Goal: Contribute content: Contribute content

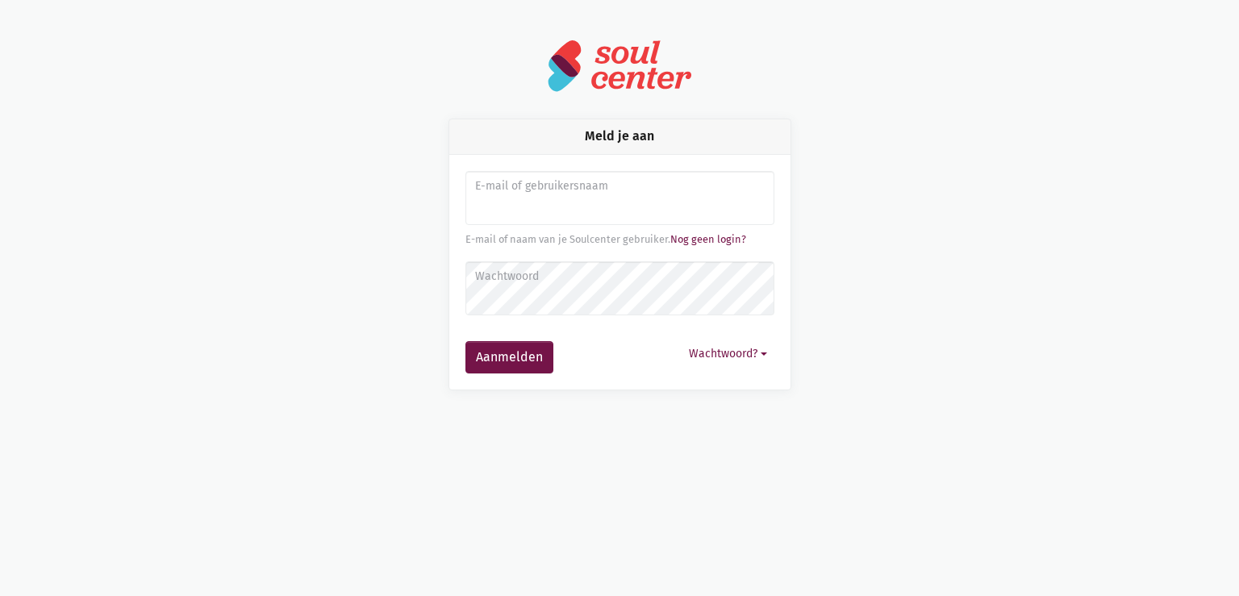
drag, startPoint x: 0, startPoint y: 0, endPoint x: 552, endPoint y: 211, distance: 590.6
click at [552, 211] on input "Aanmelden" at bounding box center [619, 198] width 309 height 55
type input "sarahvds25@telenet.be"
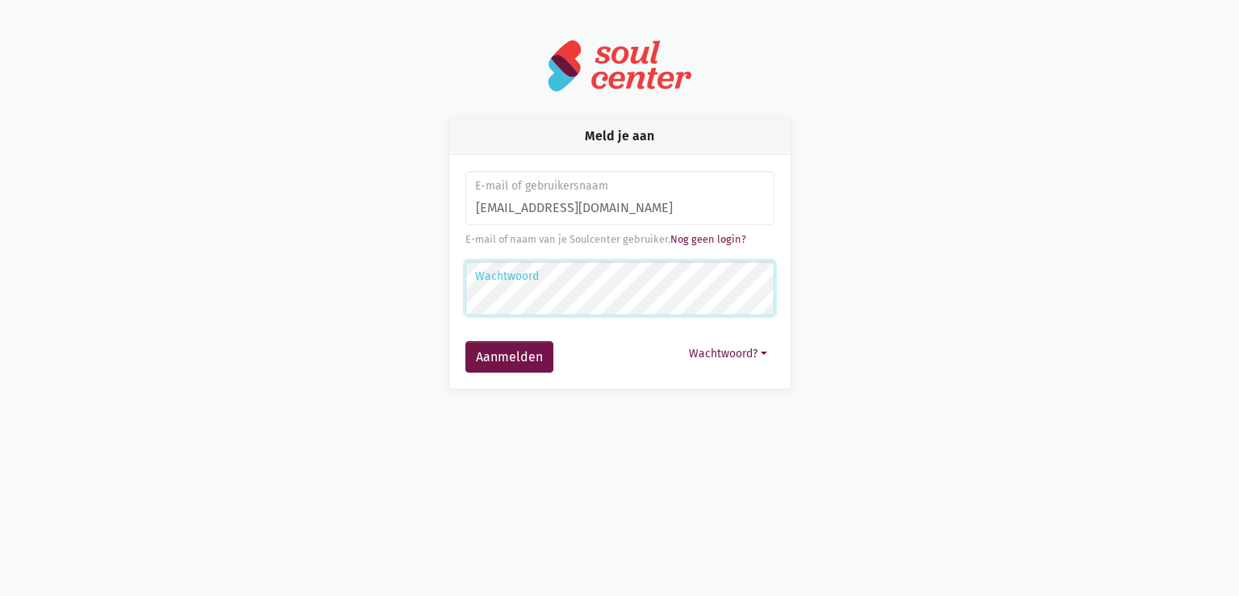
click at [465, 341] on button "Aanmelden" at bounding box center [509, 357] width 88 height 32
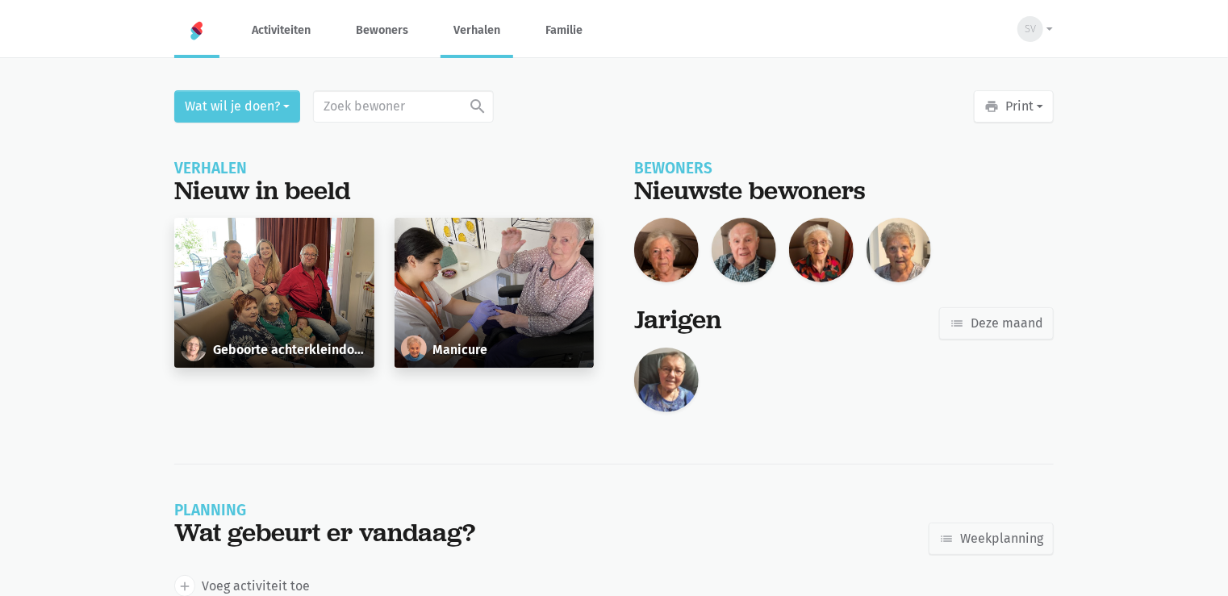
click at [490, 35] on link "Verhalen" at bounding box center [476, 30] width 73 height 54
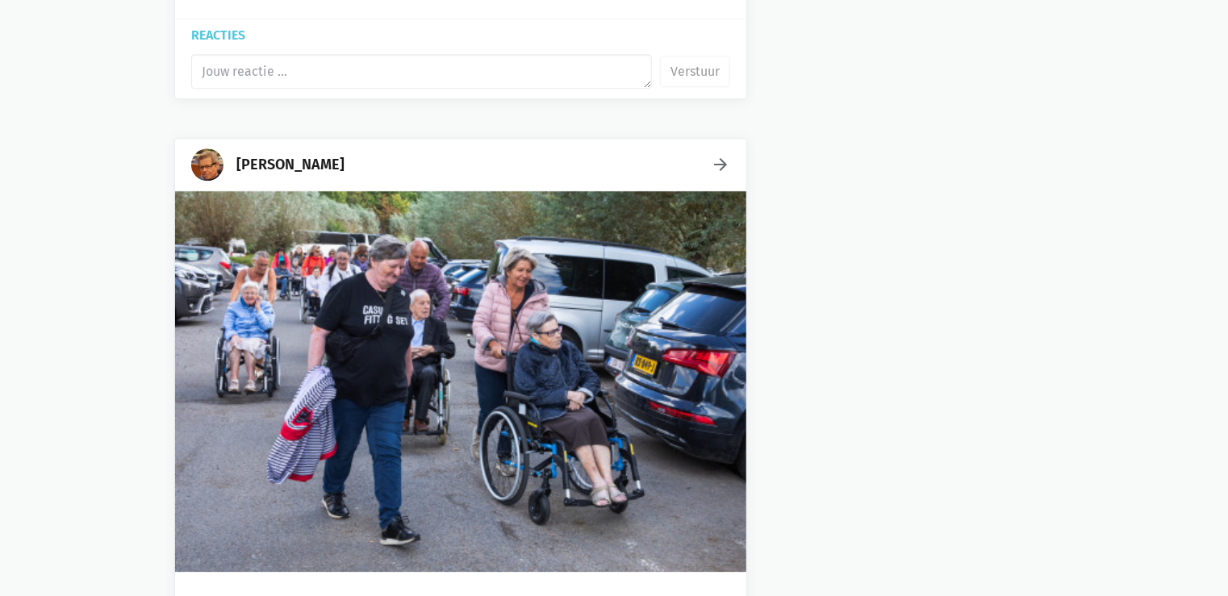
scroll to position [1565, 0]
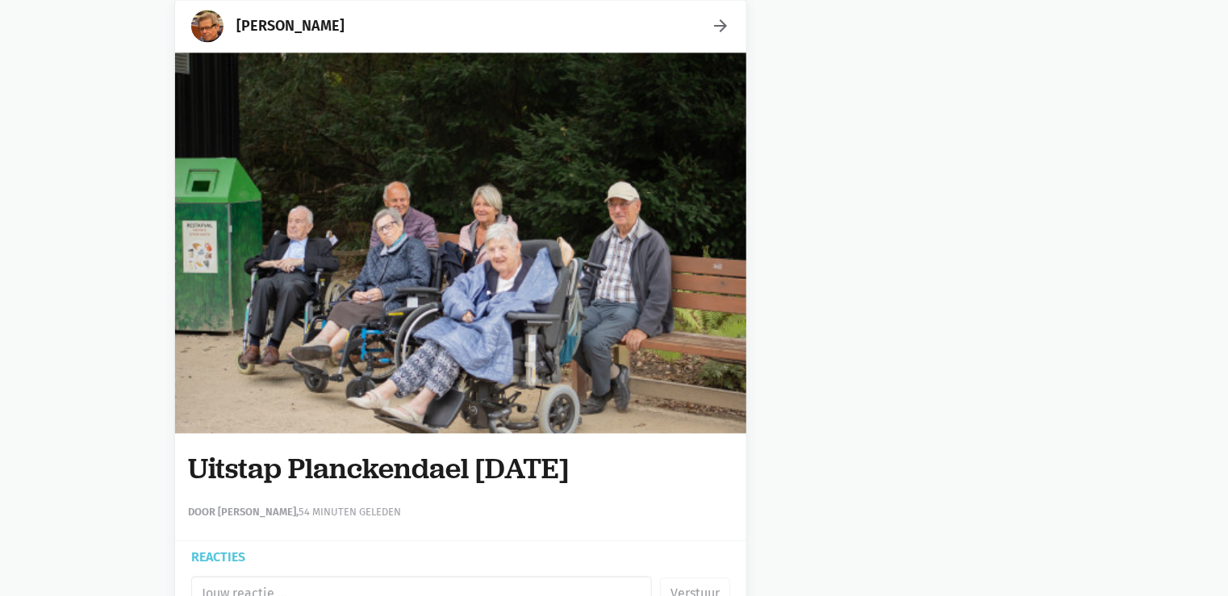
drag, startPoint x: 646, startPoint y: 465, endPoint x: 175, endPoint y: 465, distance: 471.1
click at [175, 465] on div "Uitstap Planckendael 02/09/2025 Door Sarah Van Der Stappen, 54 minuten geleden" at bounding box center [460, 486] width 571 height 107
copy h1 "Uitstap Planckendael 02/09/2025"
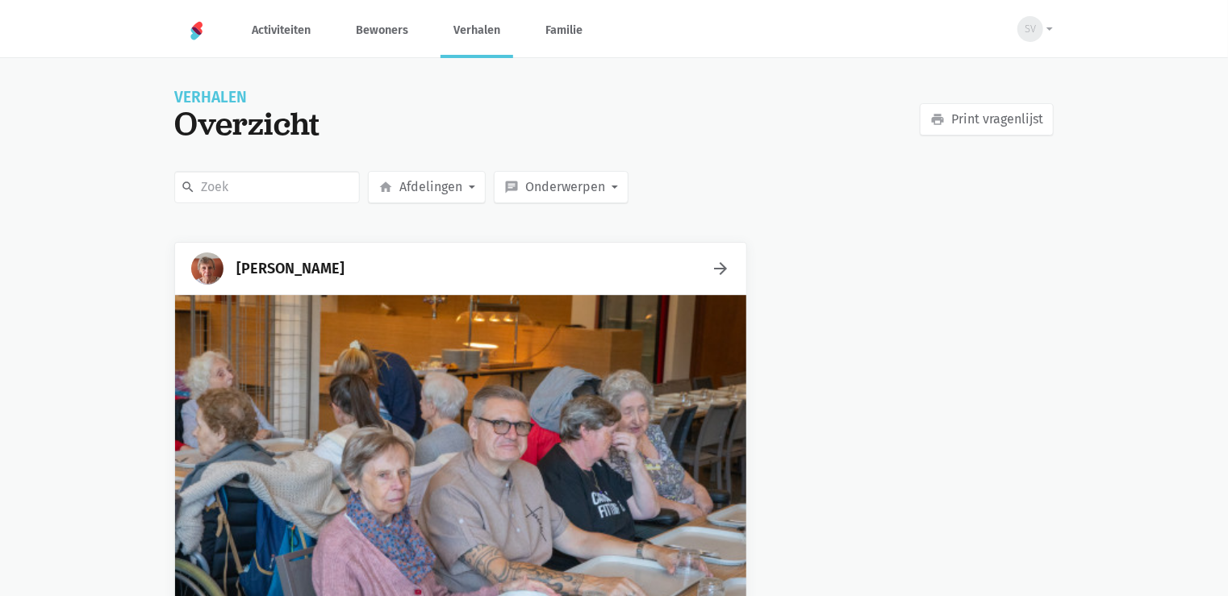
click at [294, 274] on div "[PERSON_NAME]" at bounding box center [290, 268] width 108 height 23
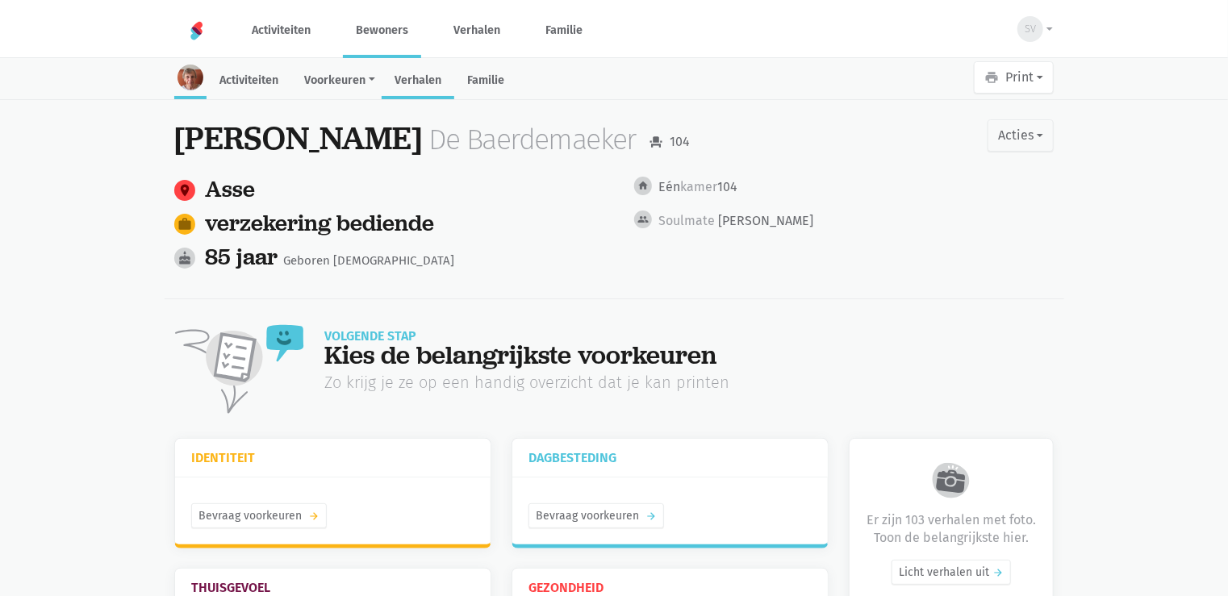
click at [428, 86] on link "Verhalen" at bounding box center [418, 82] width 73 height 35
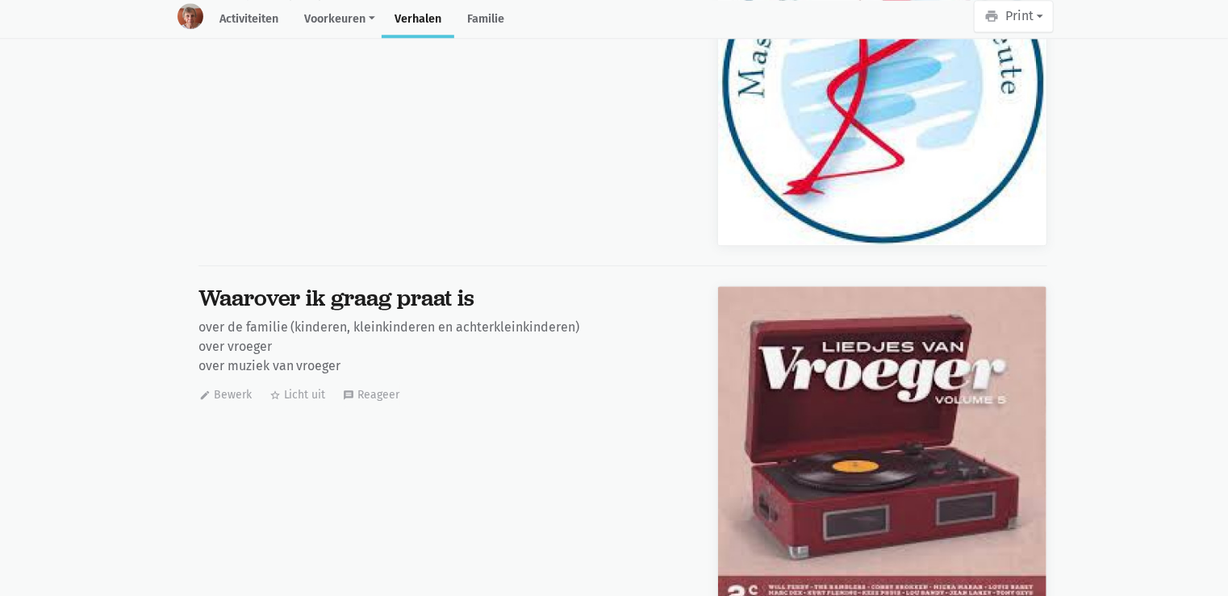
scroll to position [9453, 0]
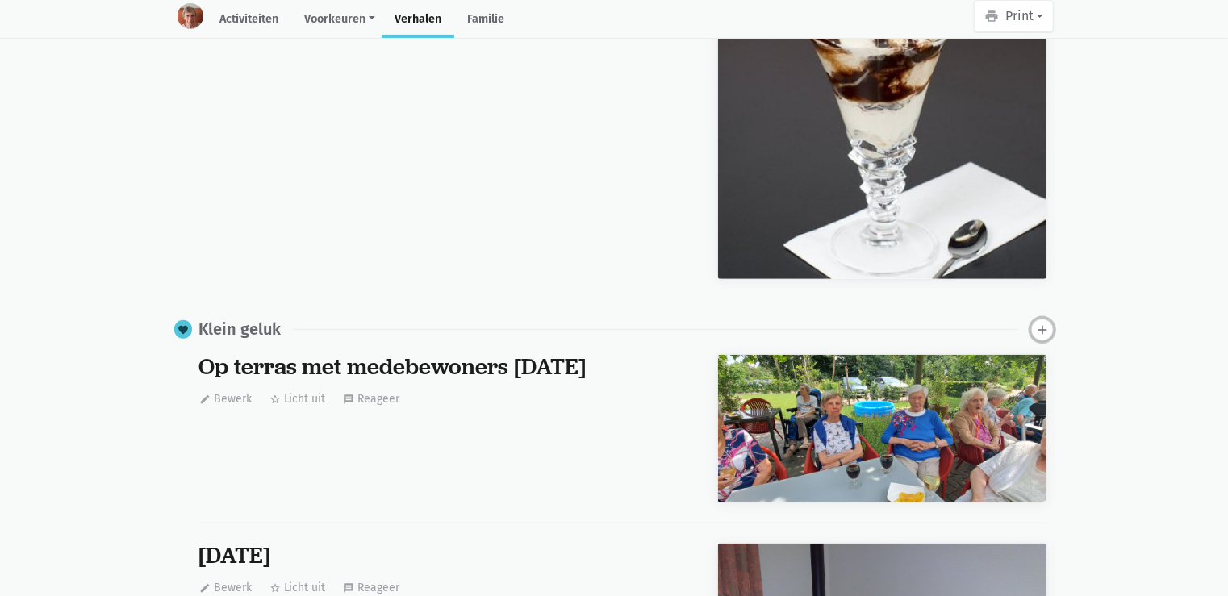
click at [1046, 323] on icon "add" at bounding box center [1042, 330] width 15 height 15
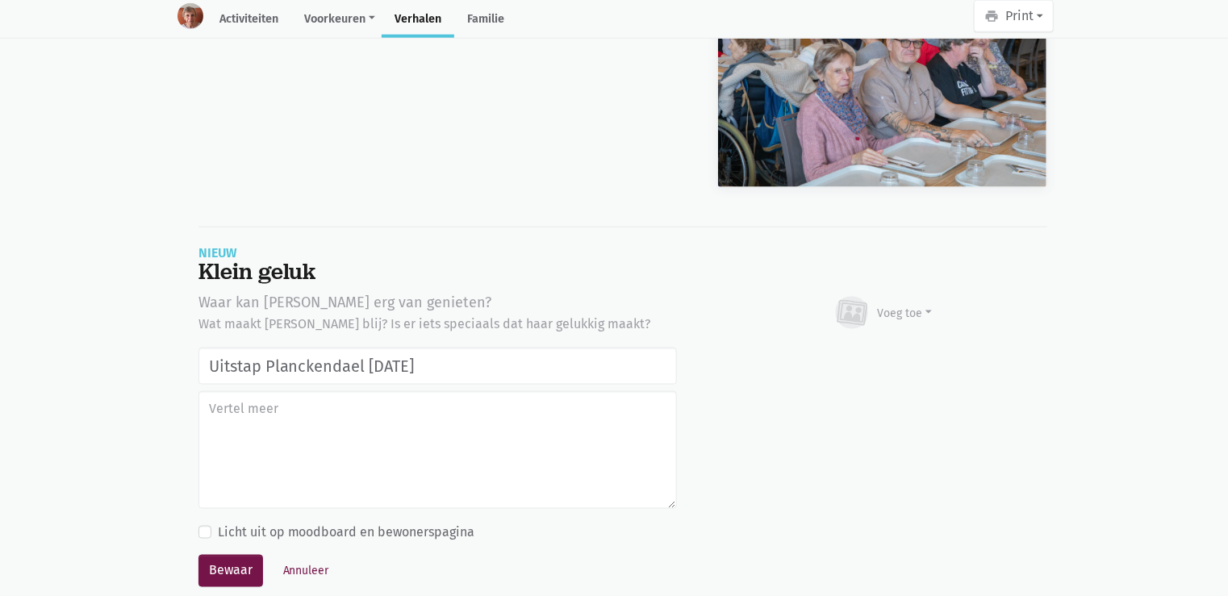
type input "Uitstap Planckendael [DATE]"
click at [952, 291] on div "Voeg toe Afbeelding Youtube video Bezig met uploaden…" at bounding box center [882, 313] width 330 height 44
click at [914, 305] on div "Voeg toe" at bounding box center [905, 313] width 55 height 17
click at [897, 347] on link "Afbeelding" at bounding box center [873, 360] width 117 height 27
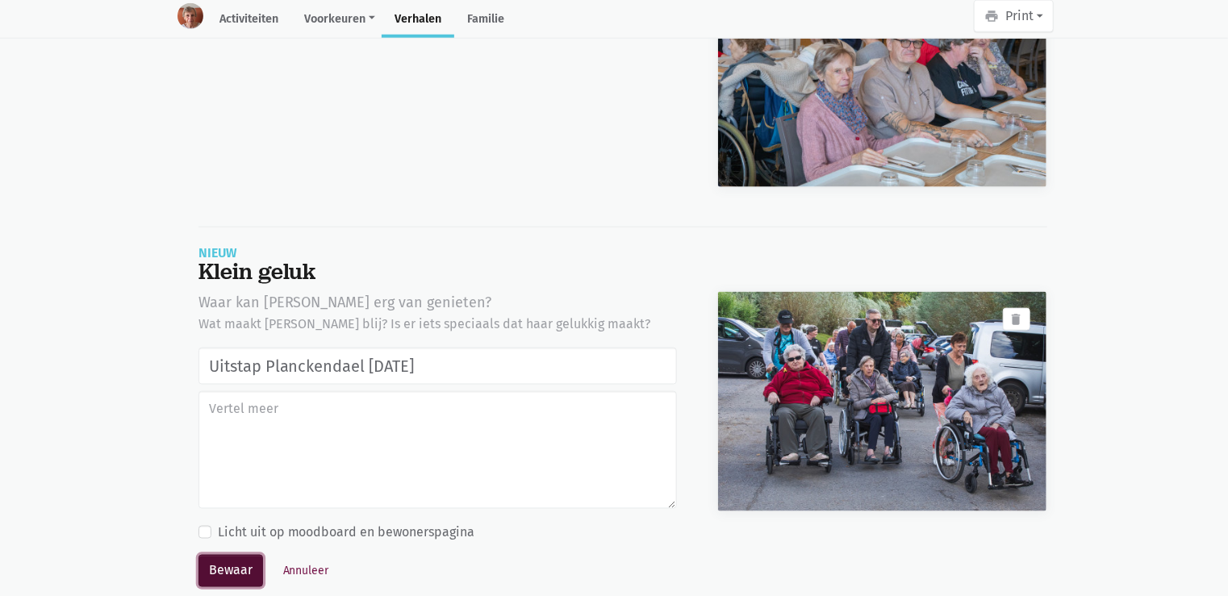
click at [235, 555] on button "Bewaar" at bounding box center [230, 571] width 65 height 32
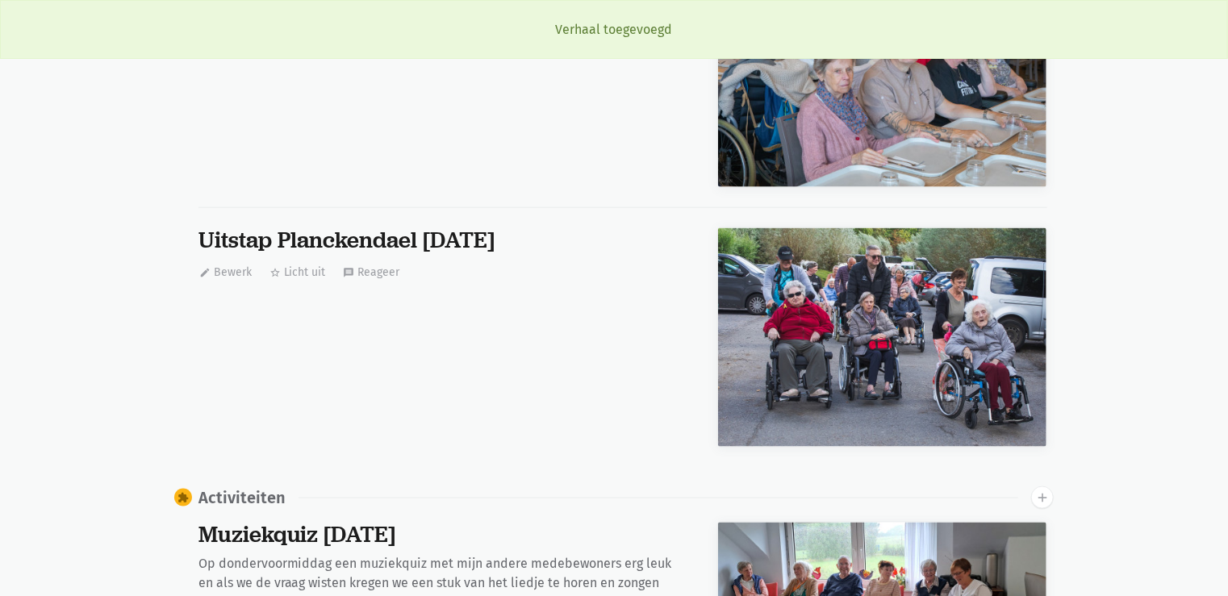
scroll to position [9453, 0]
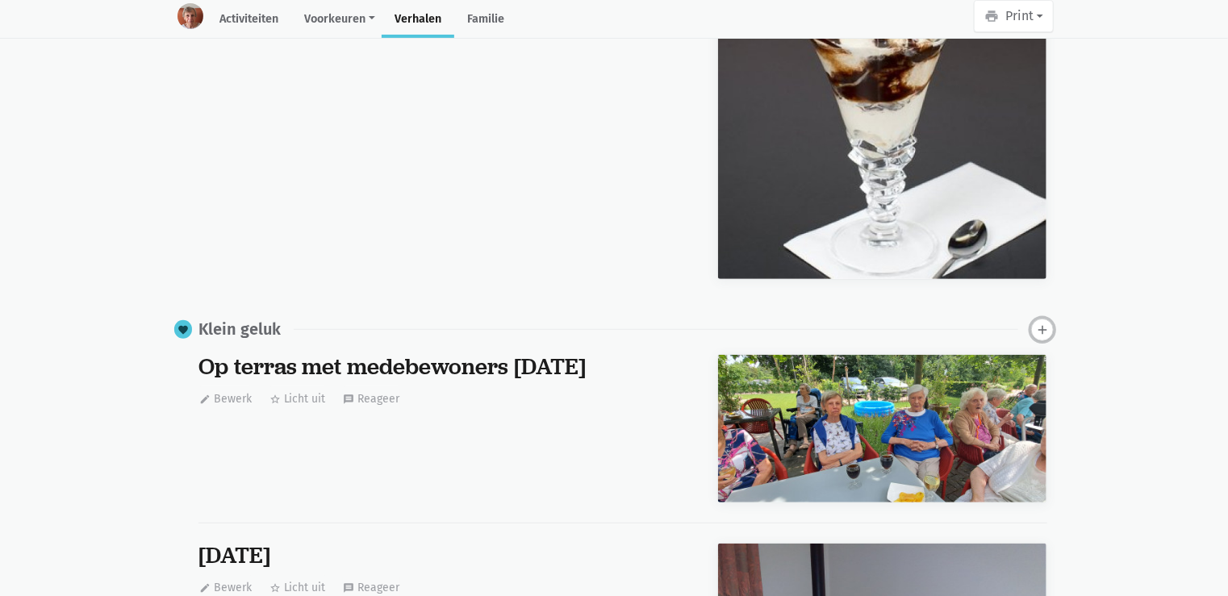
click at [1046, 323] on icon "add" at bounding box center [1042, 330] width 15 height 15
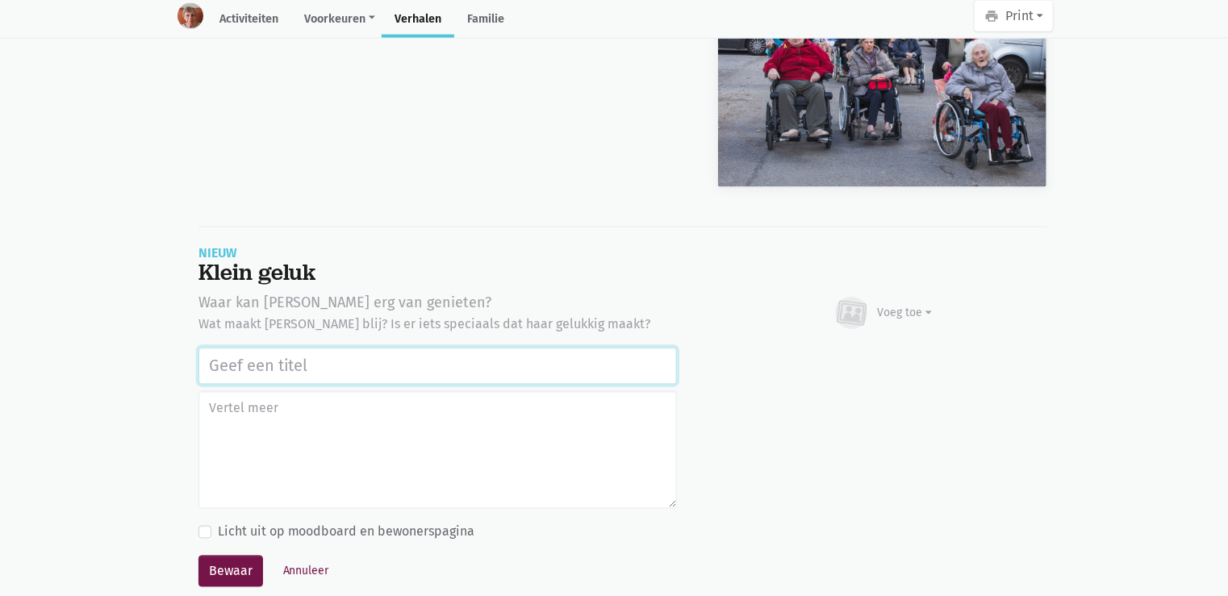
paste input "Uitstap Planckendael 02/09/2025"
type input "Uitstap Planckendael 02/09/2025"
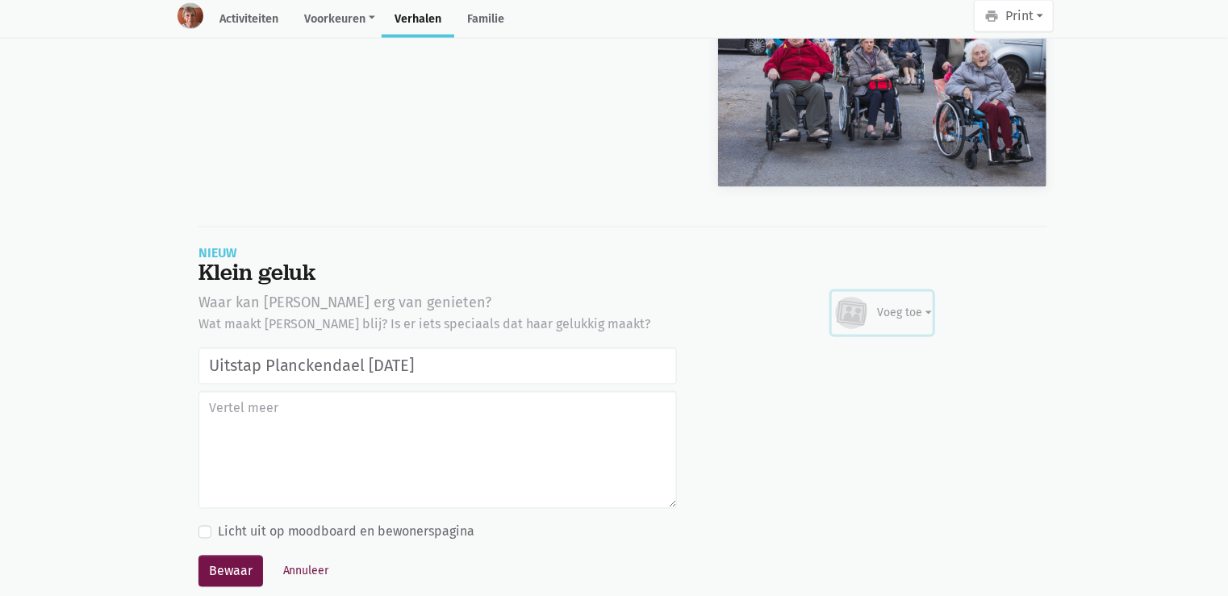
click at [871, 296] on icon at bounding box center [852, 313] width 39 height 35
click at [844, 348] on link "Afbeelding" at bounding box center [873, 361] width 117 height 27
click at [306, 559] on button "Annuleer" at bounding box center [306, 571] width 61 height 25
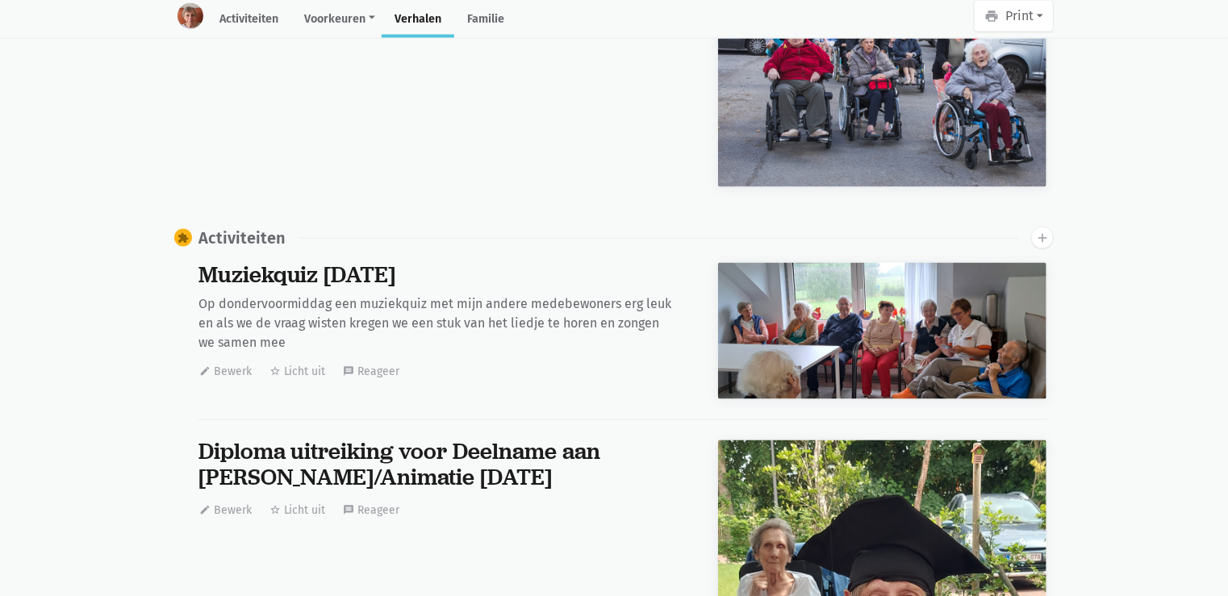
scroll to position [0, 0]
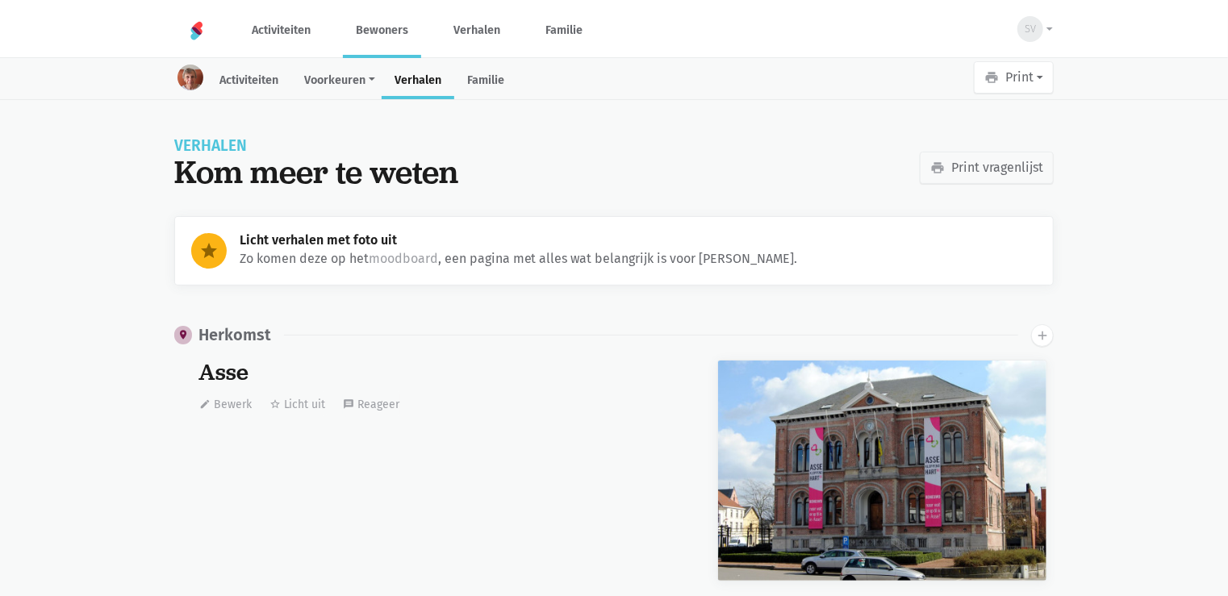
click at [375, 35] on link "Bewoners" at bounding box center [382, 30] width 78 height 54
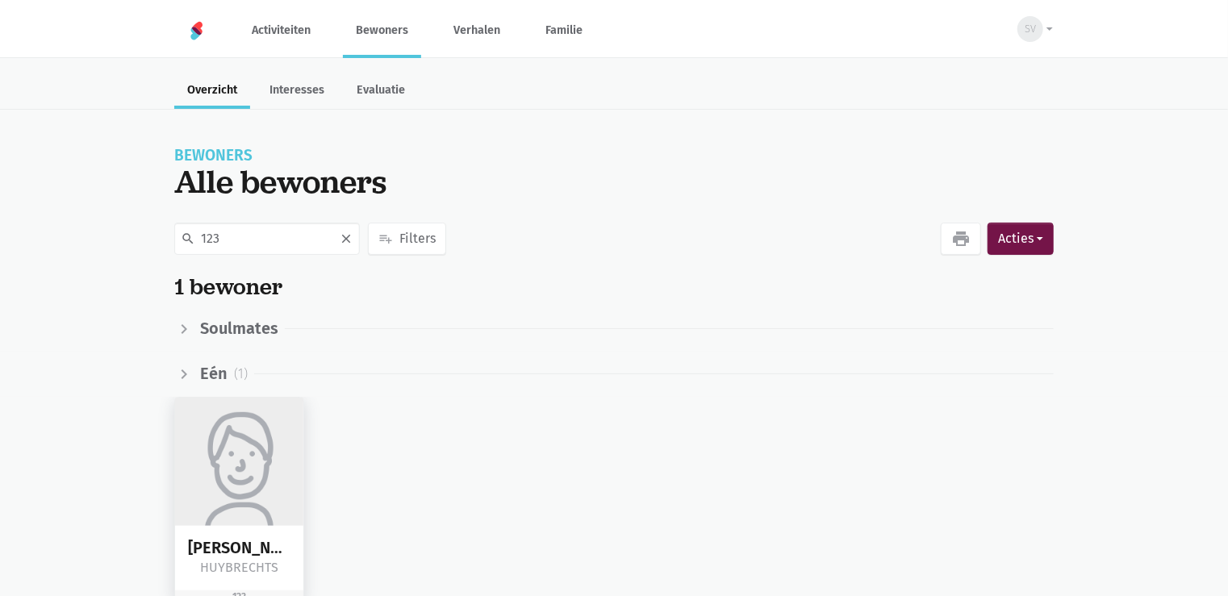
type input "123"
click at [244, 461] on img at bounding box center [239, 462] width 128 height 128
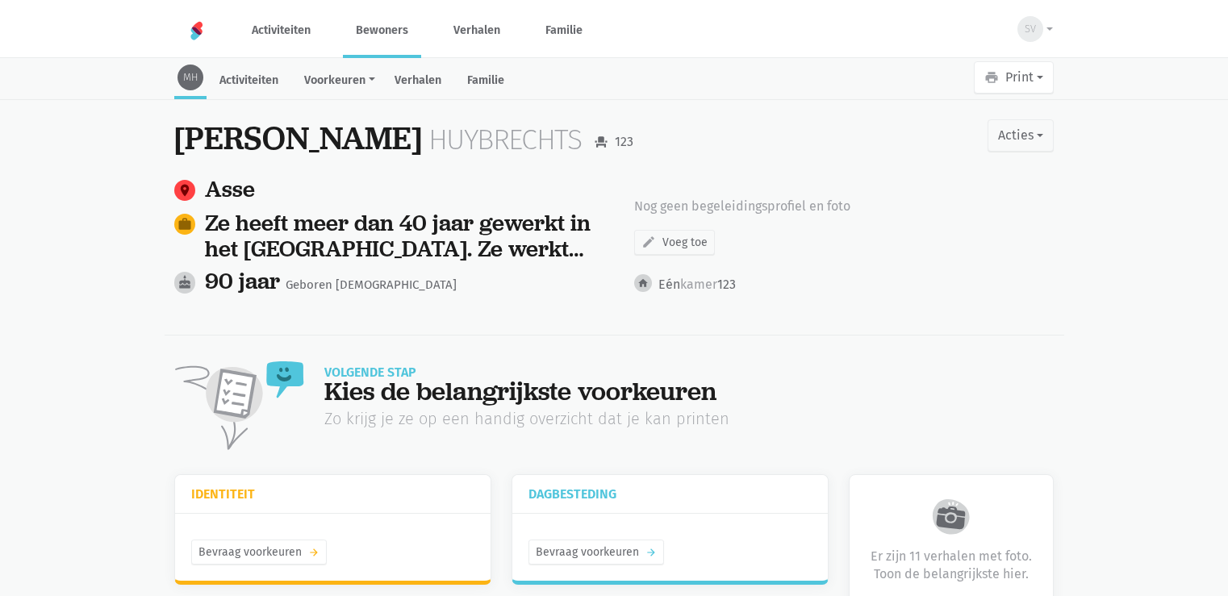
click at [423, 81] on link "Verhalen" at bounding box center [418, 82] width 73 height 35
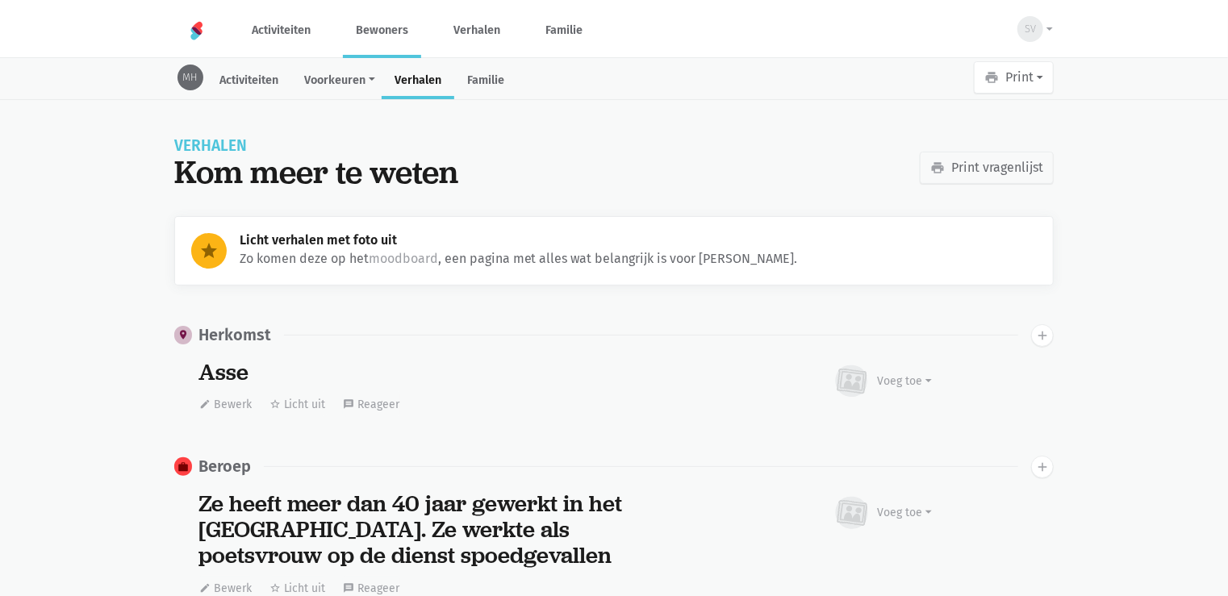
scroll to position [1645, 0]
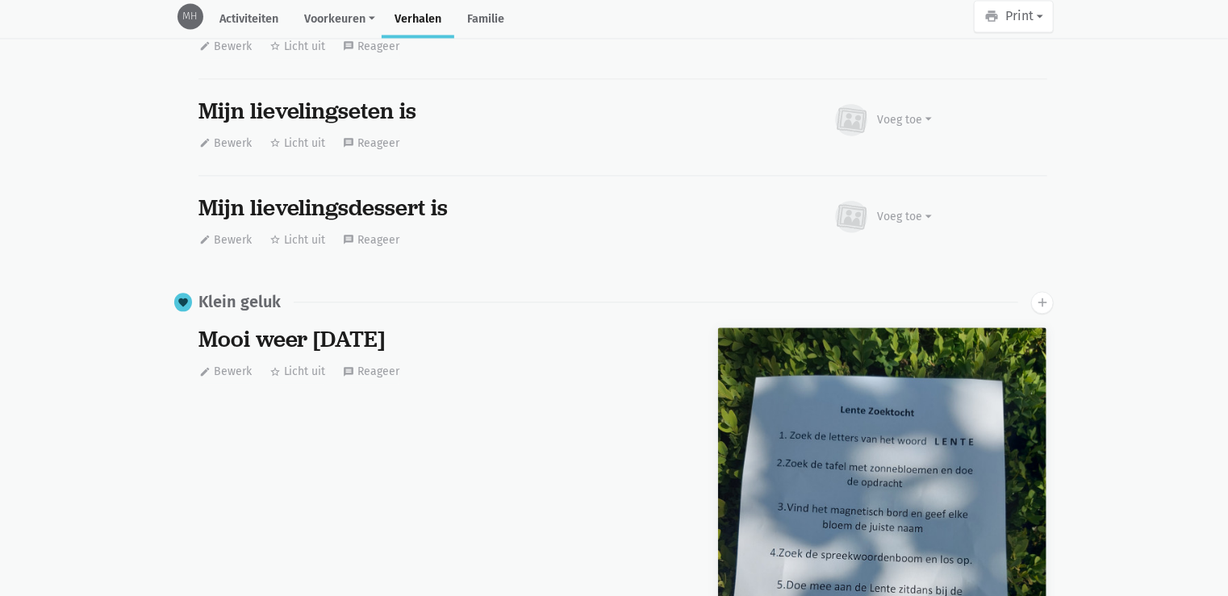
click at [1048, 296] on icon "add" at bounding box center [1042, 302] width 15 height 15
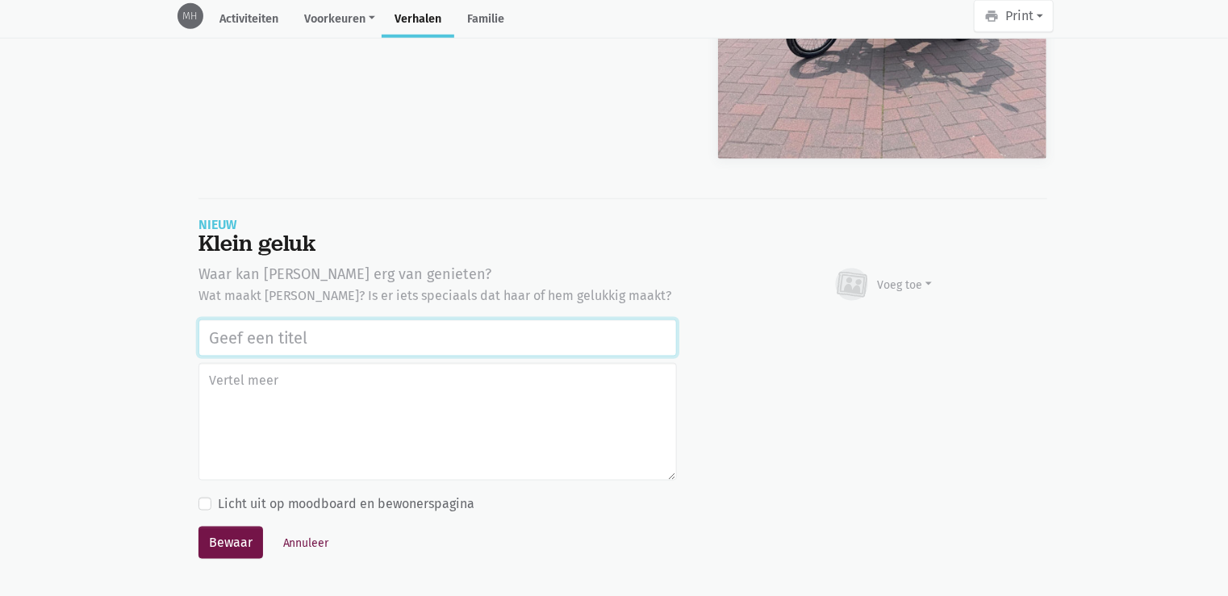
click at [424, 328] on input "text" at bounding box center [437, 337] width 478 height 37
paste input "Uitstap Planckendael 02/09/2025"
type input "Uitstap Planckendael 02/09/2025"
click at [885, 282] on div "Voeg toe" at bounding box center [905, 285] width 55 height 17
click at [879, 319] on link "Afbeelding" at bounding box center [873, 332] width 117 height 27
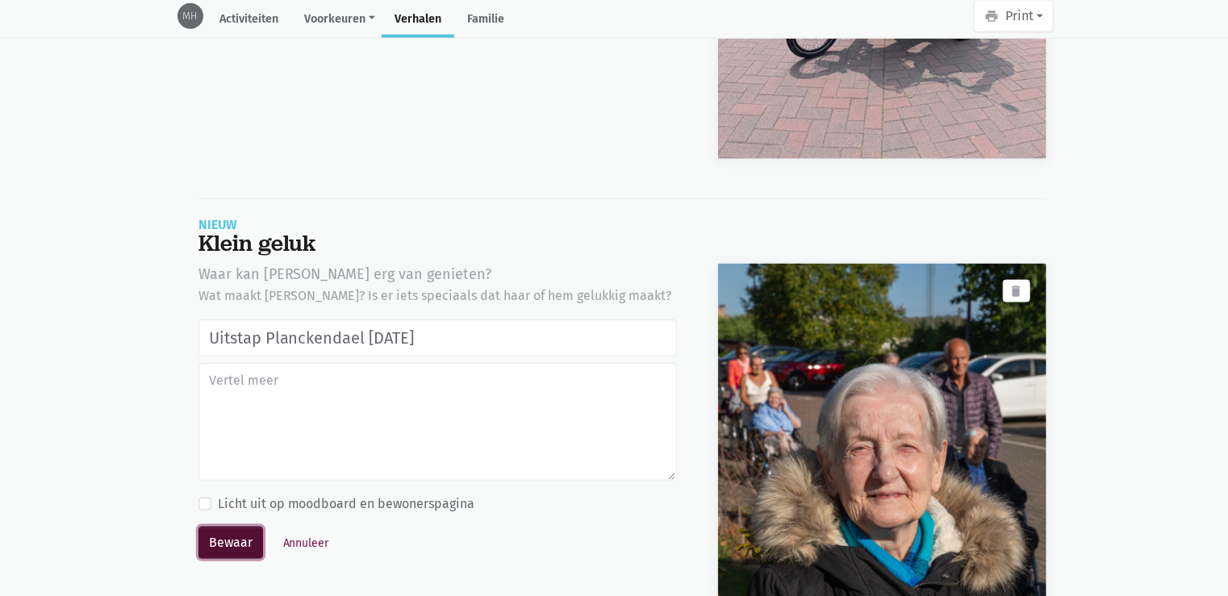
click at [241, 542] on button "Bewaar" at bounding box center [230, 543] width 65 height 32
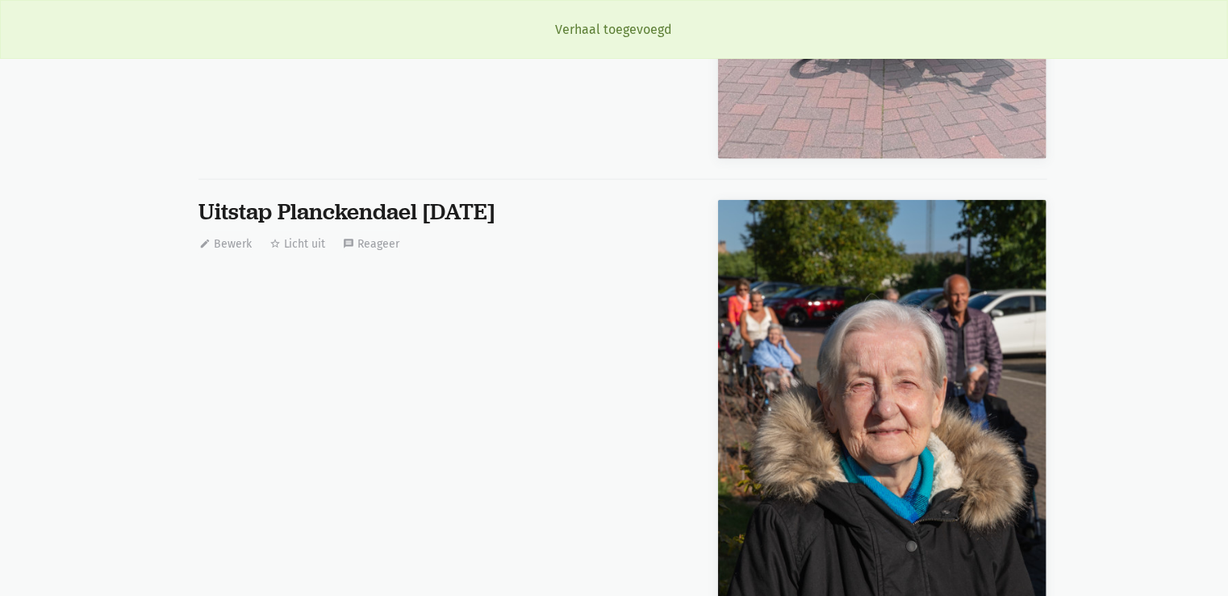
scroll to position [1645, 0]
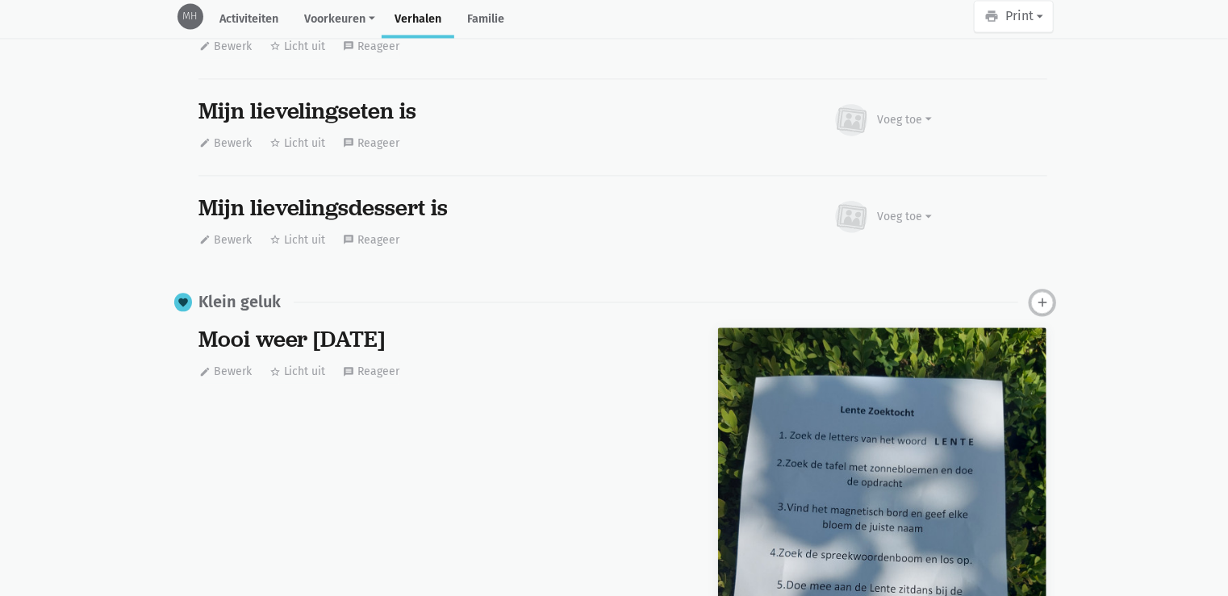
click at [1047, 296] on icon "add" at bounding box center [1042, 302] width 15 height 15
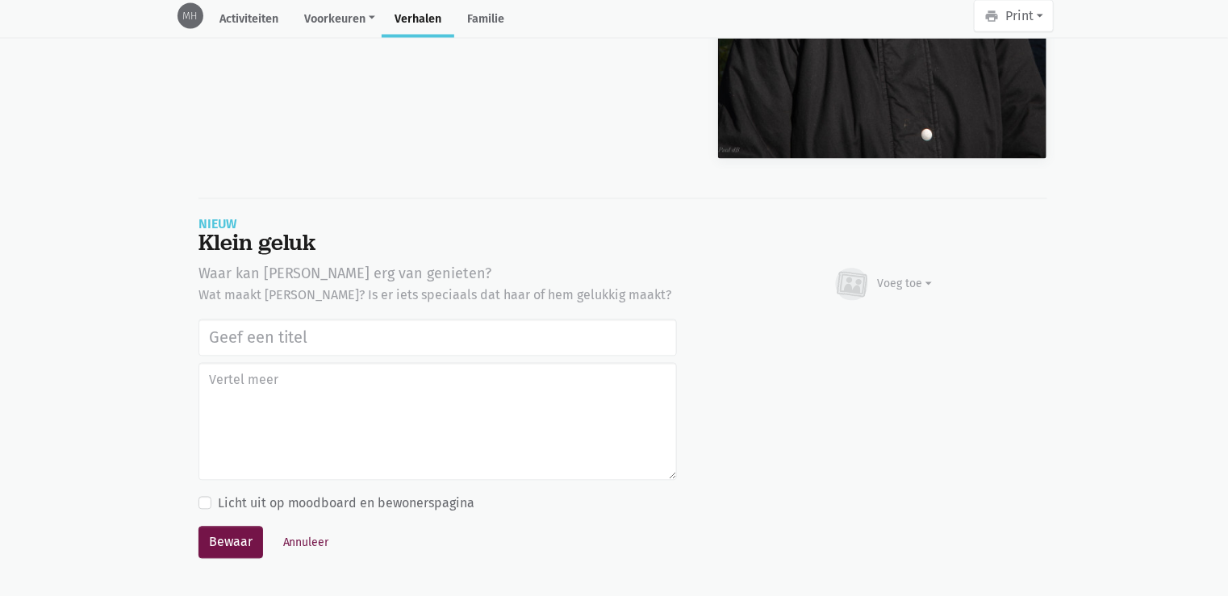
click at [365, 328] on input "text" at bounding box center [437, 337] width 478 height 37
type input "Uitstap Planckendael 02/09/2025"
click at [916, 276] on div "Voeg toe" at bounding box center [905, 284] width 55 height 17
click at [897, 326] on link "Afbeelding" at bounding box center [873, 332] width 117 height 27
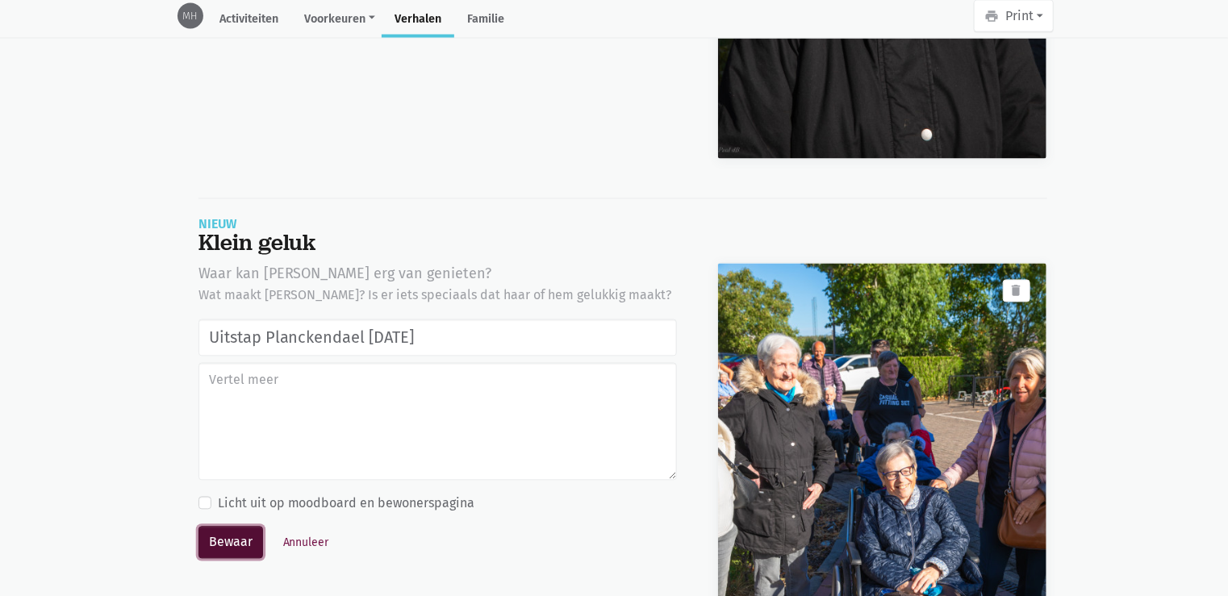
click at [232, 536] on button "Bewaar" at bounding box center [230, 543] width 65 height 32
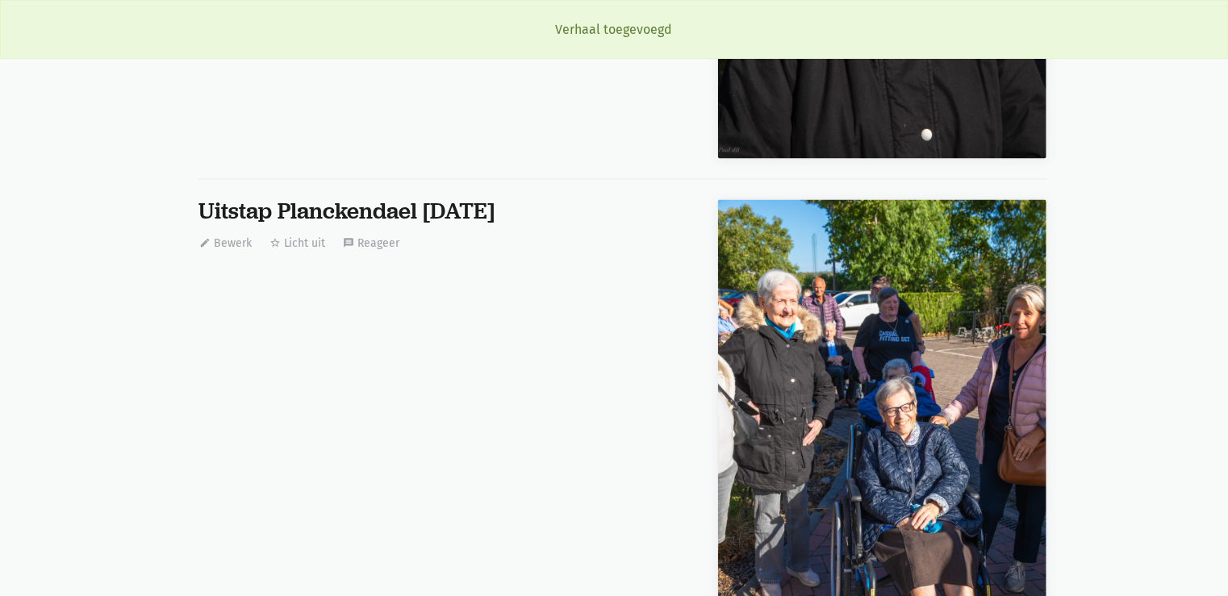
scroll to position [1645, 0]
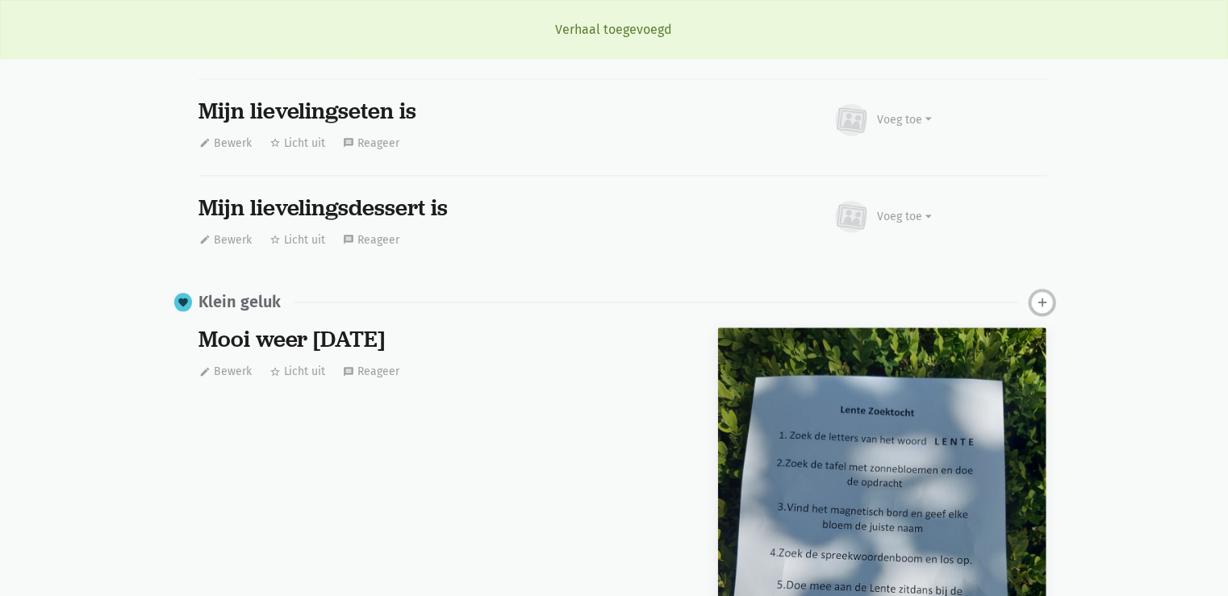
click at [1036, 295] on icon "add" at bounding box center [1042, 302] width 15 height 15
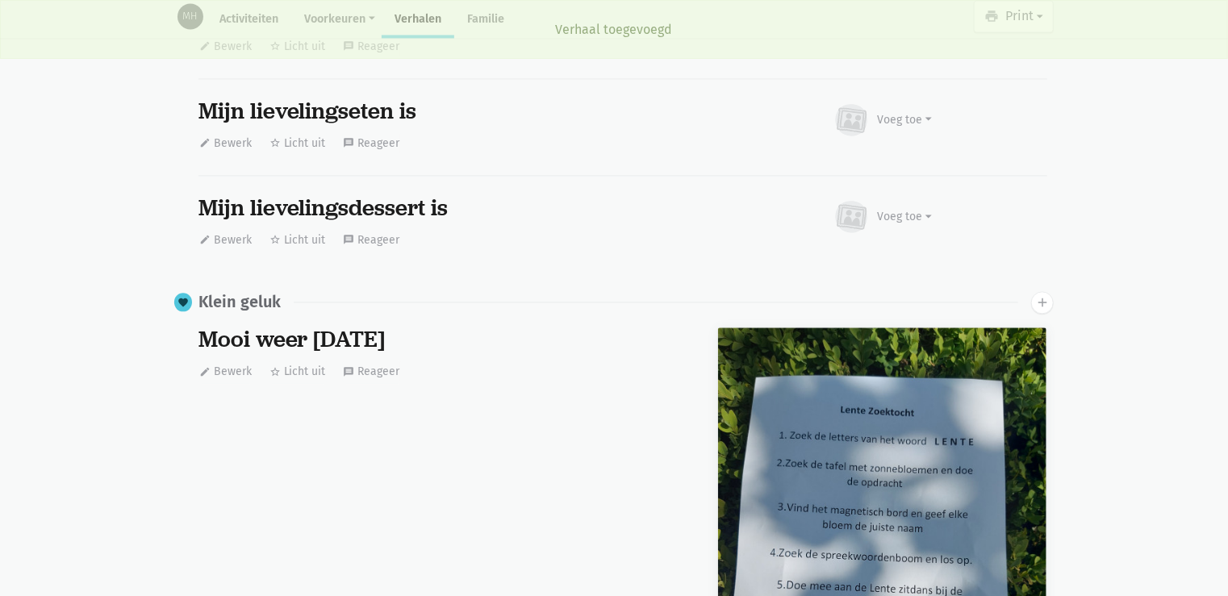
scroll to position [5045, 0]
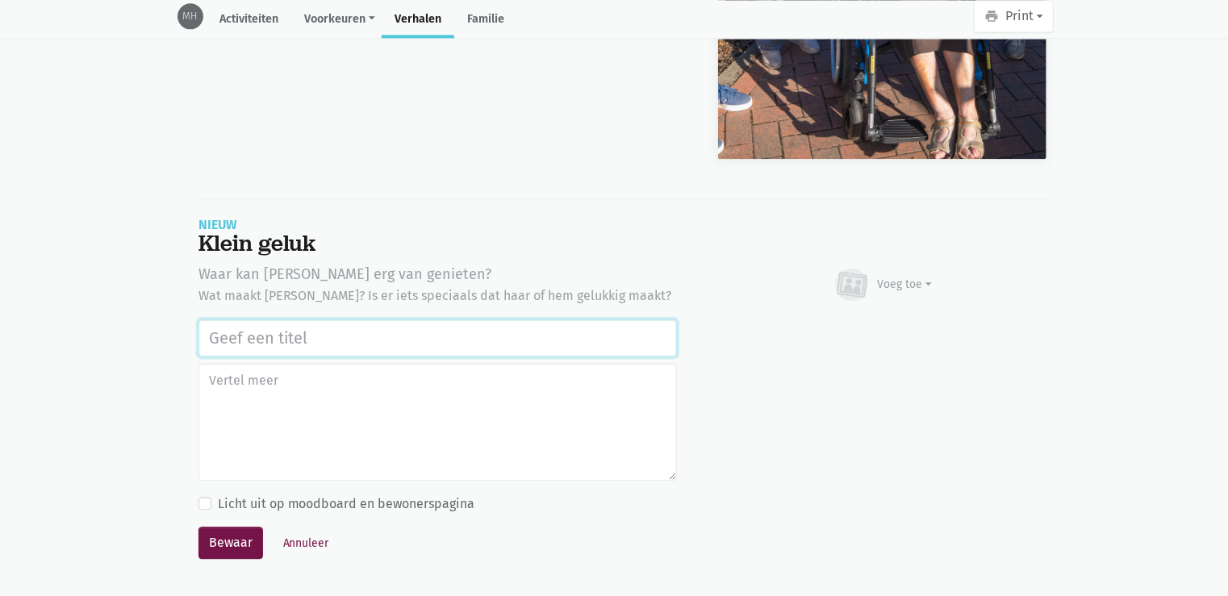
click at [219, 327] on input "text" at bounding box center [437, 337] width 478 height 37
paste input "Uitstap Planckendael [DATE]"
type input "Uitstap Planckendael [DATE]"
click at [859, 286] on icon at bounding box center [851, 284] width 25 height 20
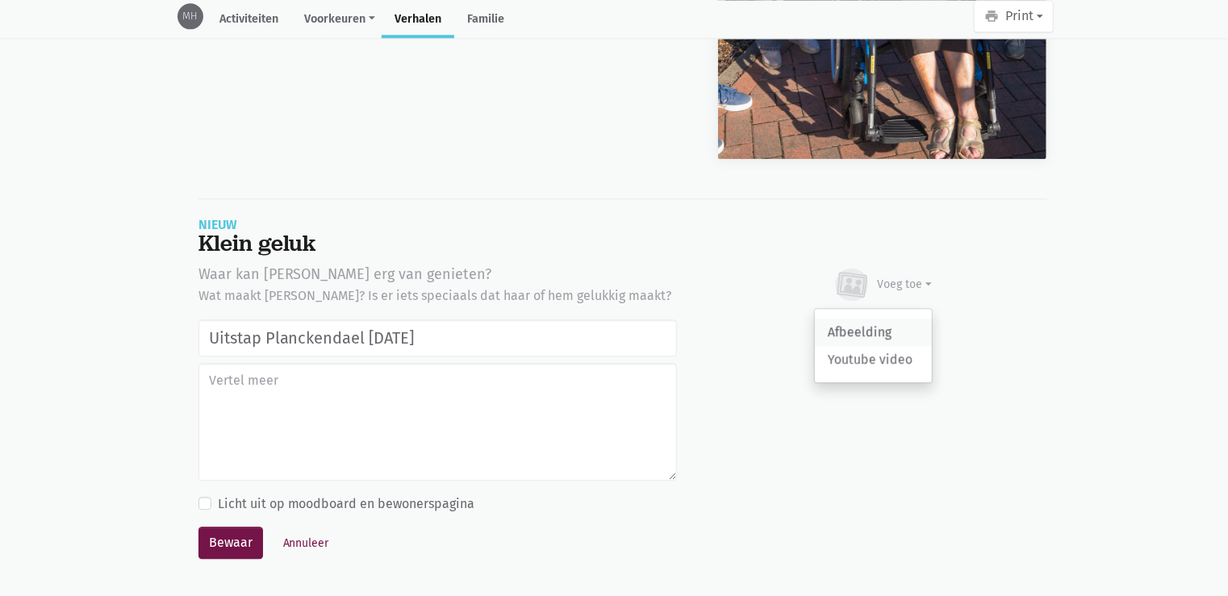
click at [863, 328] on link "Afbeelding" at bounding box center [873, 332] width 117 height 27
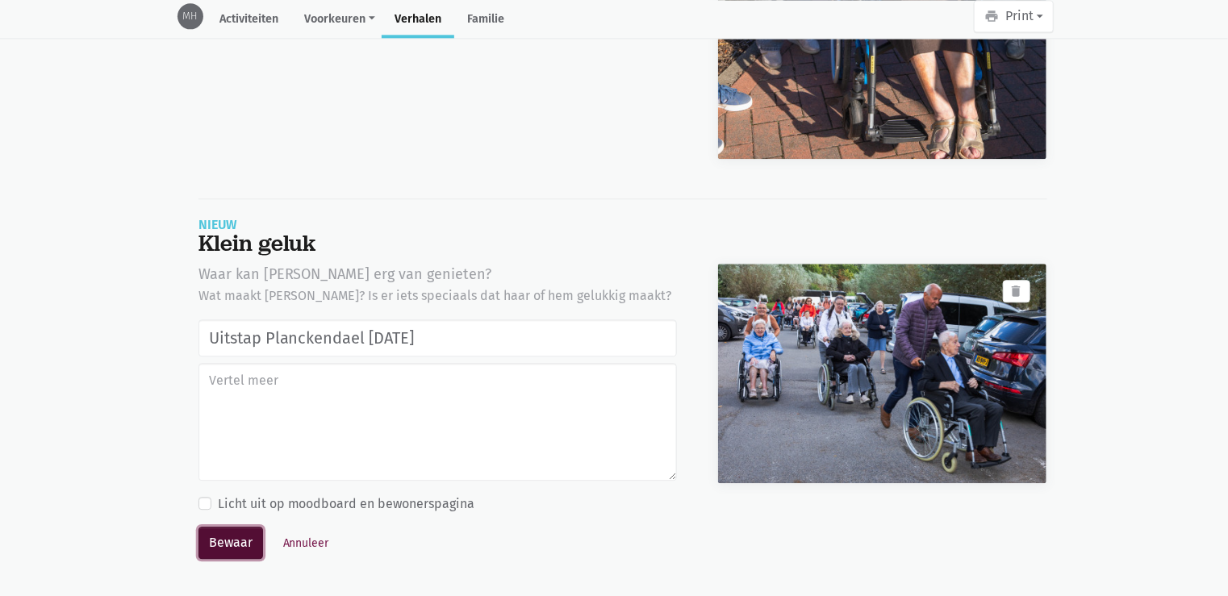
click at [215, 539] on button "Bewaar" at bounding box center [230, 543] width 65 height 32
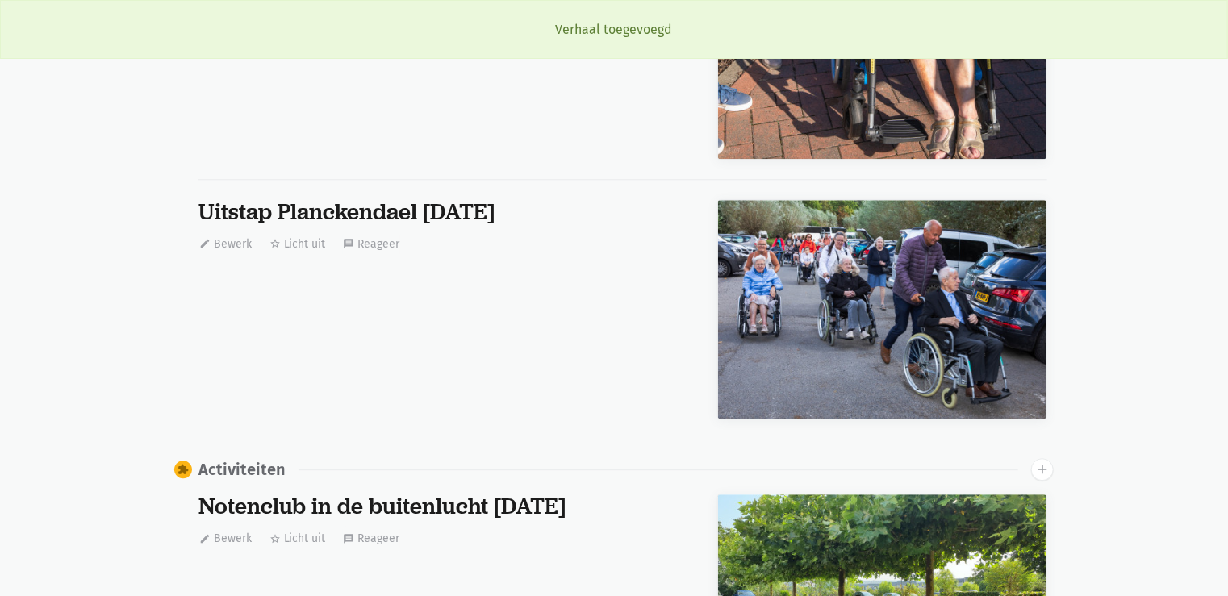
scroll to position [1645, 0]
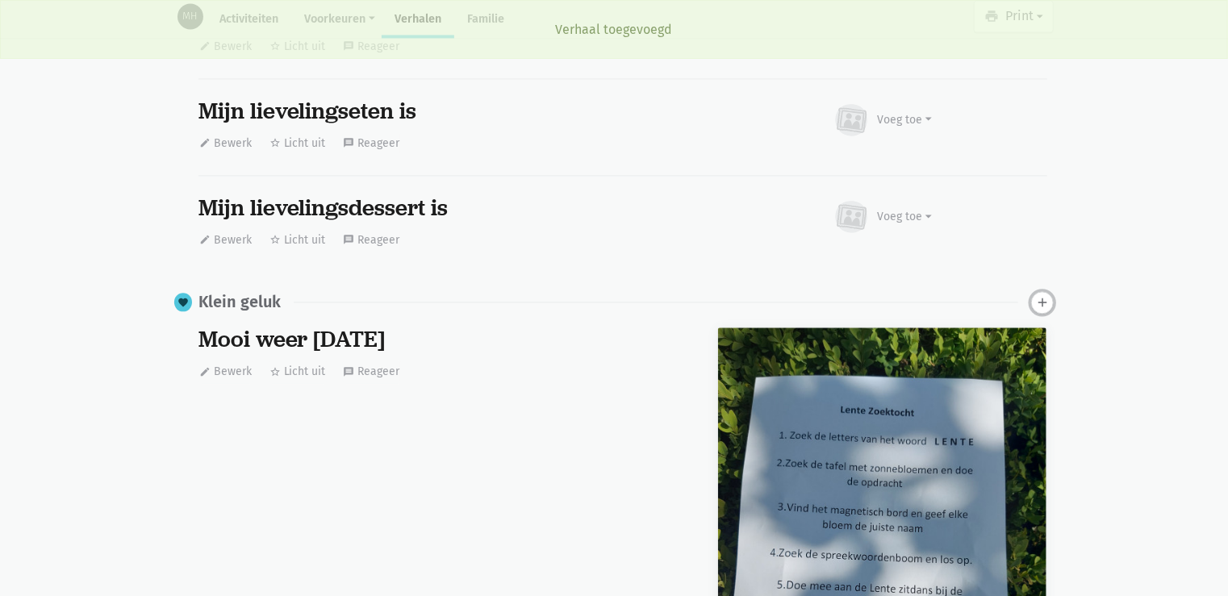
click at [1041, 297] on icon "add" at bounding box center [1042, 302] width 15 height 15
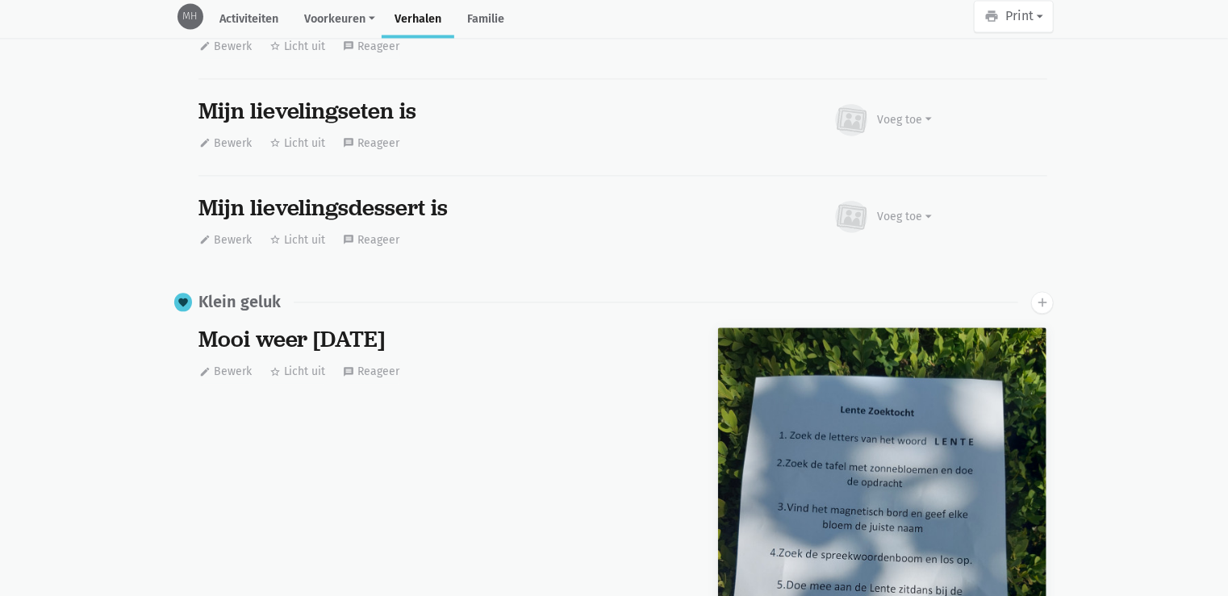
scroll to position [5305, 0]
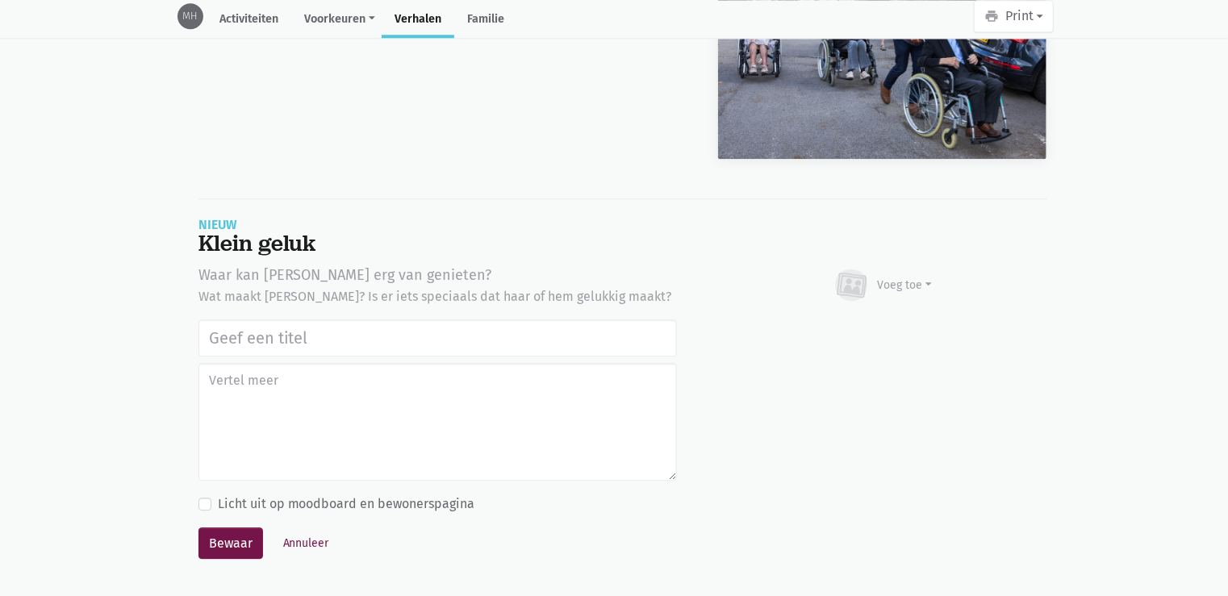
click at [420, 339] on input "text" at bounding box center [437, 337] width 478 height 37
type input "Uitstap Planckendael [DATE]"
drag, startPoint x: 900, startPoint y: 252, endPoint x: 900, endPoint y: 280, distance: 28.2
click at [900, 251] on div "Klein geluk" at bounding box center [622, 244] width 849 height 26
click at [900, 287] on div "Voeg toe" at bounding box center [905, 285] width 55 height 17
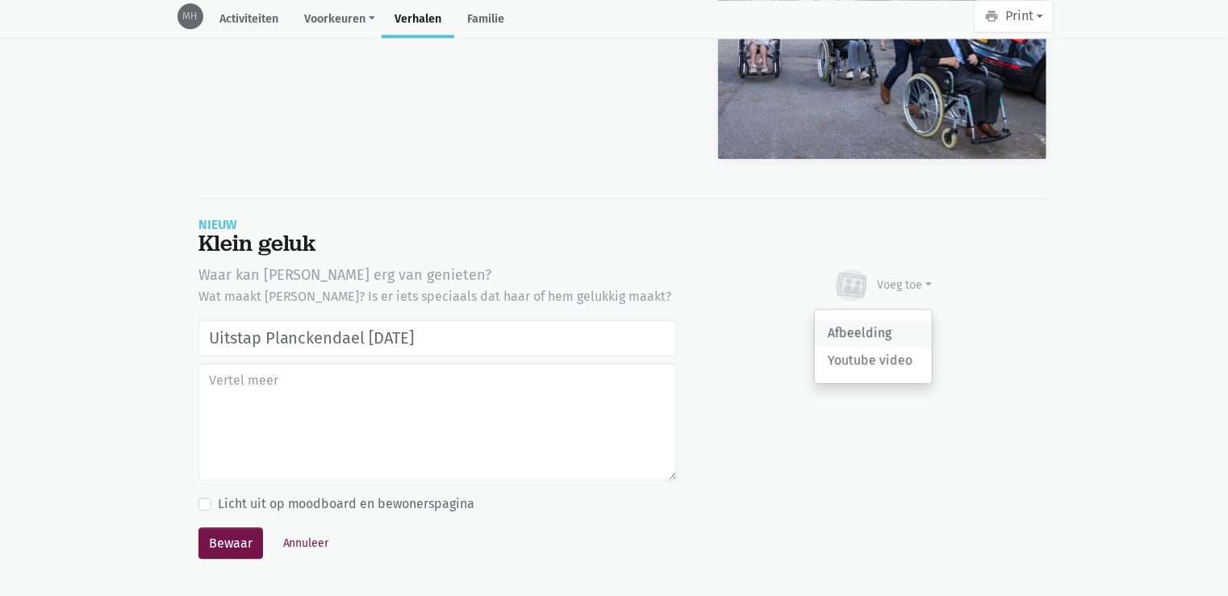
click at [875, 319] on link "Afbeelding" at bounding box center [873, 332] width 117 height 27
click at [293, 532] on button "Annuleer" at bounding box center [306, 543] width 61 height 25
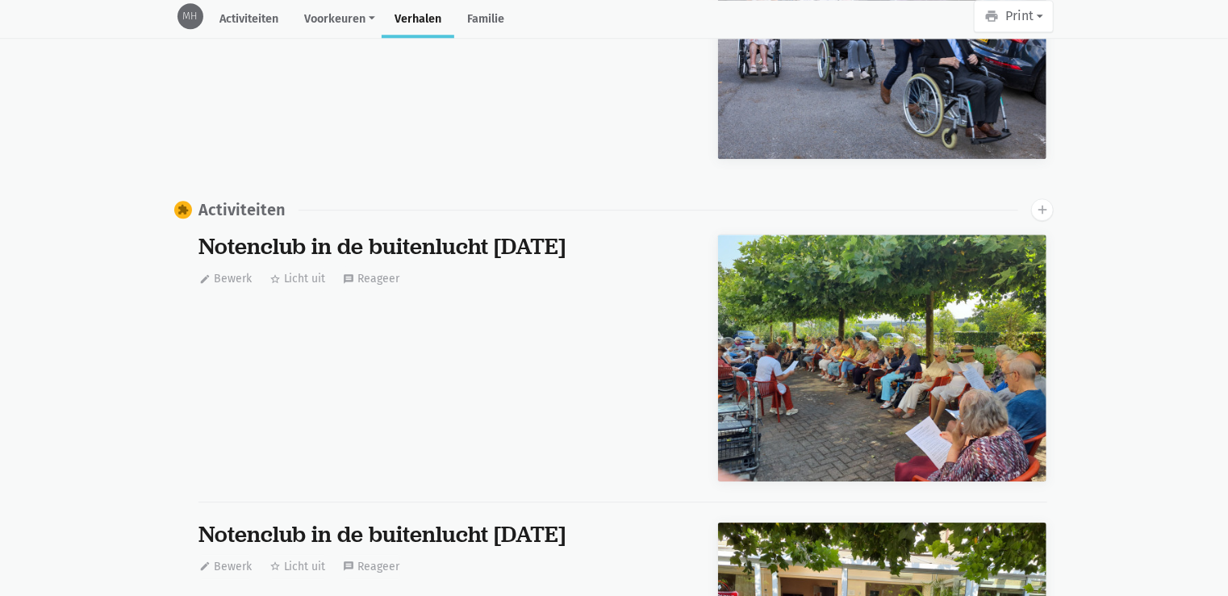
scroll to position [0, 0]
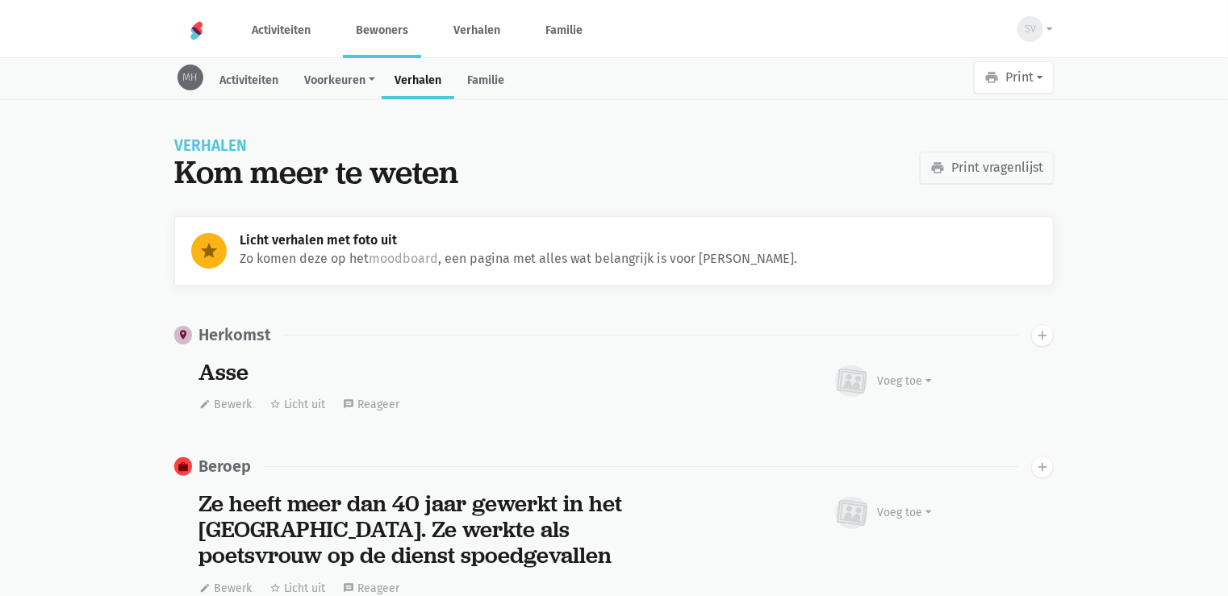
click at [400, 29] on link "Bewoners" at bounding box center [382, 30] width 78 height 54
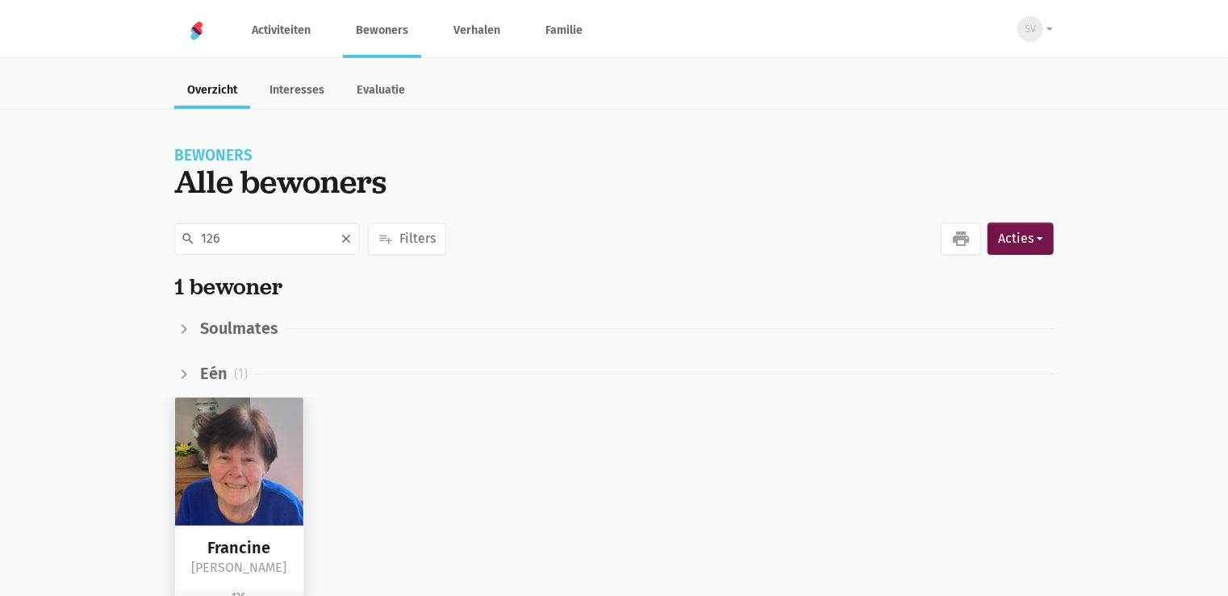
type input "126"
click at [266, 458] on img at bounding box center [239, 462] width 128 height 128
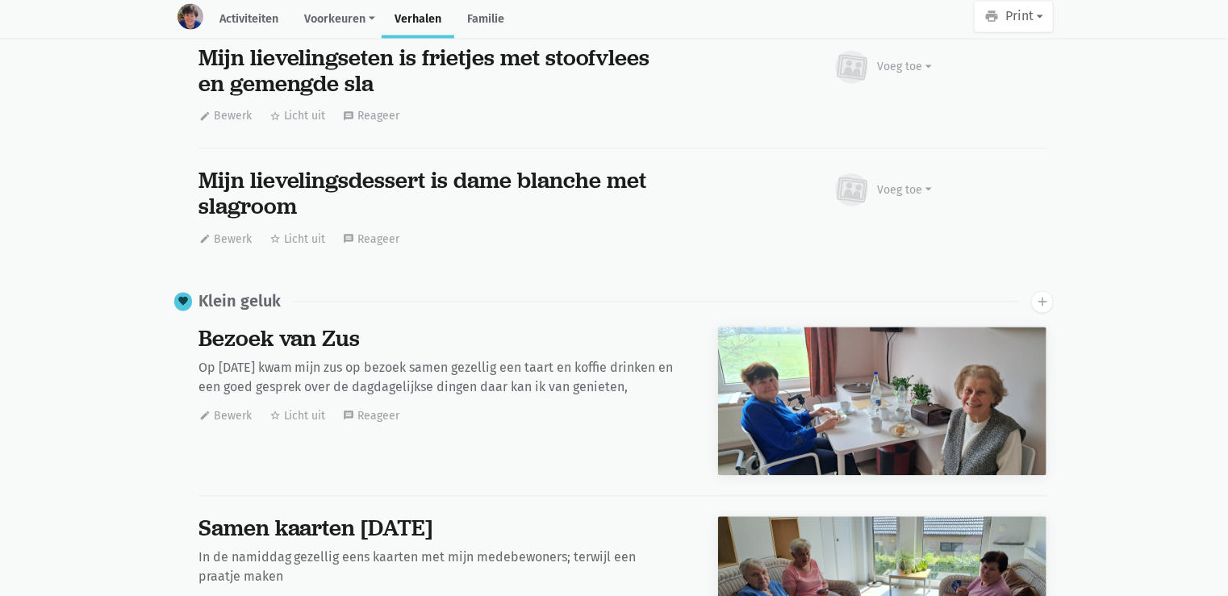
scroll to position [10768, 0]
click at [1044, 301] on icon "add" at bounding box center [1042, 301] width 15 height 15
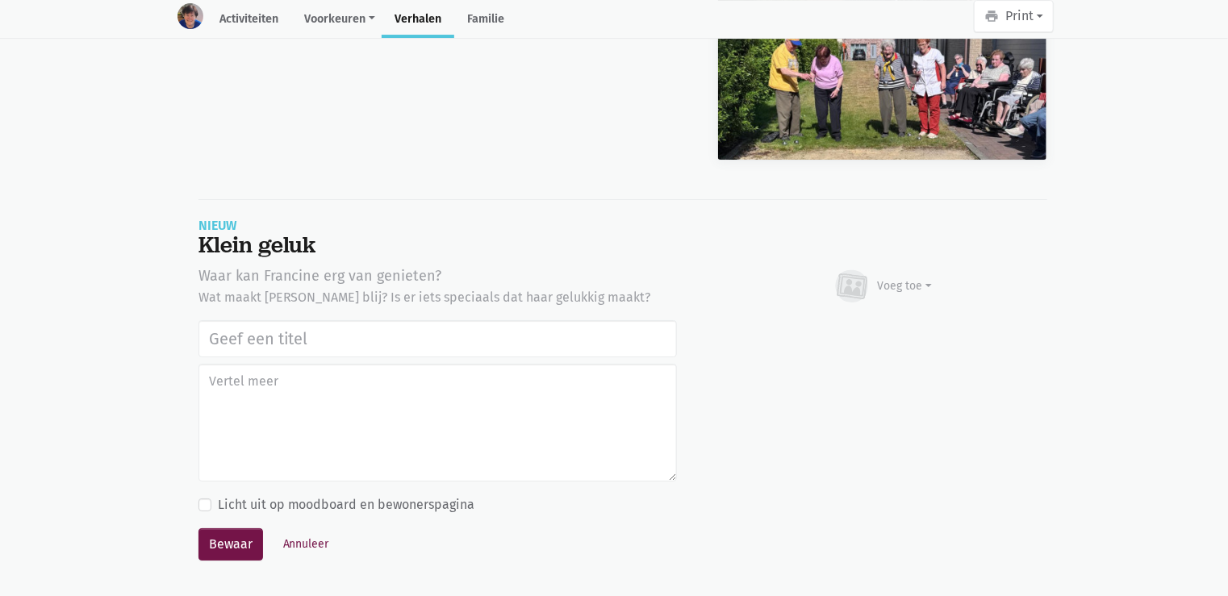
click at [394, 341] on input "text" at bounding box center [437, 338] width 478 height 37
type input "Uitstap Planckendael 02/09/2025"
click at [904, 278] on div "Voeg toe" at bounding box center [905, 286] width 55 height 17
click at [888, 327] on link "Afbeelding" at bounding box center [873, 333] width 117 height 27
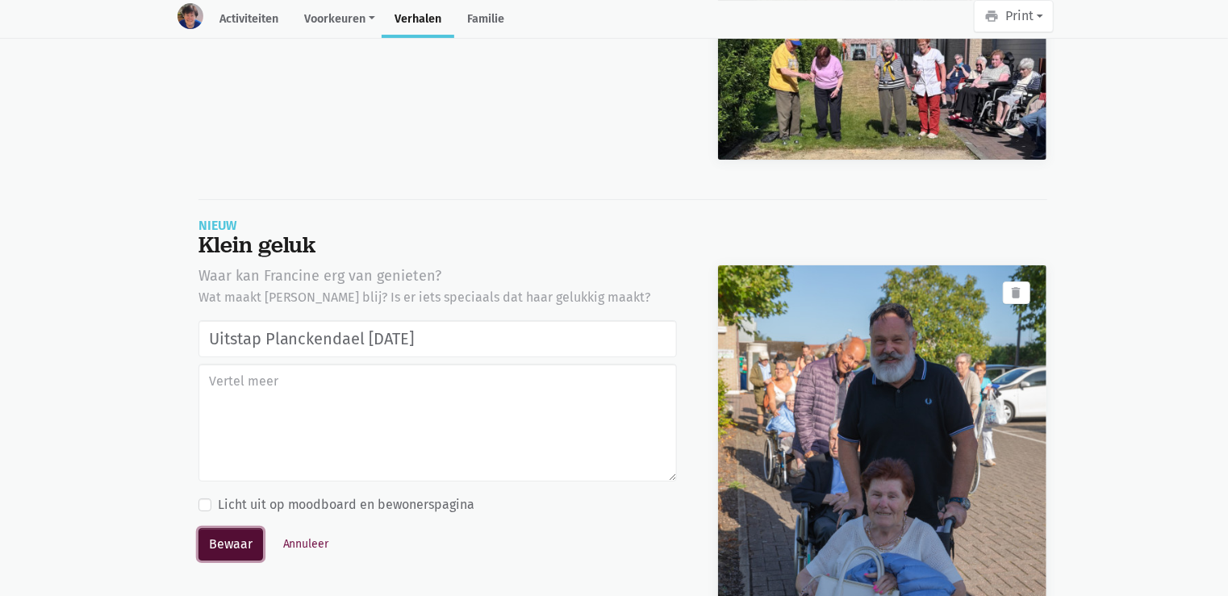
click at [216, 534] on button "Bewaar" at bounding box center [230, 544] width 65 height 32
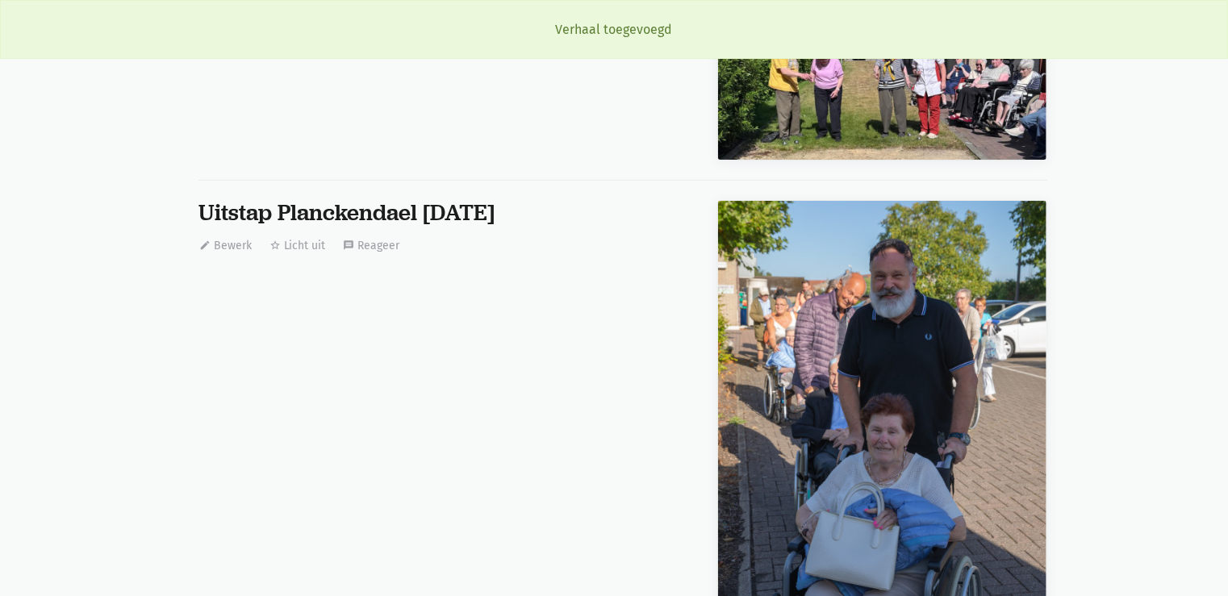
scroll to position [10768, 0]
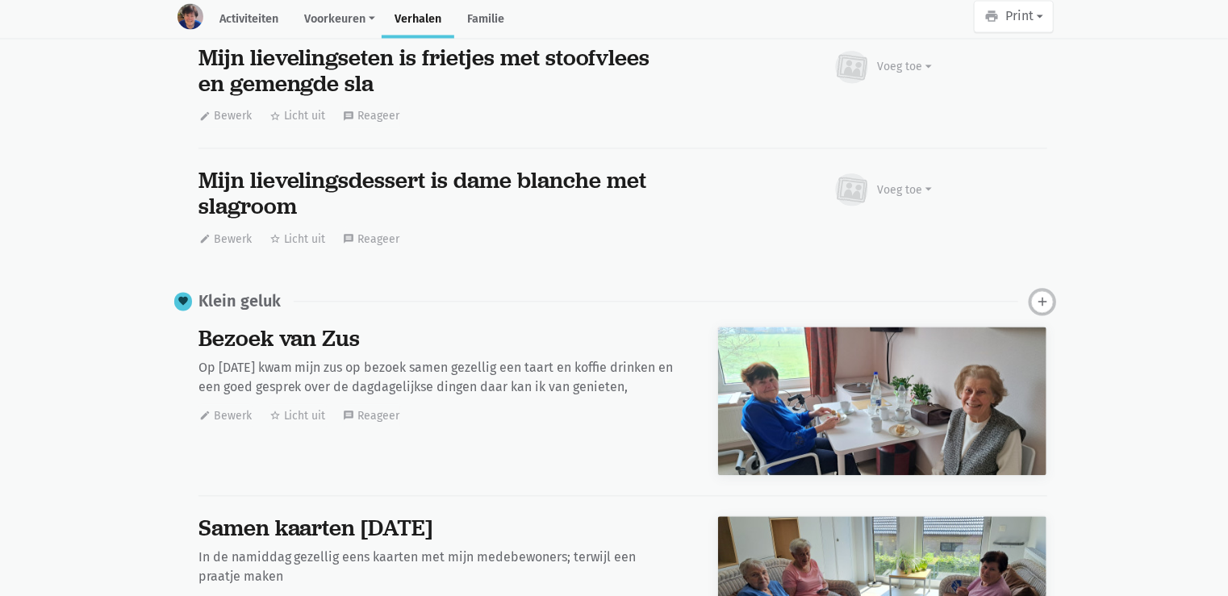
click at [1041, 294] on icon "add" at bounding box center [1042, 301] width 15 height 15
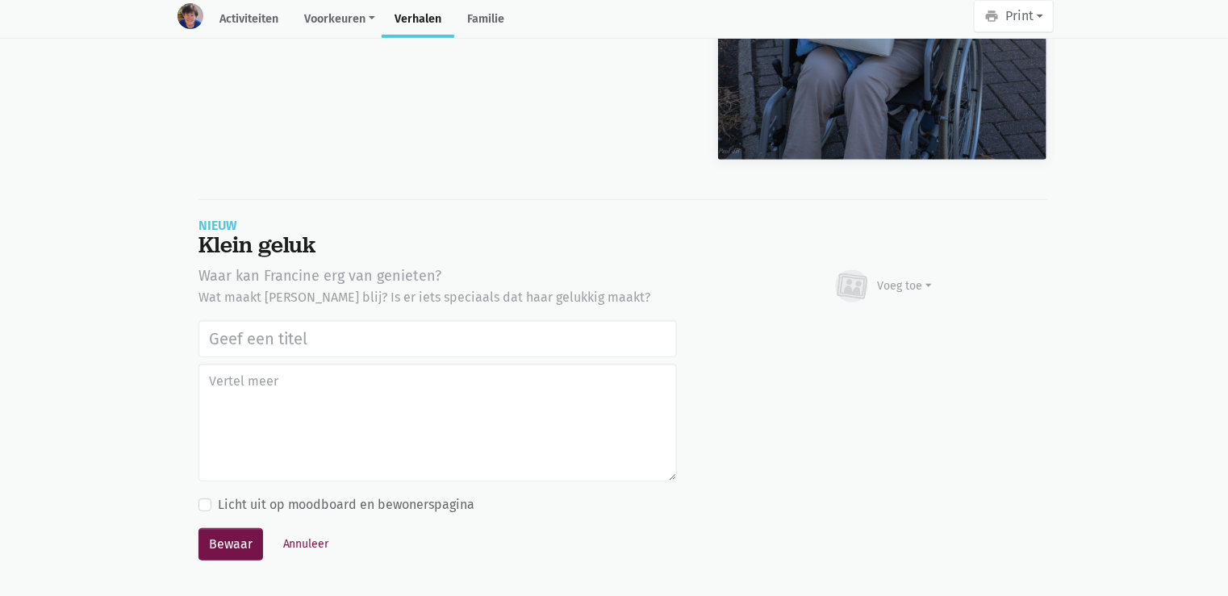
click at [261, 326] on input "text" at bounding box center [437, 338] width 478 height 37
type input "Uitstap Planckendael [DATE]"
click at [901, 269] on div "Voeg toe" at bounding box center [883, 286] width 100 height 35
click at [888, 333] on link "Afbeelding" at bounding box center [873, 333] width 117 height 27
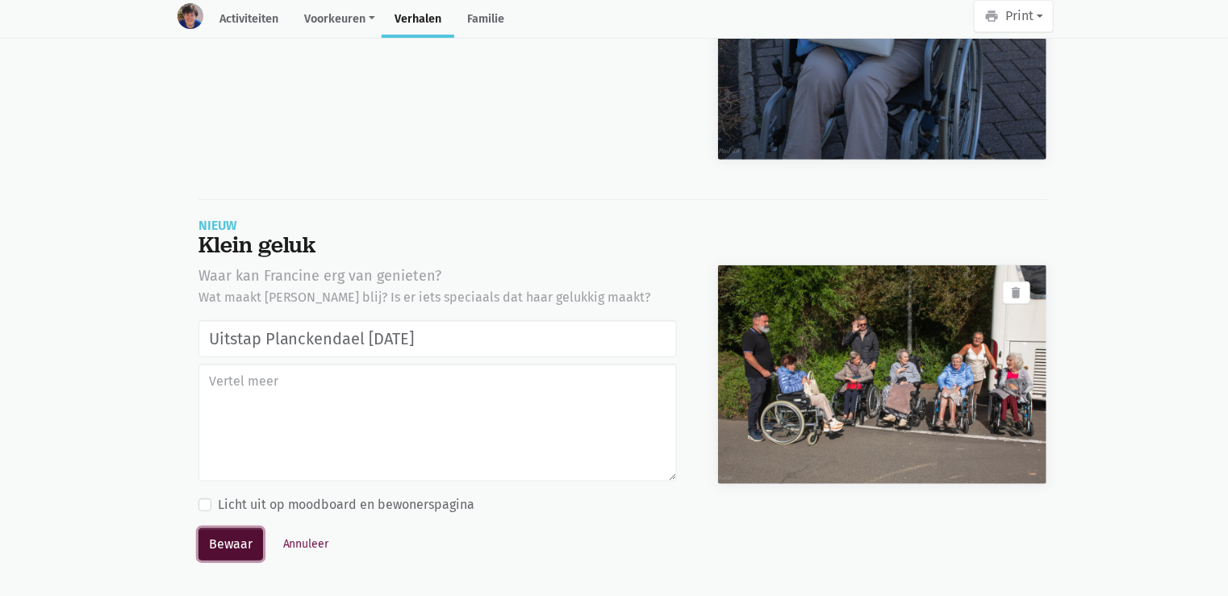
click at [236, 540] on button "Bewaar" at bounding box center [230, 544] width 65 height 32
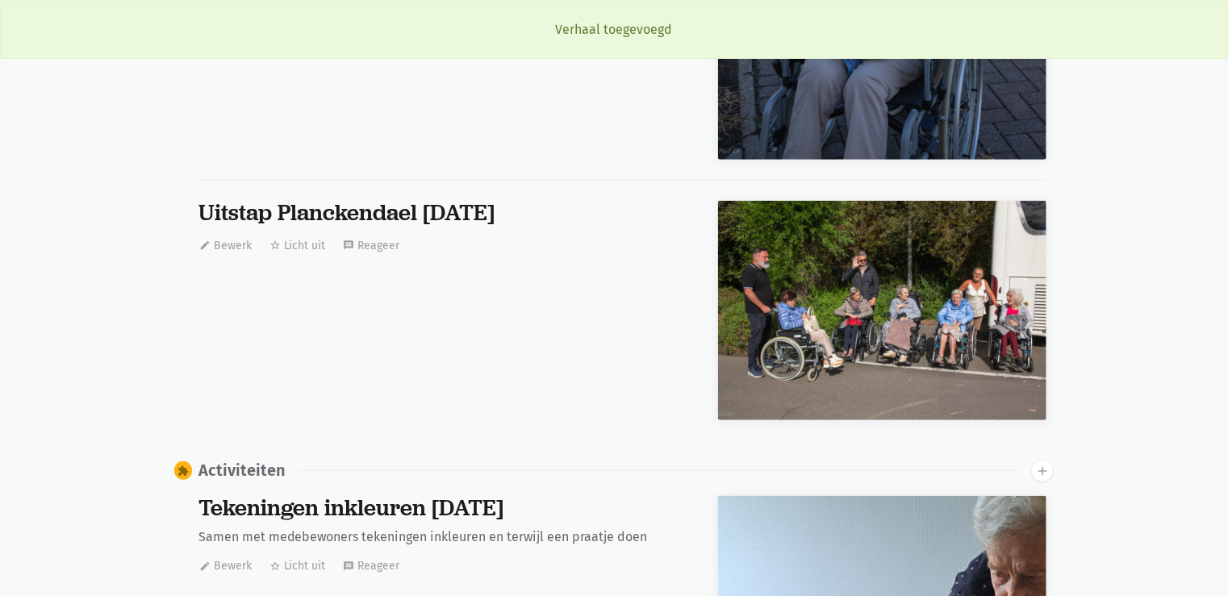
scroll to position [10768, 0]
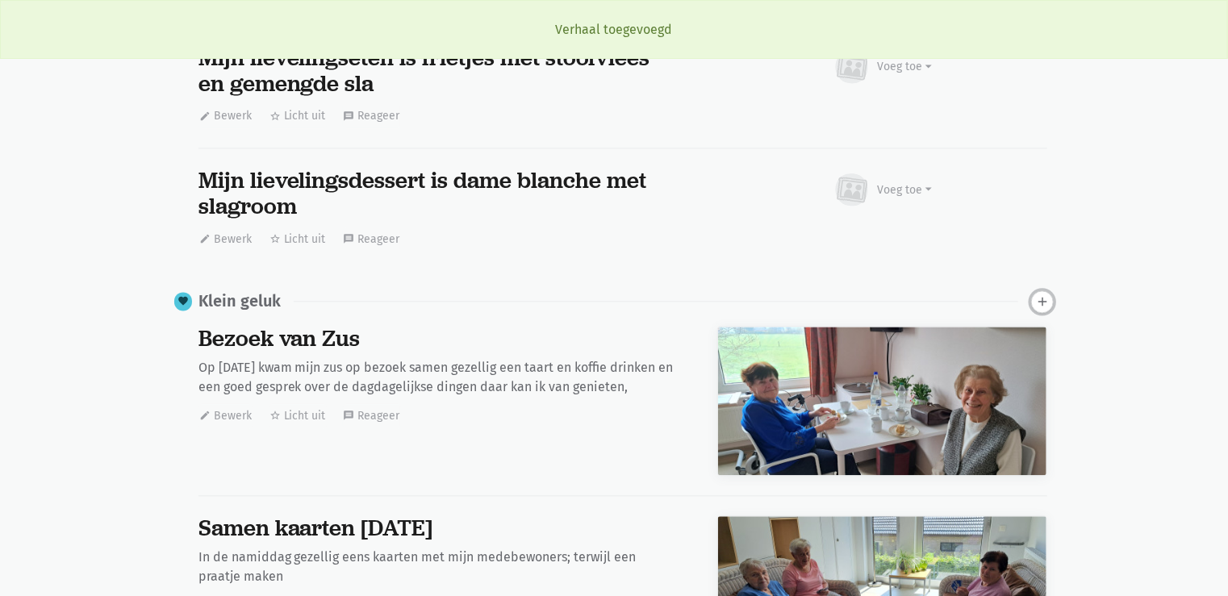
click at [1040, 302] on icon "add" at bounding box center [1042, 301] width 15 height 15
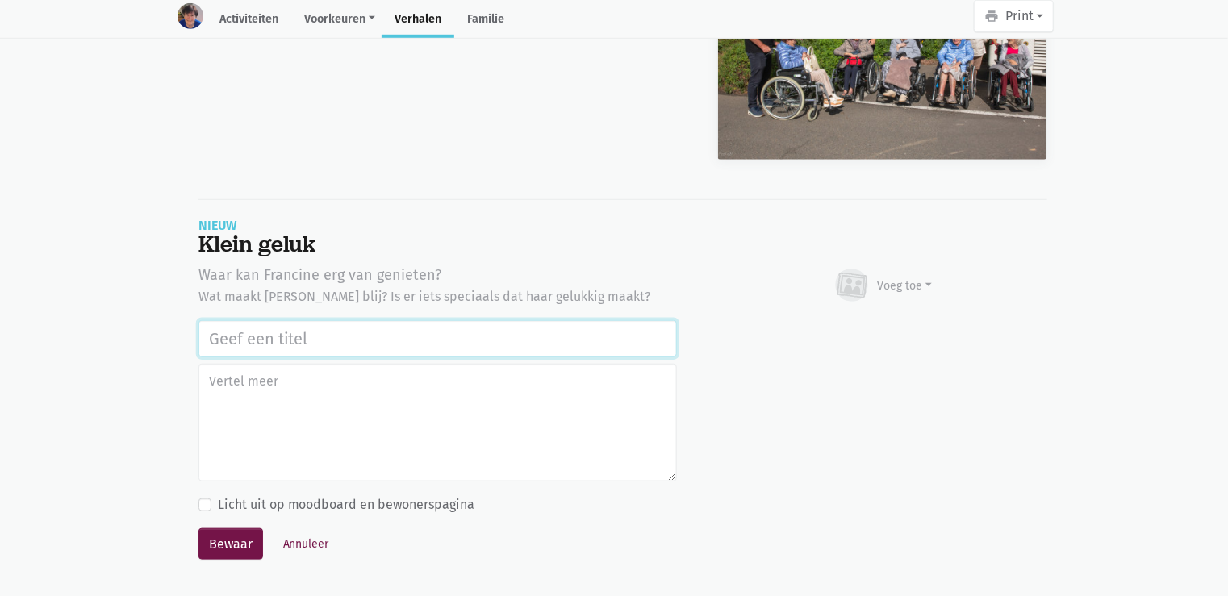
click at [344, 331] on input "text" at bounding box center [437, 338] width 478 height 37
paste input "Uitstap Planckendael [DATE]"
type input "Uitstap Planckendael 02/09/2025"
click at [885, 281] on div "Voeg toe" at bounding box center [905, 286] width 55 height 17
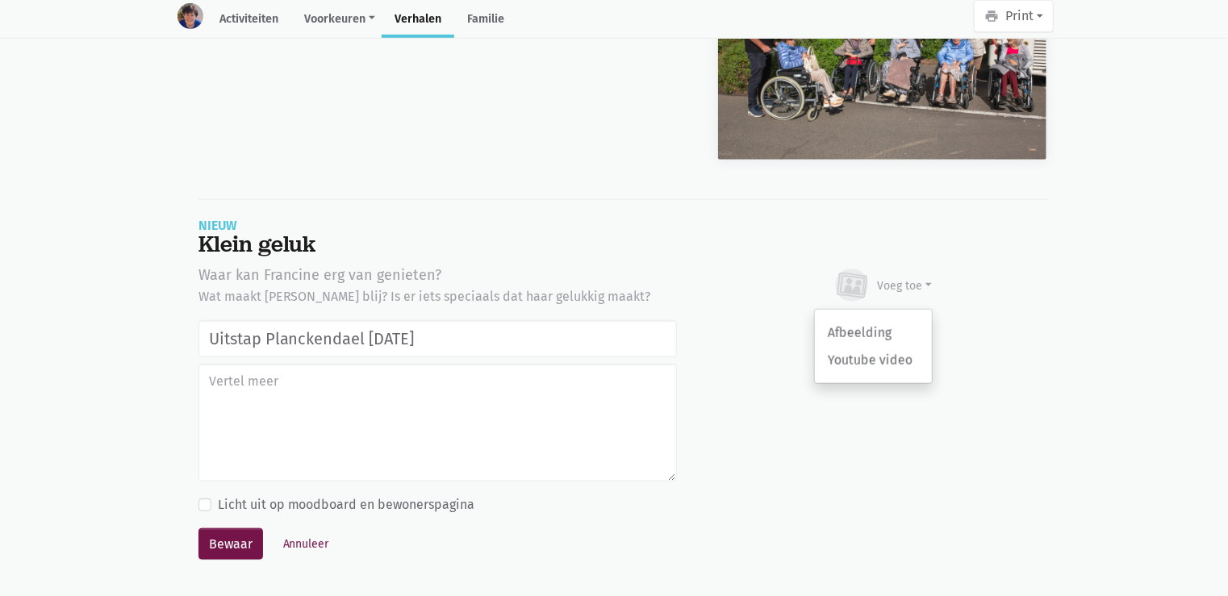
click at [875, 313] on div "Afbeelding Youtube video" at bounding box center [873, 346] width 119 height 75
click at [895, 268] on div "Voeg toe" at bounding box center [883, 285] width 100 height 35
click at [866, 326] on link "Afbeelding" at bounding box center [873, 332] width 117 height 27
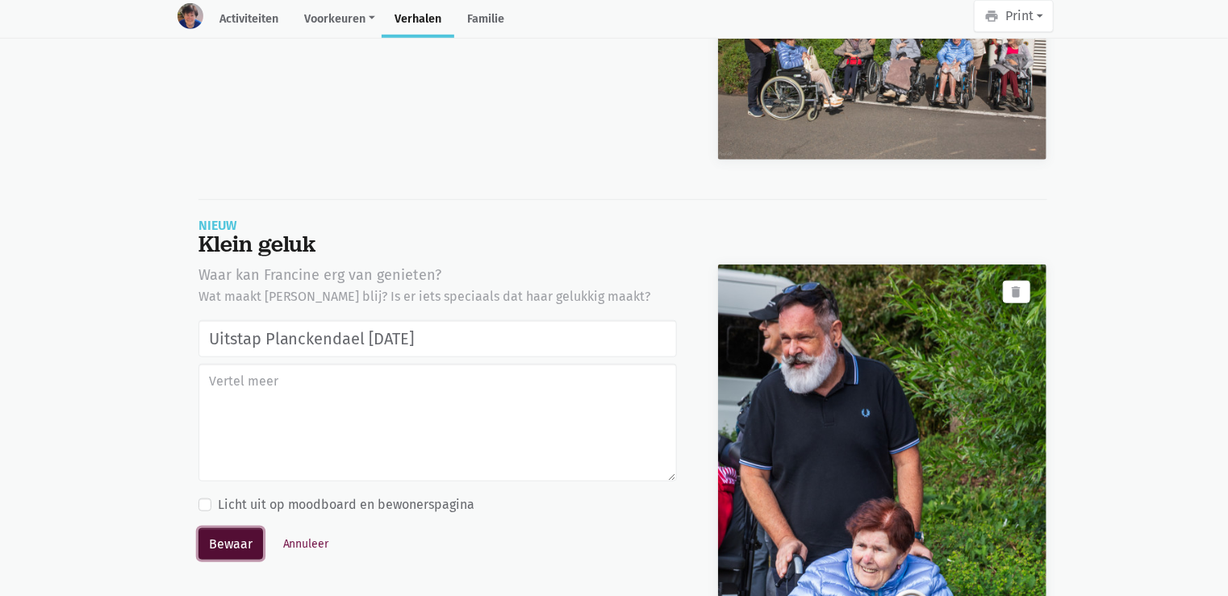
click at [234, 538] on button "Bewaar" at bounding box center [230, 544] width 65 height 32
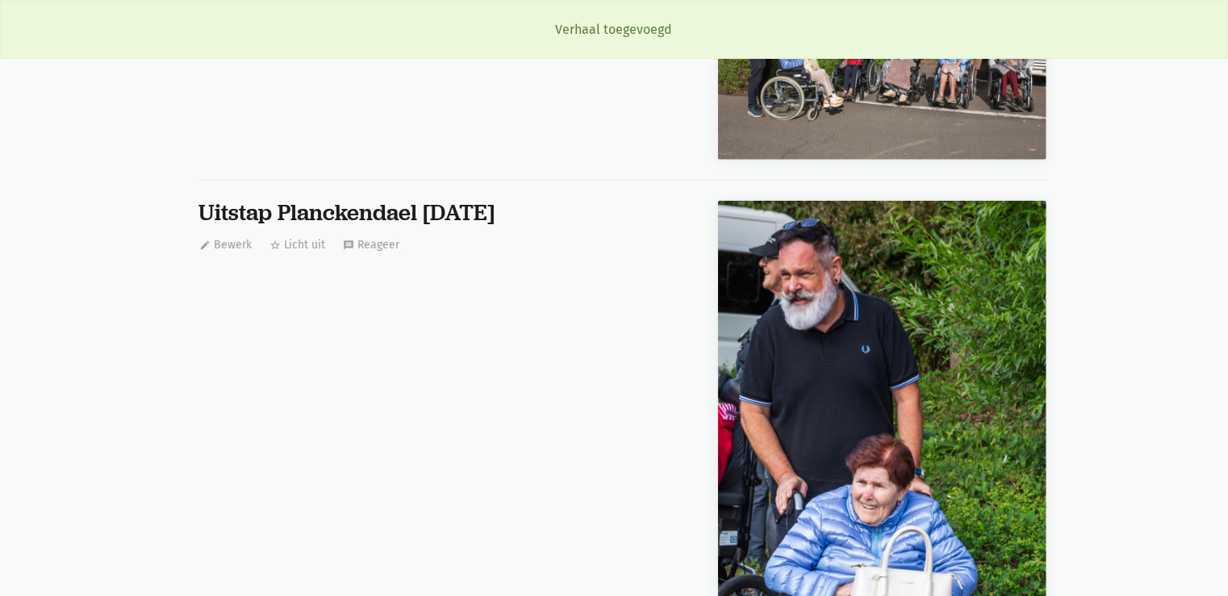
scroll to position [10768, 0]
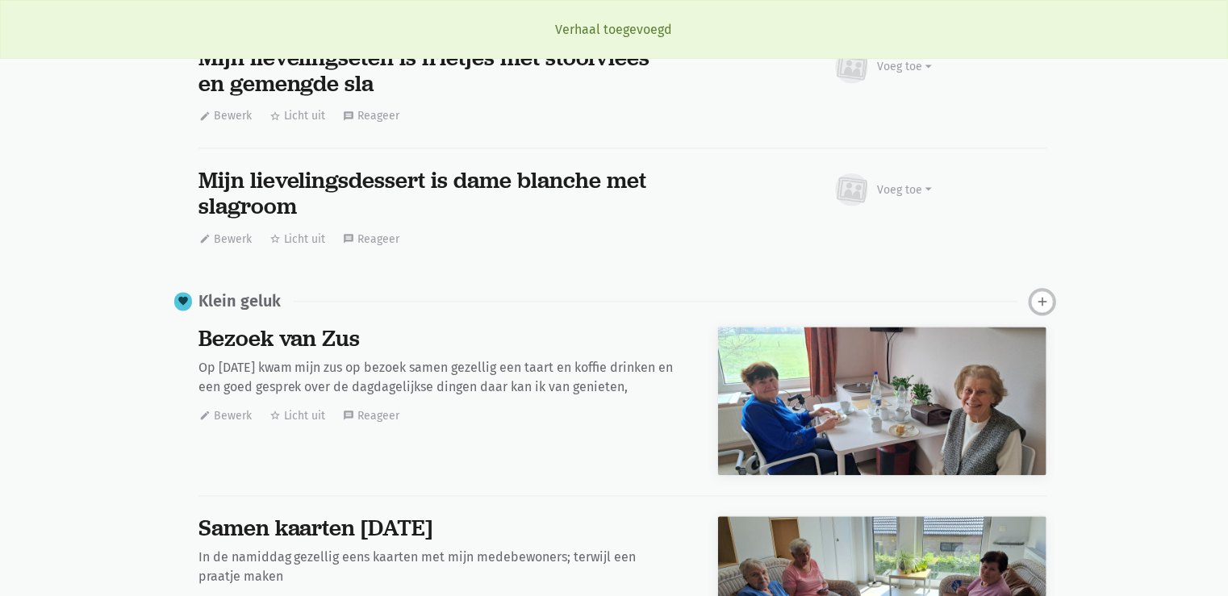
click at [1050, 298] on button "add" at bounding box center [1042, 301] width 23 height 23
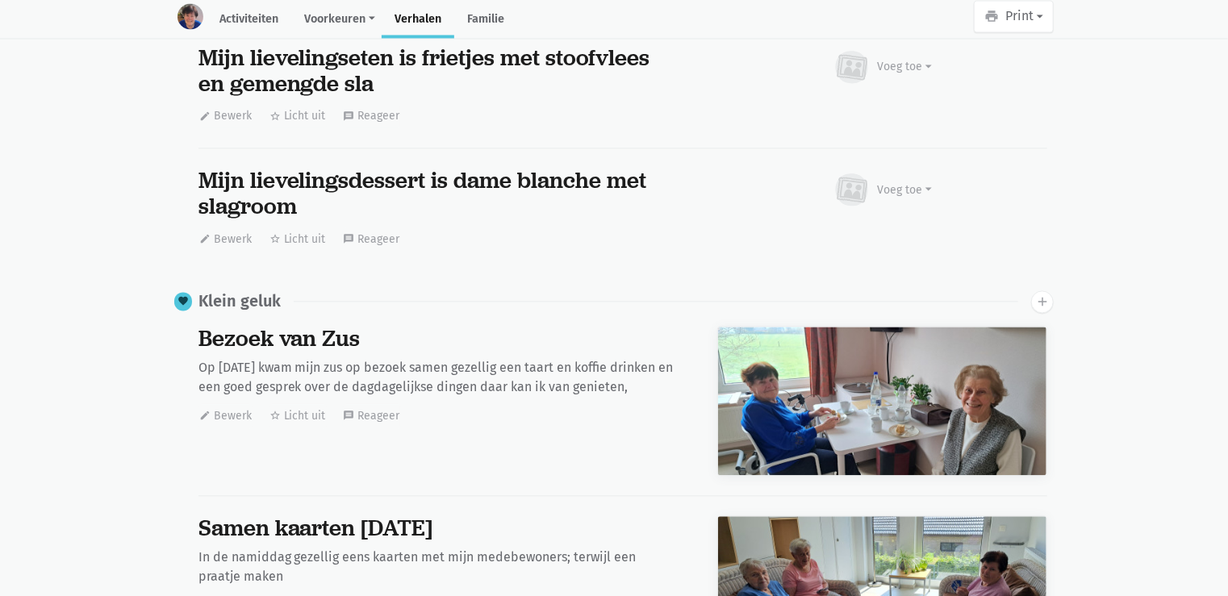
scroll to position [16487, 0]
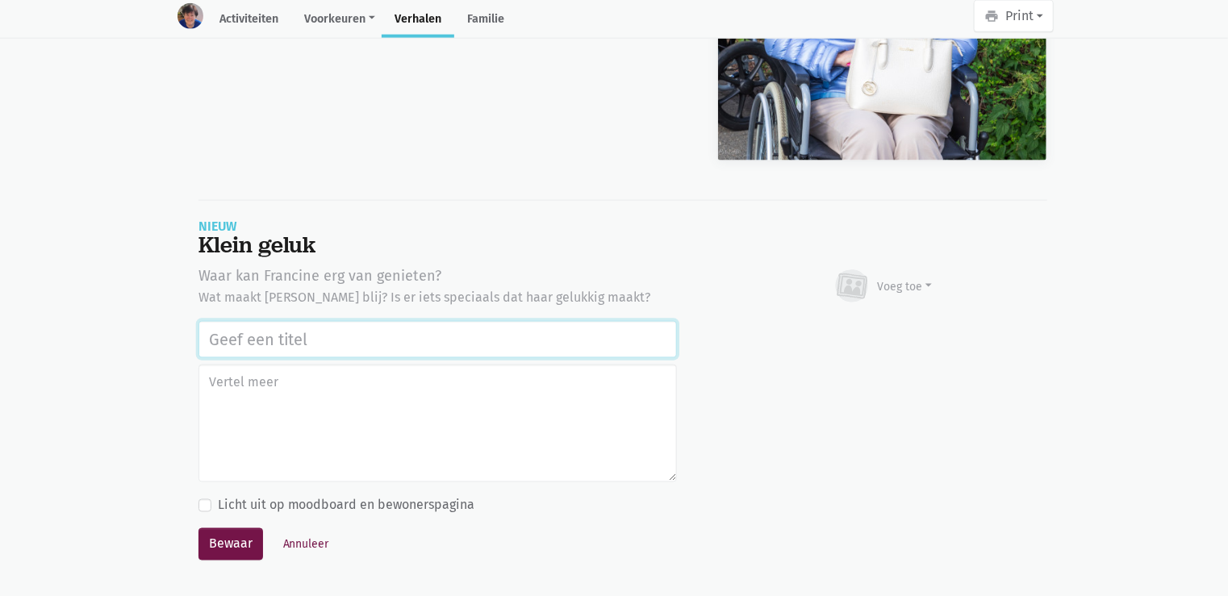
click at [378, 327] on input "text" at bounding box center [437, 339] width 478 height 37
paste input "Uitstap Planckendael 02/09/2025"
type input "Uitstap Planckendael 02/09/2025"
click at [904, 286] on div "Voeg toe" at bounding box center [905, 286] width 55 height 17
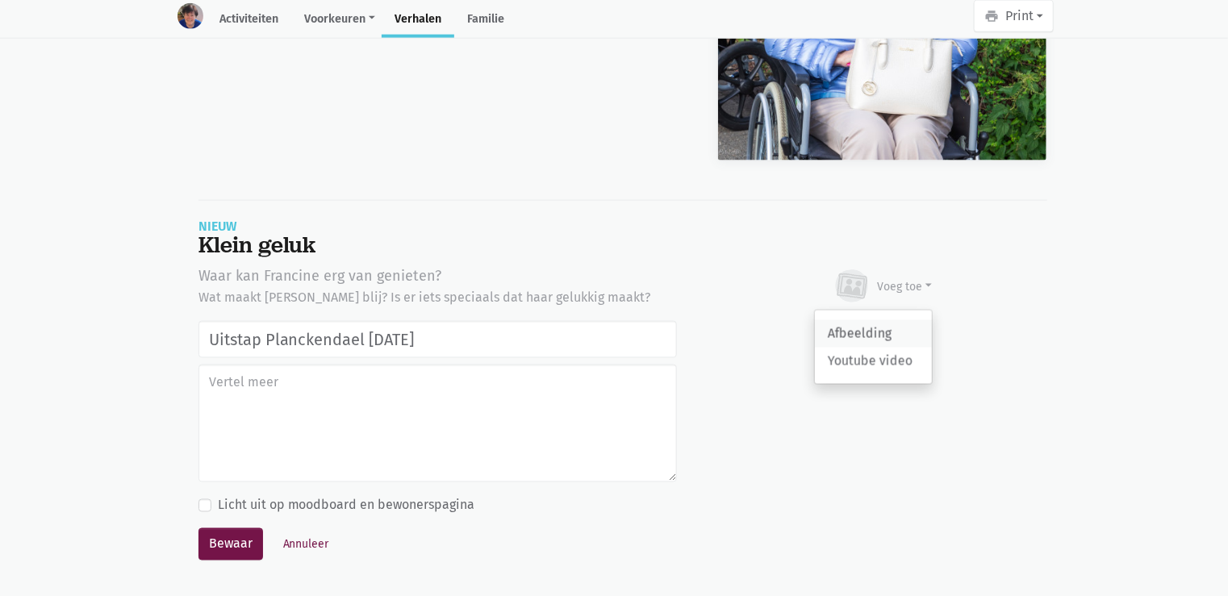
click at [872, 328] on link "Afbeelding" at bounding box center [873, 333] width 117 height 27
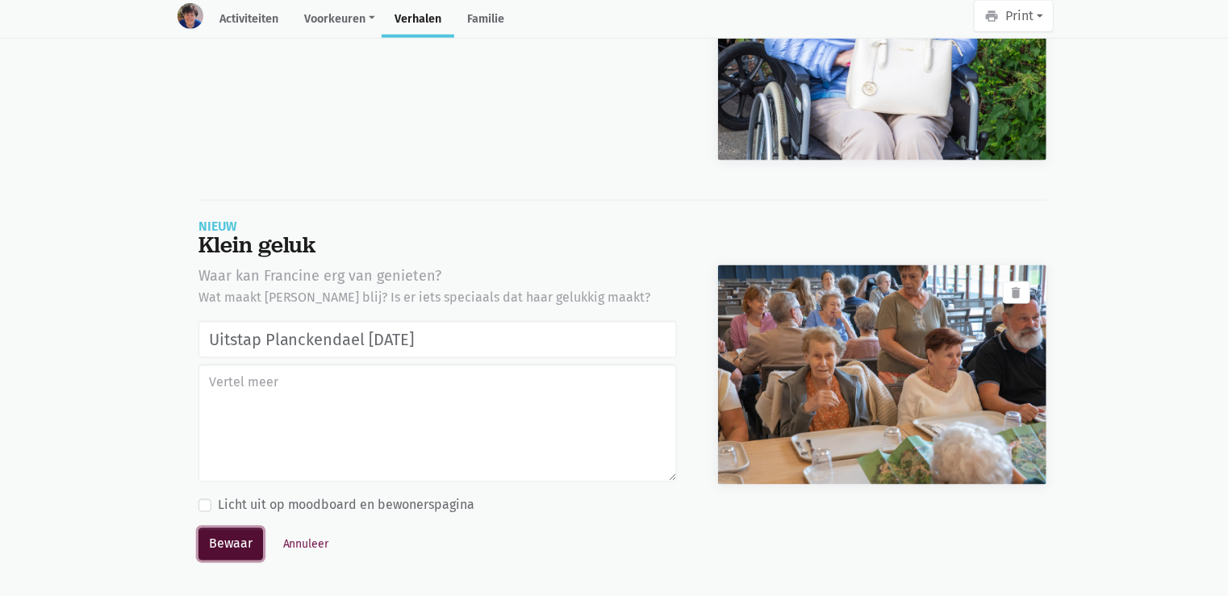
click at [244, 539] on button "Bewaar" at bounding box center [230, 544] width 65 height 32
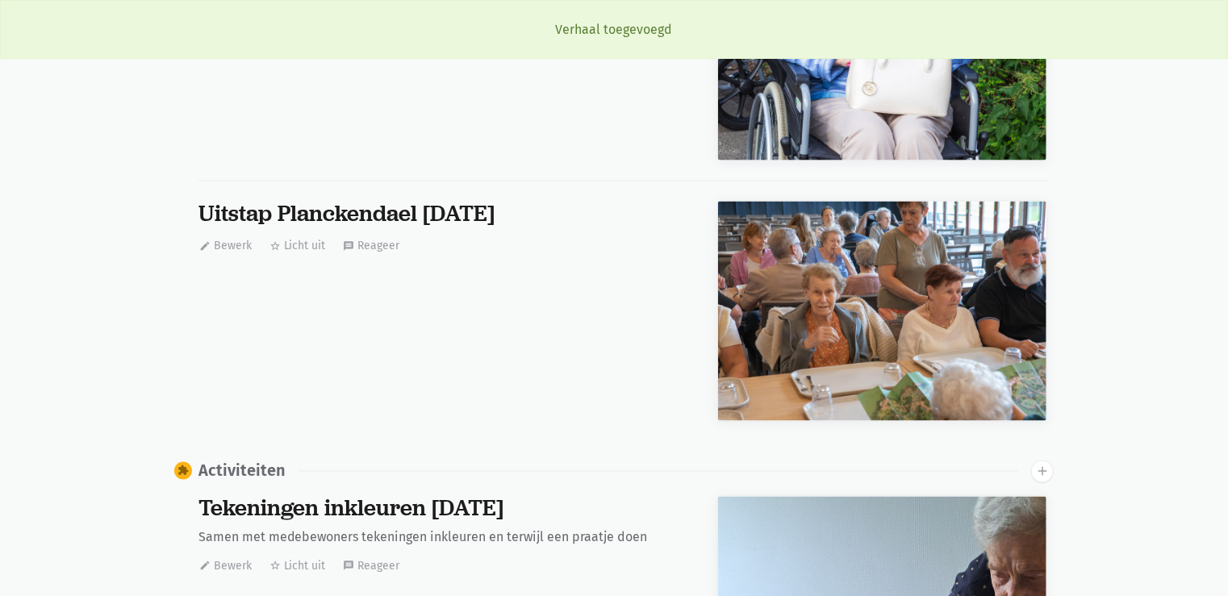
scroll to position [10768, 0]
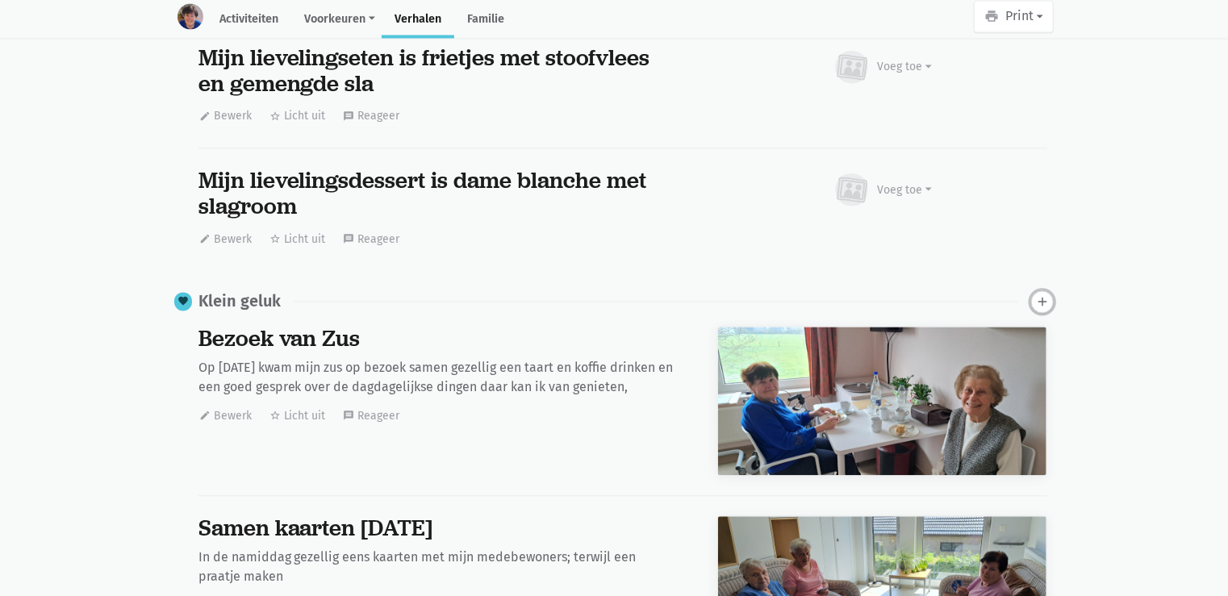
click at [1047, 302] on icon "add" at bounding box center [1042, 301] width 15 height 15
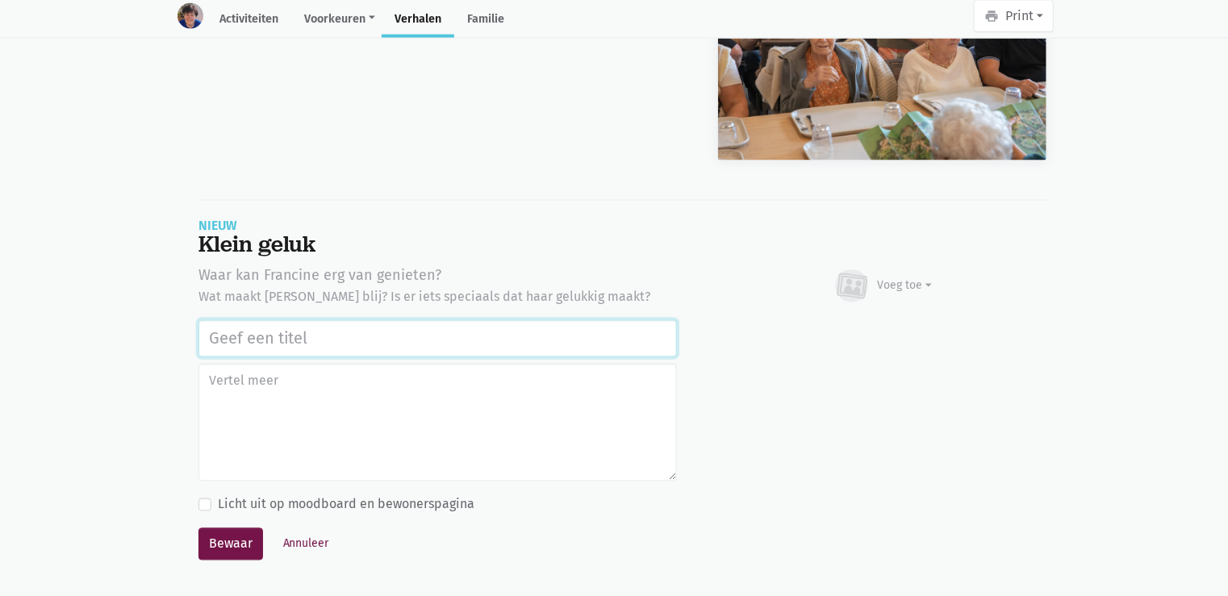
click at [303, 336] on input "text" at bounding box center [437, 338] width 478 height 37
paste input "Uitstap Planckendael [DATE]"
type input "Uitstap Planckendael [DATE]"
drag, startPoint x: 915, startPoint y: 278, endPoint x: 913, endPoint y: 308, distance: 29.9
click at [915, 278] on div "Voeg toe" at bounding box center [905, 286] width 55 height 17
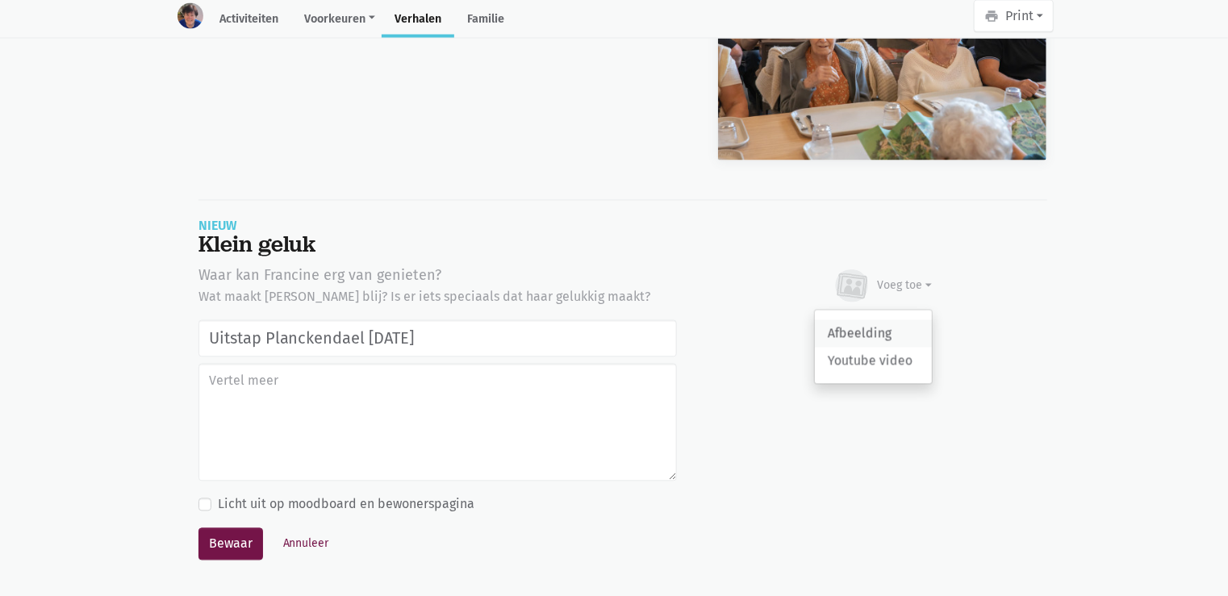
click at [884, 331] on link "Afbeelding" at bounding box center [873, 333] width 117 height 27
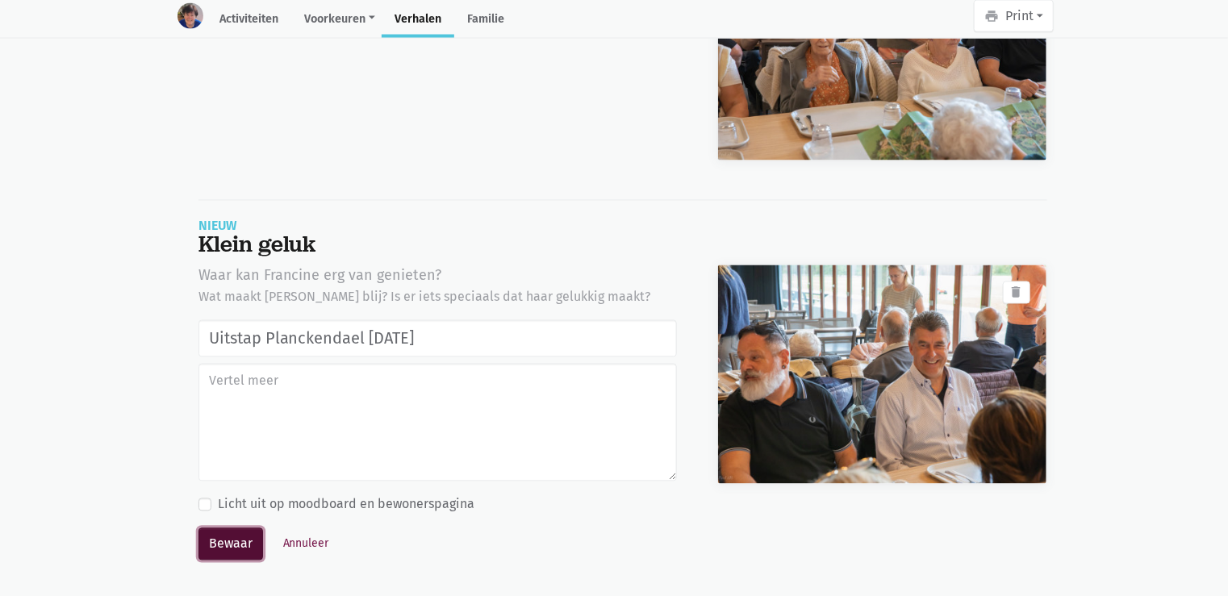
click at [245, 535] on button "Bewaar" at bounding box center [230, 544] width 65 height 32
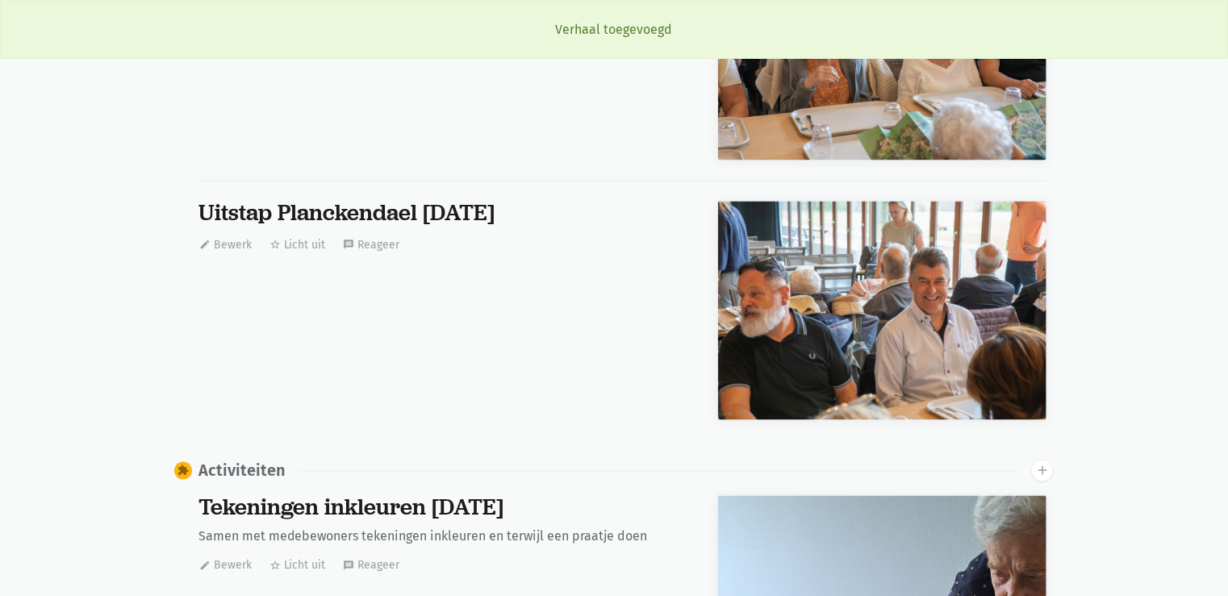
scroll to position [10768, 0]
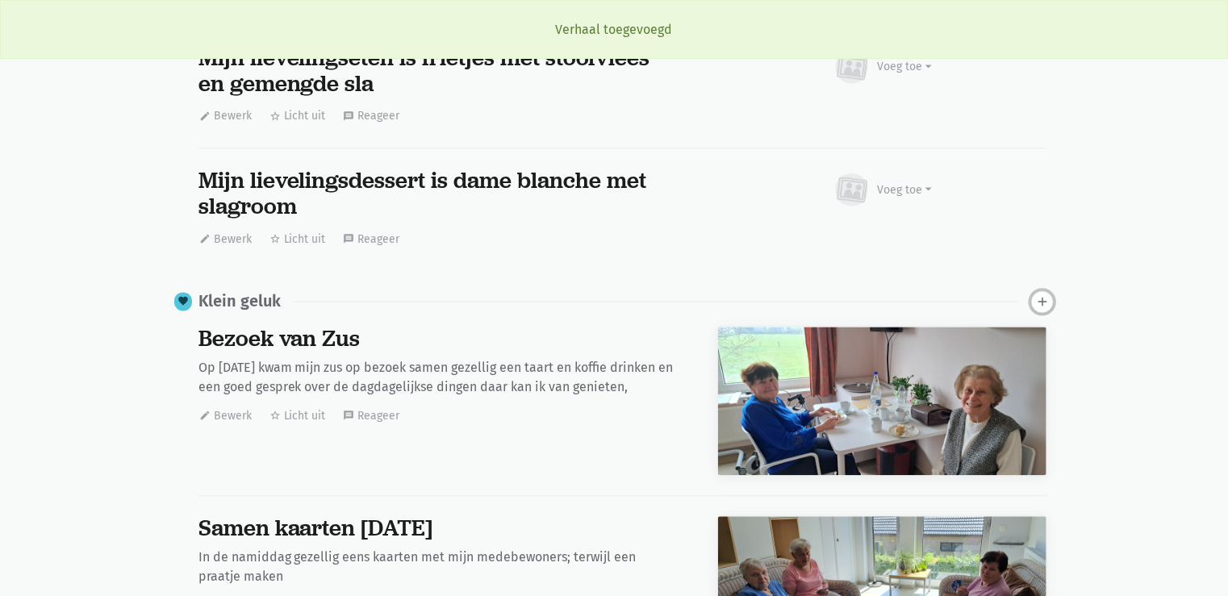
click at [1039, 300] on icon "add" at bounding box center [1042, 301] width 15 height 15
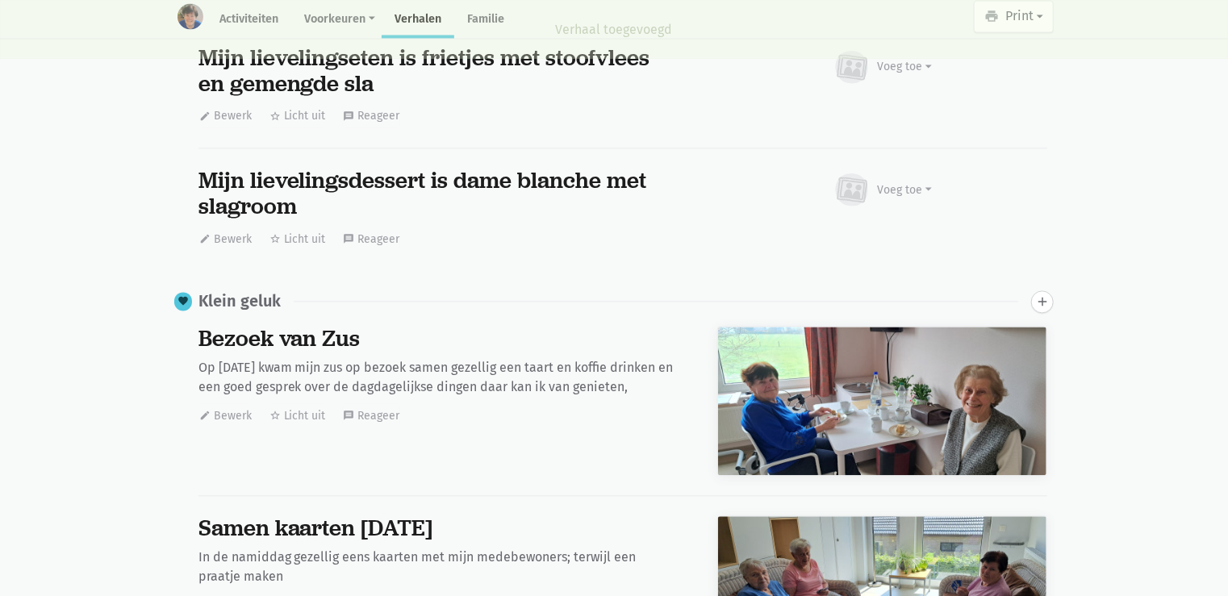
scroll to position [17007, 0]
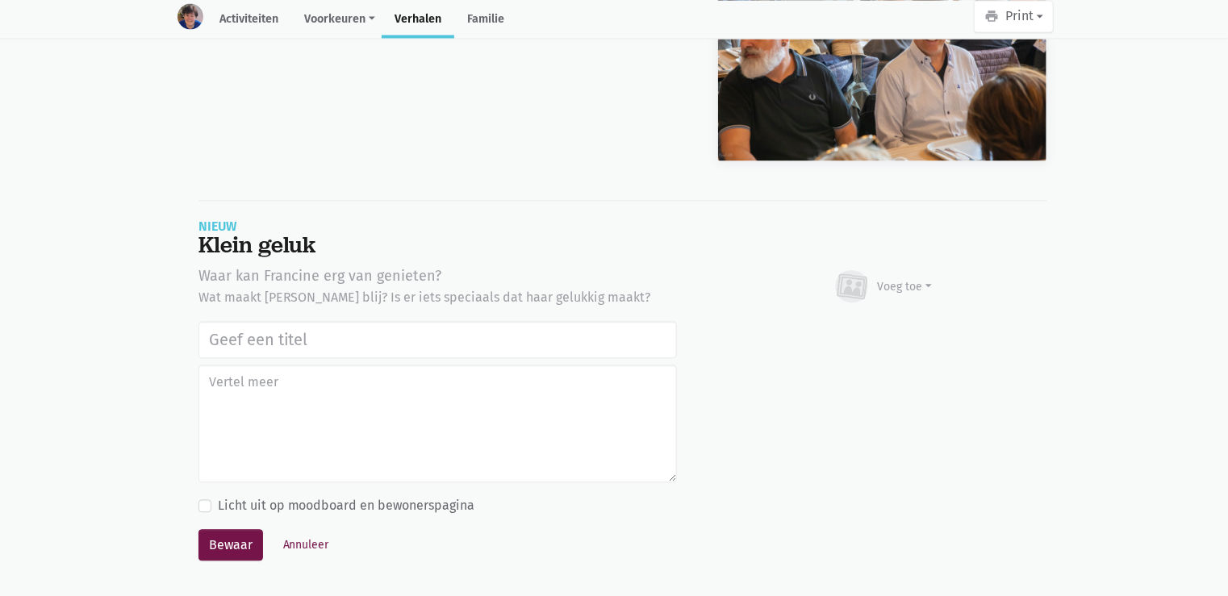
click at [297, 336] on input "text" at bounding box center [437, 339] width 478 height 37
type input "Uitstap Planckendael [DATE]"
click at [873, 274] on div "Voeg toe" at bounding box center [883, 286] width 100 height 35
click at [878, 326] on link "Afbeelding" at bounding box center [873, 333] width 117 height 27
click at [295, 539] on button "Annuleer" at bounding box center [306, 544] width 61 height 25
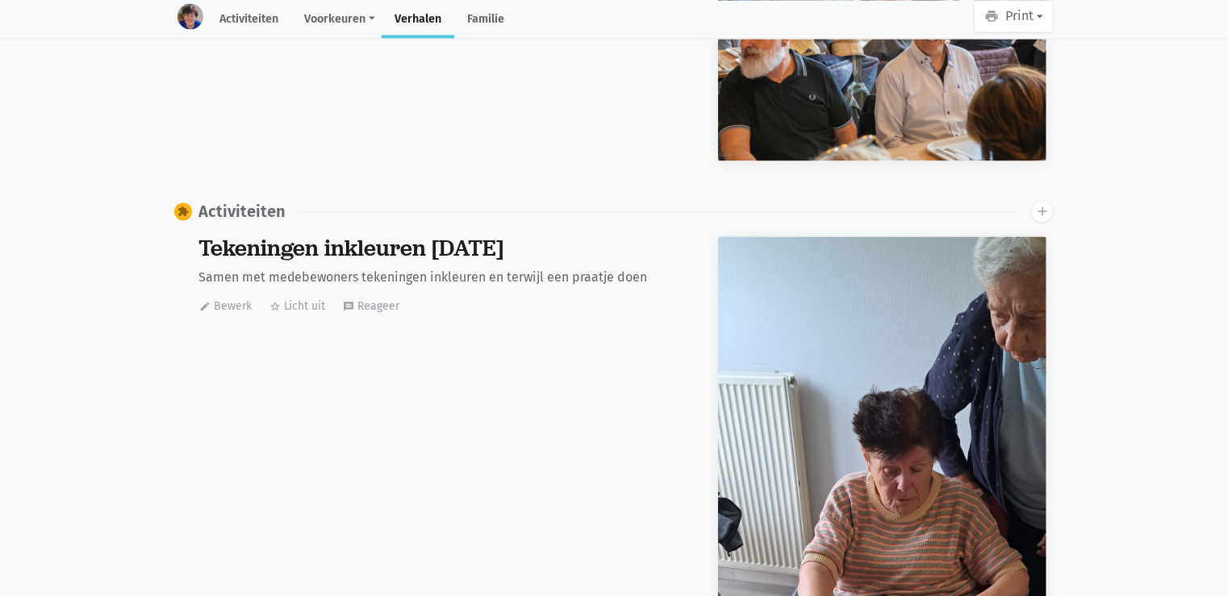
scroll to position [0, 0]
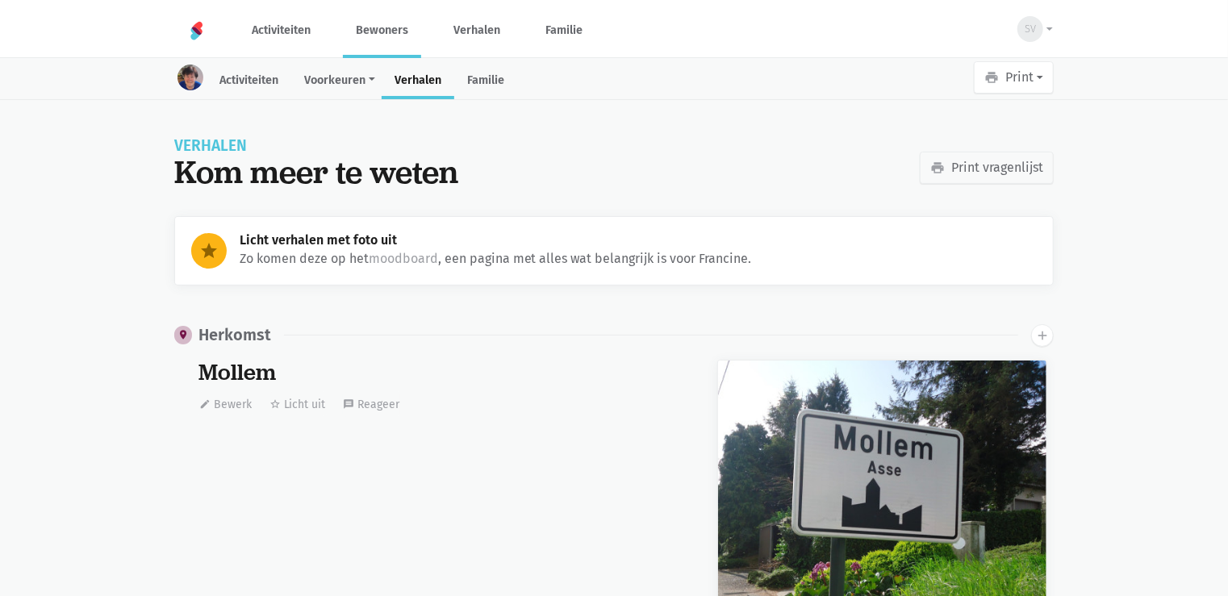
click at [390, 35] on link "Bewoners" at bounding box center [382, 30] width 78 height 54
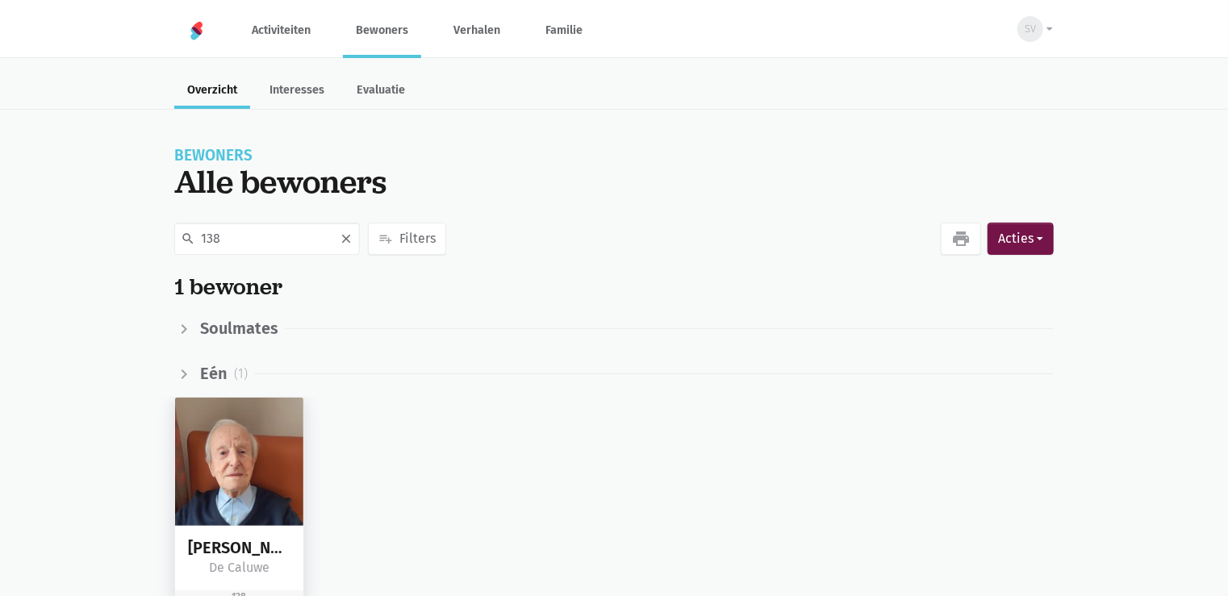
type input "138"
click at [220, 503] on img at bounding box center [239, 462] width 128 height 128
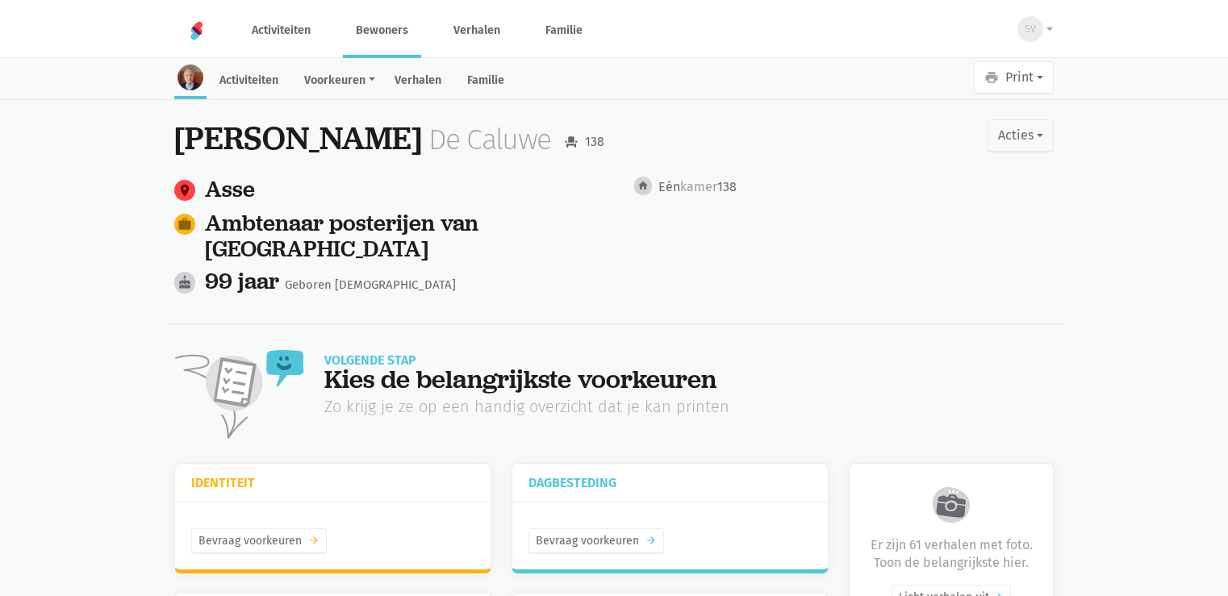
click at [442, 90] on link "Verhalen" at bounding box center [418, 82] width 73 height 35
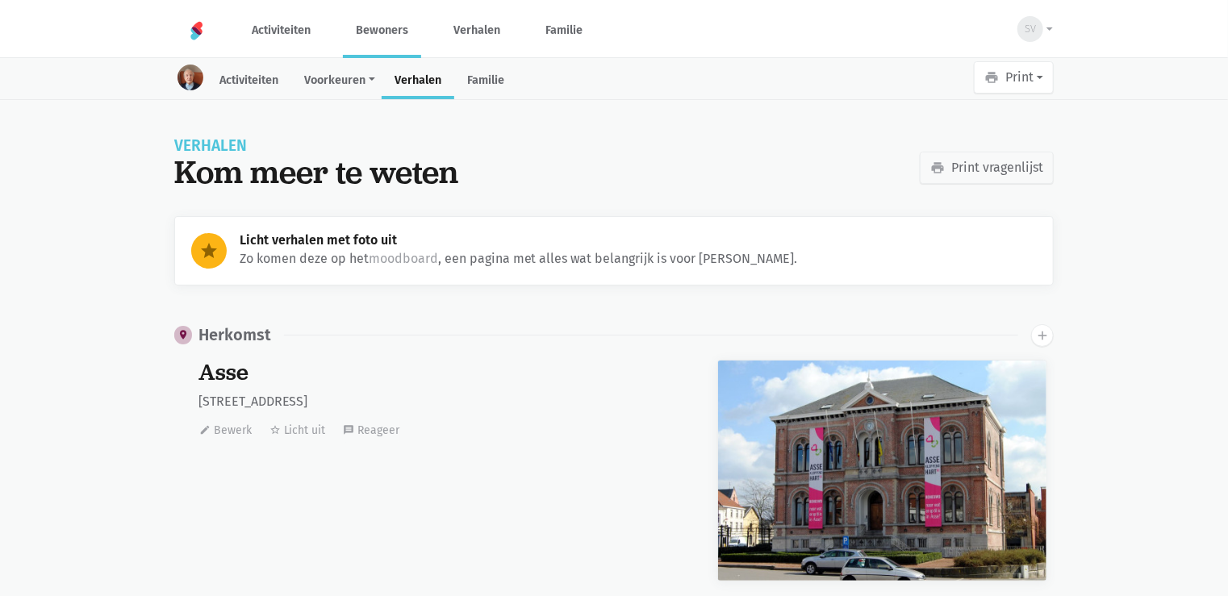
scroll to position [6685, 0]
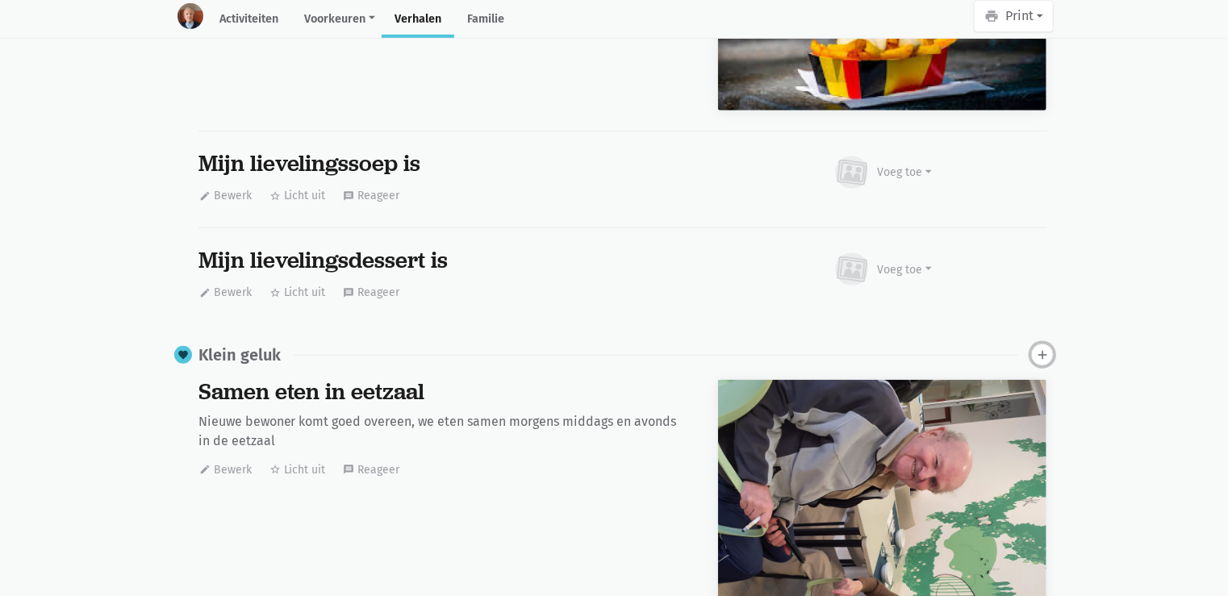
click at [1041, 348] on icon "add" at bounding box center [1042, 355] width 15 height 15
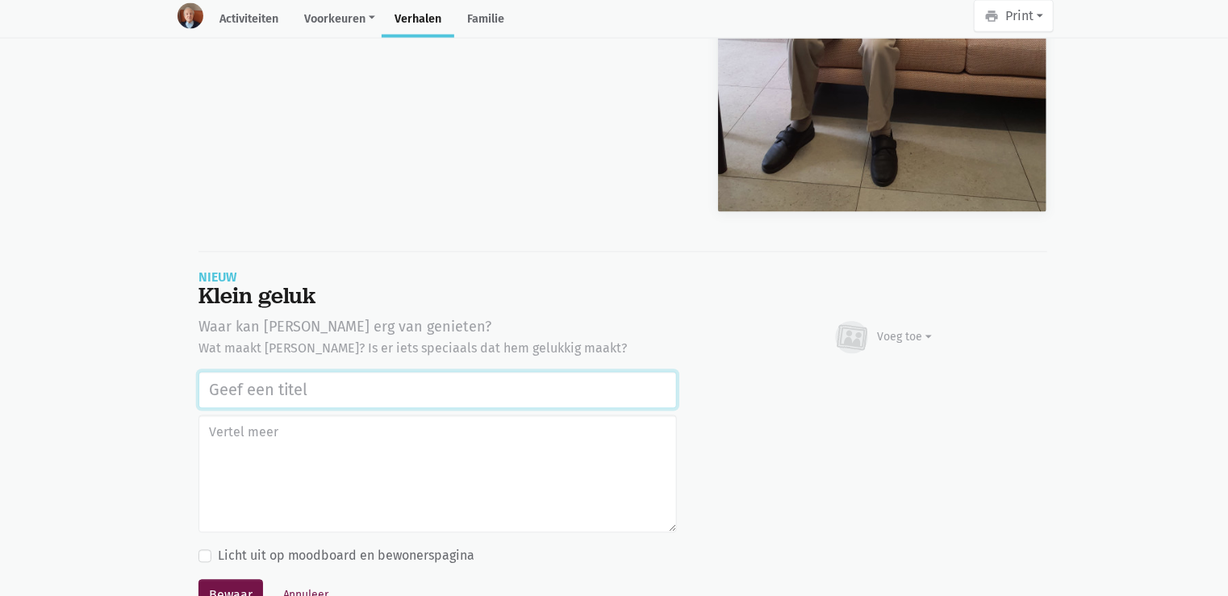
click at [269, 372] on input "text" at bounding box center [437, 390] width 478 height 37
paste input "Uitstap Planckendael 02/09/2025"
type input "Uitstap Planckendael 02/09/2025"
click at [874, 320] on div "Voeg toe" at bounding box center [883, 337] width 100 height 35
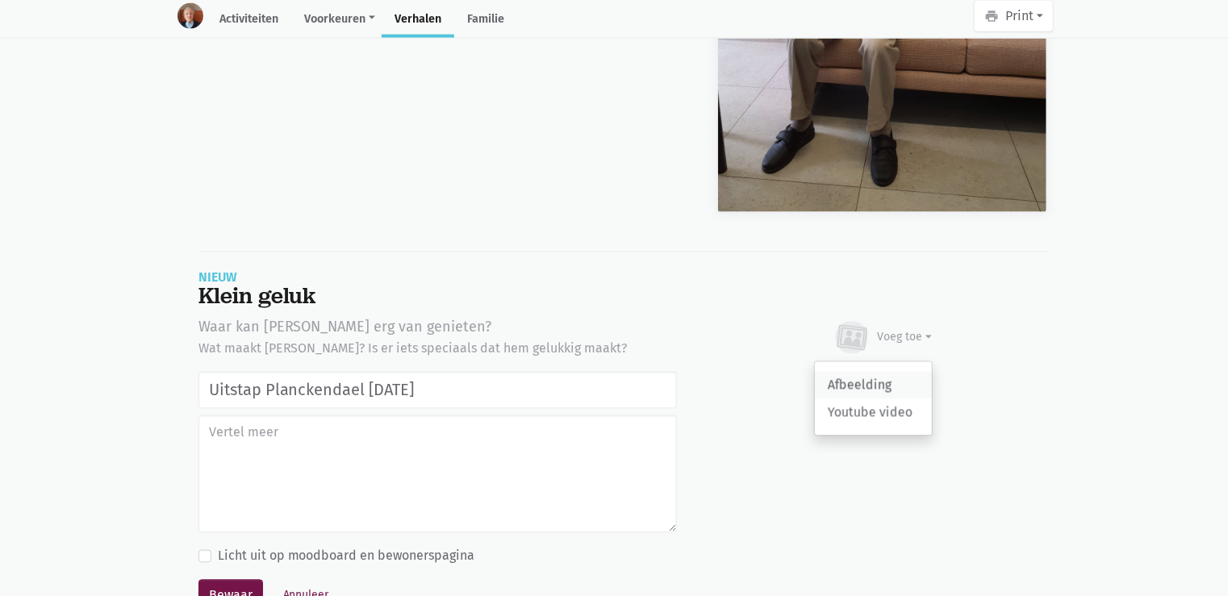
click at [869, 372] on link "Afbeelding" at bounding box center [873, 385] width 117 height 27
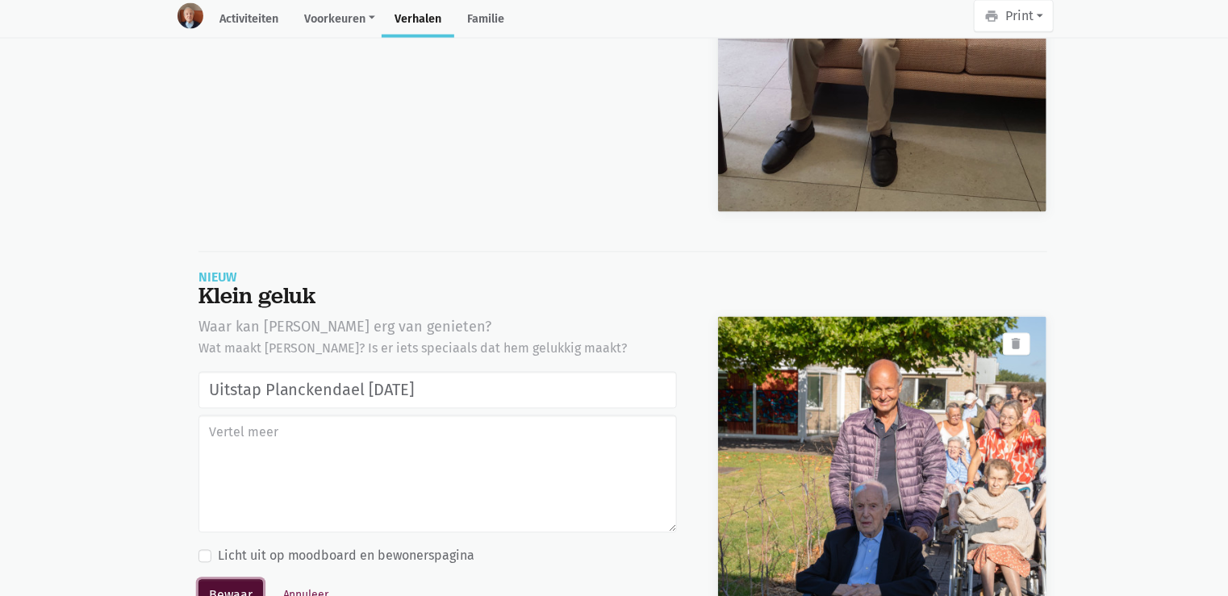
click at [218, 580] on button "Bewaar" at bounding box center [230, 596] width 65 height 32
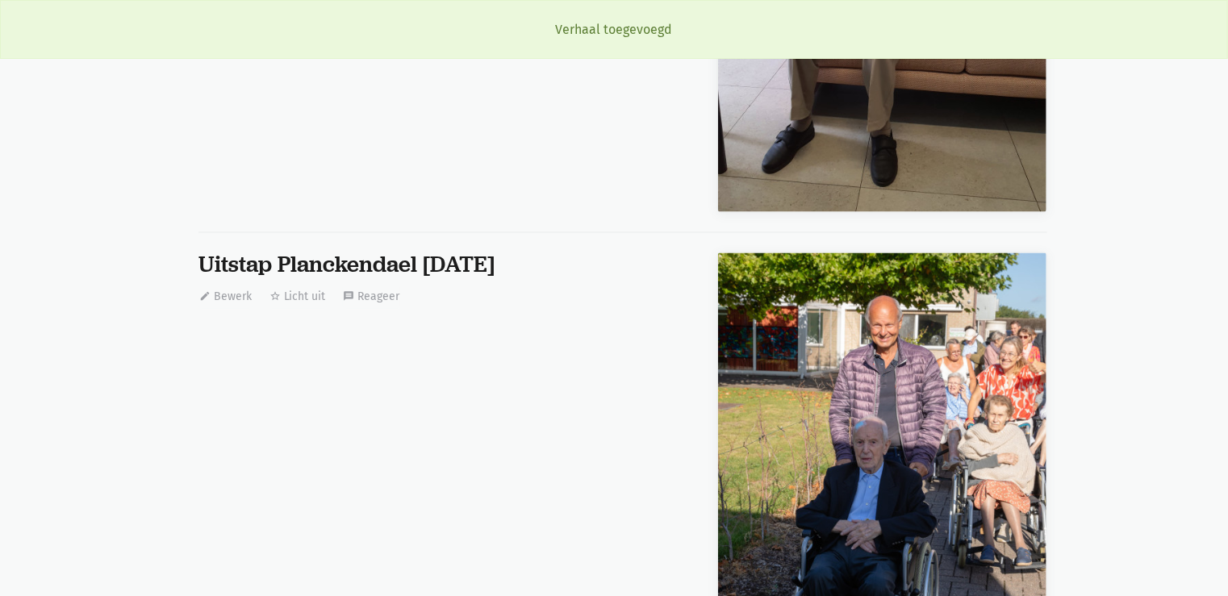
scroll to position [6685, 0]
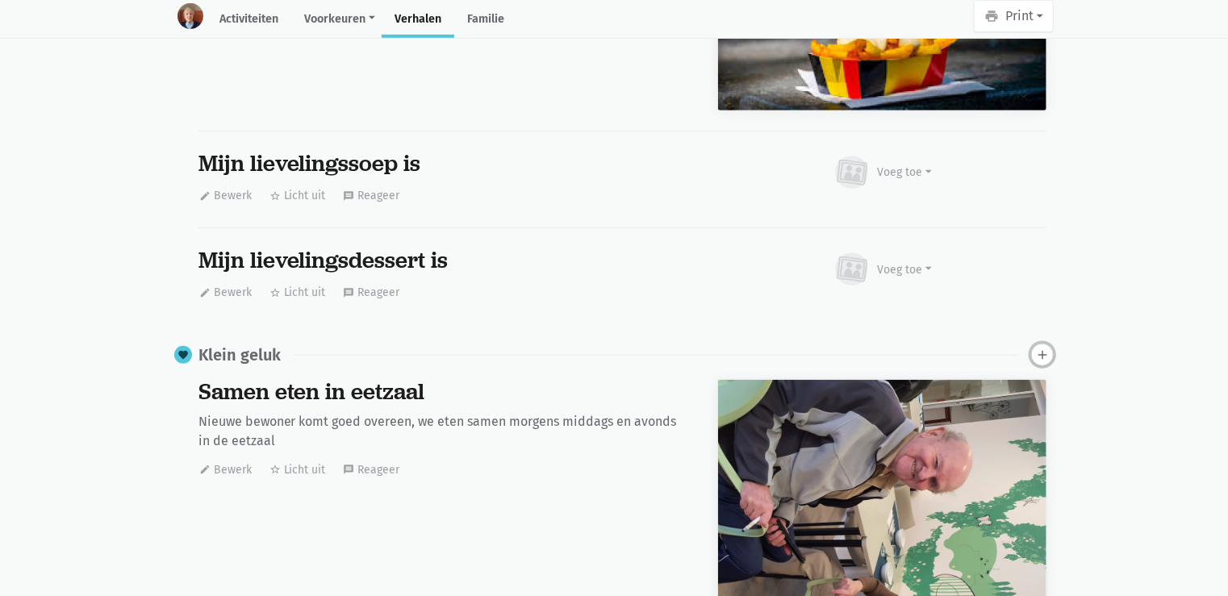
click at [1042, 348] on icon "add" at bounding box center [1042, 355] width 15 height 15
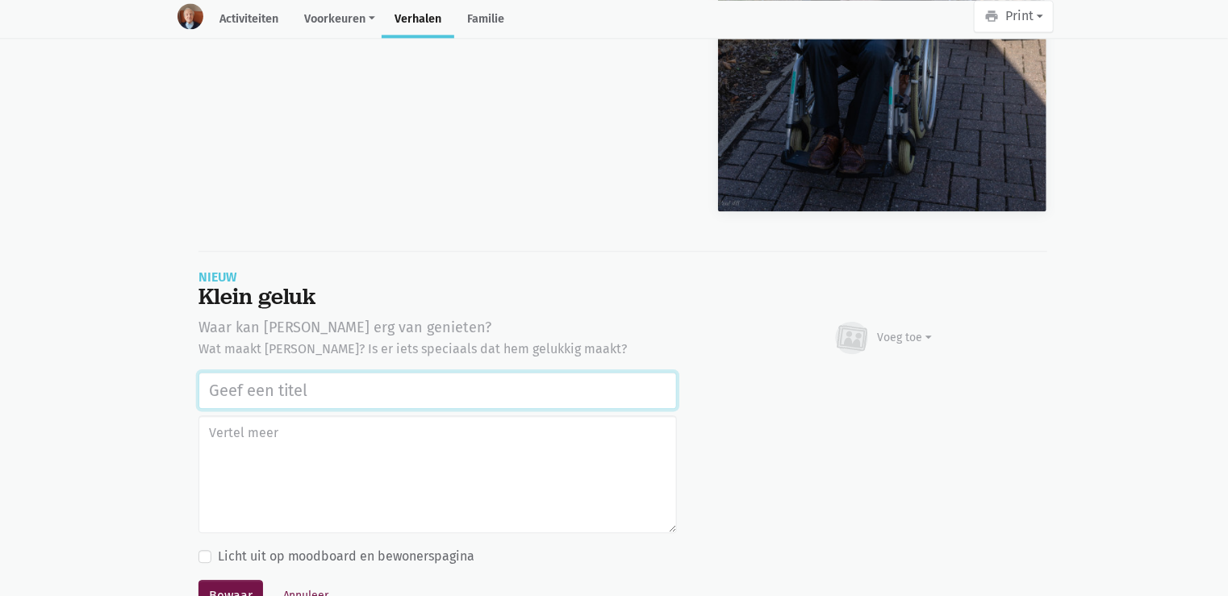
click at [282, 372] on input "text" at bounding box center [437, 390] width 478 height 37
paste input "Uitstap Planckendael 02/09/2025"
type input "Uitstap Planckendael 02/09/2025"
click at [841, 322] on icon at bounding box center [851, 338] width 32 height 32
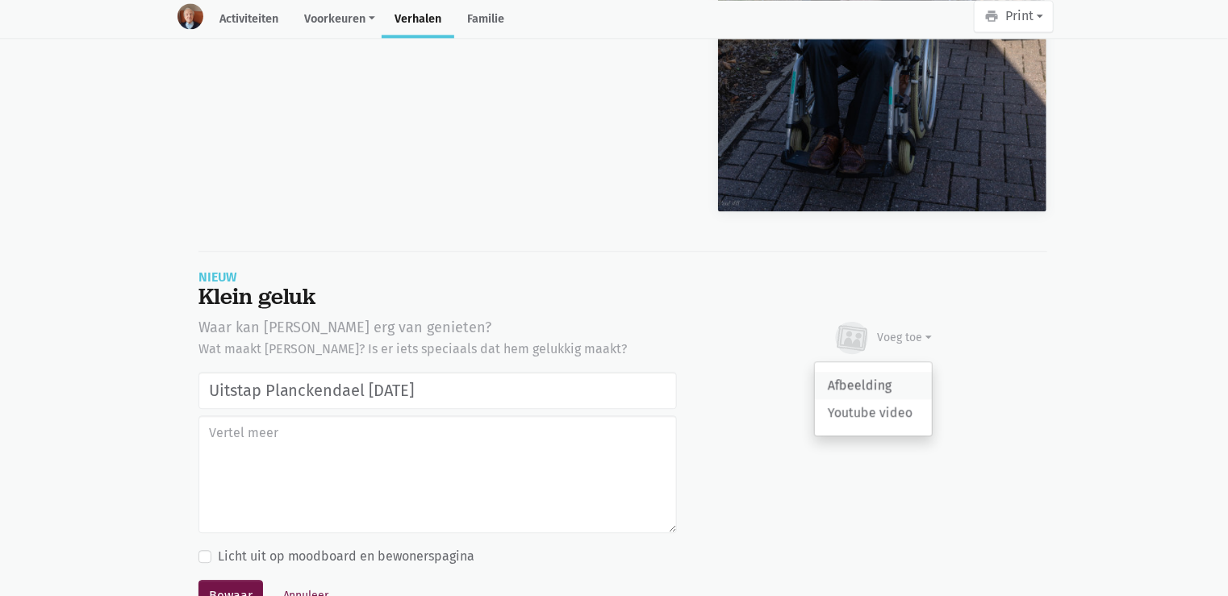
click at [855, 372] on link "Afbeelding" at bounding box center [873, 385] width 117 height 27
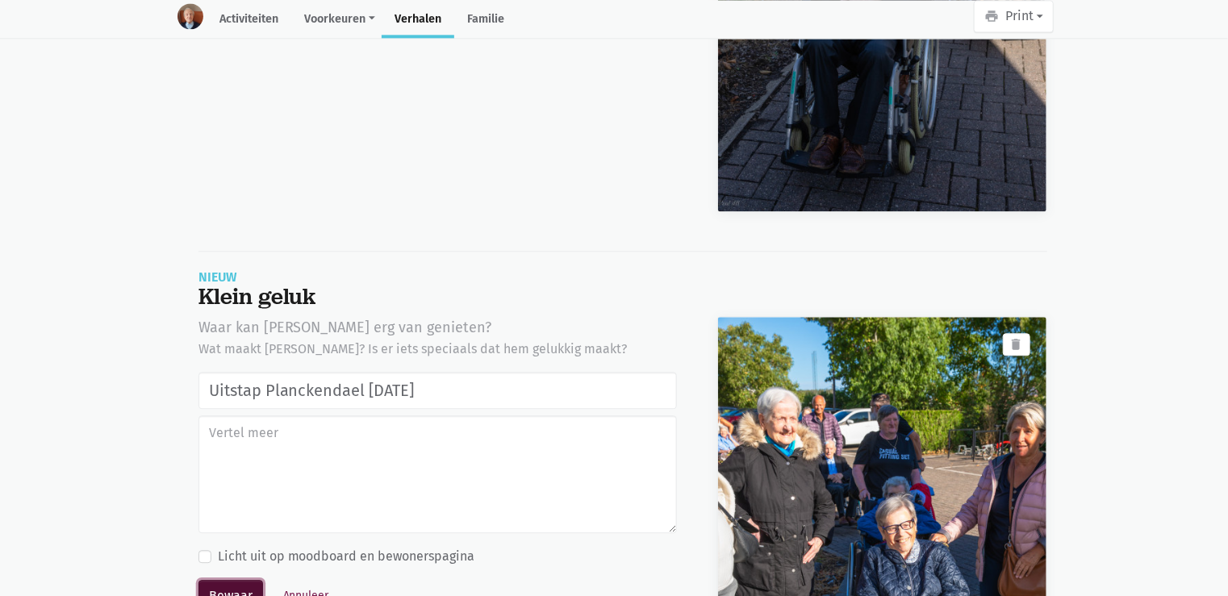
click at [216, 580] on button "Bewaar" at bounding box center [230, 596] width 65 height 32
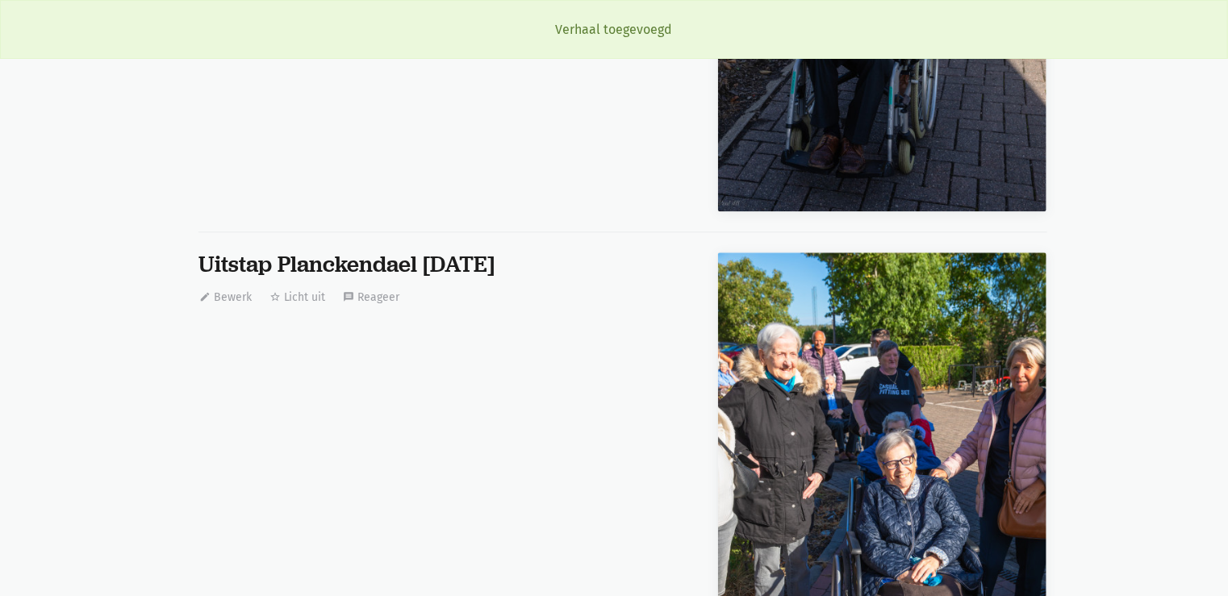
scroll to position [6685, 0]
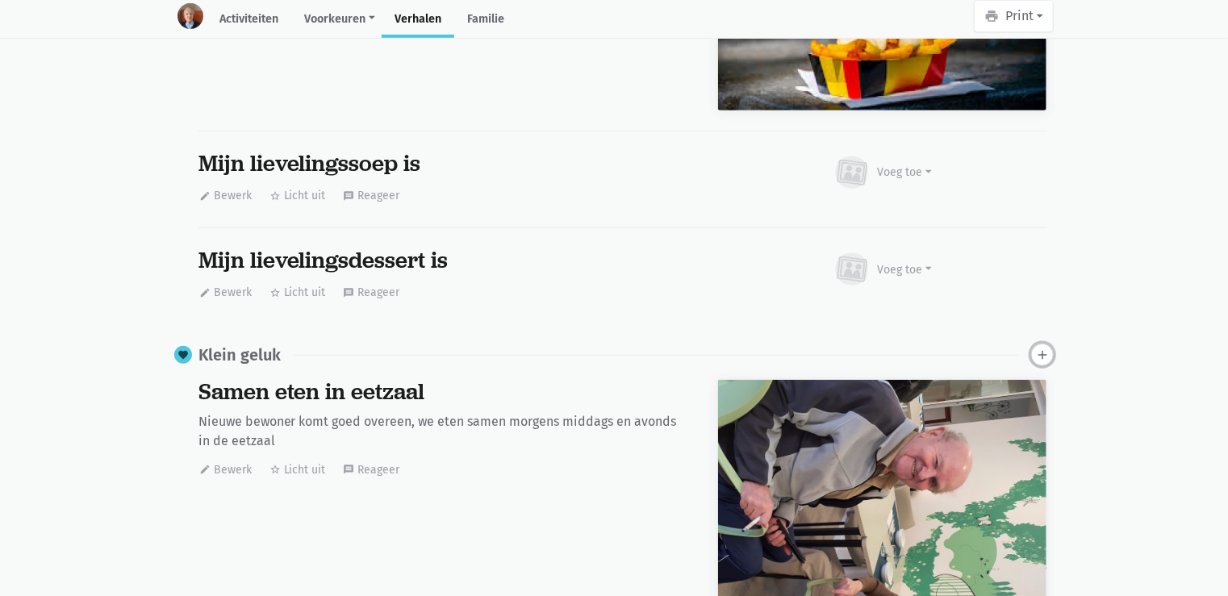
click at [1033, 344] on button "add" at bounding box center [1042, 355] width 23 height 23
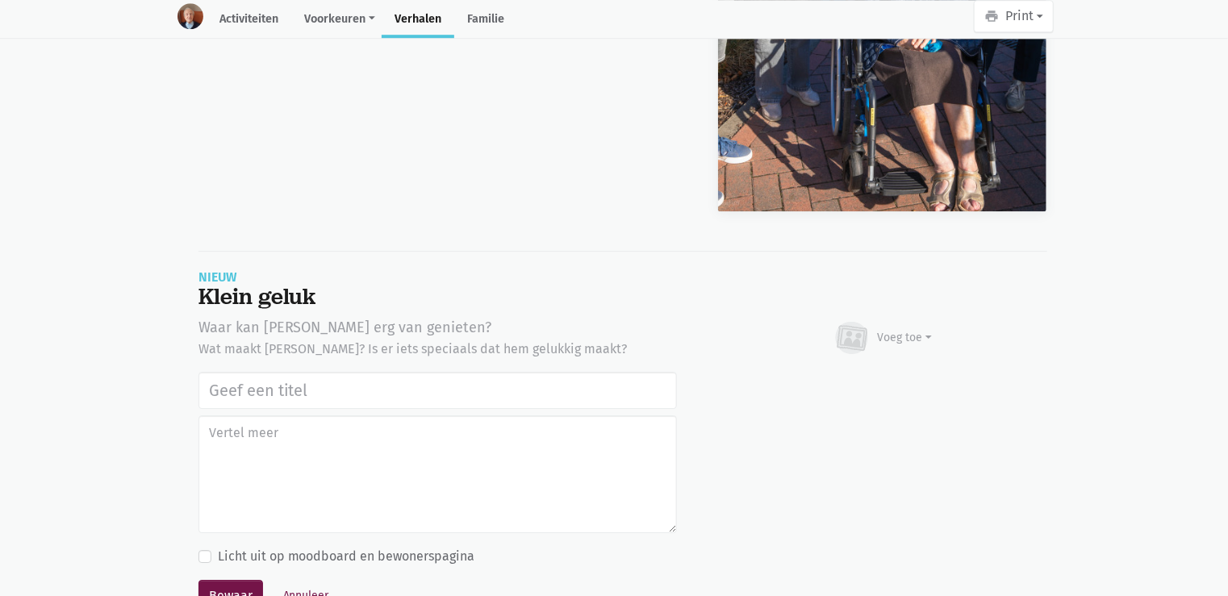
click at [256, 372] on input "text" at bounding box center [437, 390] width 478 height 37
type input "Uitstap Planckendael [DATE]"
click at [898, 329] on div "Voeg toe" at bounding box center [905, 337] width 55 height 17
click at [881, 372] on link "Afbeelding" at bounding box center [873, 385] width 117 height 27
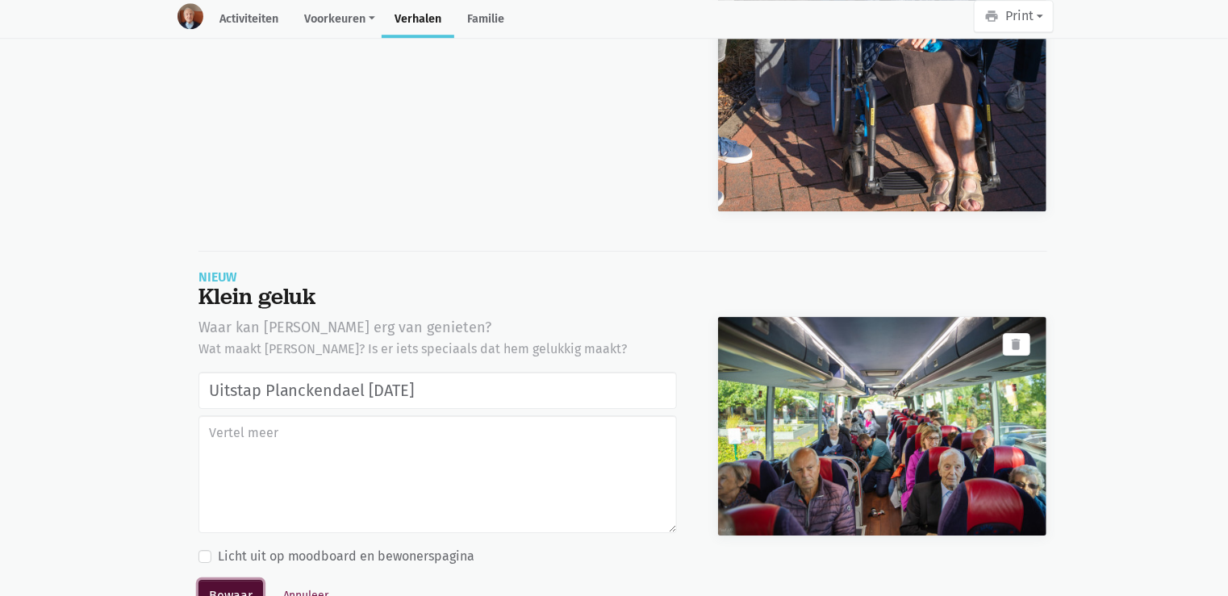
click at [238, 580] on button "Bewaar" at bounding box center [230, 596] width 65 height 32
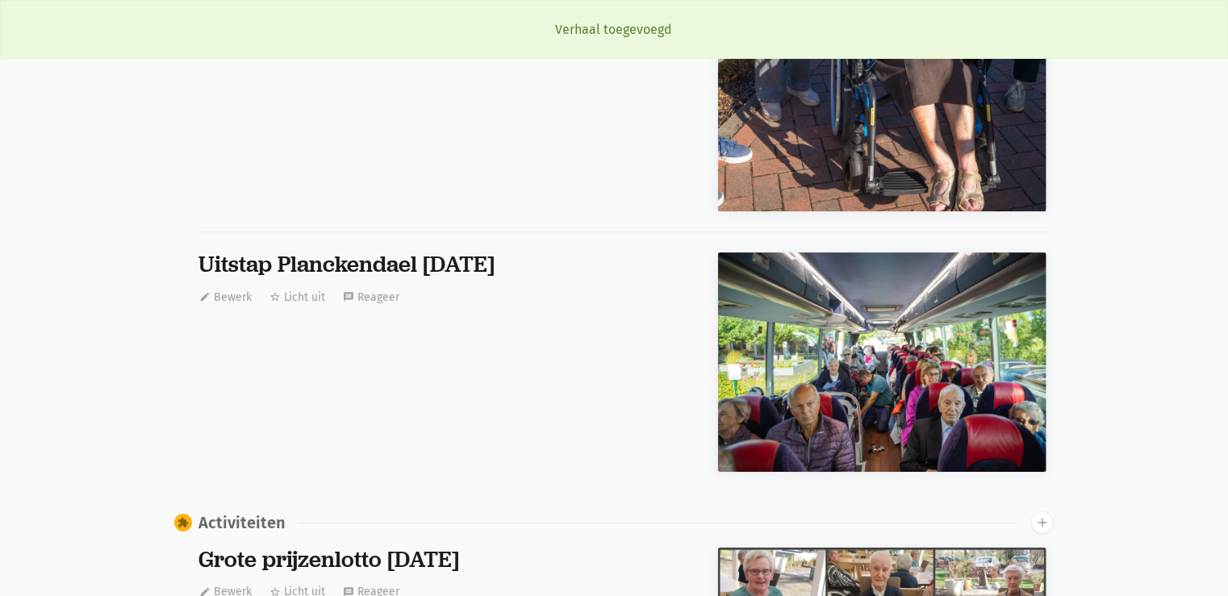
scroll to position [6685, 0]
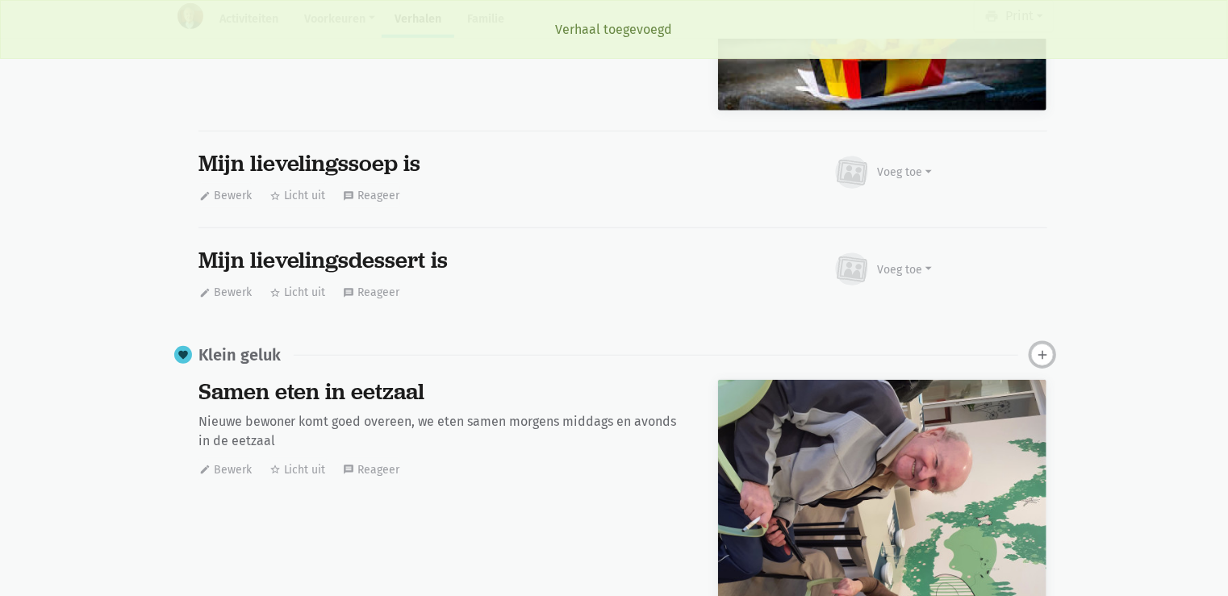
click at [1042, 348] on icon "add" at bounding box center [1042, 355] width 15 height 15
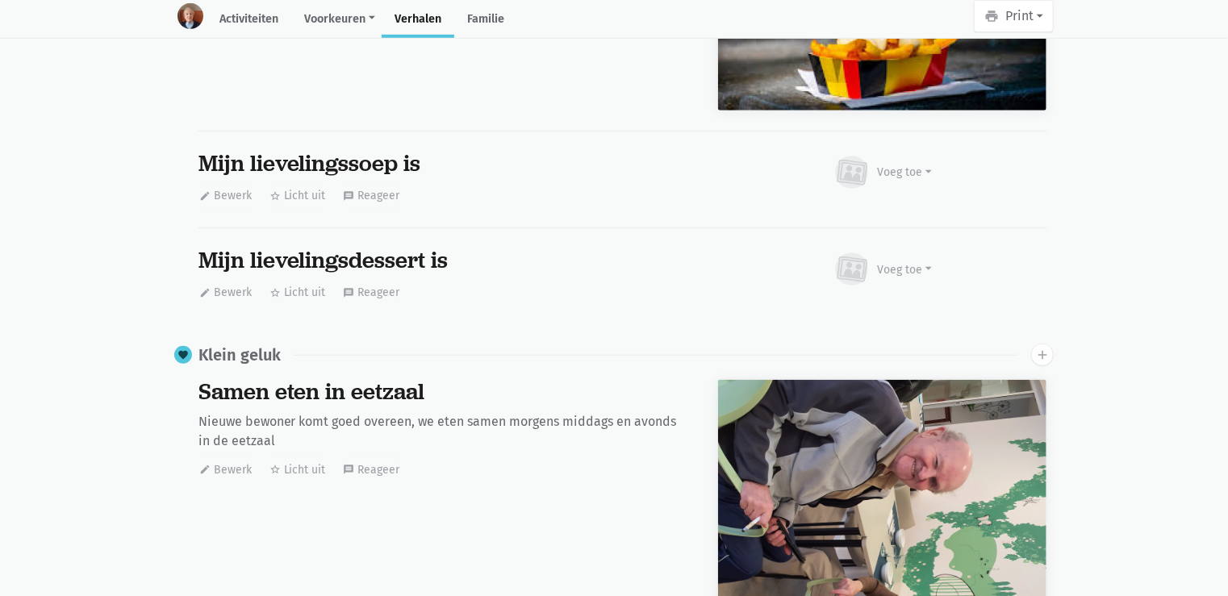
scroll to position [11914, 0]
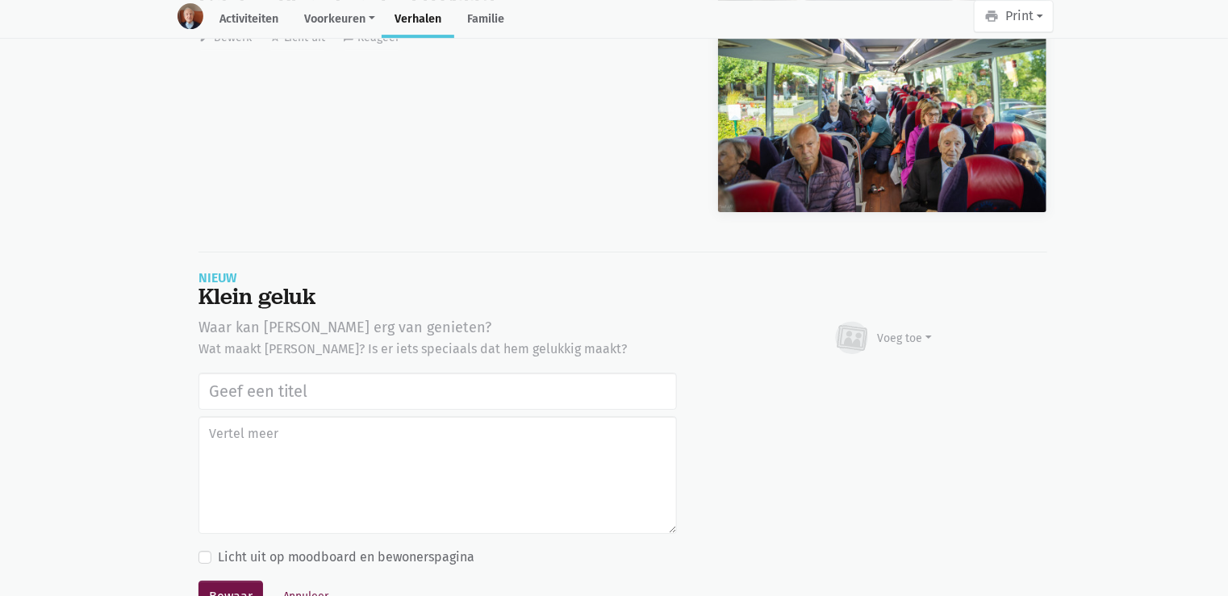
click at [349, 373] on input "text" at bounding box center [437, 391] width 478 height 37
type input "Uitstap Planckendael [DATE]"
click at [865, 320] on icon at bounding box center [852, 337] width 39 height 35
click at [862, 372] on link "Afbeelding" at bounding box center [873, 385] width 117 height 27
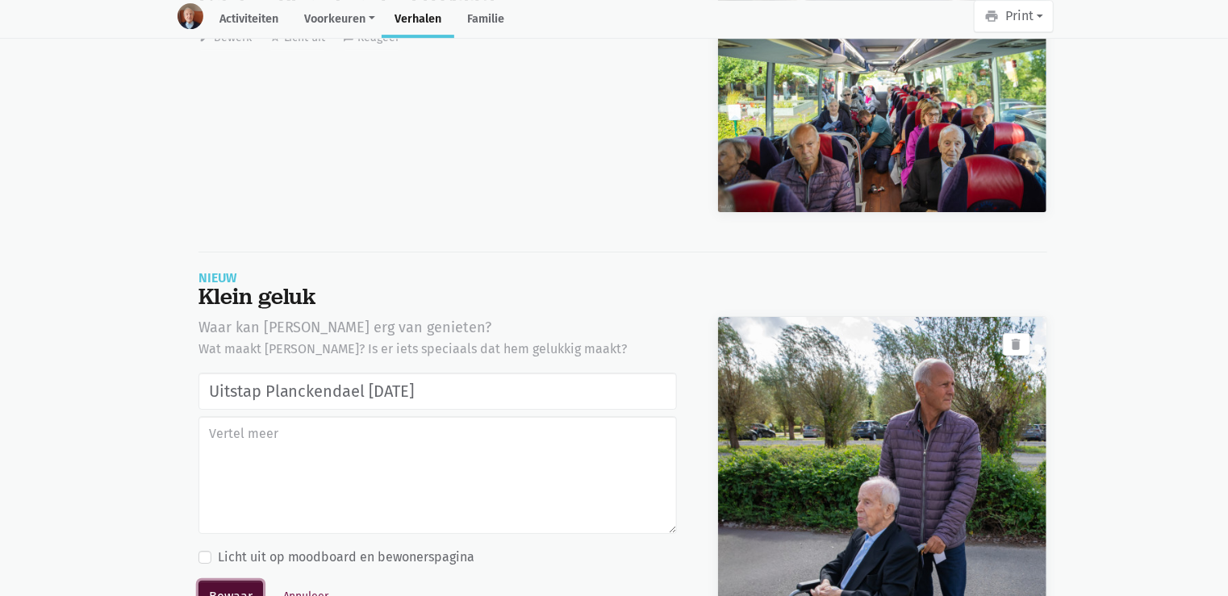
click at [232, 581] on button "Bewaar" at bounding box center [230, 597] width 65 height 32
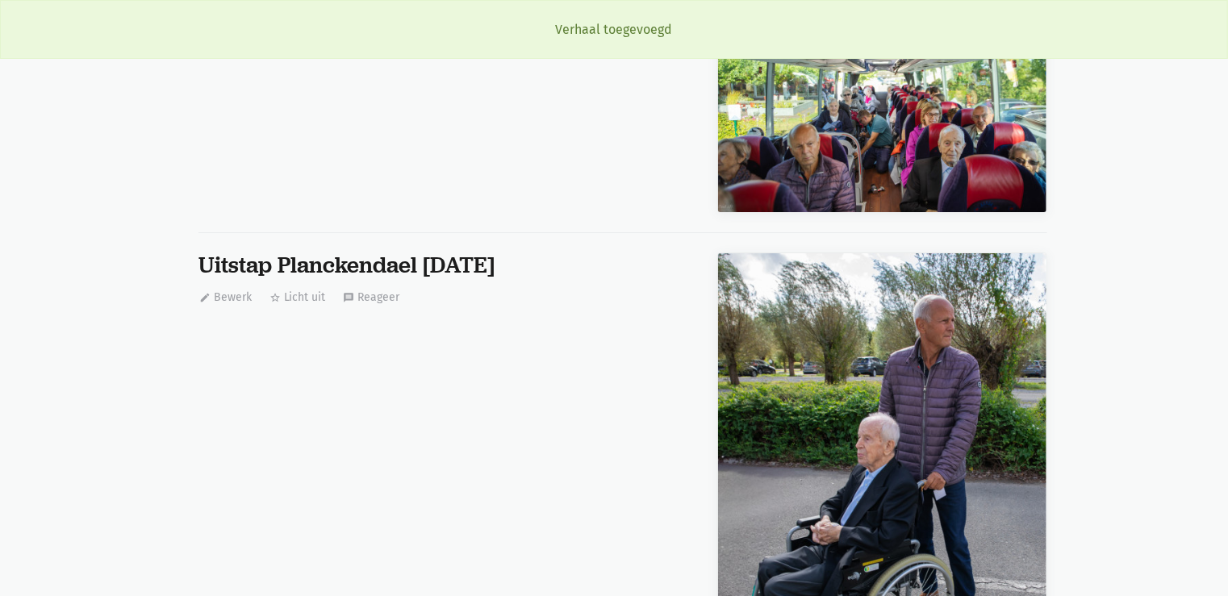
scroll to position [6685, 0]
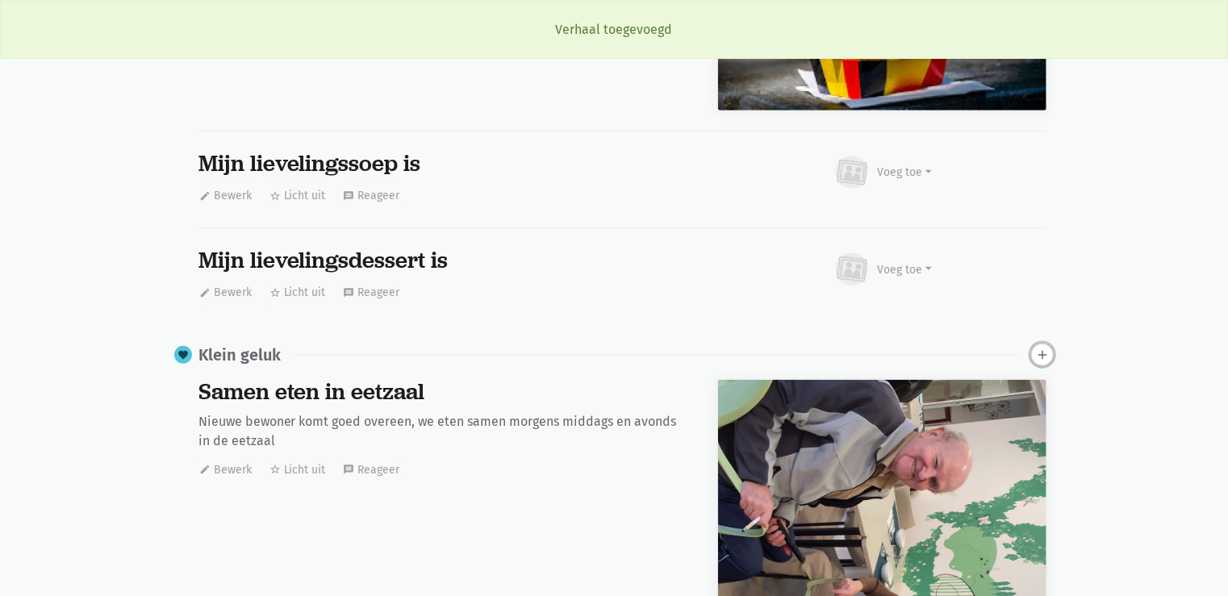
click at [1046, 348] on icon "add" at bounding box center [1042, 355] width 15 height 15
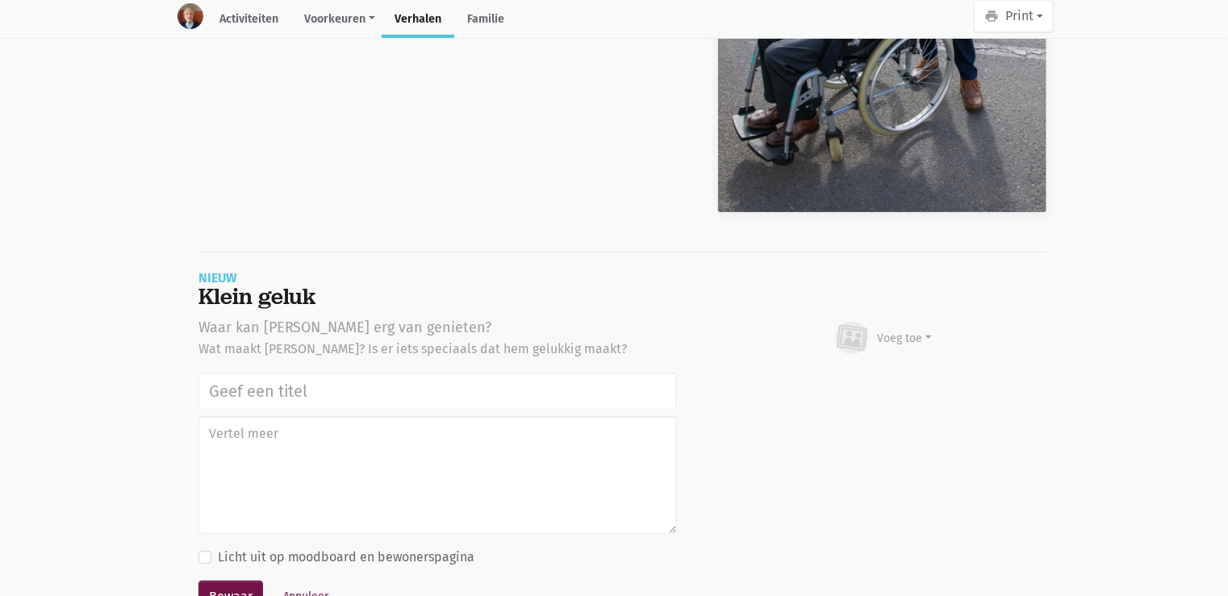
click at [249, 373] on input "text" at bounding box center [437, 391] width 478 height 37
type input "Uitstap Planckendael [DATE]"
click at [858, 328] on icon at bounding box center [851, 338] width 25 height 20
click at [860, 372] on link "Afbeelding" at bounding box center [873, 385] width 117 height 27
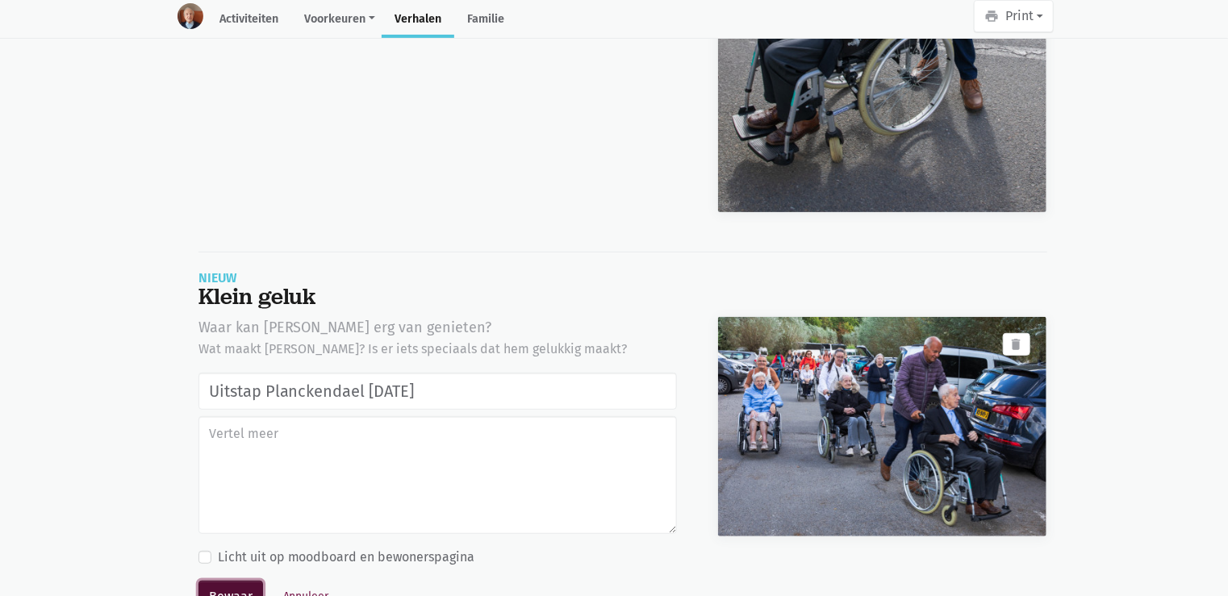
click at [239, 581] on button "Bewaar" at bounding box center [230, 597] width 65 height 32
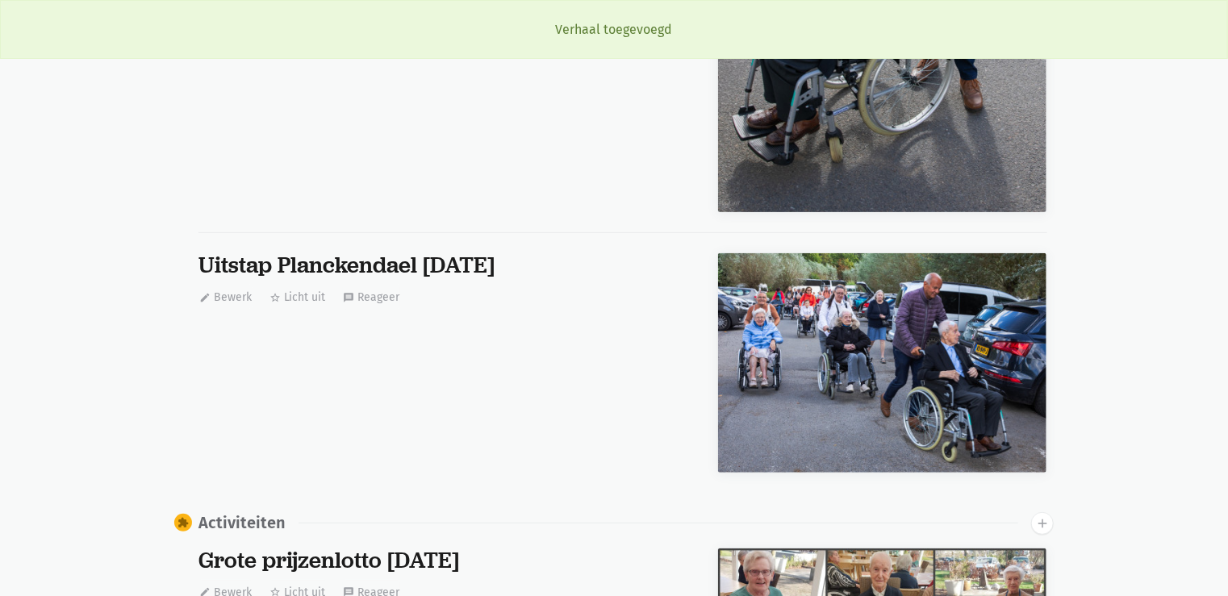
scroll to position [6685, 0]
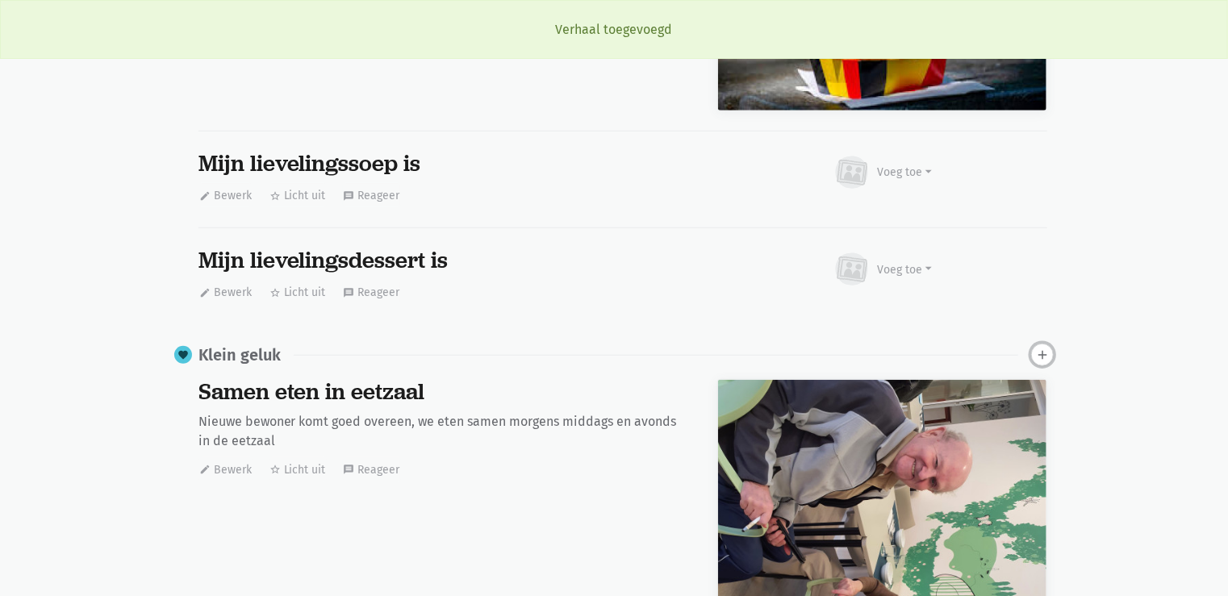
click at [1042, 348] on icon "add" at bounding box center [1042, 355] width 15 height 15
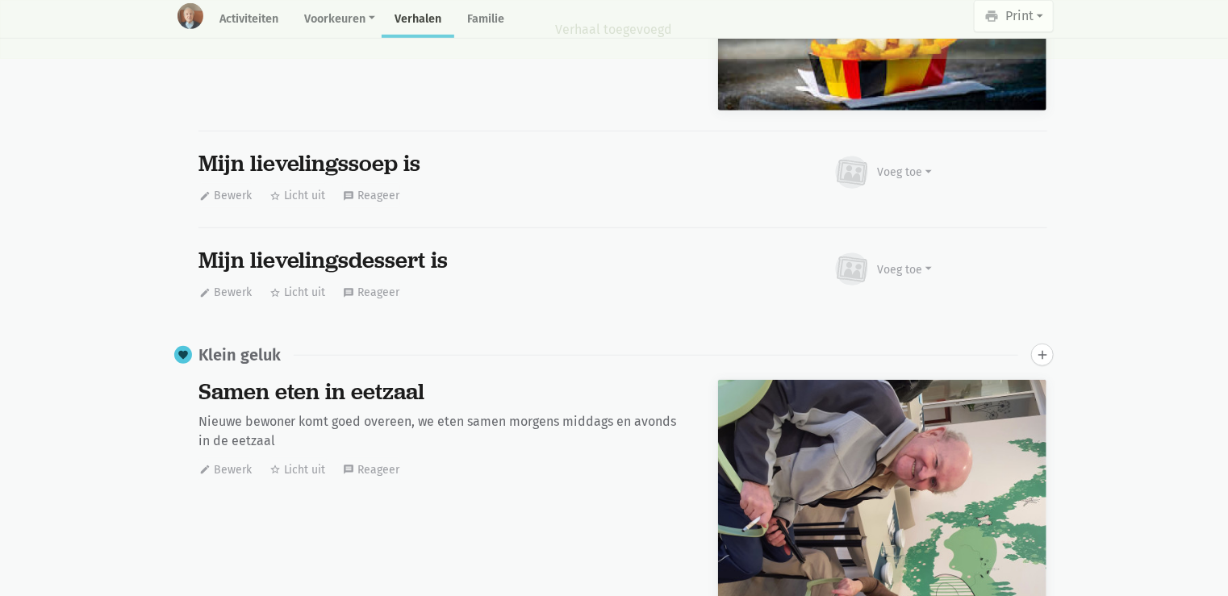
scroll to position [12708, 0]
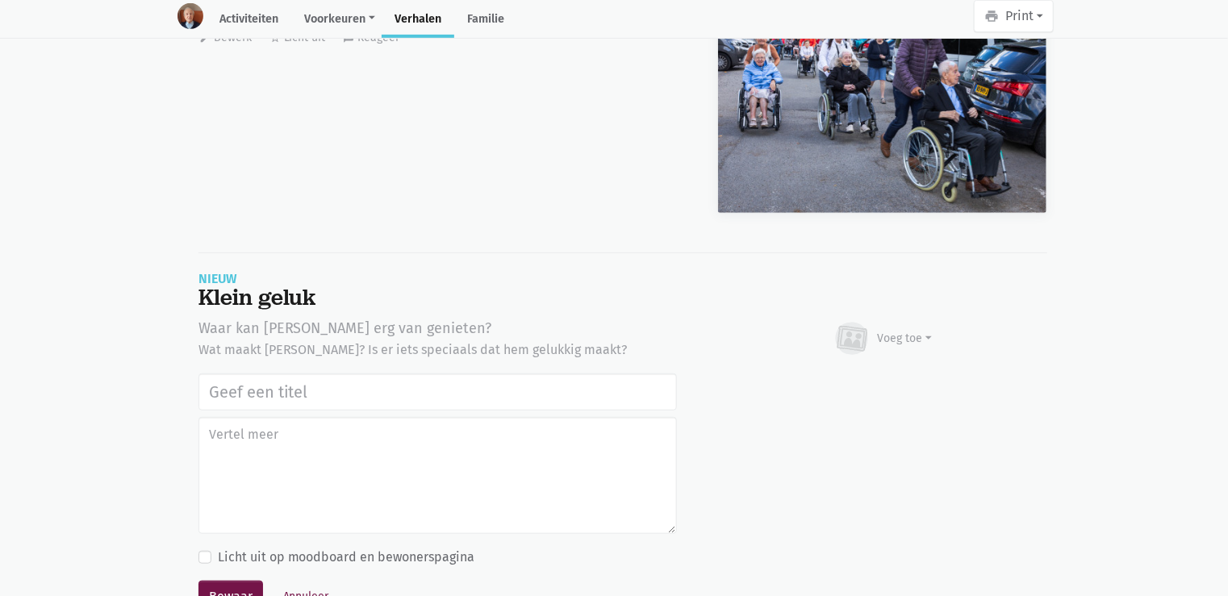
click at [232, 374] on input "text" at bounding box center [437, 392] width 478 height 37
type input "Uitstap Planckendael [DATE]"
click at [892, 321] on div "Voeg toe" at bounding box center [883, 338] width 100 height 35
click at [866, 373] on link "Afbeelding" at bounding box center [873, 386] width 117 height 27
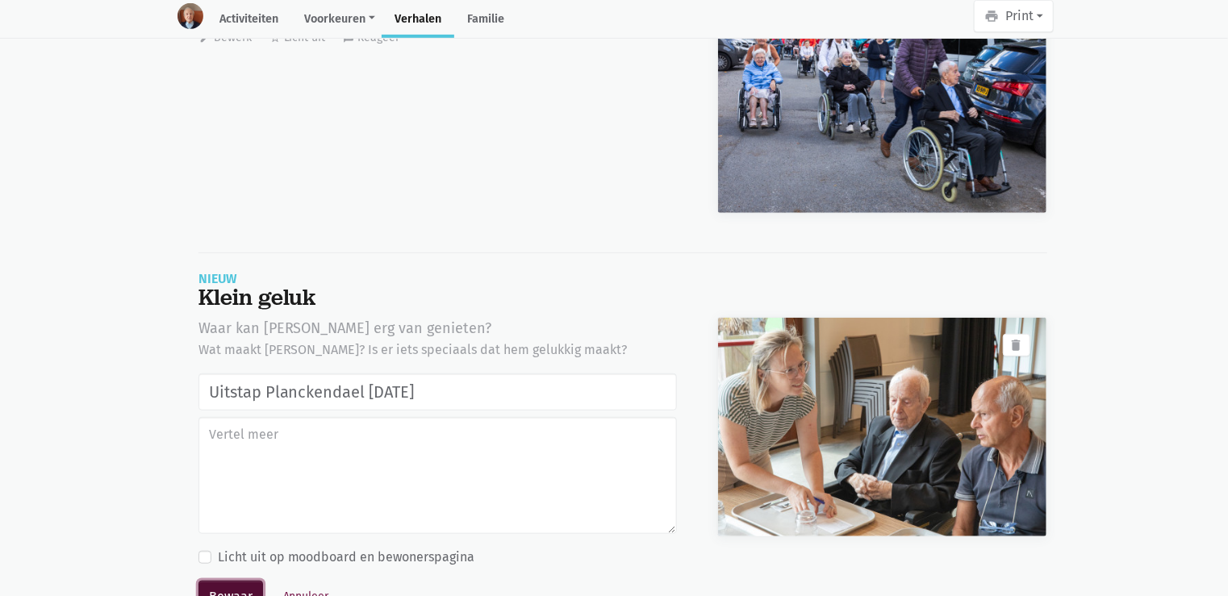
click at [210, 581] on button "Bewaar" at bounding box center [230, 597] width 65 height 32
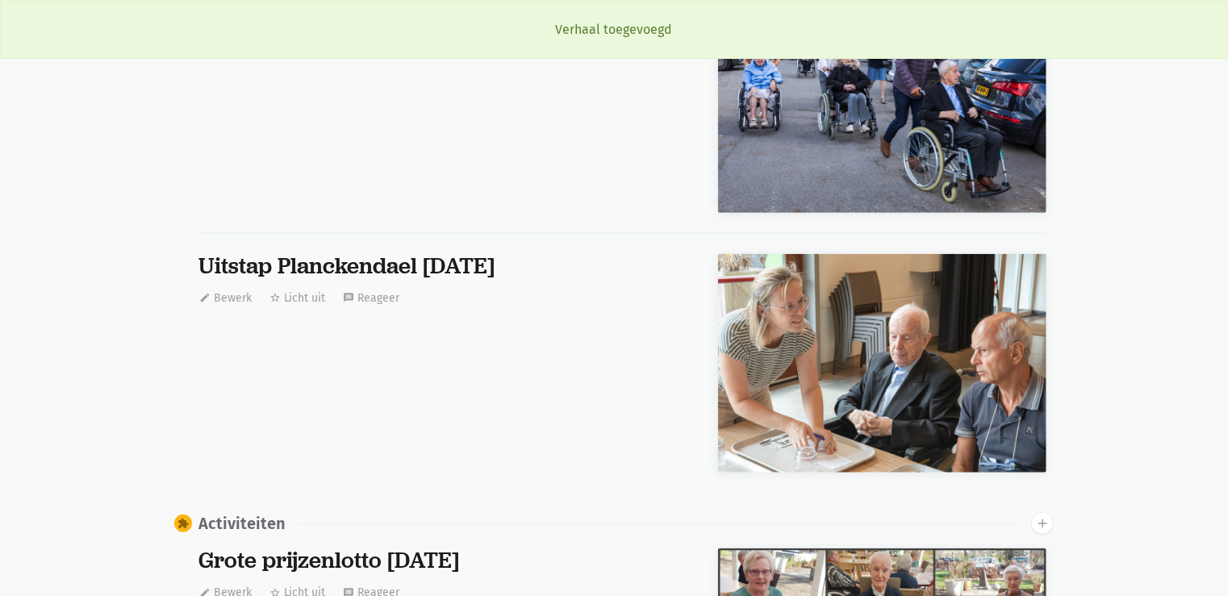
scroll to position [6685, 0]
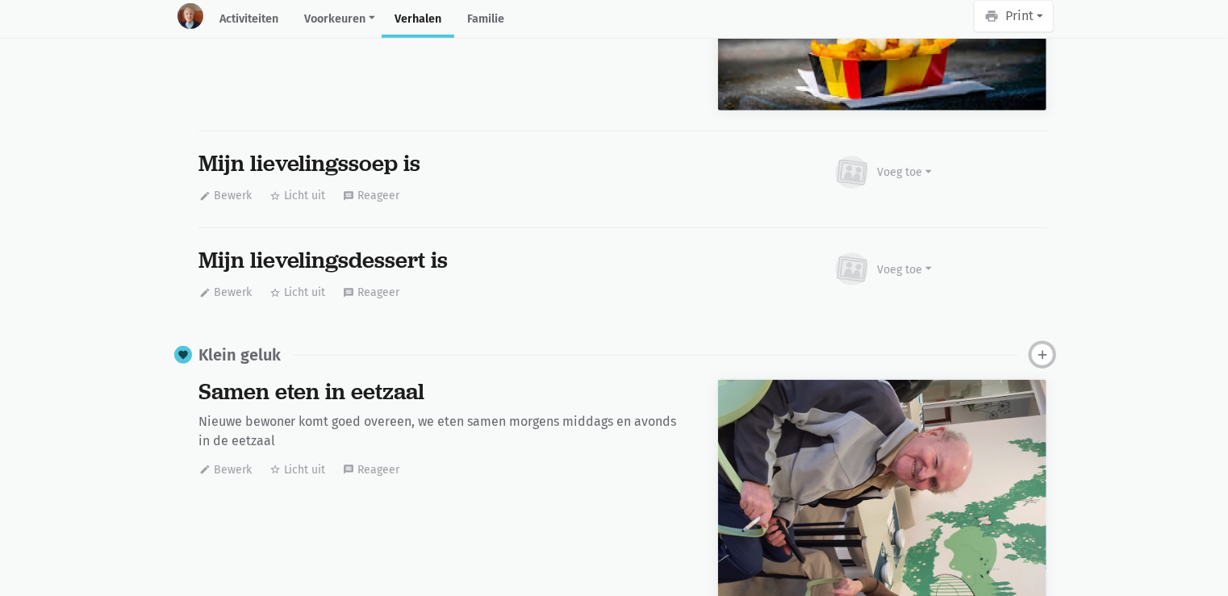
click at [1046, 348] on icon "add" at bounding box center [1042, 355] width 15 height 15
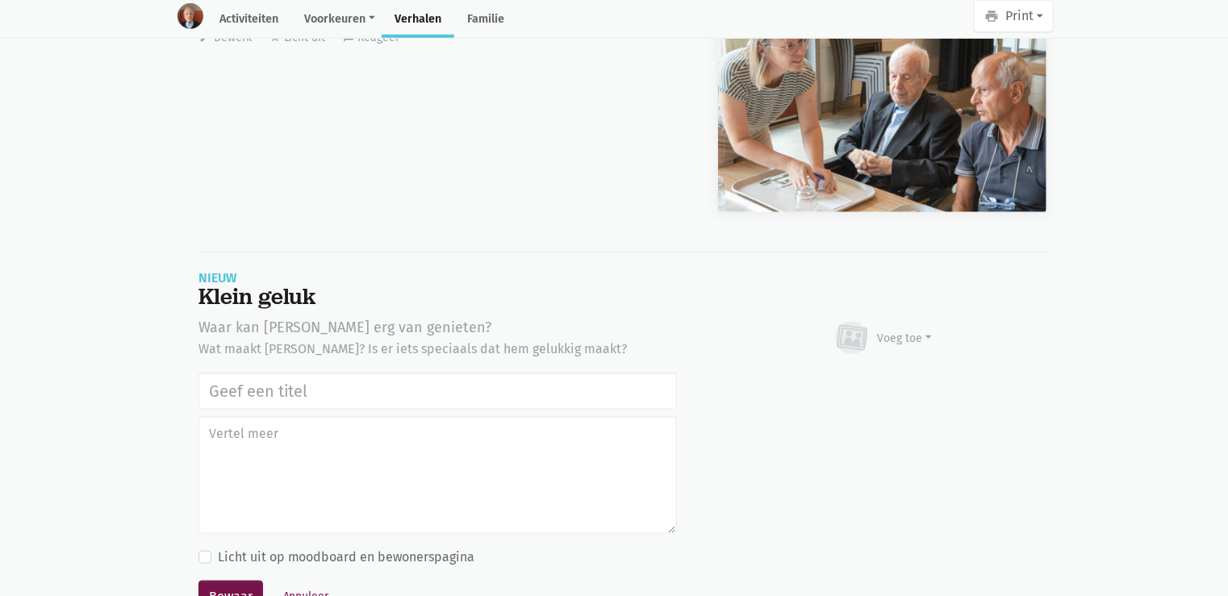
click at [482, 373] on input "text" at bounding box center [437, 391] width 478 height 37
type input "Uitstap Planckendael [DATE]"
click at [893, 330] on div "Voeg toe" at bounding box center [905, 338] width 55 height 17
click at [874, 372] on link "Afbeelding" at bounding box center [873, 385] width 117 height 27
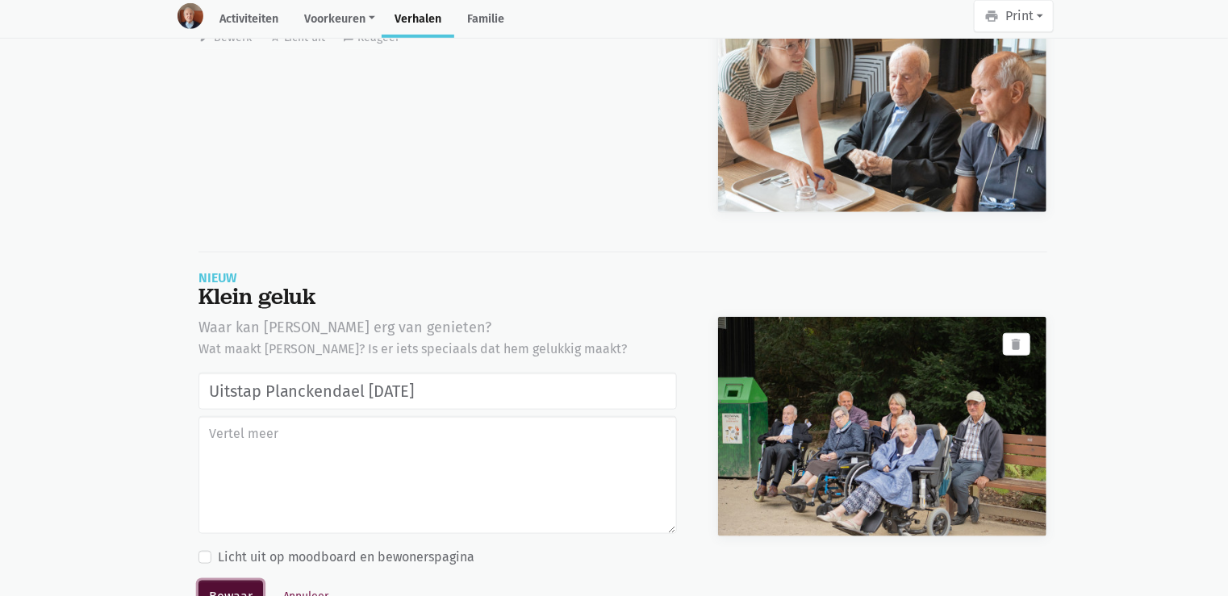
click at [237, 581] on button "Bewaar" at bounding box center [230, 597] width 65 height 32
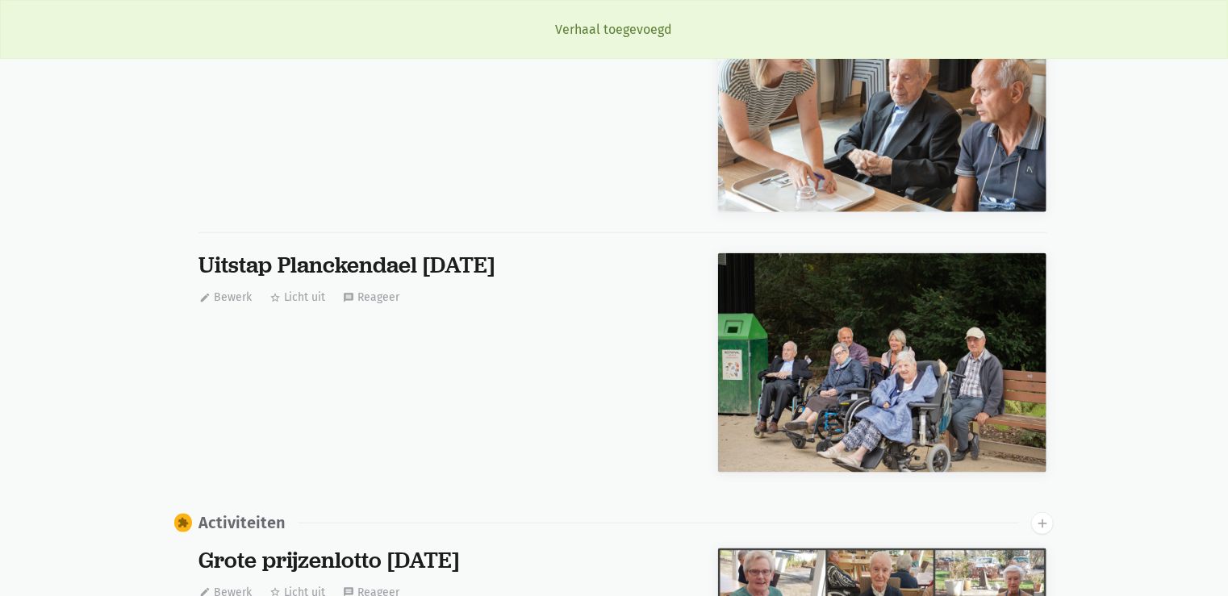
scroll to position [6685, 0]
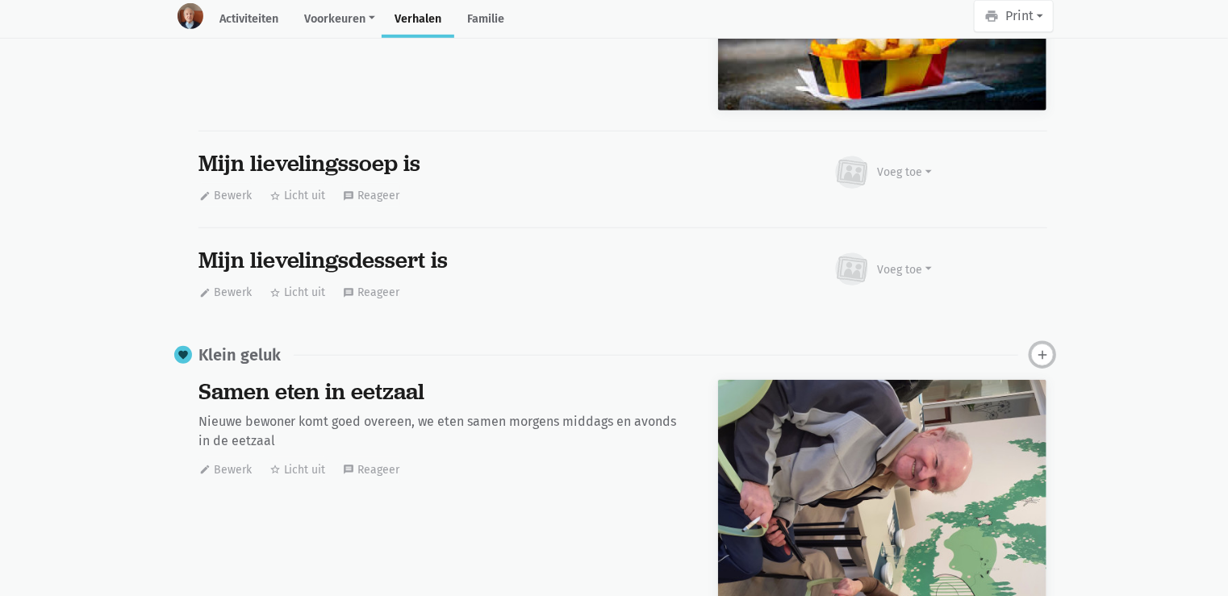
click at [1041, 348] on icon "add" at bounding box center [1042, 355] width 15 height 15
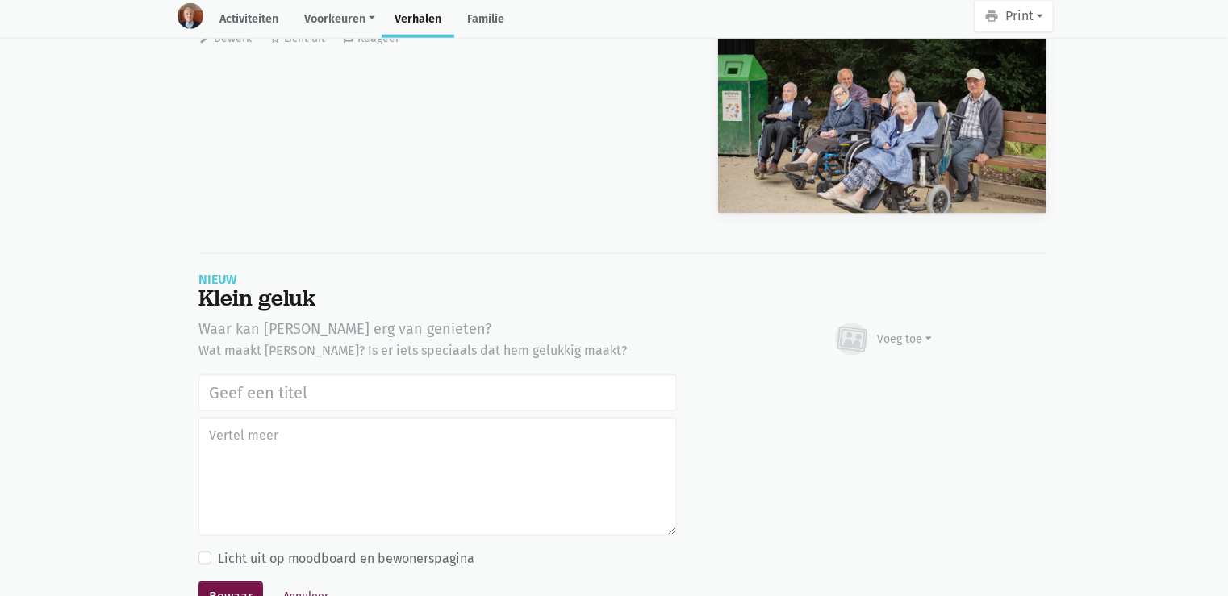
click at [240, 374] on input "text" at bounding box center [437, 392] width 478 height 37
type input "Uitstap Planckendael [DATE]"
click at [890, 322] on div "Voeg toe" at bounding box center [883, 339] width 100 height 35
click at [845, 374] on link "Afbeelding" at bounding box center [873, 387] width 117 height 27
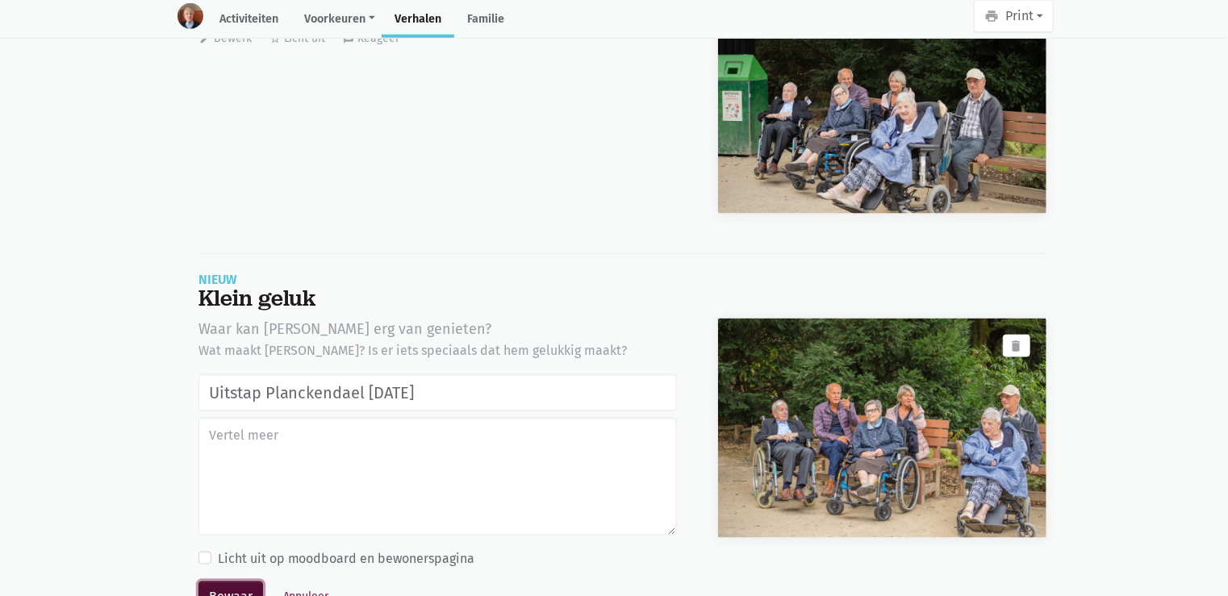
click at [240, 582] on button "Bewaar" at bounding box center [230, 598] width 65 height 32
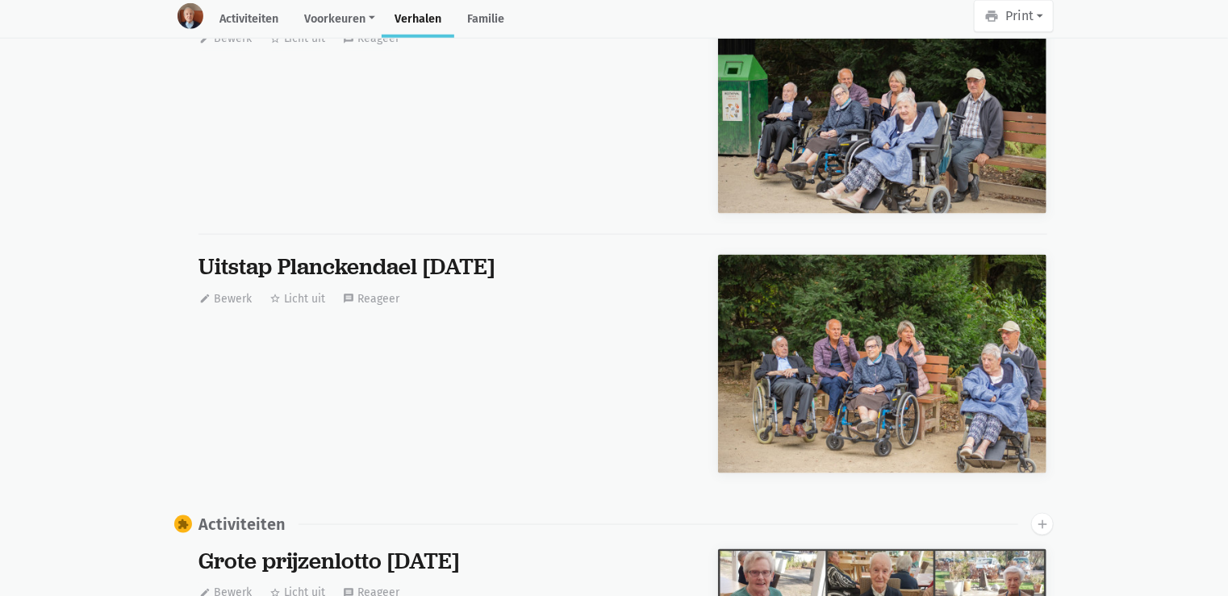
scroll to position [0, 0]
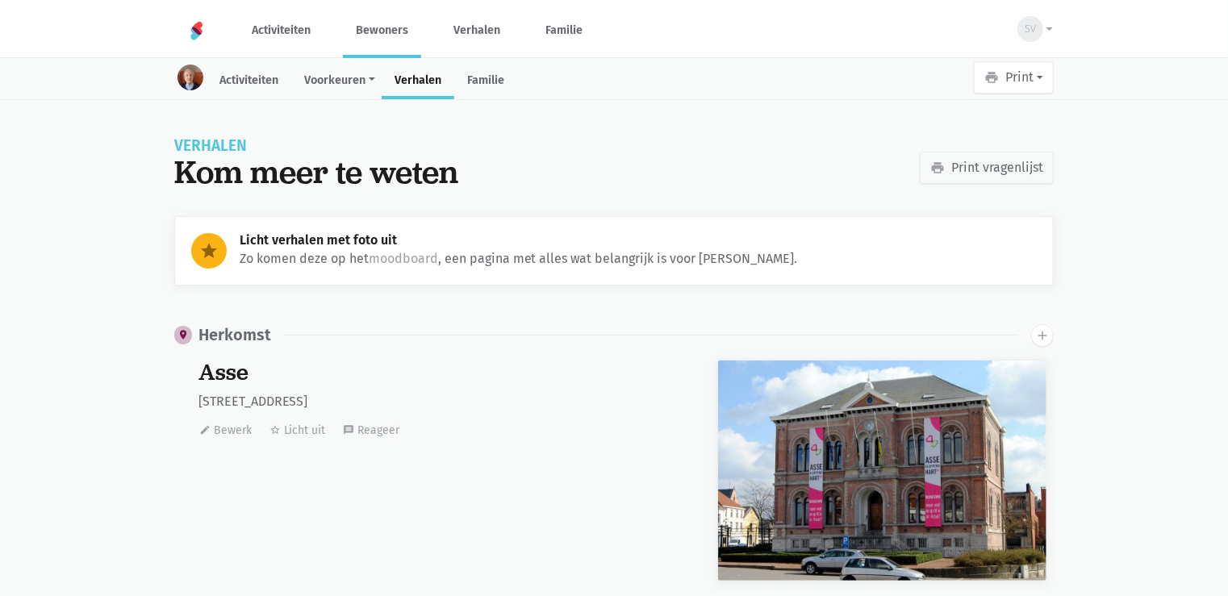
click at [387, 25] on link "Bewoners" at bounding box center [382, 30] width 78 height 54
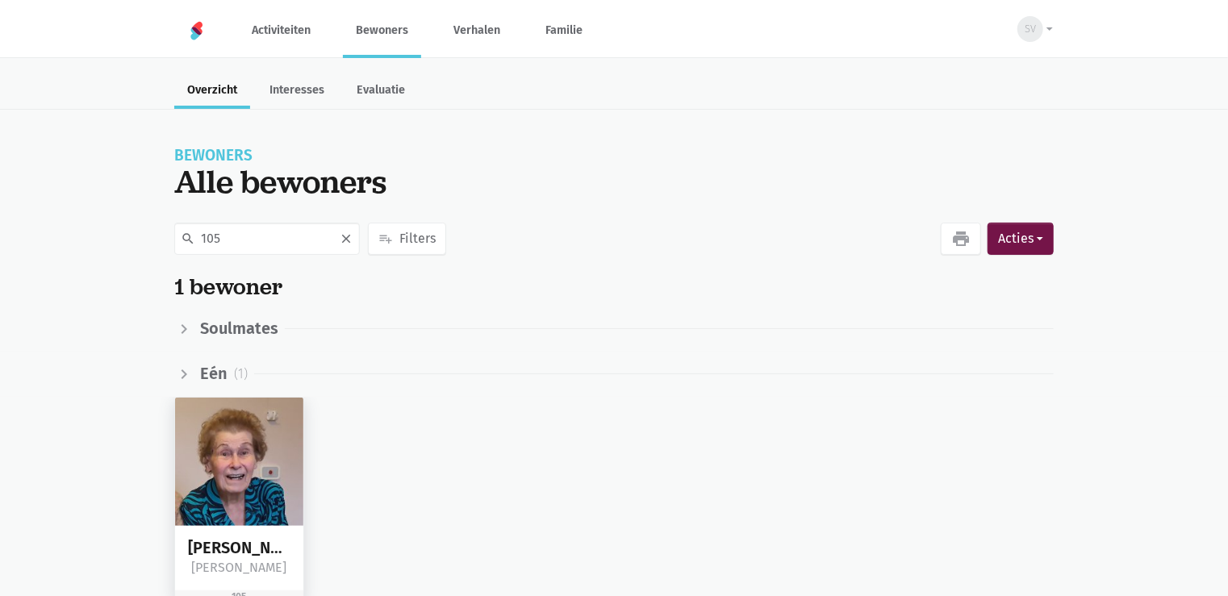
type input "105"
click at [216, 458] on img at bounding box center [239, 462] width 128 height 128
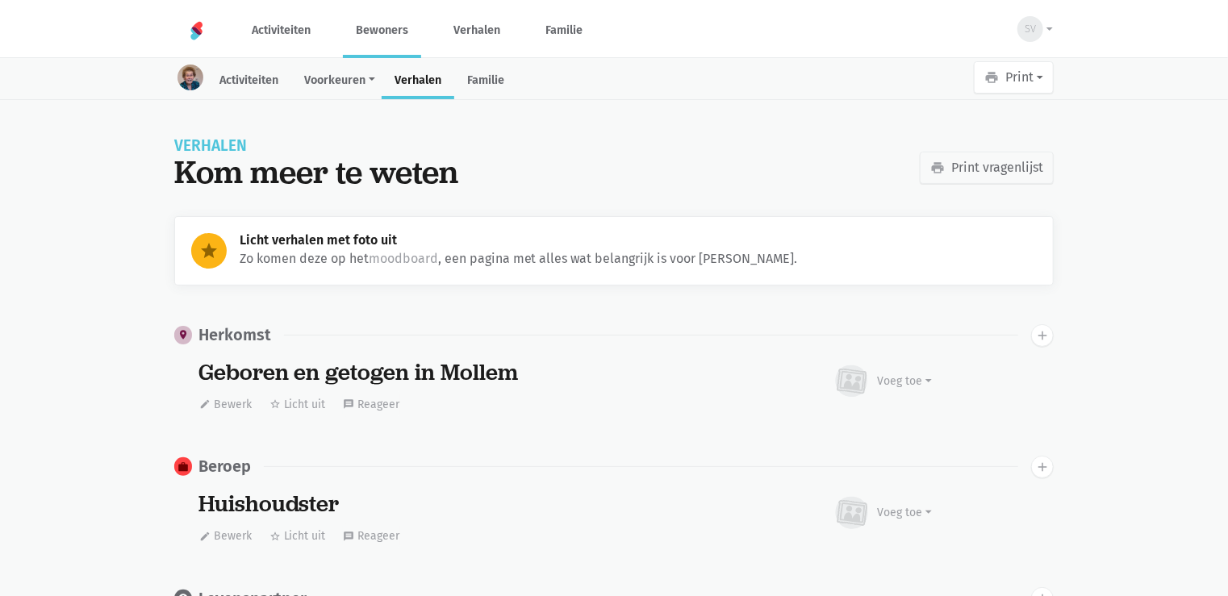
scroll to position [5616, 0]
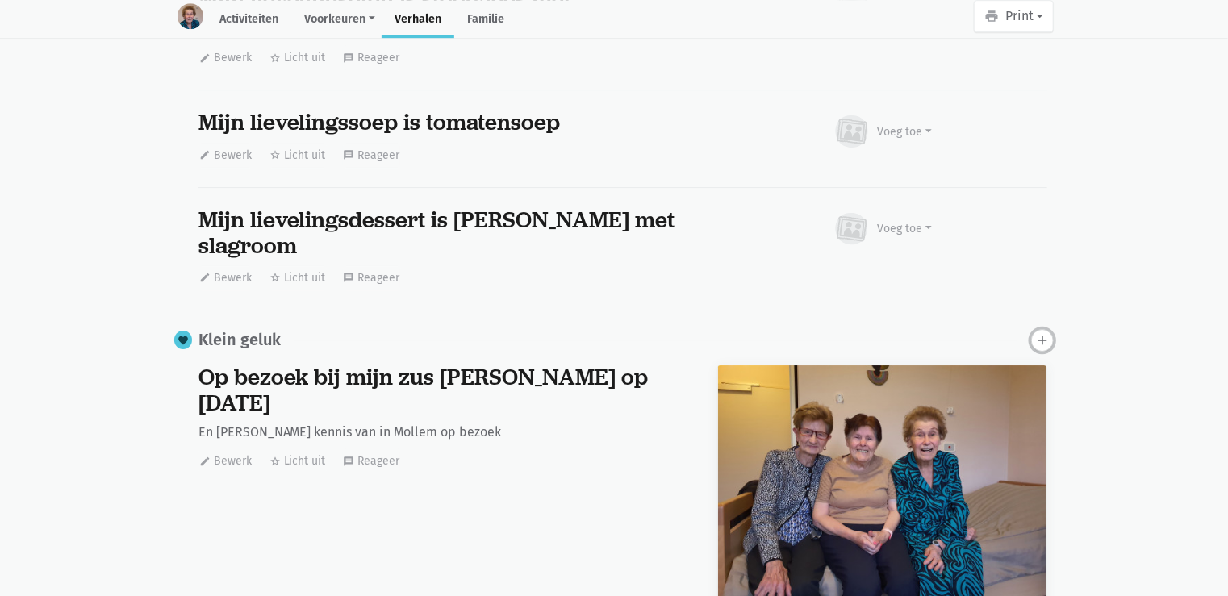
click at [1042, 333] on icon "add" at bounding box center [1042, 340] width 15 height 15
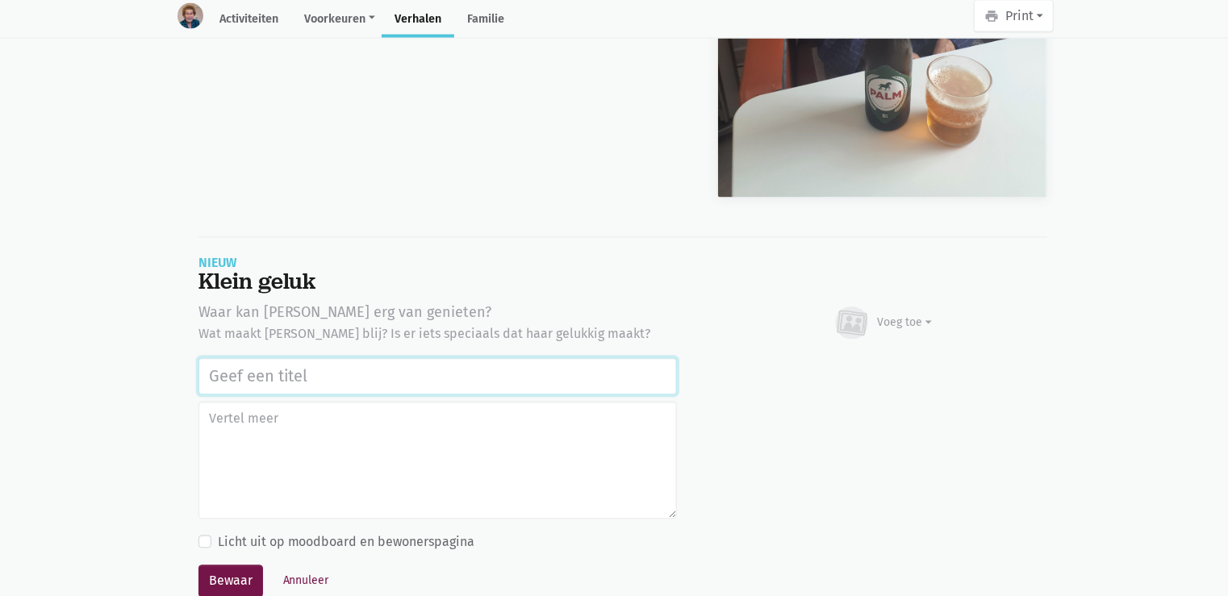
click at [230, 358] on input "text" at bounding box center [437, 376] width 478 height 37
paste input "Uitstap Planckendael 02/09/2025"
type input "Uitstap Planckendael [DATE]"
click at [890, 315] on div "Voeg toe" at bounding box center [905, 323] width 55 height 17
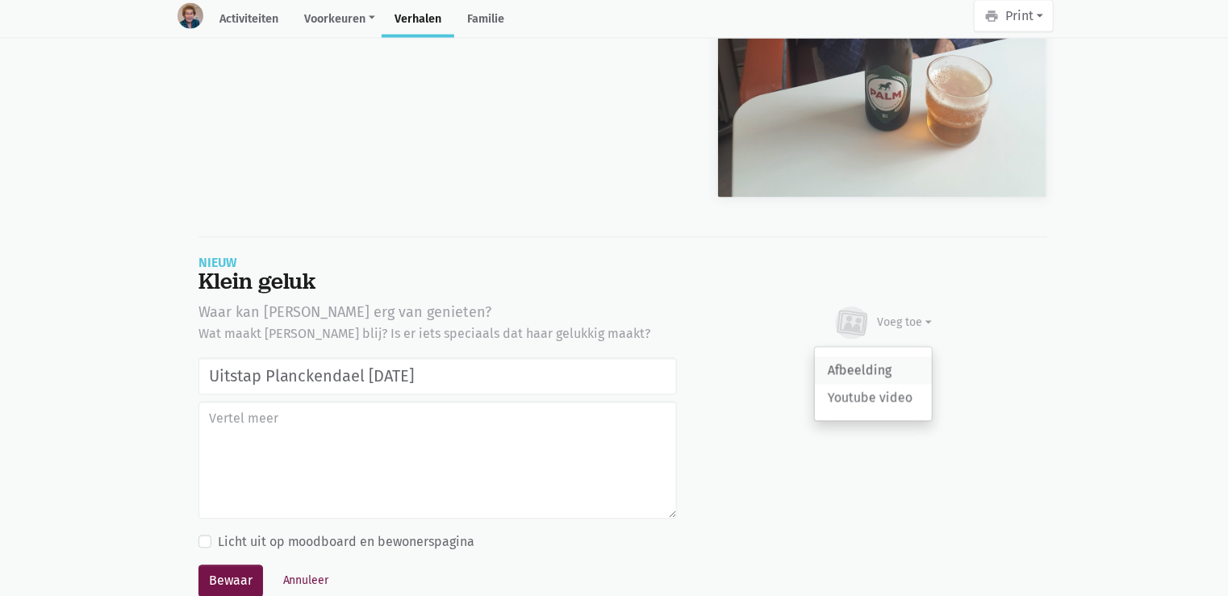
click at [874, 357] on link "Afbeelding" at bounding box center [873, 370] width 117 height 27
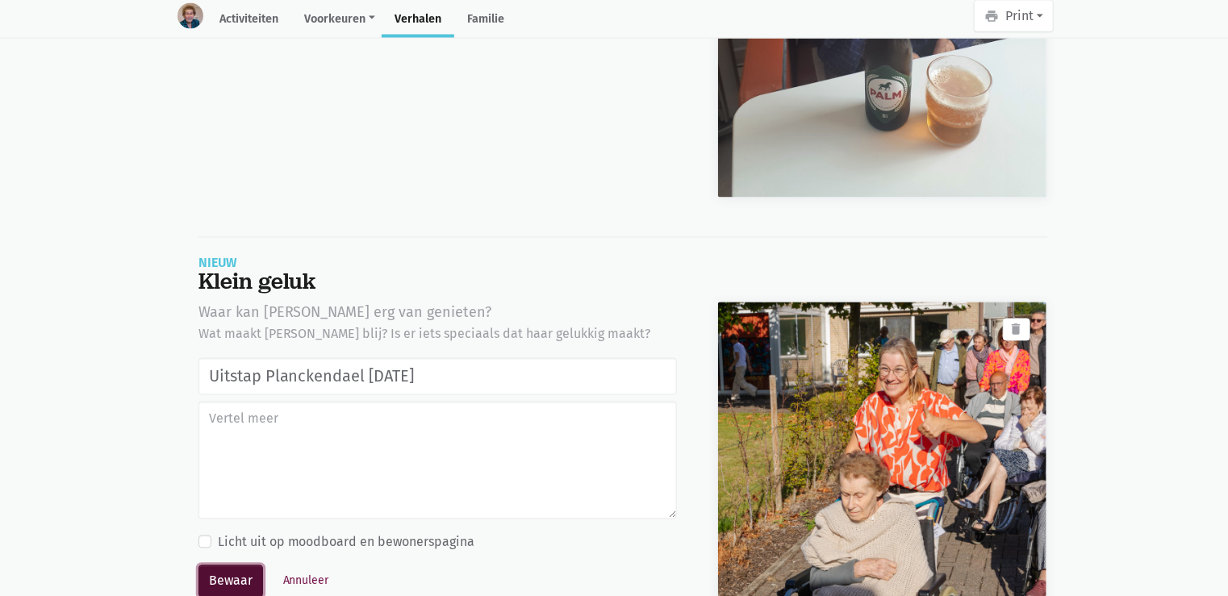
click at [232, 566] on button "Bewaar" at bounding box center [230, 582] width 65 height 32
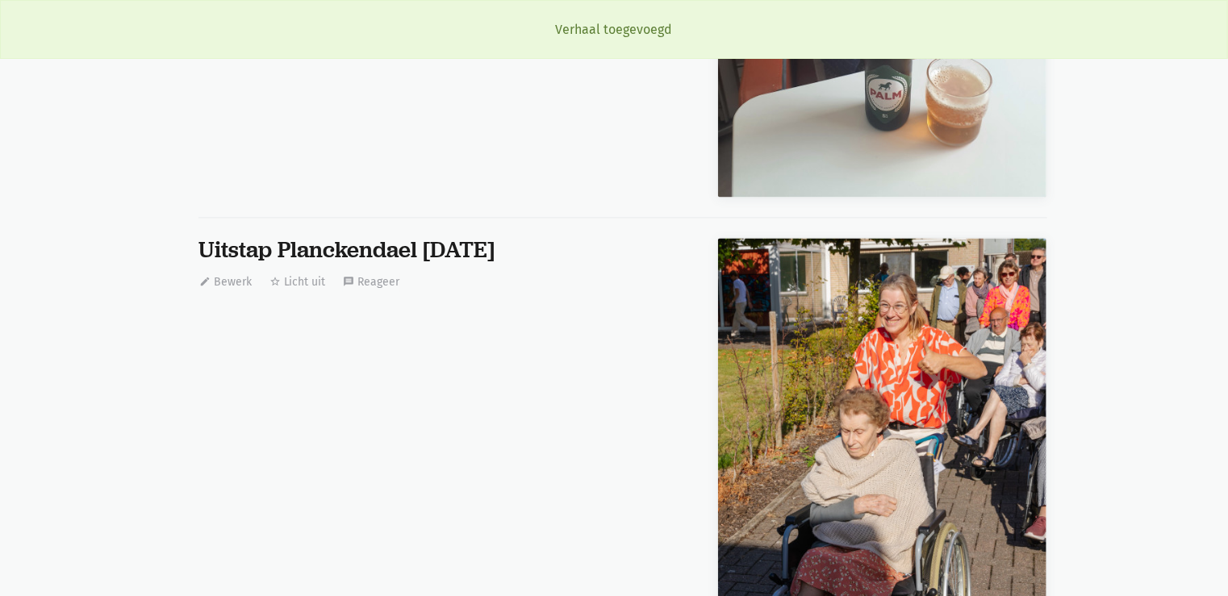
scroll to position [5616, 0]
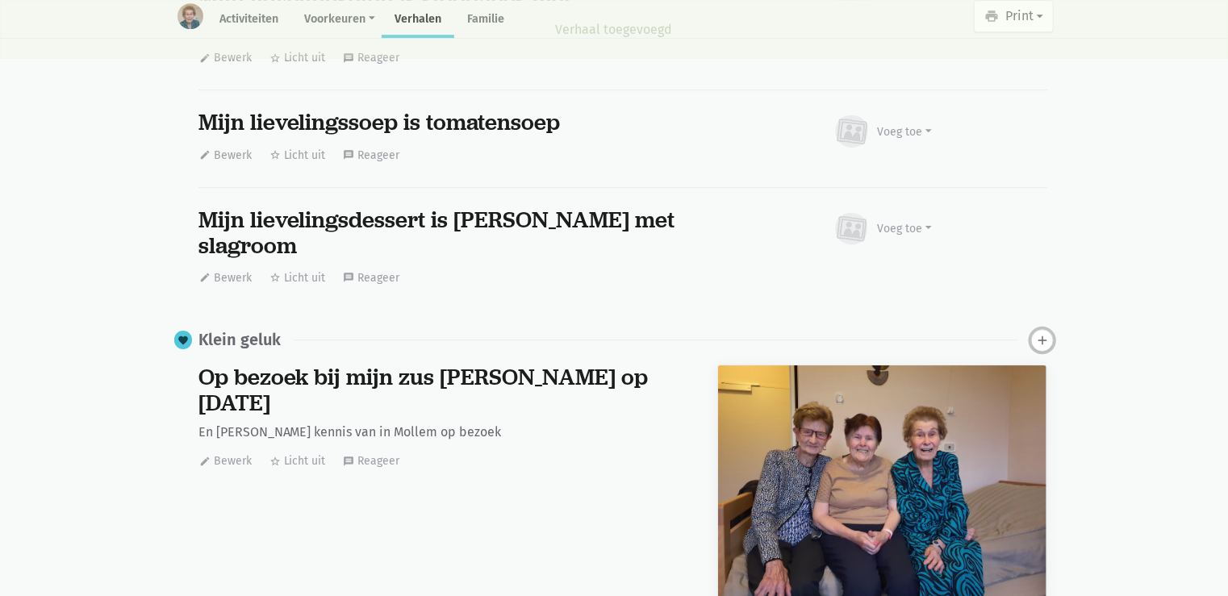
click at [1037, 333] on icon "add" at bounding box center [1042, 340] width 15 height 15
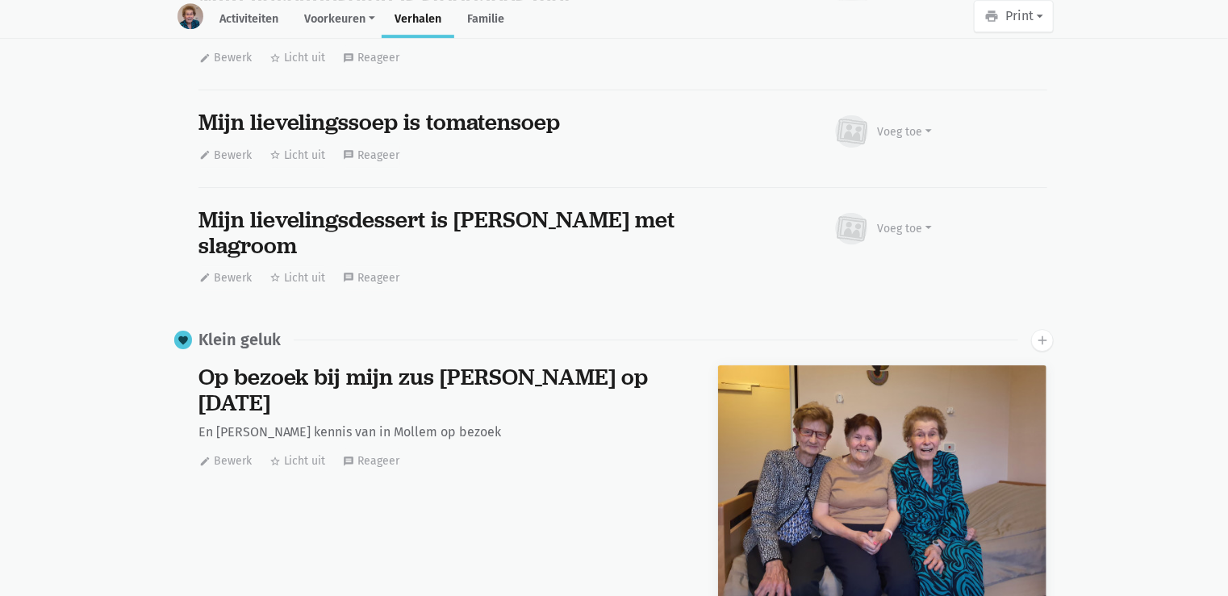
scroll to position [8139, 0]
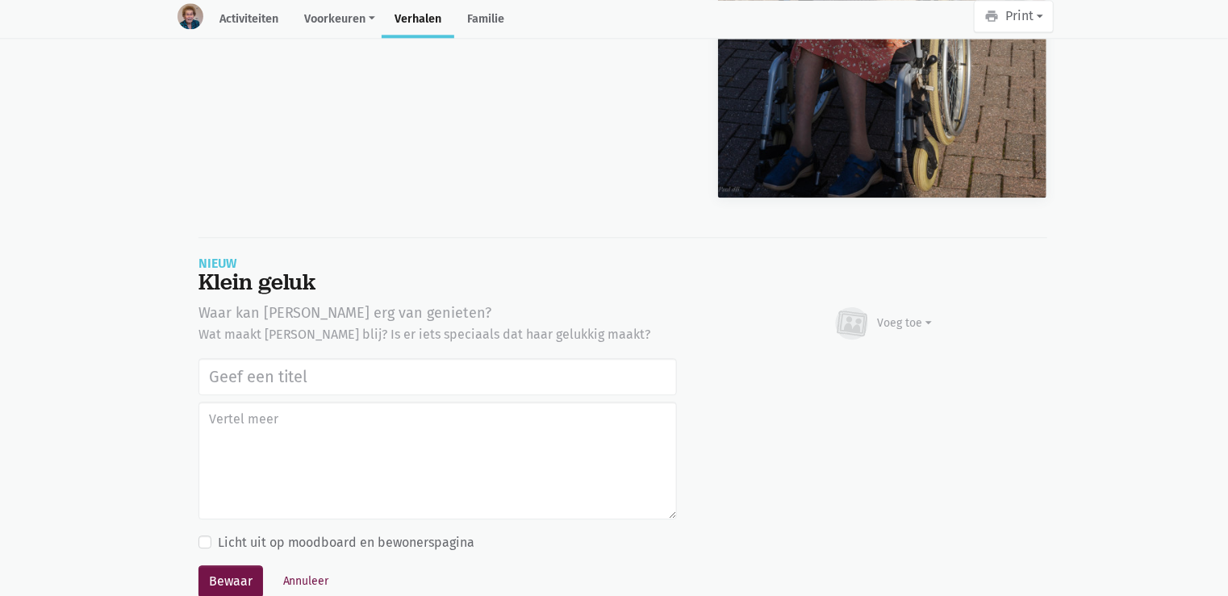
click at [424, 358] on input "text" at bounding box center [437, 376] width 478 height 37
type input "Uitstap Planckendael [DATE]"
click at [909, 306] on div "Voeg toe" at bounding box center [883, 323] width 100 height 35
click at [898, 357] on link "Afbeelding" at bounding box center [873, 370] width 117 height 27
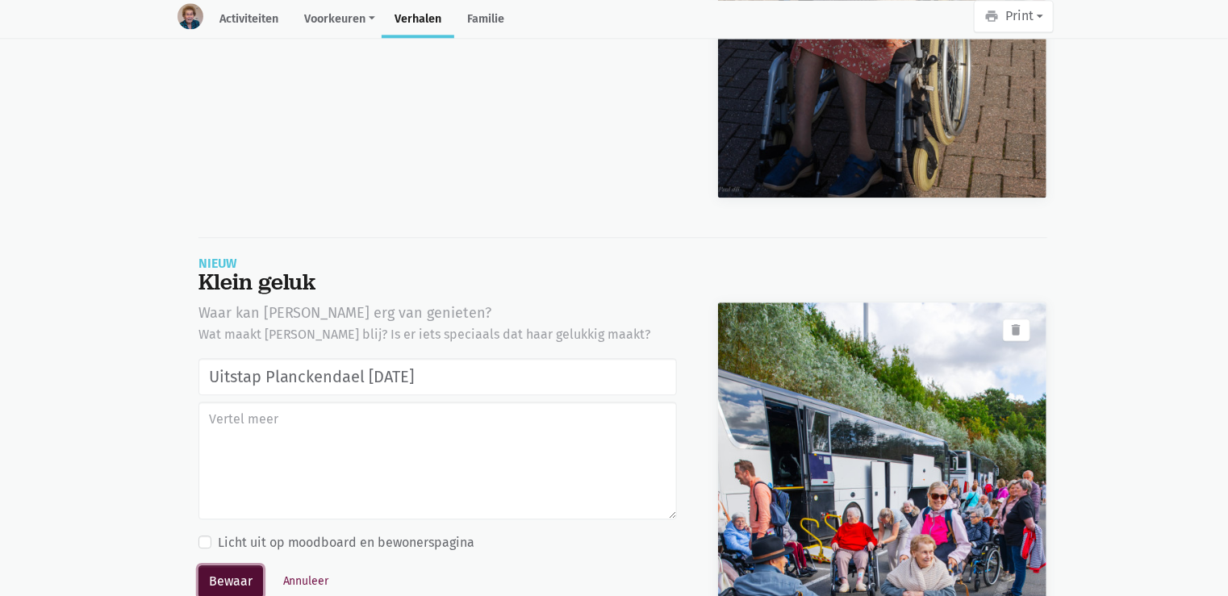
click at [241, 566] on button "Bewaar" at bounding box center [230, 582] width 65 height 32
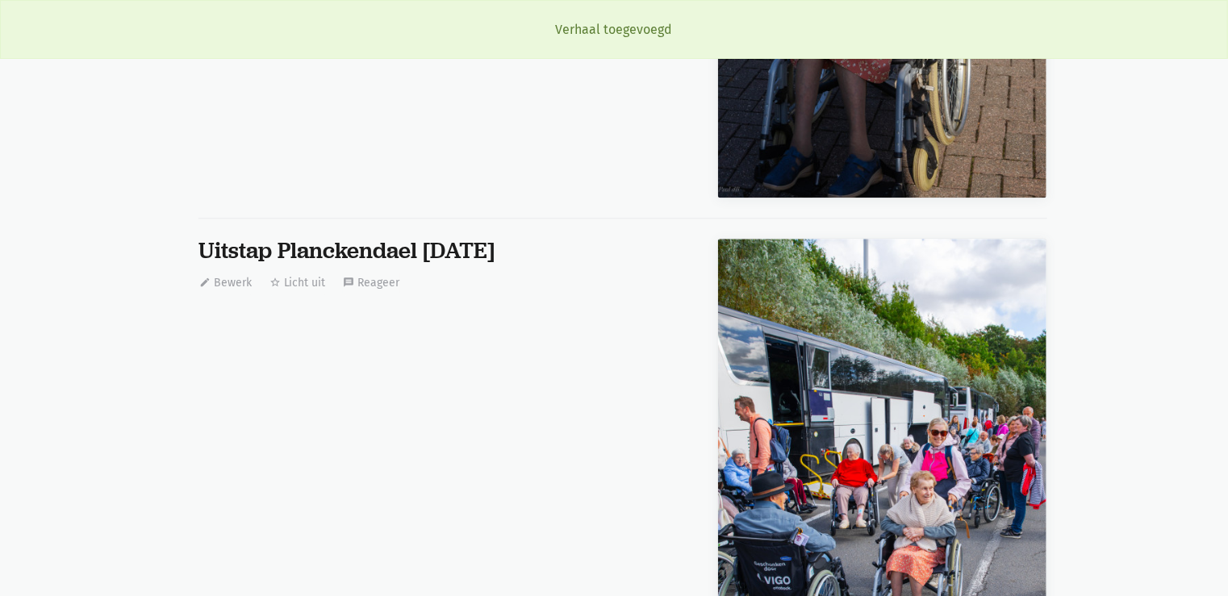
scroll to position [5616, 0]
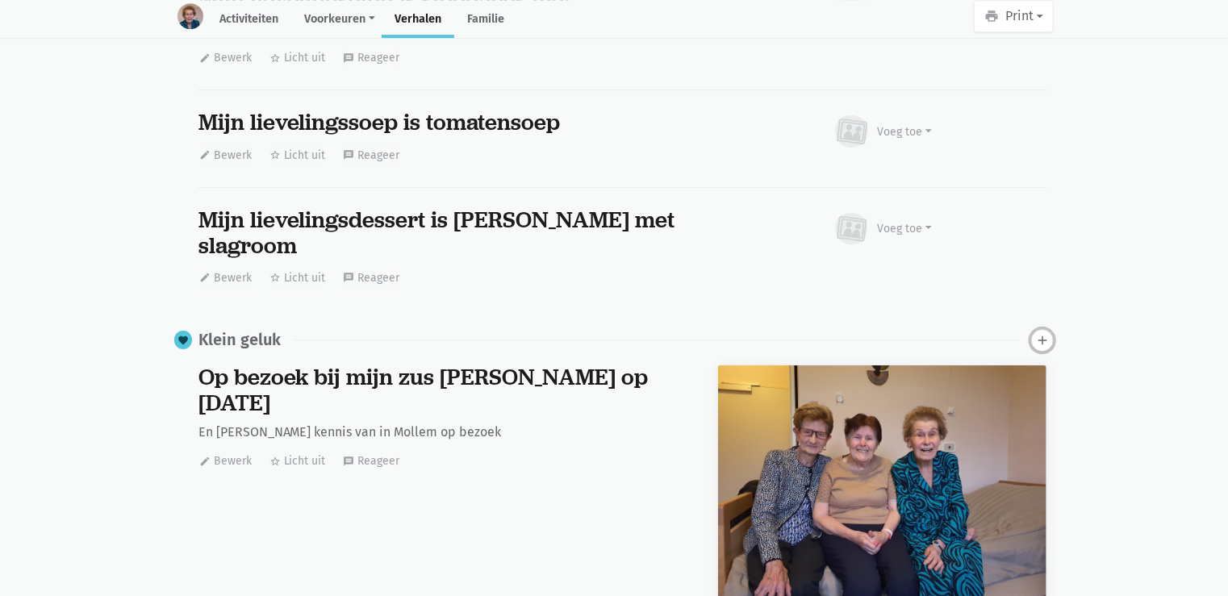
click at [1039, 333] on icon "add" at bounding box center [1042, 340] width 15 height 15
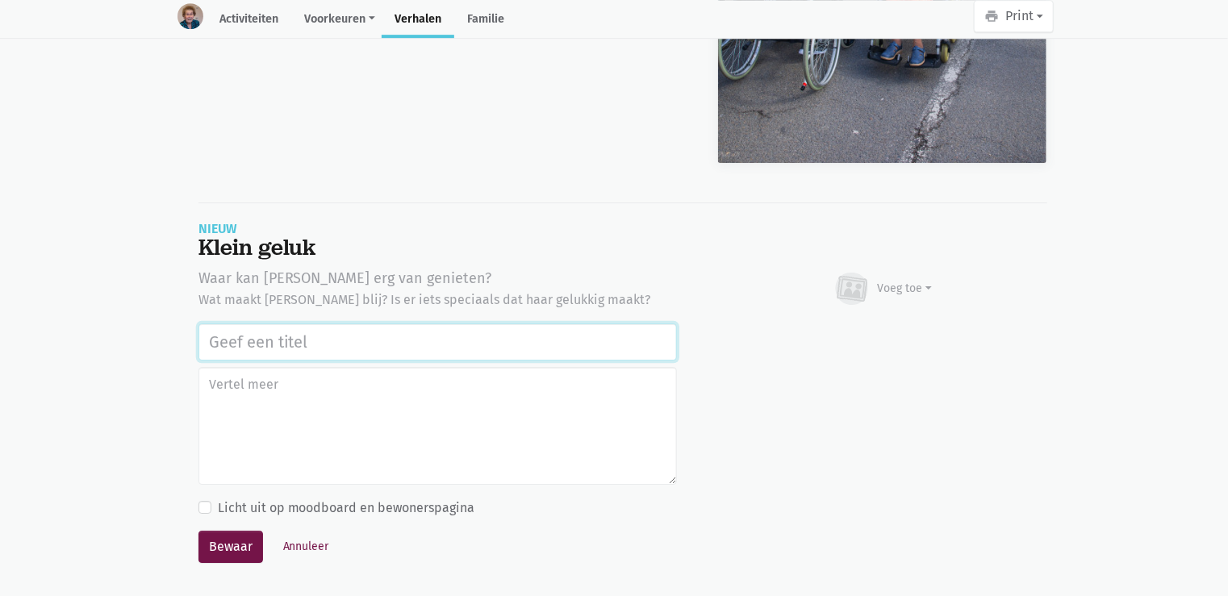
scroll to position [8673, 0]
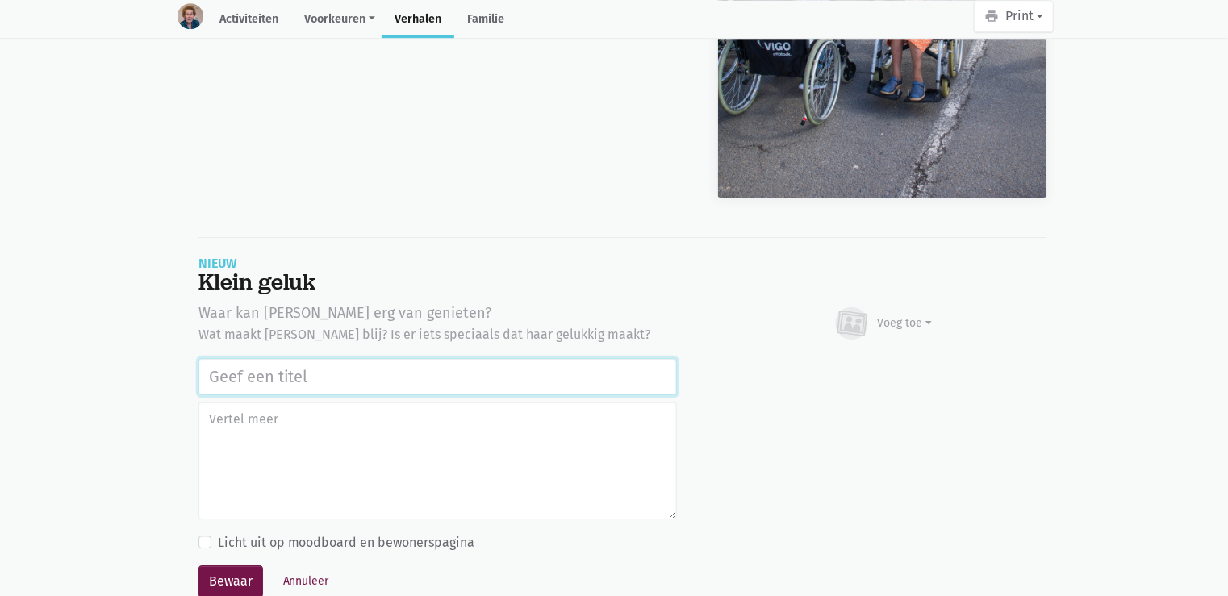
click at [342, 358] on input "text" at bounding box center [437, 376] width 478 height 37
paste input "Uitstap Planckendael [DATE]"
type input "Uitstap Planckendael [DATE]"
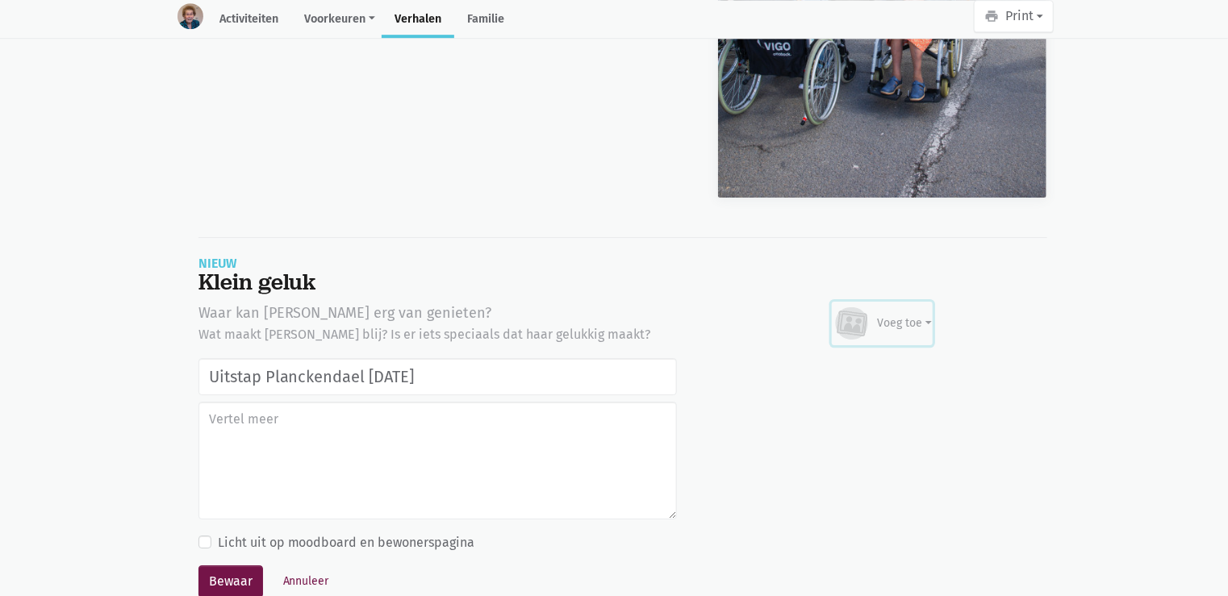
click at [924, 315] on div "Voeg toe" at bounding box center [905, 323] width 55 height 17
click at [880, 357] on link "Afbeelding" at bounding box center [873, 370] width 117 height 27
click at [307, 569] on button "Annuleer" at bounding box center [306, 581] width 61 height 25
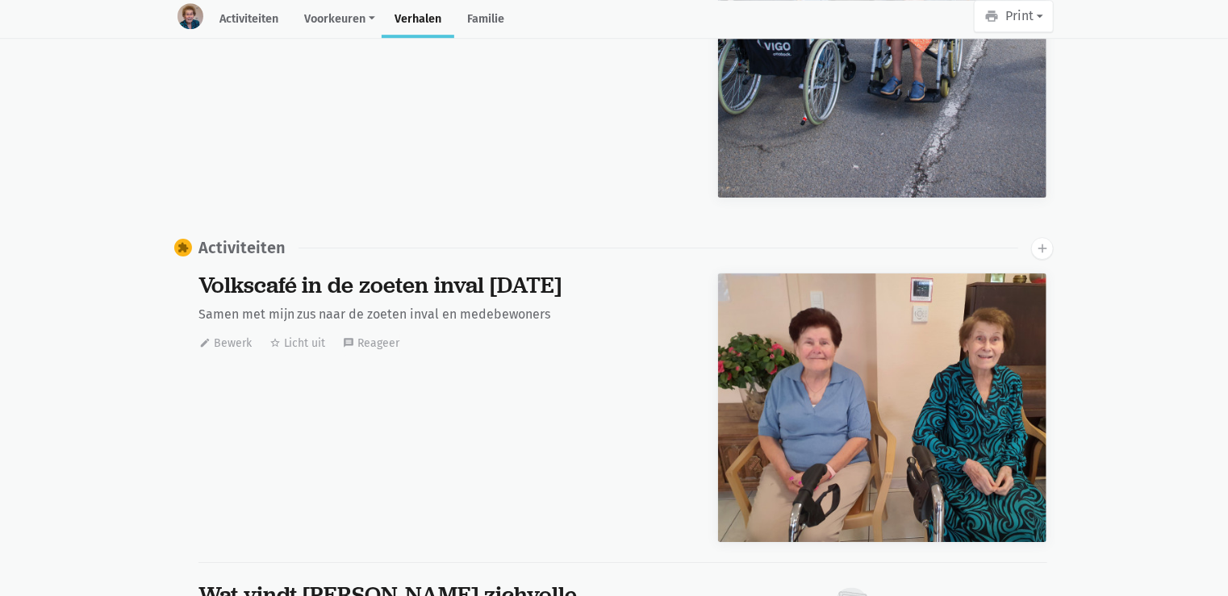
scroll to position [0, 0]
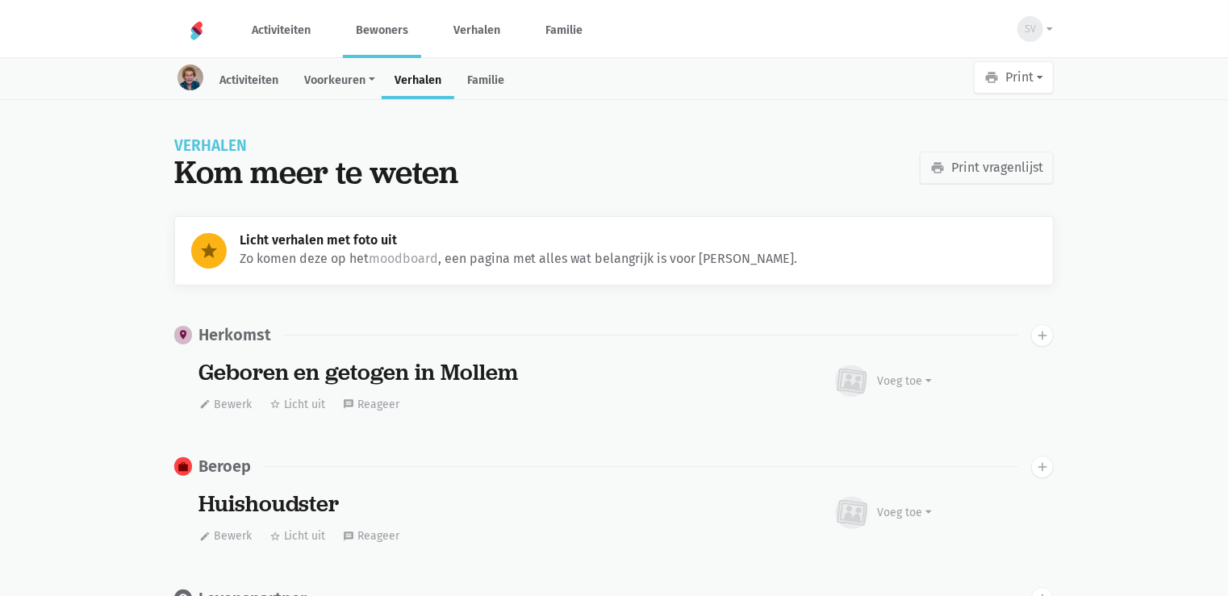
click at [387, 31] on link "Bewoners" at bounding box center [382, 30] width 78 height 54
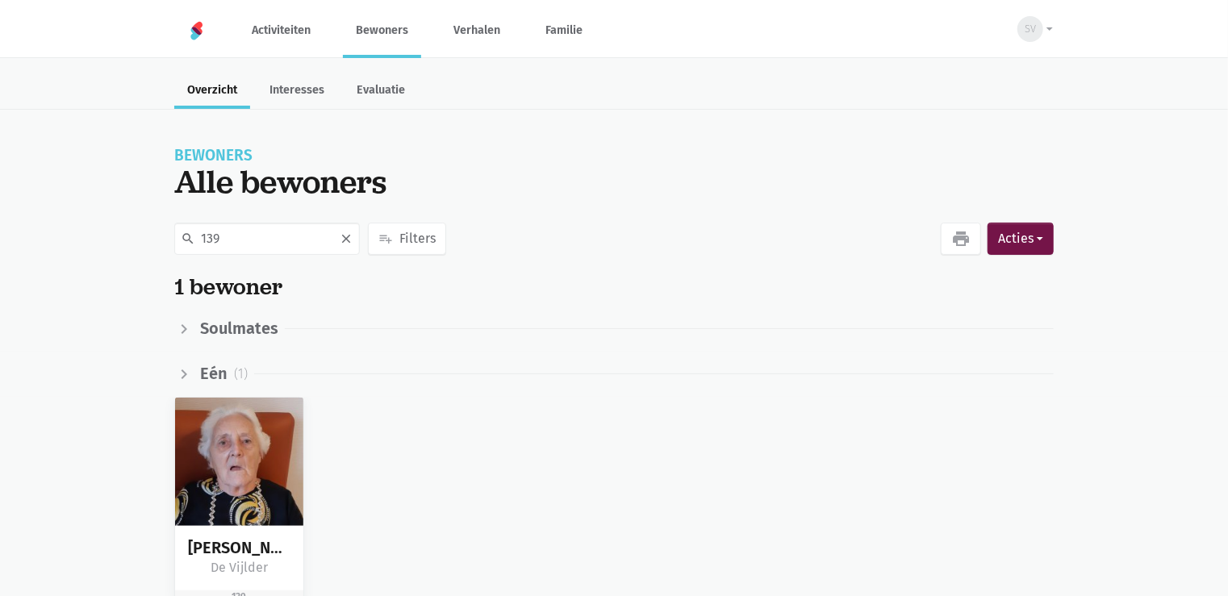
type input "139"
click at [307, 465] on div "[PERSON_NAME] 139" at bounding box center [240, 507] width 150 height 220
click at [296, 461] on img at bounding box center [239, 462] width 128 height 128
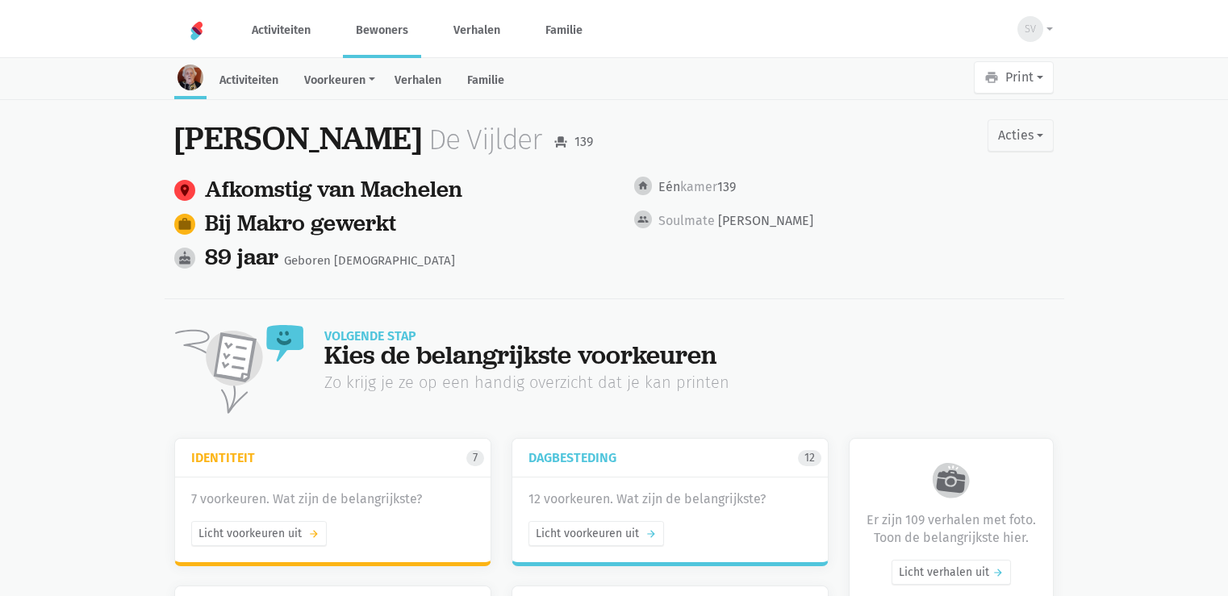
click at [426, 75] on link "Verhalen" at bounding box center [418, 82] width 73 height 35
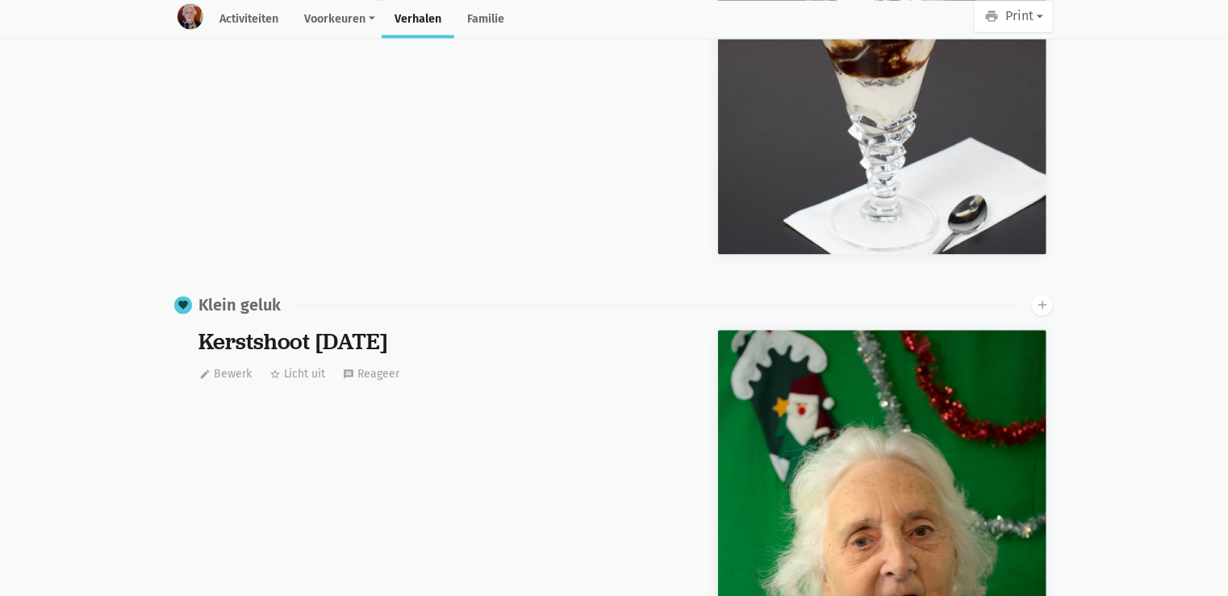
scroll to position [16962, 0]
click at [1047, 303] on icon "add" at bounding box center [1042, 305] width 15 height 15
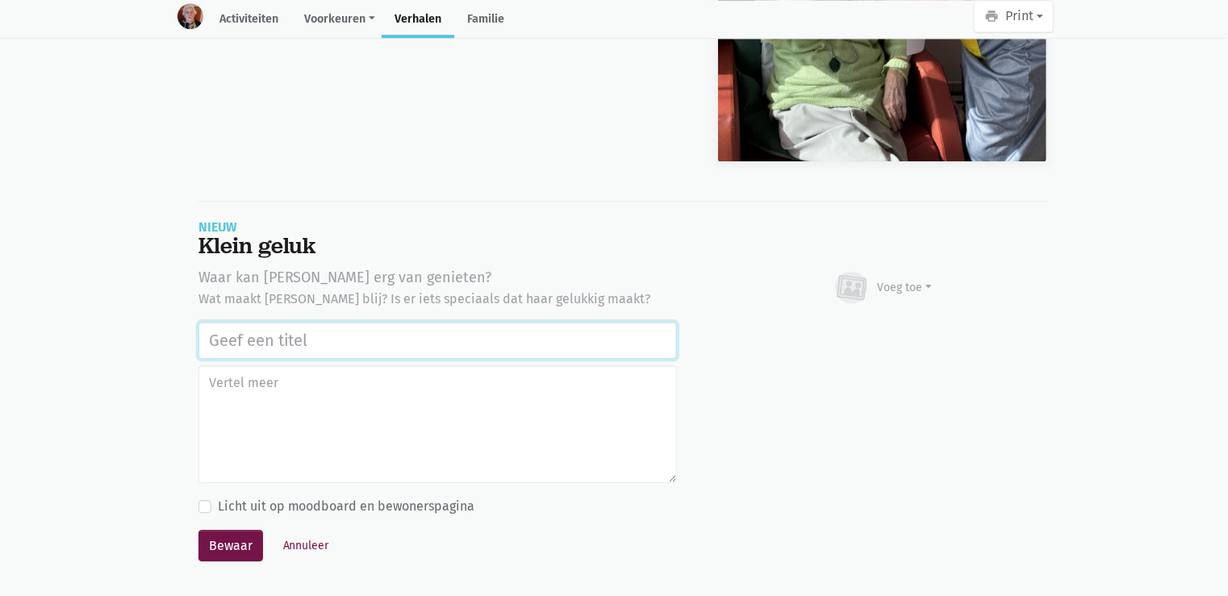
click at [528, 338] on input "text" at bounding box center [437, 340] width 478 height 37
paste input "Uitstap Planckendael [DATE]"
type input "Uitstap Planckendael [DATE]"
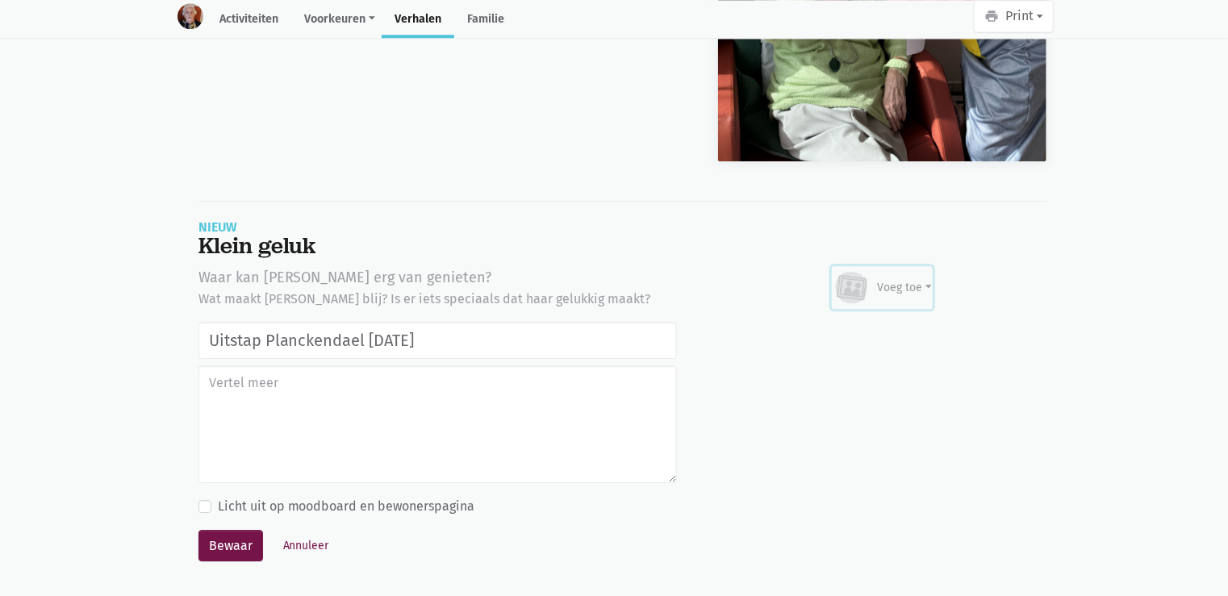
click at [874, 284] on div "Voeg toe" at bounding box center [883, 287] width 100 height 35
click at [867, 328] on link "Afbeelding" at bounding box center [873, 335] width 117 height 27
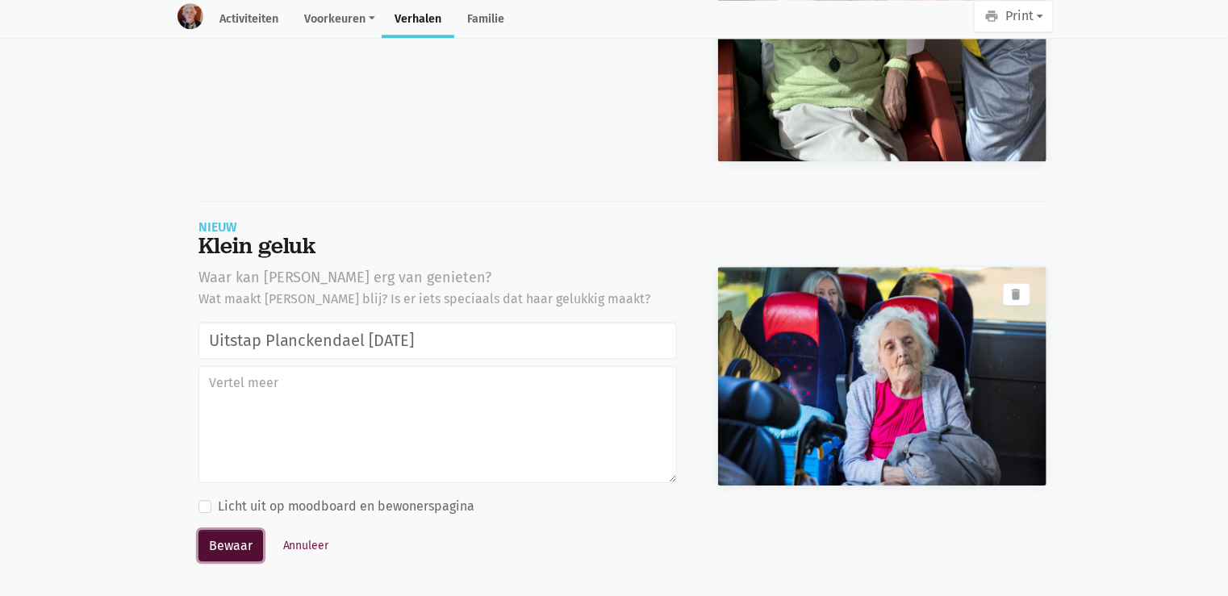
click at [248, 545] on button "Bewaar" at bounding box center [230, 546] width 65 height 32
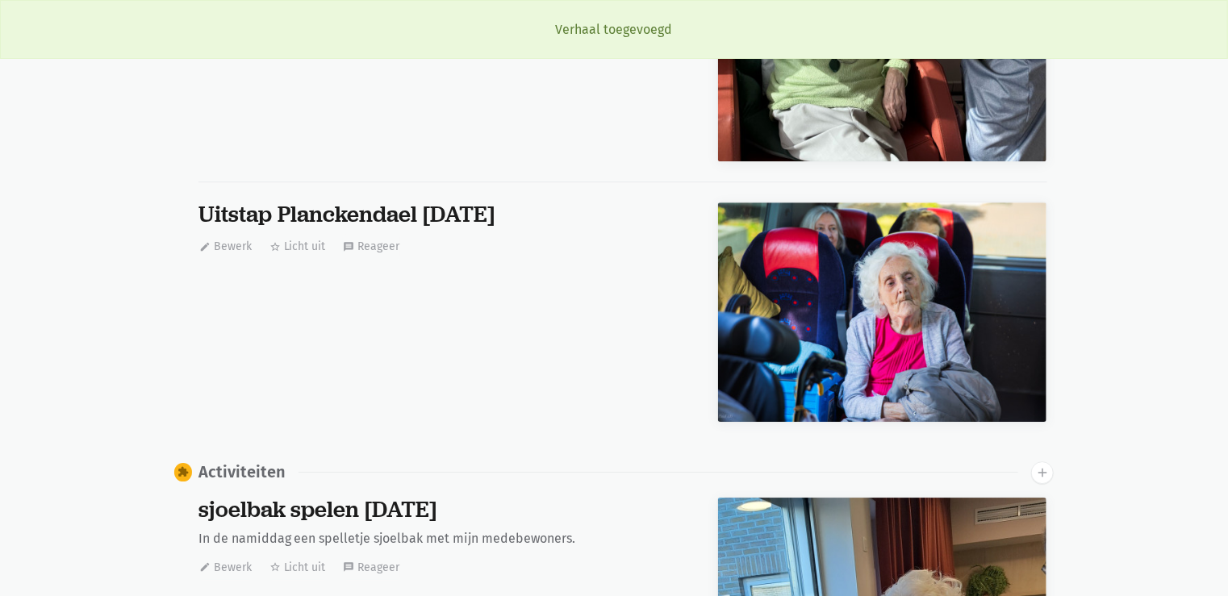
scroll to position [16962, 0]
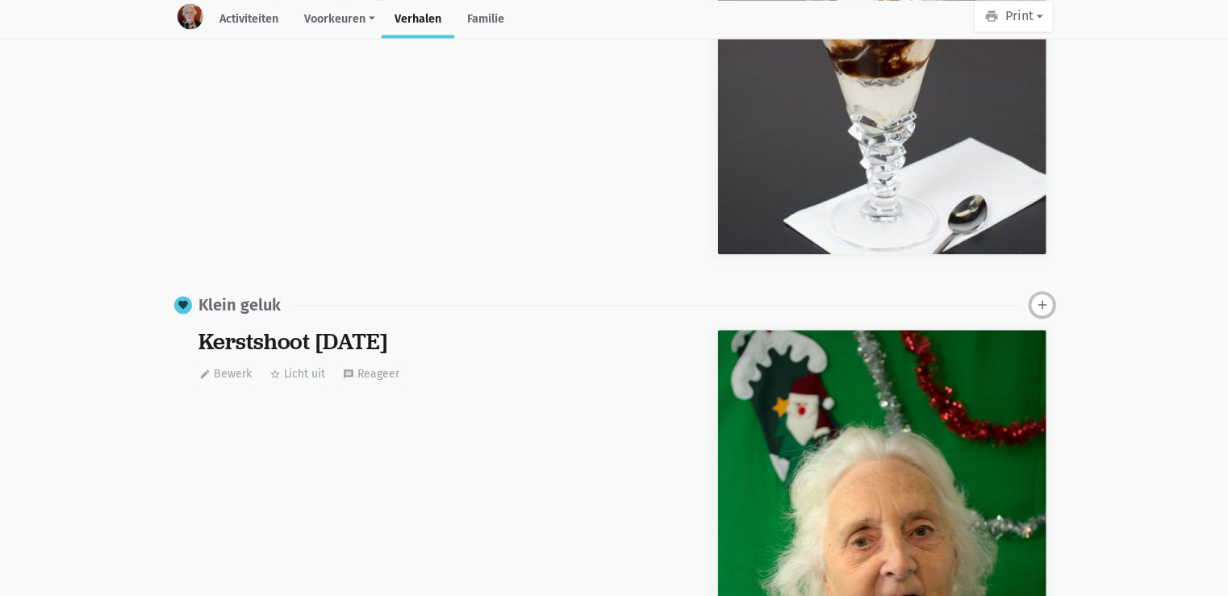
click at [1036, 298] on icon "add" at bounding box center [1042, 305] width 15 height 15
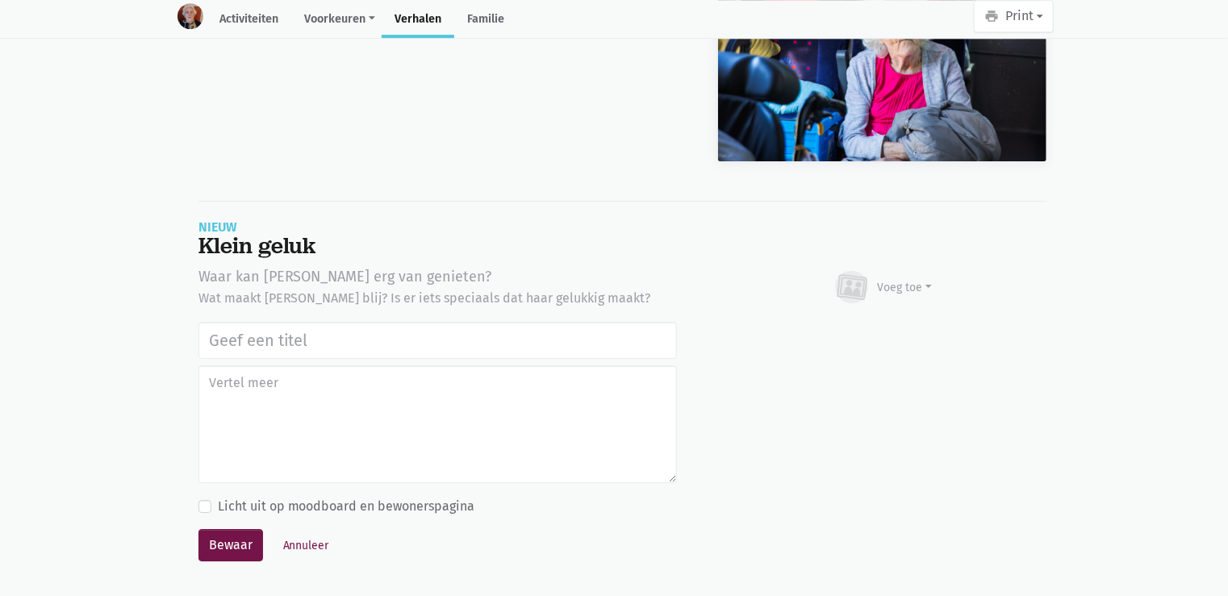
click at [270, 337] on input "text" at bounding box center [437, 340] width 478 height 37
type input "Uitstap Planckendael [DATE]"
click at [903, 285] on div "Voeg toe" at bounding box center [905, 287] width 55 height 17
click at [884, 321] on link "Afbeelding" at bounding box center [873, 334] width 117 height 27
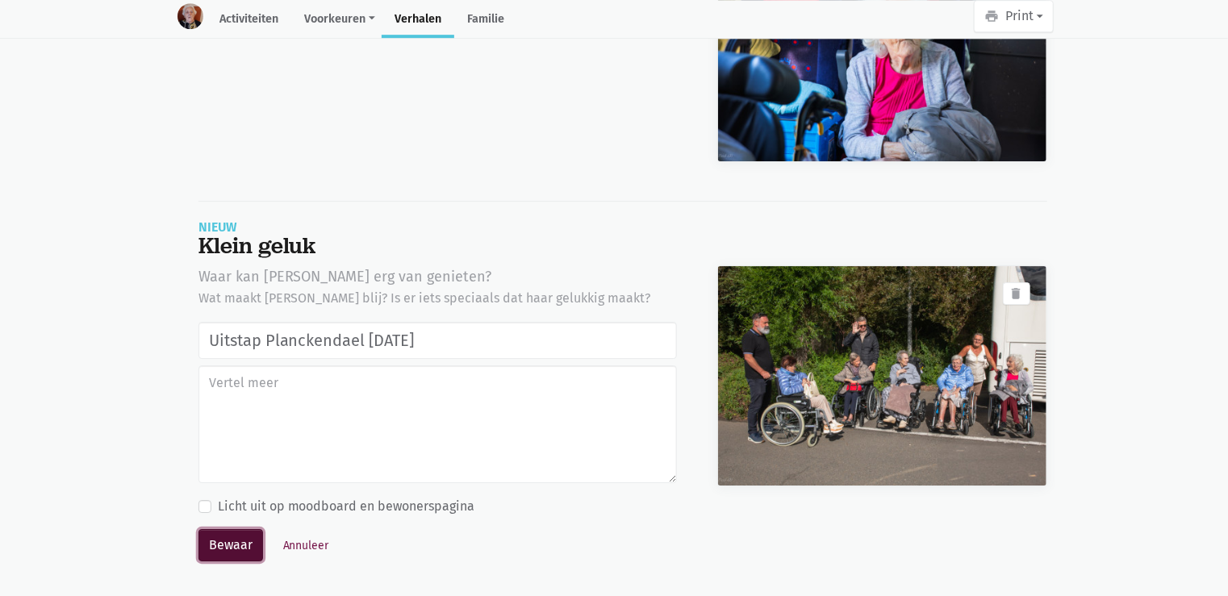
click at [239, 542] on button "Bewaar" at bounding box center [230, 545] width 65 height 32
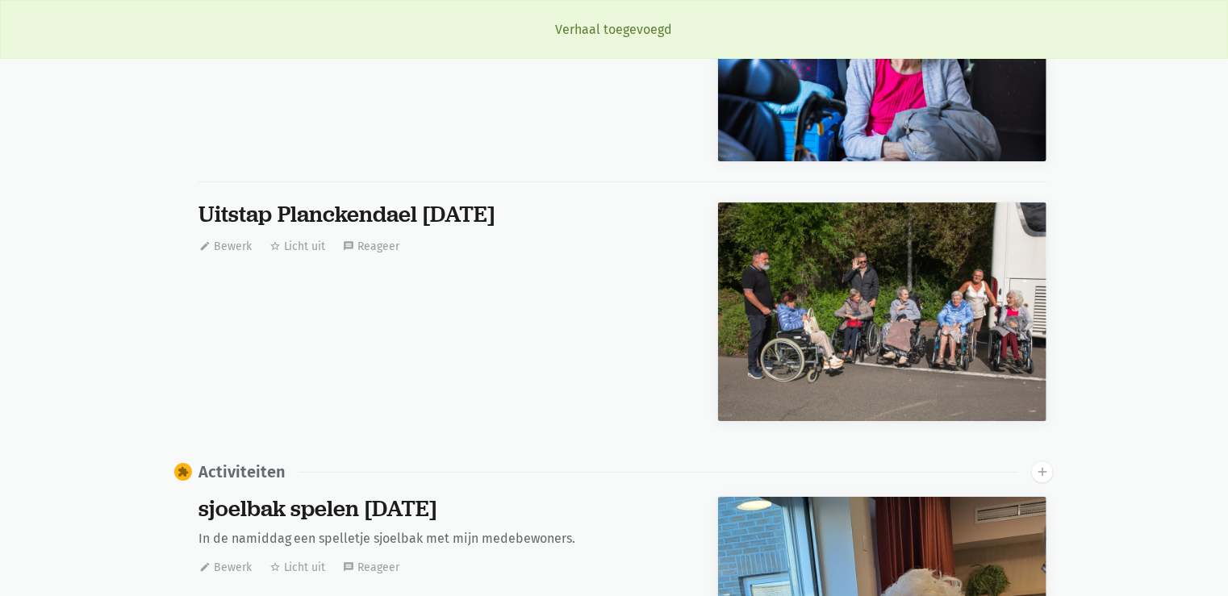
scroll to position [16962, 0]
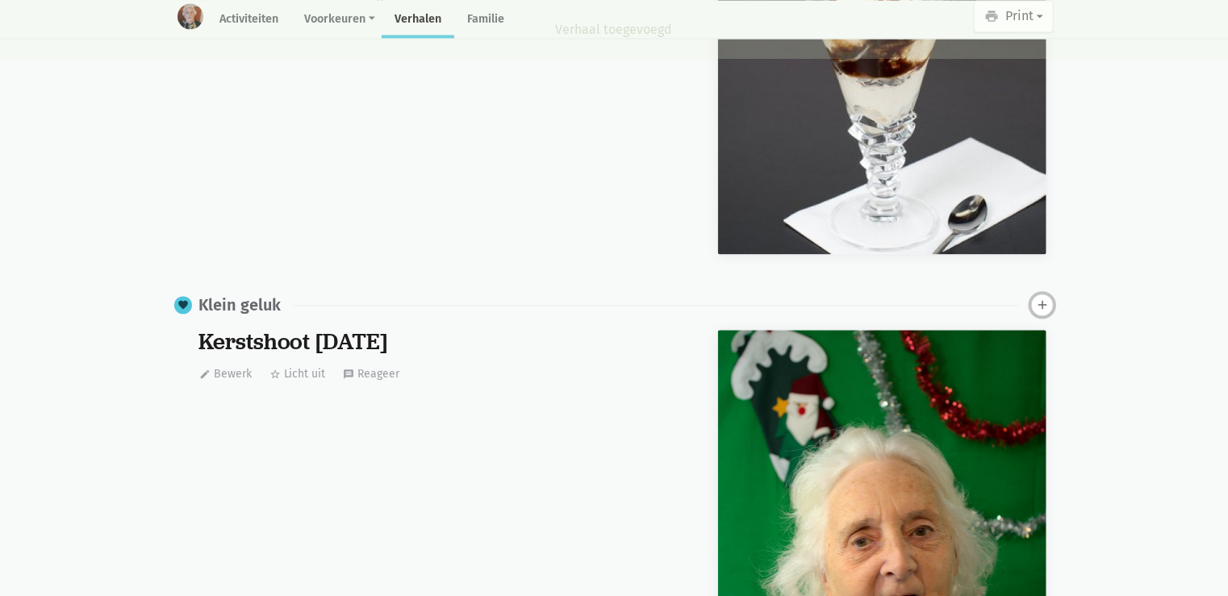
click at [1036, 298] on icon "add" at bounding box center [1042, 305] width 15 height 15
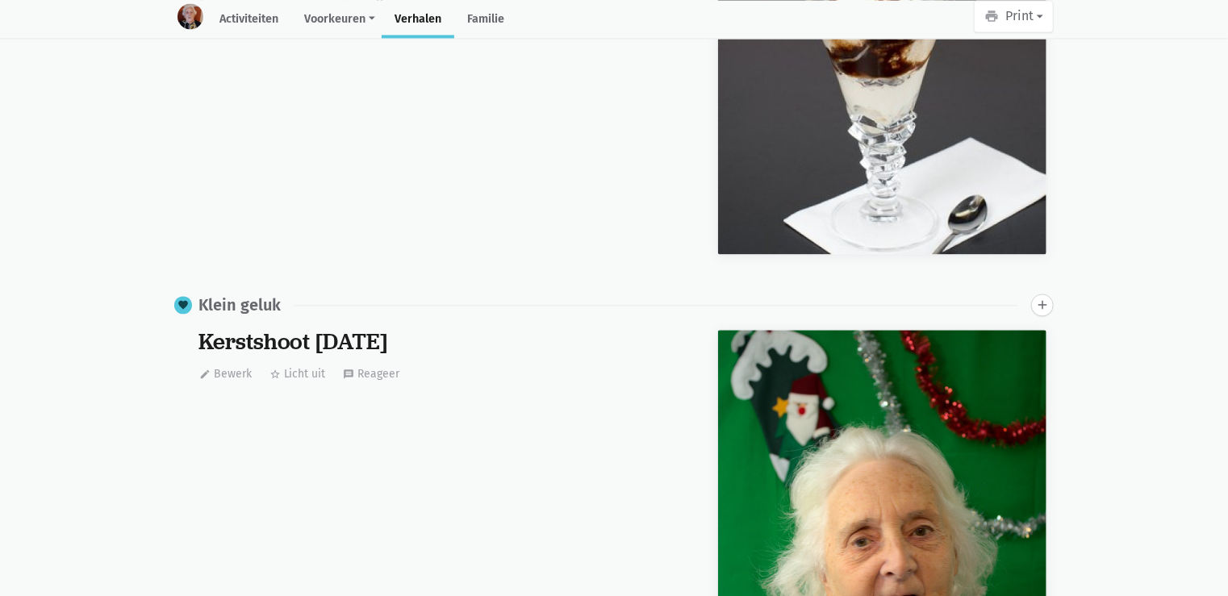
scroll to position [21221, 0]
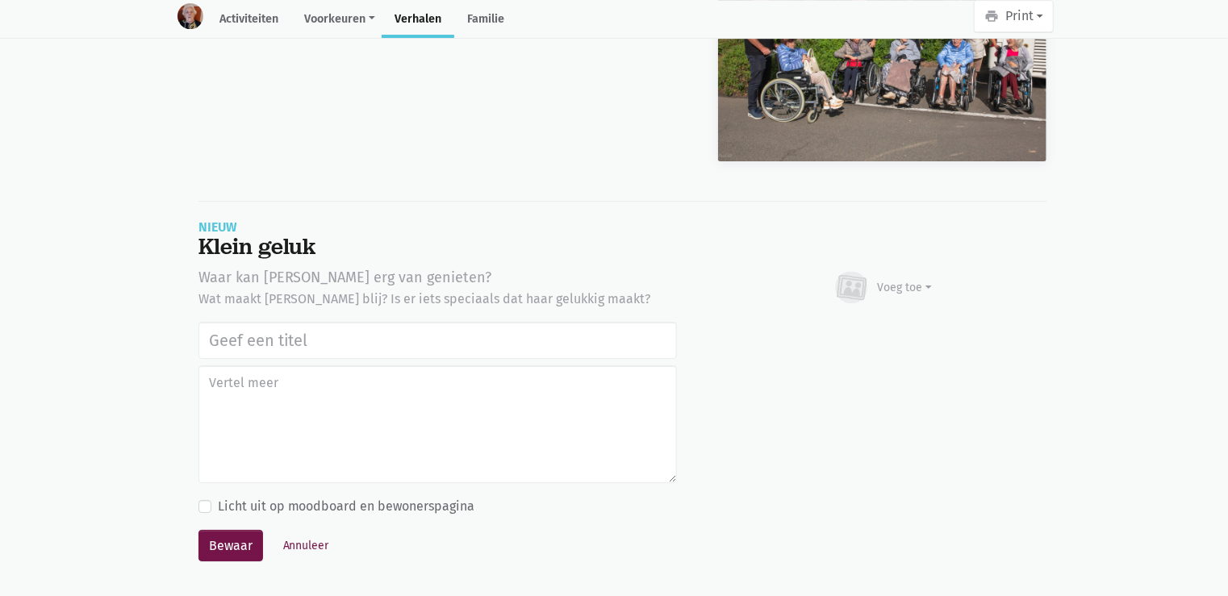
click at [411, 325] on input "text" at bounding box center [437, 340] width 478 height 37
type input "Uitstap Planckendael 02/09/2025"
click at [881, 279] on div "Voeg toe" at bounding box center [905, 287] width 55 height 17
click at [858, 327] on link "Afbeelding" at bounding box center [873, 335] width 117 height 27
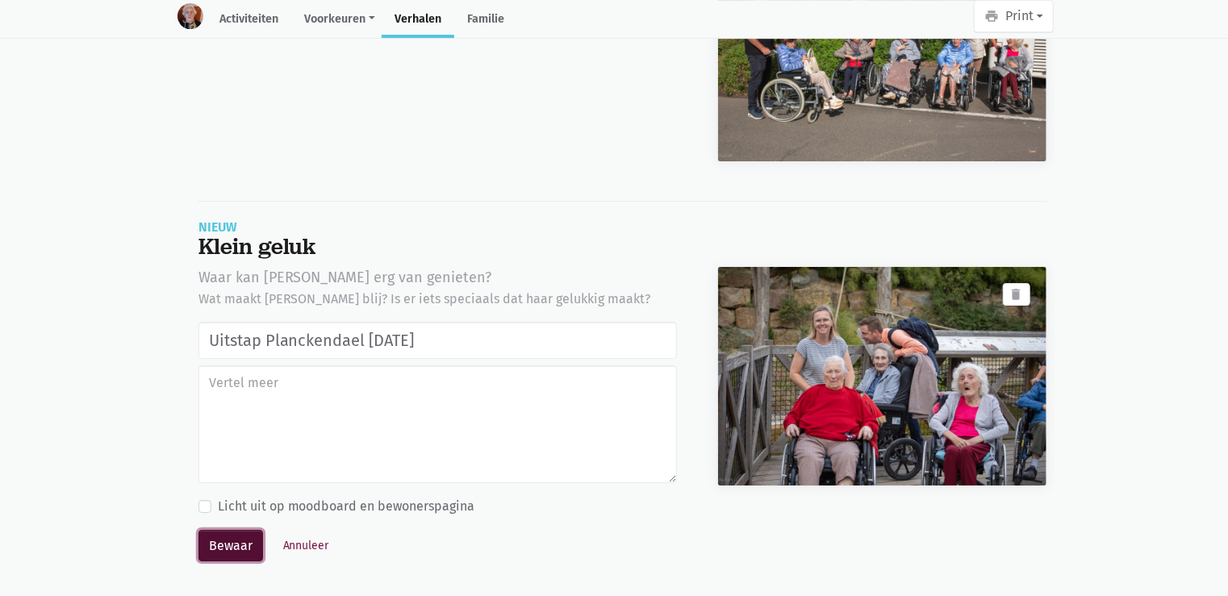
click at [223, 541] on button "Bewaar" at bounding box center [230, 546] width 65 height 32
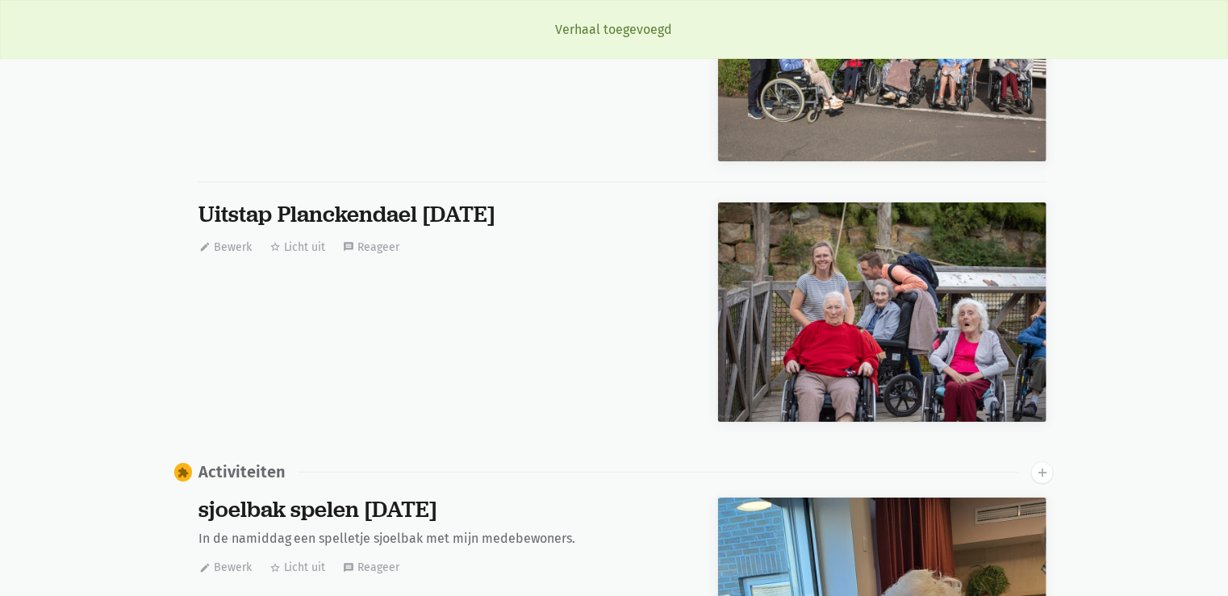
scroll to position [16962, 0]
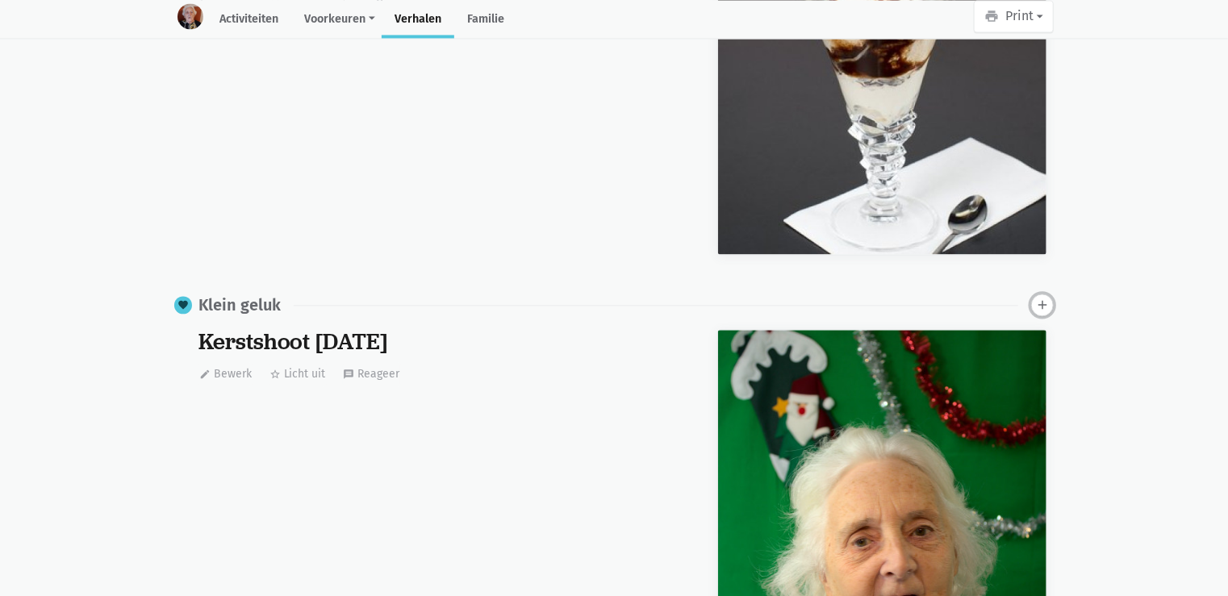
click at [1042, 307] on button "add" at bounding box center [1042, 305] width 23 height 23
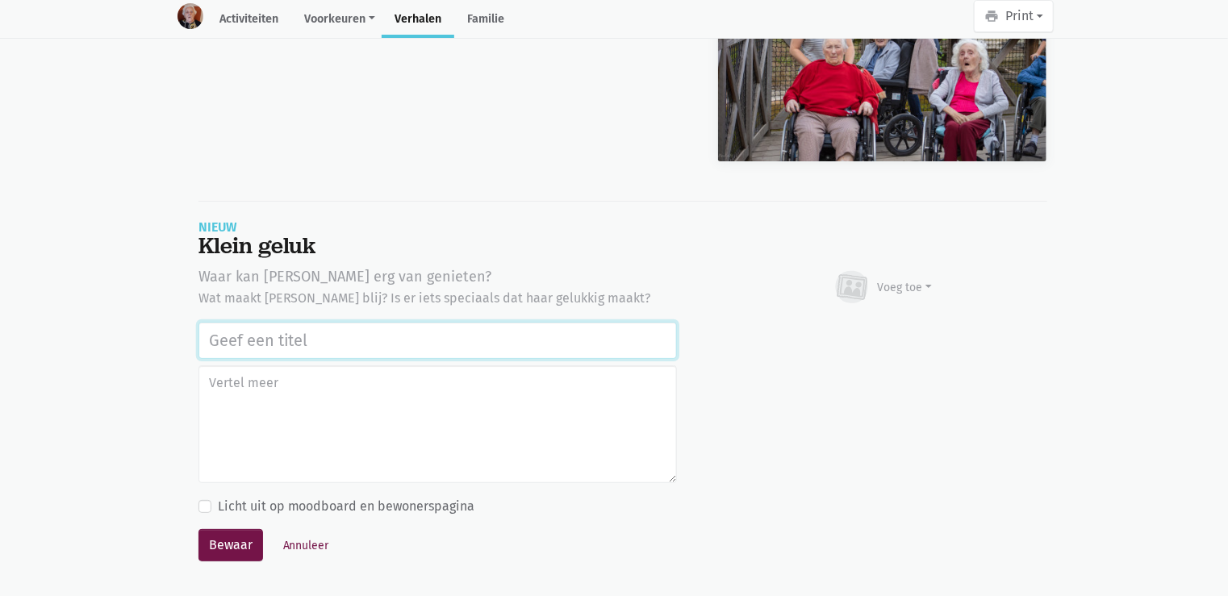
click at [420, 323] on input "text" at bounding box center [437, 340] width 478 height 37
paste input "Uitstap Planckendael [DATE]"
type input "Uitstap Planckendael 02/09/2025"
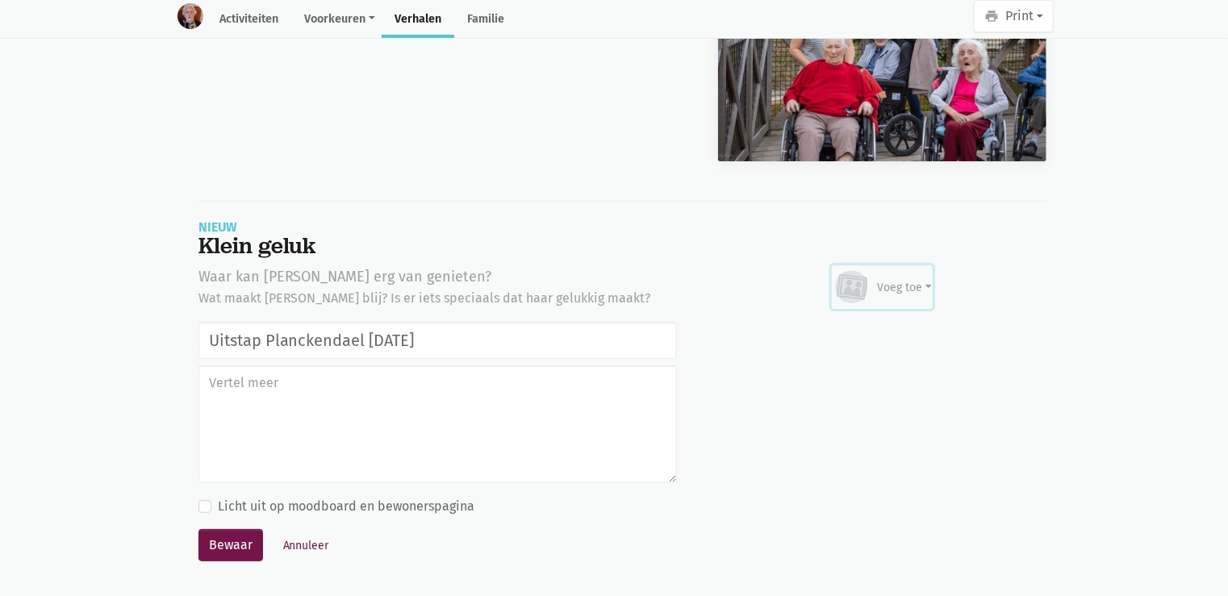
click at [908, 279] on div "Voeg toe" at bounding box center [905, 287] width 55 height 17
click at [879, 321] on link "Afbeelding" at bounding box center [873, 334] width 117 height 27
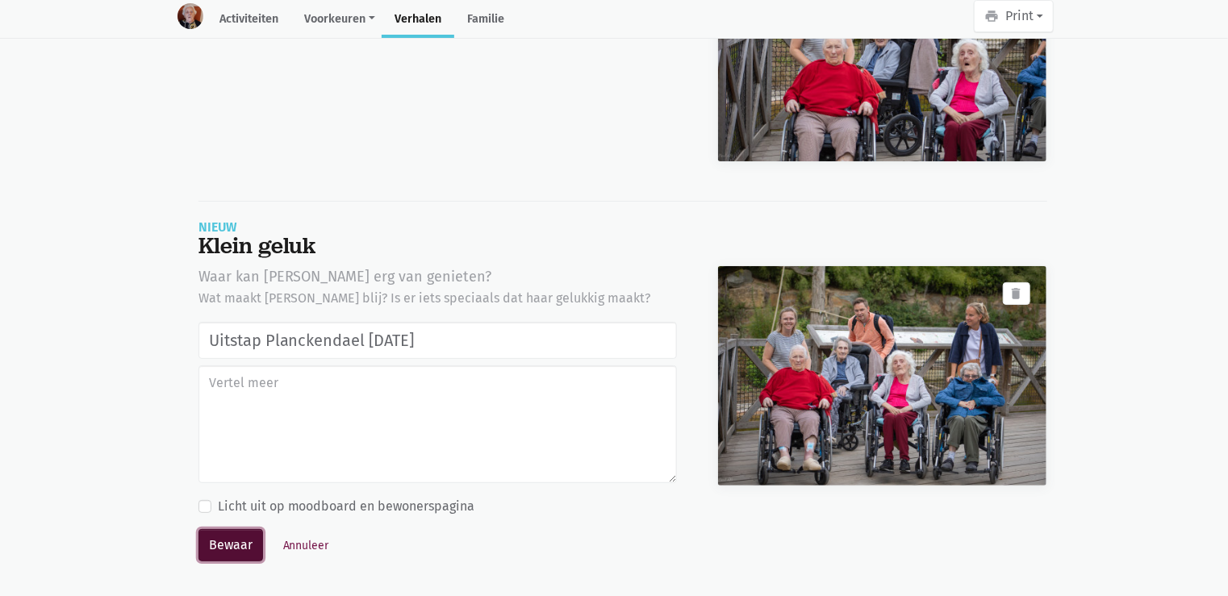
click at [236, 540] on button "Bewaar" at bounding box center [230, 545] width 65 height 32
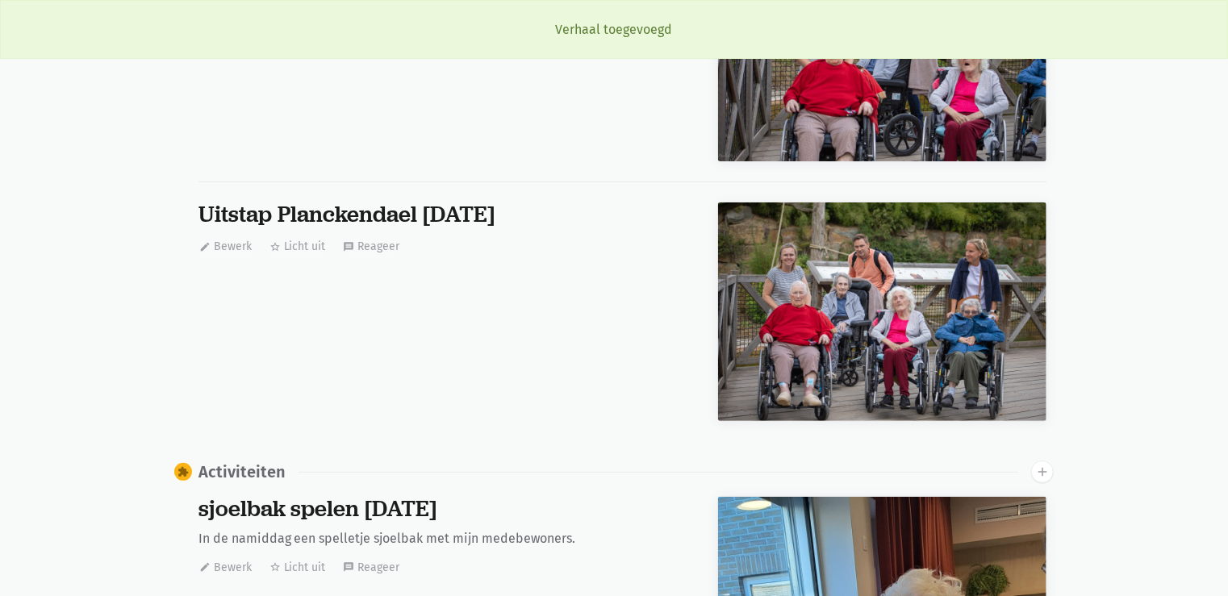
scroll to position [16962, 0]
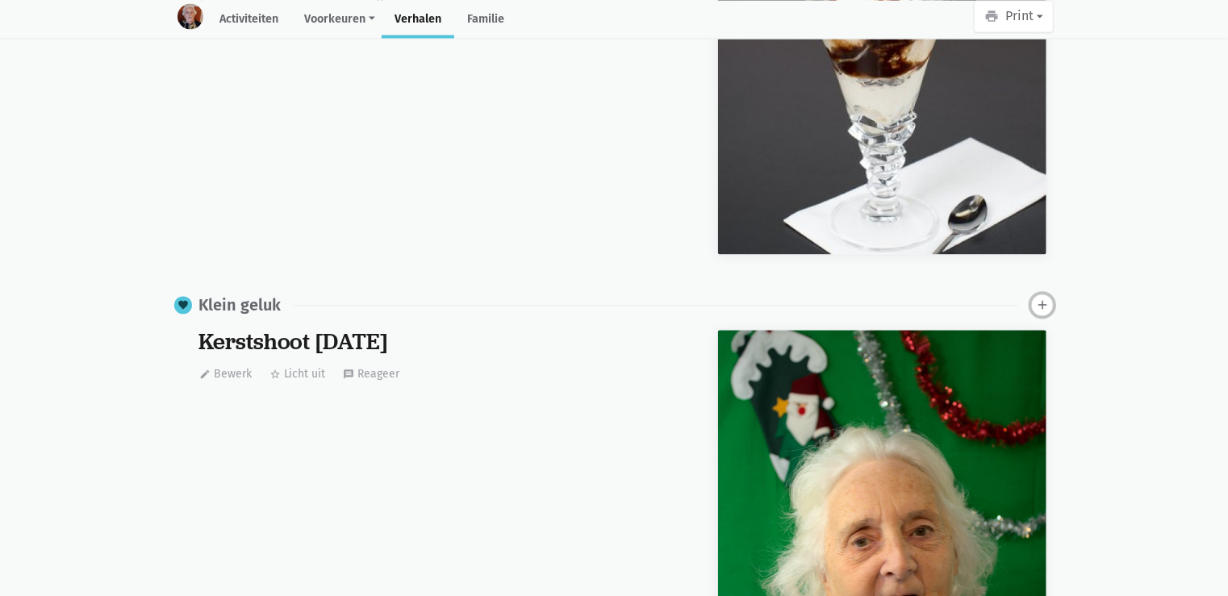
click at [1043, 307] on button "add" at bounding box center [1042, 305] width 23 height 23
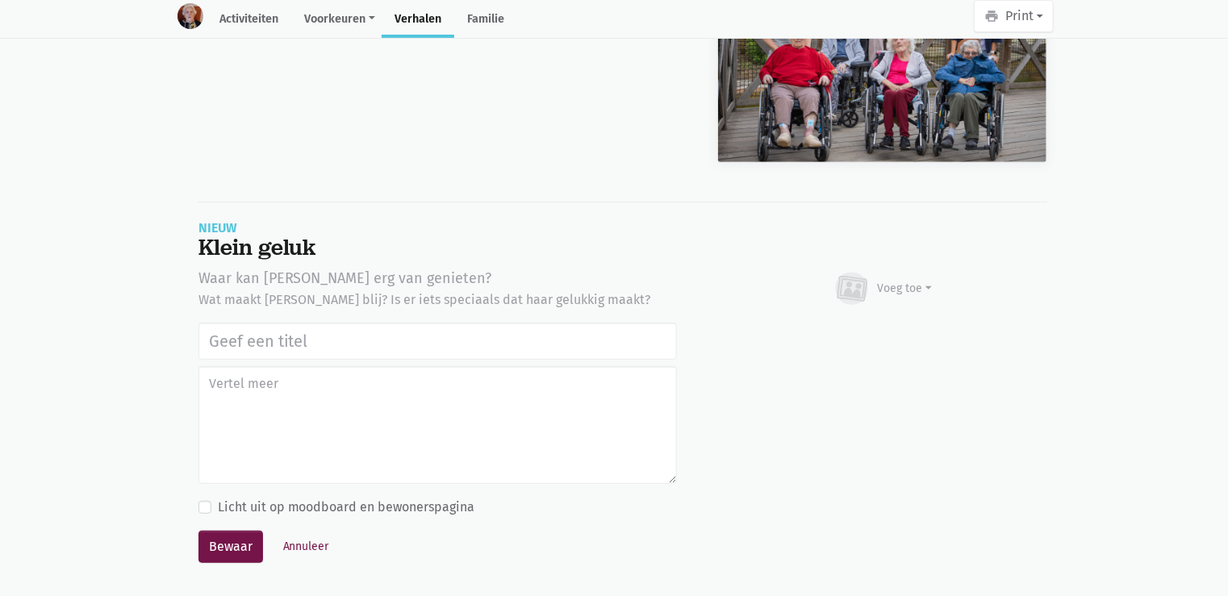
click at [307, 323] on input "text" at bounding box center [437, 341] width 478 height 37
type input "Uitstap Planckendael 02/09/2025"
click at [907, 284] on div "Voeg toe" at bounding box center [905, 288] width 55 height 17
click at [885, 325] on link "Afbeelding" at bounding box center [873, 336] width 117 height 27
click at [291, 534] on button "Annuleer" at bounding box center [306, 546] width 61 height 25
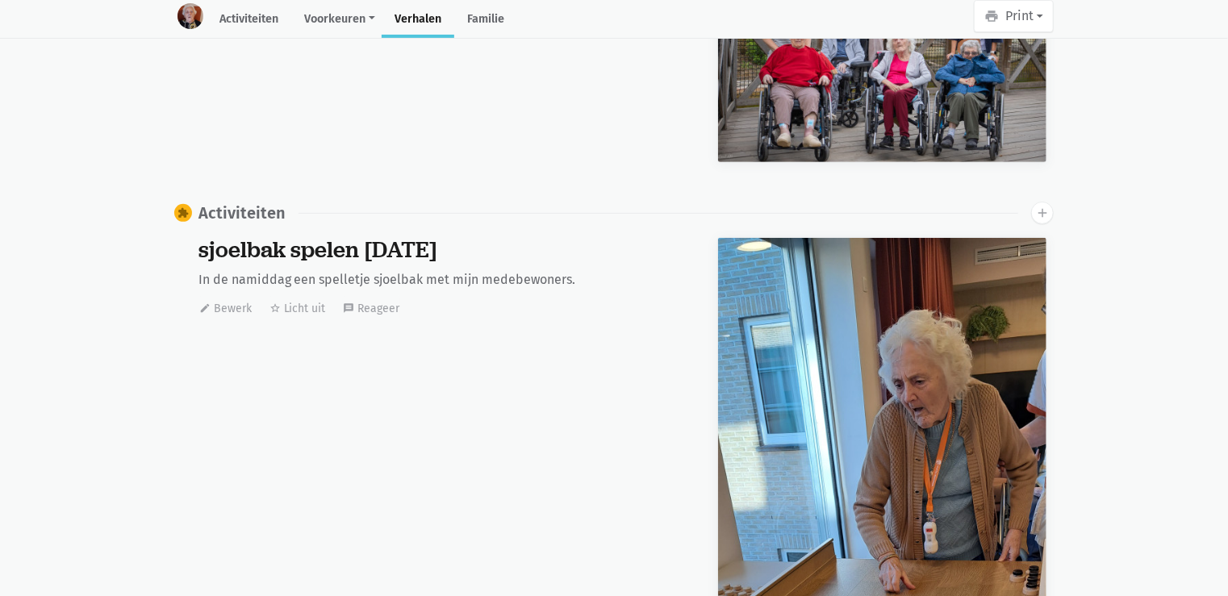
scroll to position [0, 0]
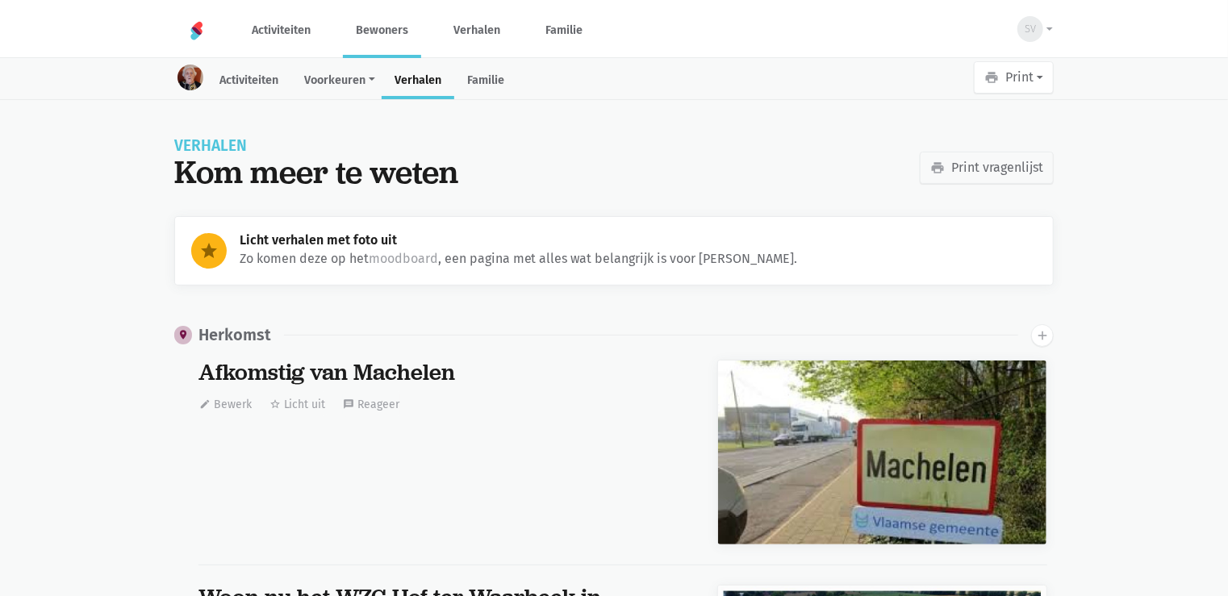
click at [356, 24] on link "Bewoners" at bounding box center [382, 30] width 78 height 54
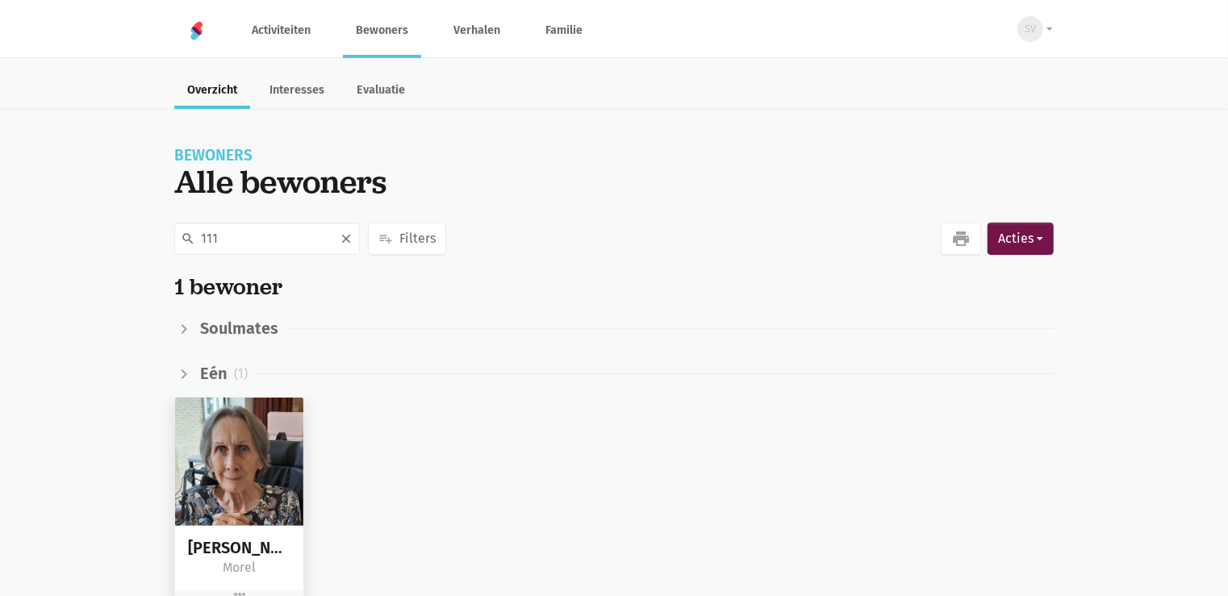
type input "111"
click at [236, 441] on img at bounding box center [239, 462] width 128 height 128
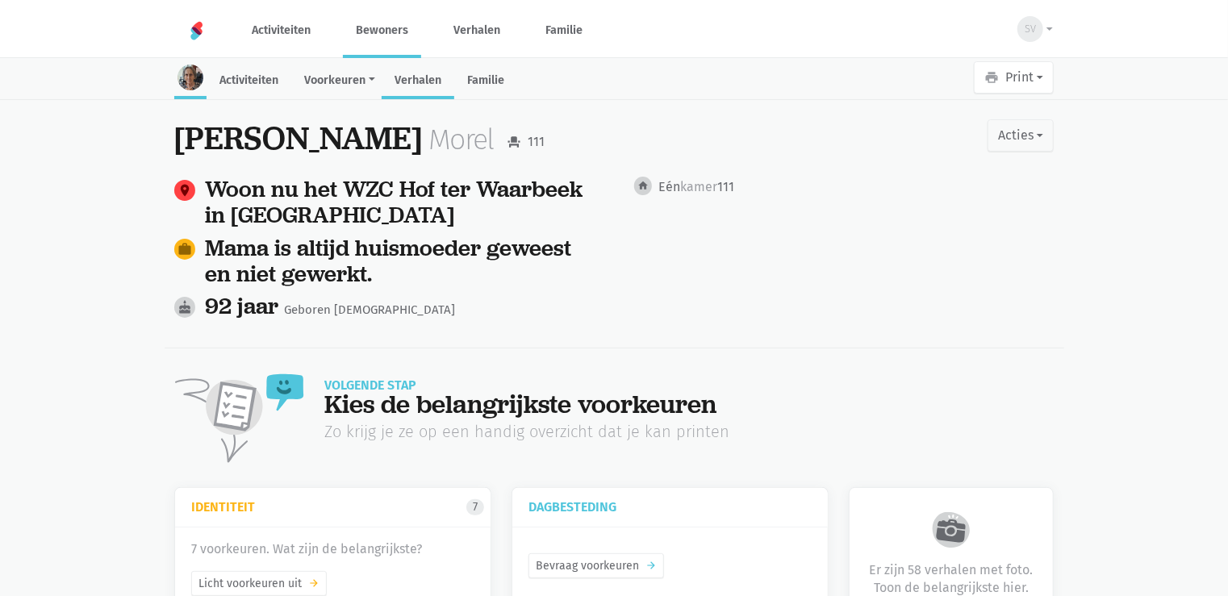
click at [432, 74] on link "Verhalen" at bounding box center [418, 82] width 73 height 35
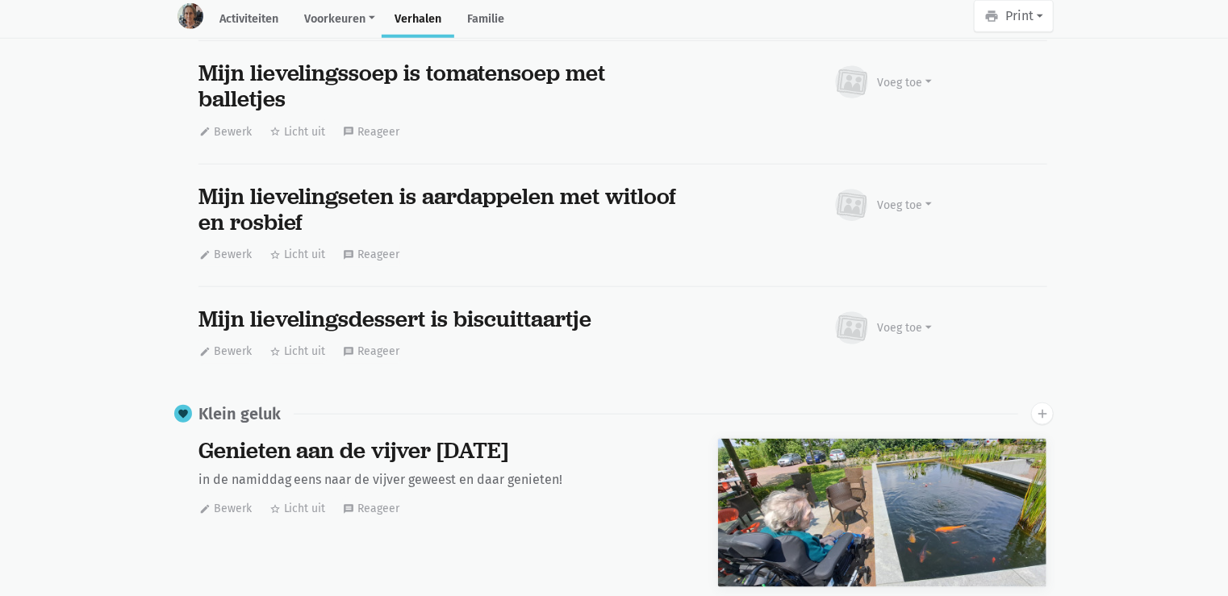
scroll to position [9911, 0]
click at [1045, 407] on icon "add" at bounding box center [1042, 414] width 15 height 15
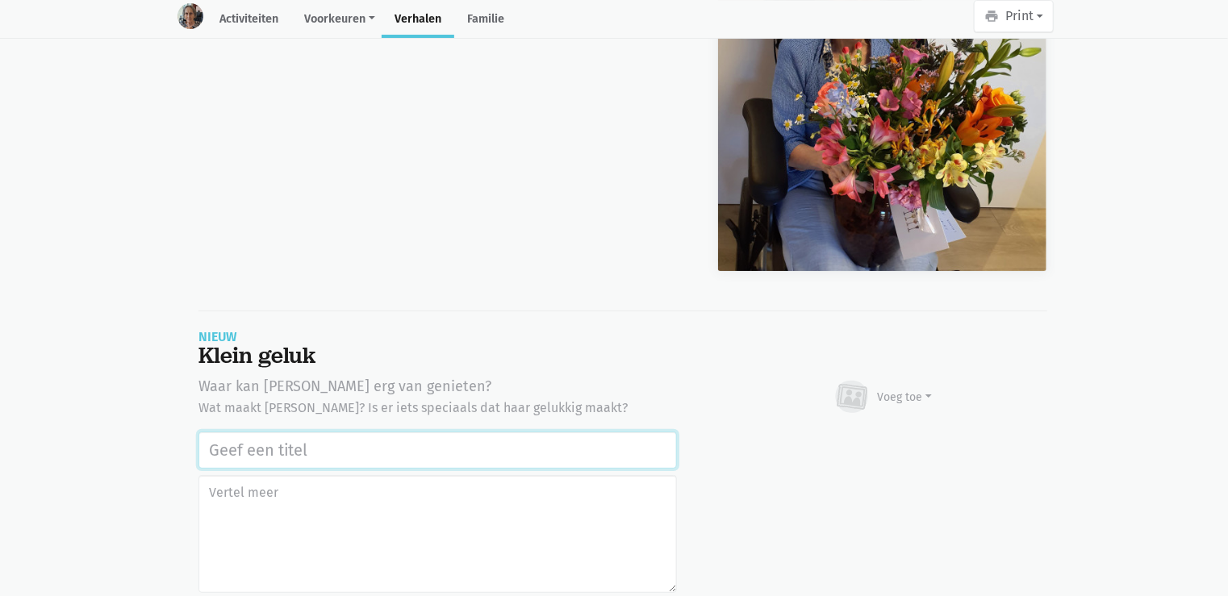
click at [239, 432] on input "text" at bounding box center [437, 450] width 478 height 37
paste input "Uitstap Planckendael [DATE]"
type input "Uitstap Planckendael [DATE]"
click at [900, 389] on div "Voeg toe" at bounding box center [905, 397] width 55 height 17
click at [904, 431] on link "Afbeelding" at bounding box center [873, 444] width 117 height 27
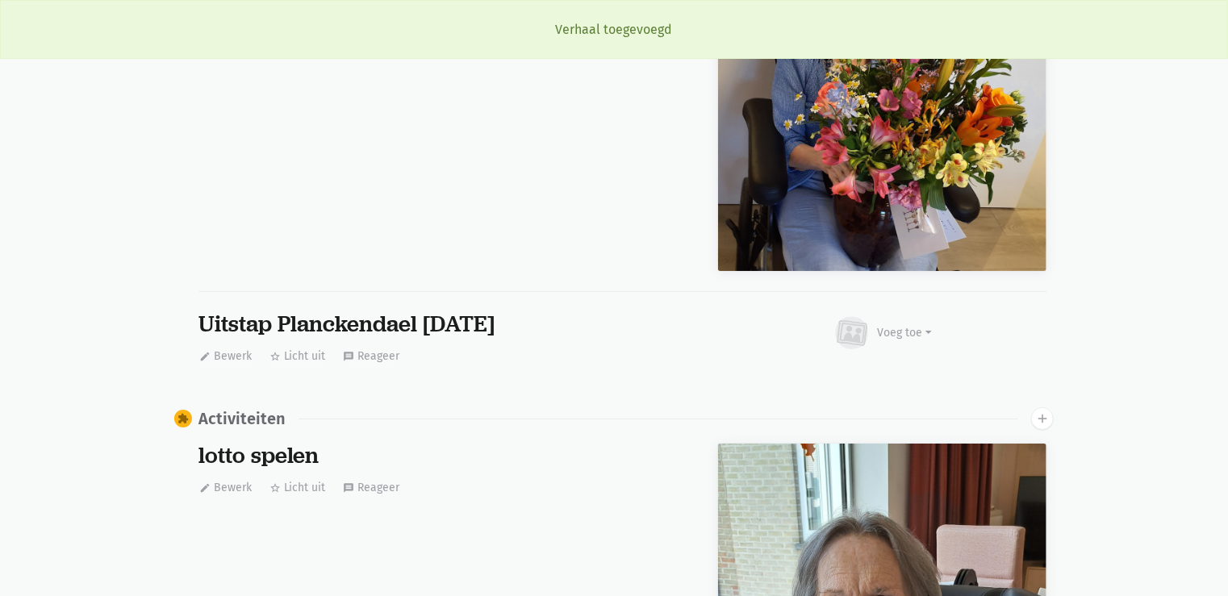
scroll to position [9911, 0]
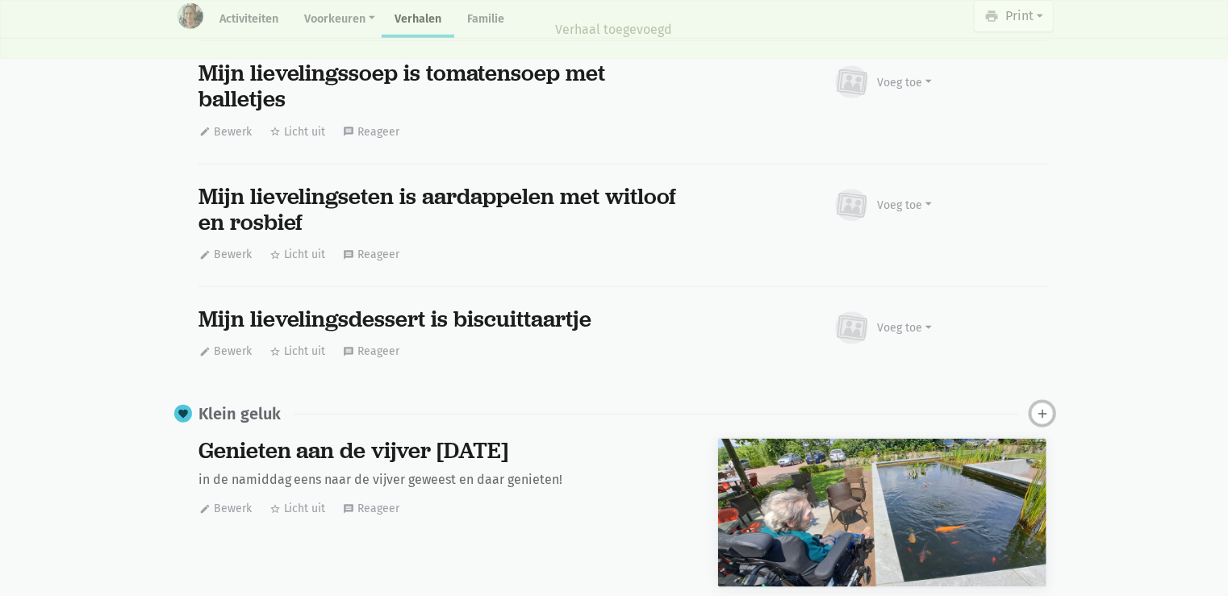
click at [1039, 407] on icon "add" at bounding box center [1042, 414] width 15 height 15
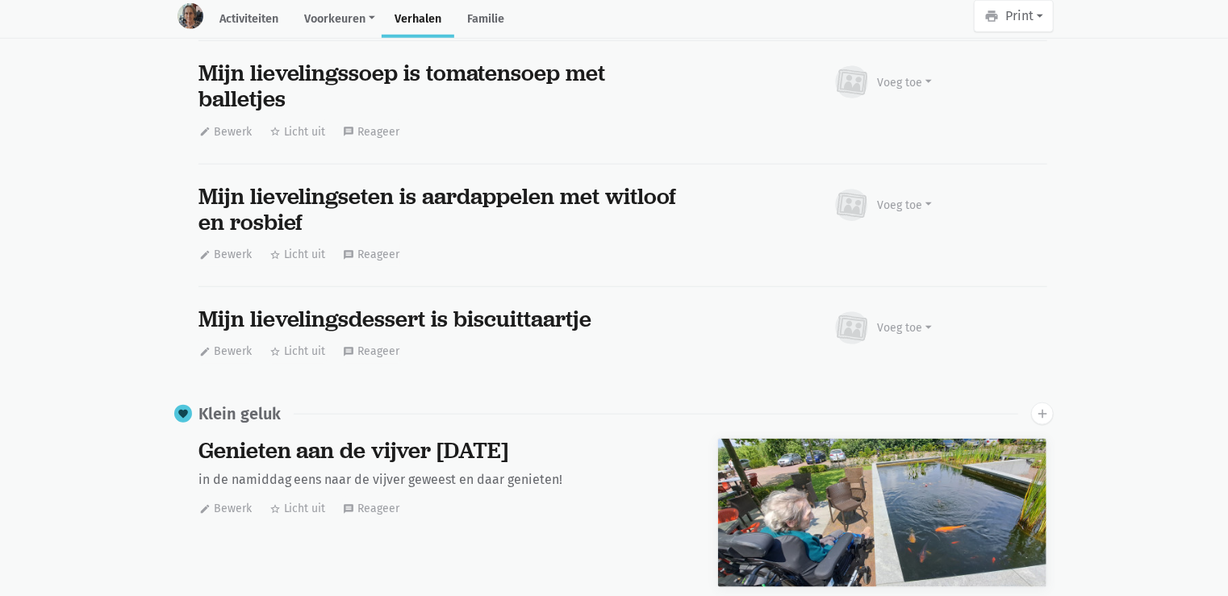
scroll to position [15335, 0]
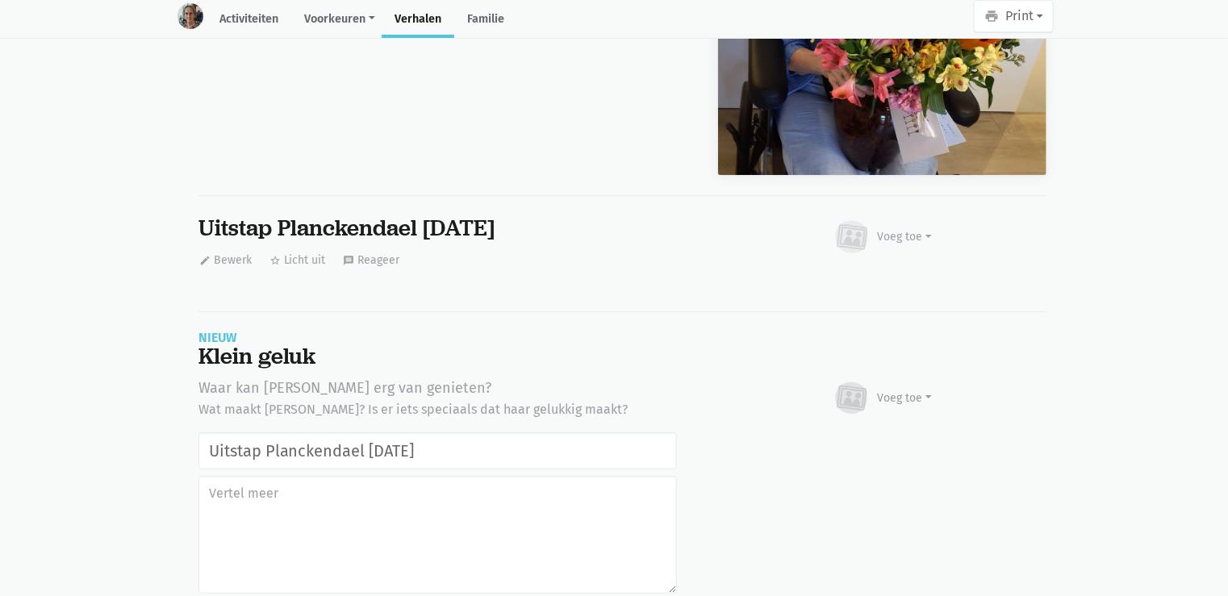
type input "Uitstap Planckendael [DATE]"
click at [907, 390] on div "Voeg toe" at bounding box center [905, 398] width 55 height 17
click at [869, 459] on link "Youtube video" at bounding box center [873, 472] width 117 height 27
click at [883, 390] on div "Voeg toe" at bounding box center [905, 398] width 55 height 17
click at [877, 432] on link "Afbeelding" at bounding box center [873, 445] width 117 height 27
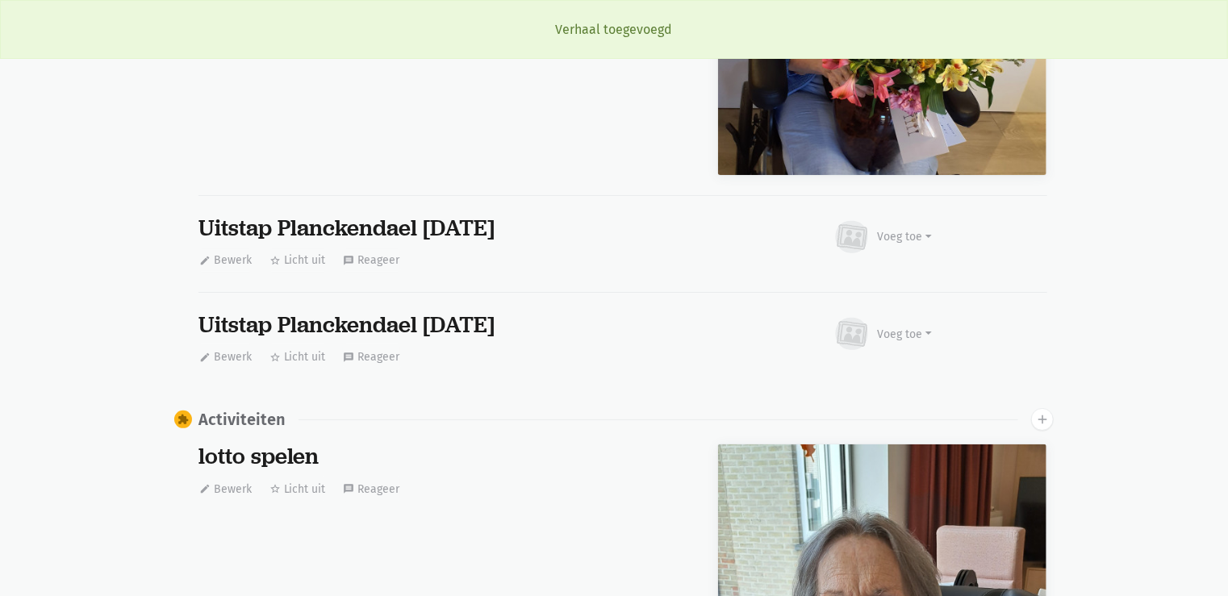
scroll to position [9911, 0]
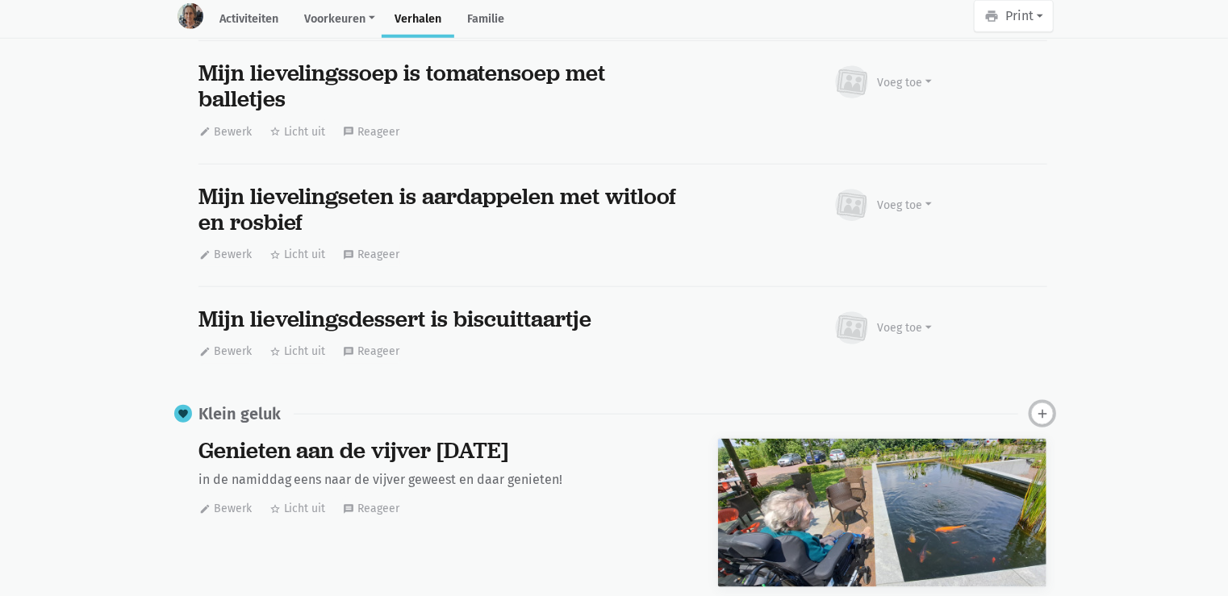
click at [1036, 407] on icon "add" at bounding box center [1042, 414] width 15 height 15
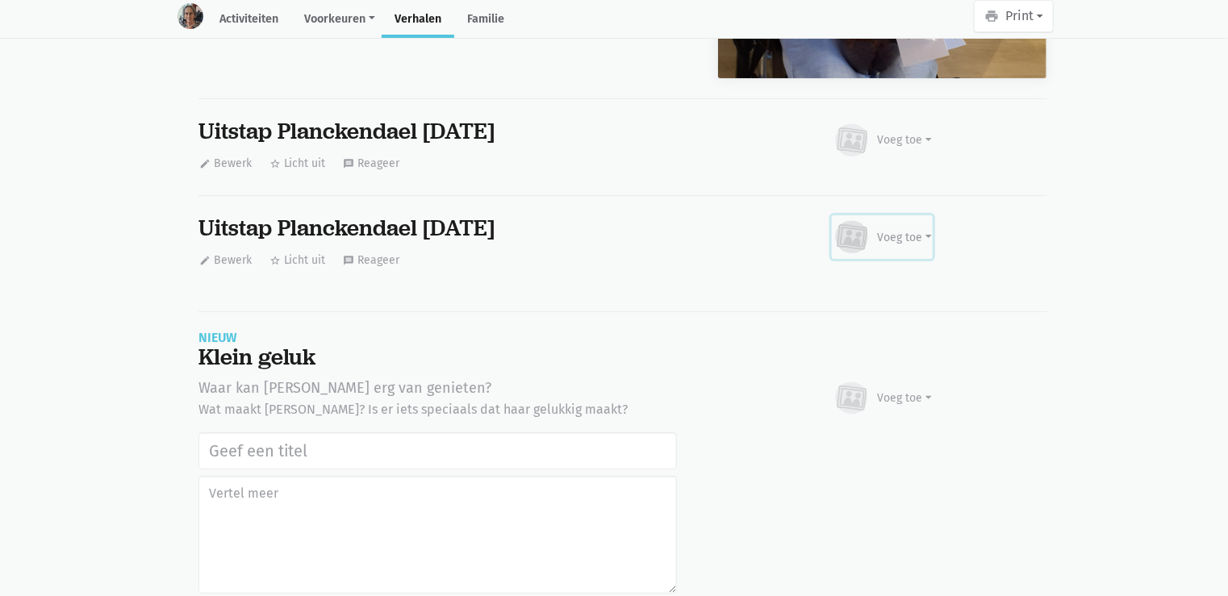
click at [907, 229] on div "Voeg toe" at bounding box center [905, 237] width 55 height 17
click at [881, 271] on link "Afbeelding" at bounding box center [873, 284] width 117 height 27
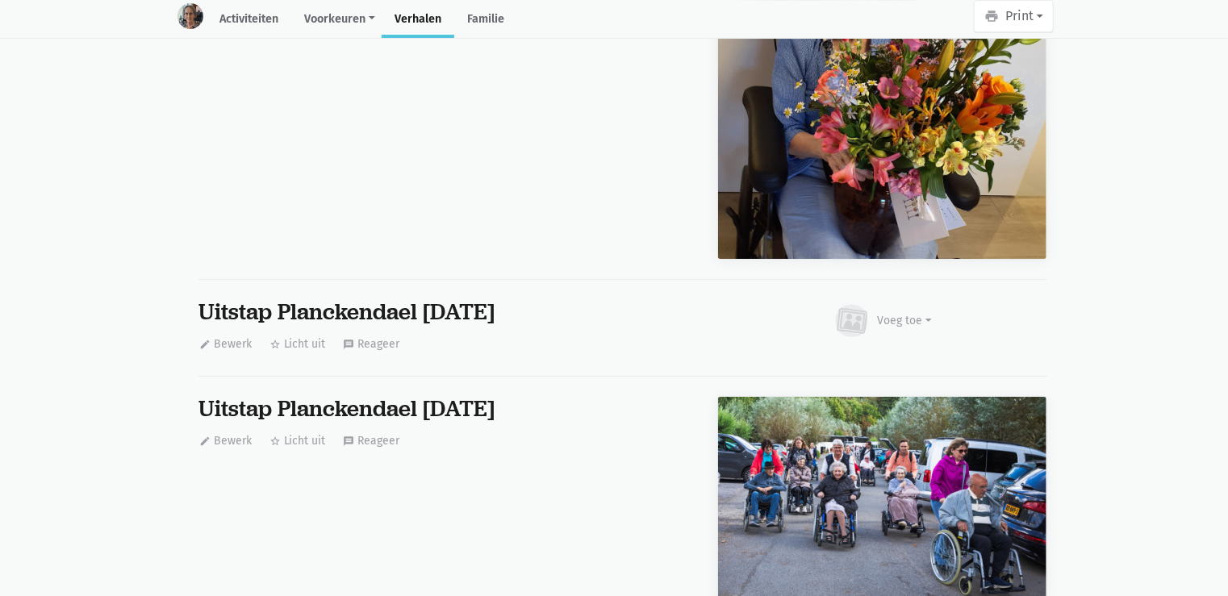
scroll to position [15225, 0]
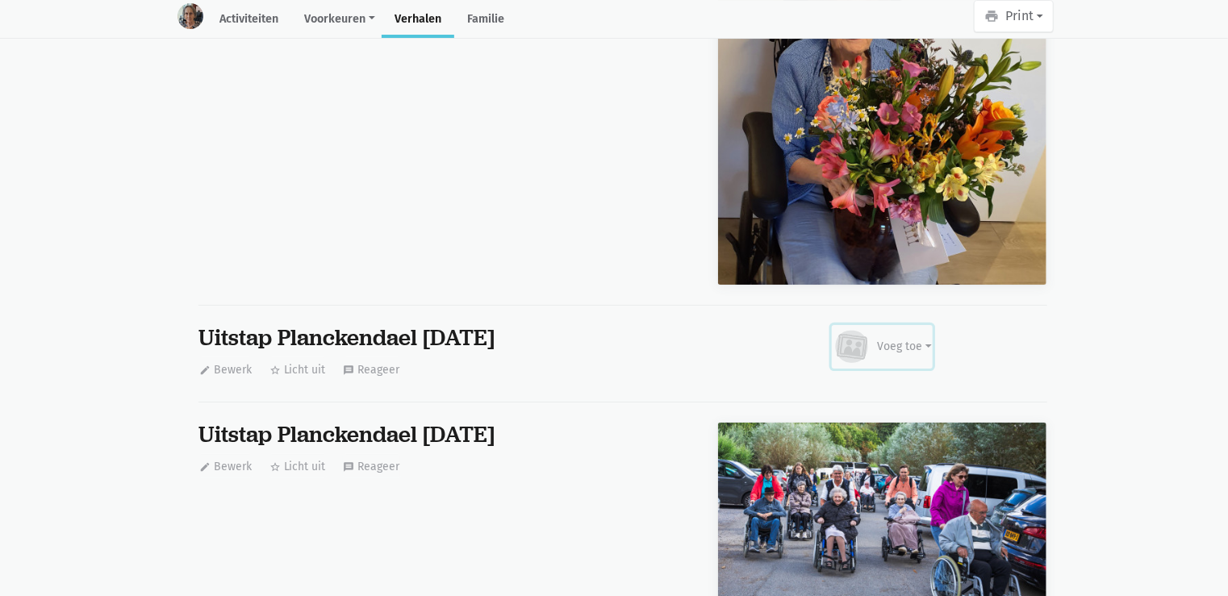
click at [917, 338] on div "Voeg toe" at bounding box center [905, 346] width 55 height 17
click at [901, 381] on link "Afbeelding" at bounding box center [873, 394] width 117 height 27
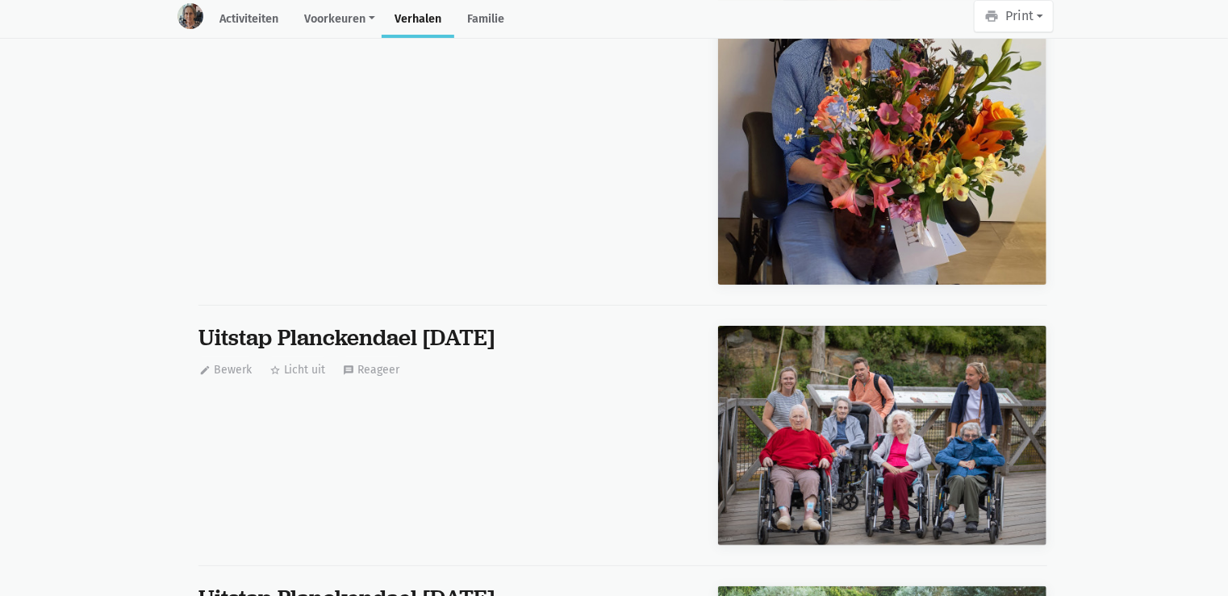
scroll to position [9911, 0]
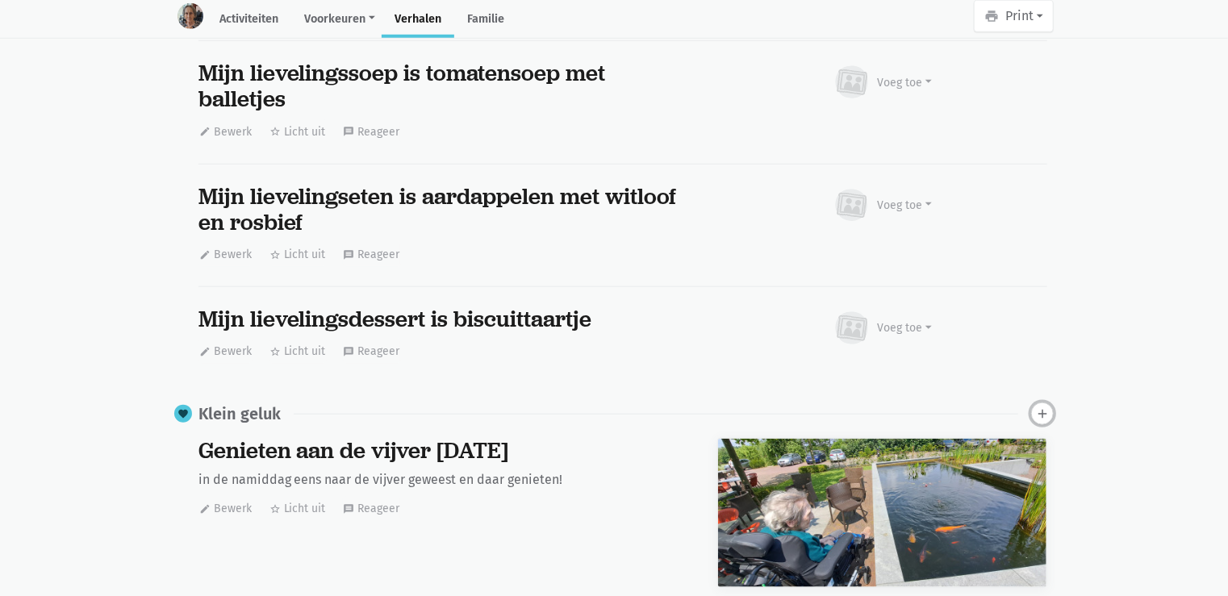
click at [1039, 407] on icon "add" at bounding box center [1042, 414] width 15 height 15
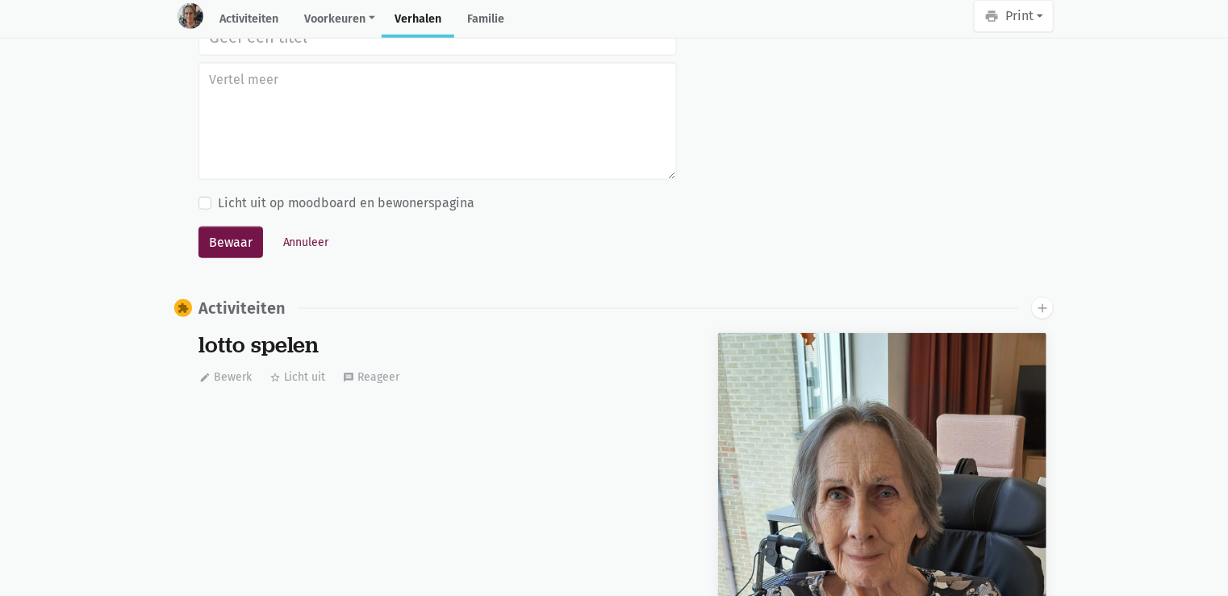
scroll to position [15651, 0]
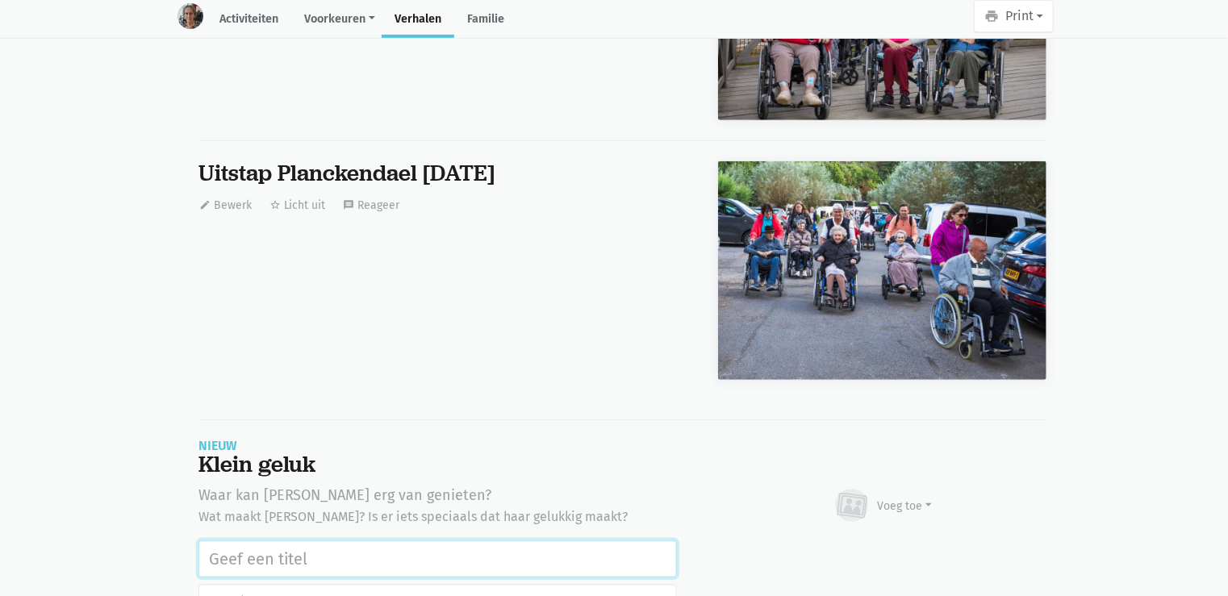
click at [377, 541] on input "text" at bounding box center [437, 559] width 478 height 37
paste input "Uitstap Planckendael [DATE]"
type input "Uitstap Planckendael [DATE]"
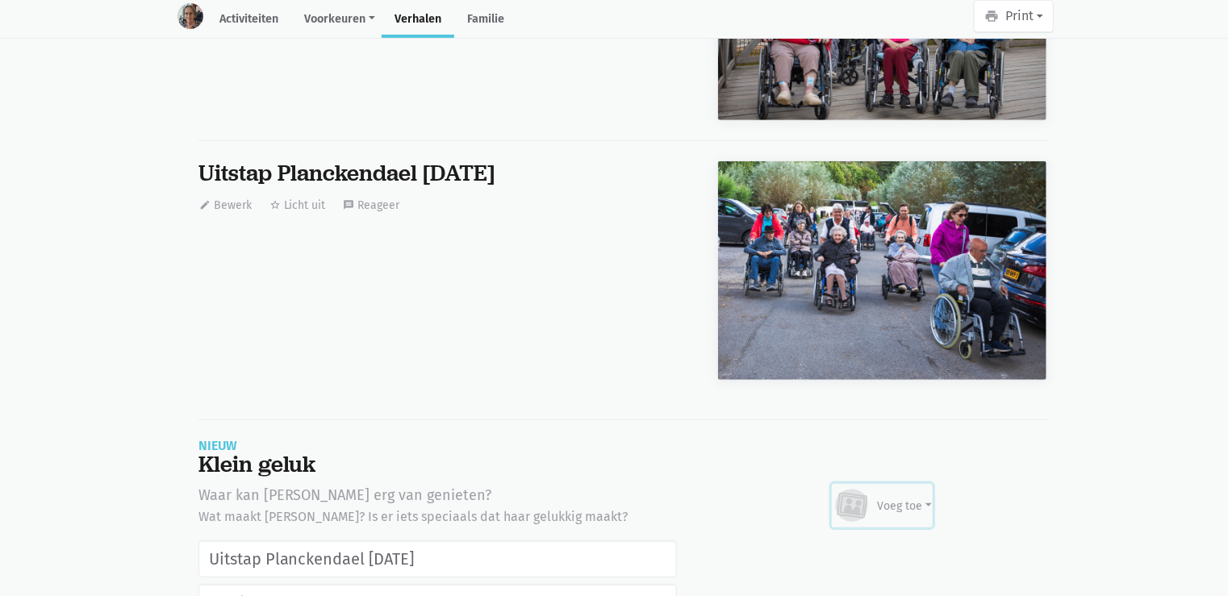
click at [920, 498] on div "Voeg toe" at bounding box center [905, 506] width 55 height 17
click at [868, 540] on link "Afbeelding" at bounding box center [873, 553] width 117 height 27
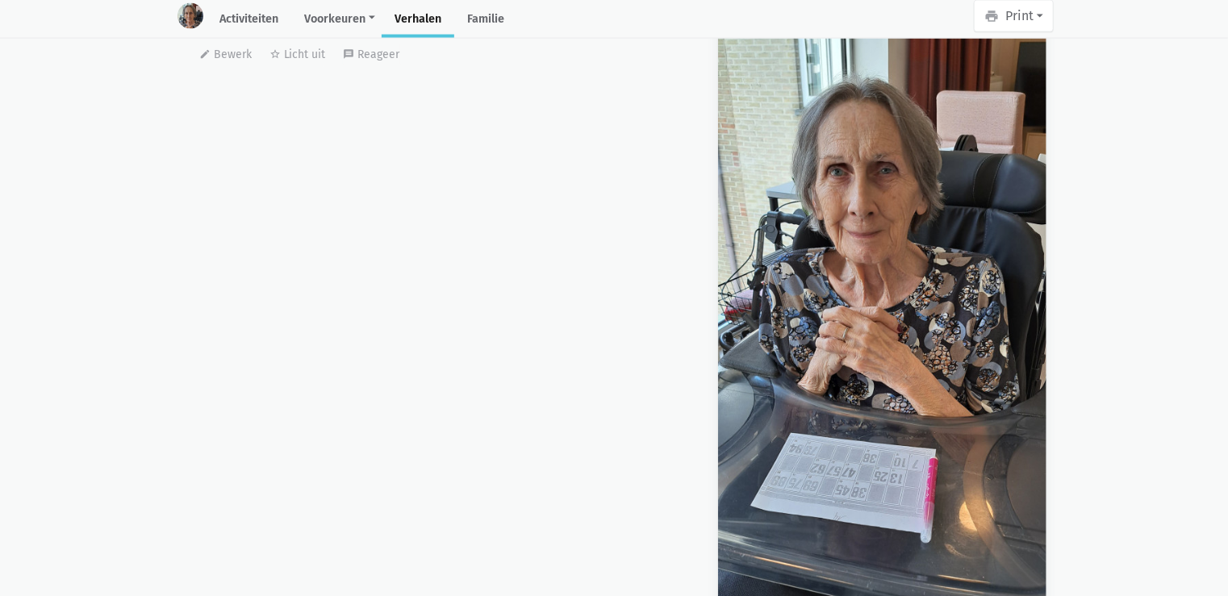
scroll to position [16172, 0]
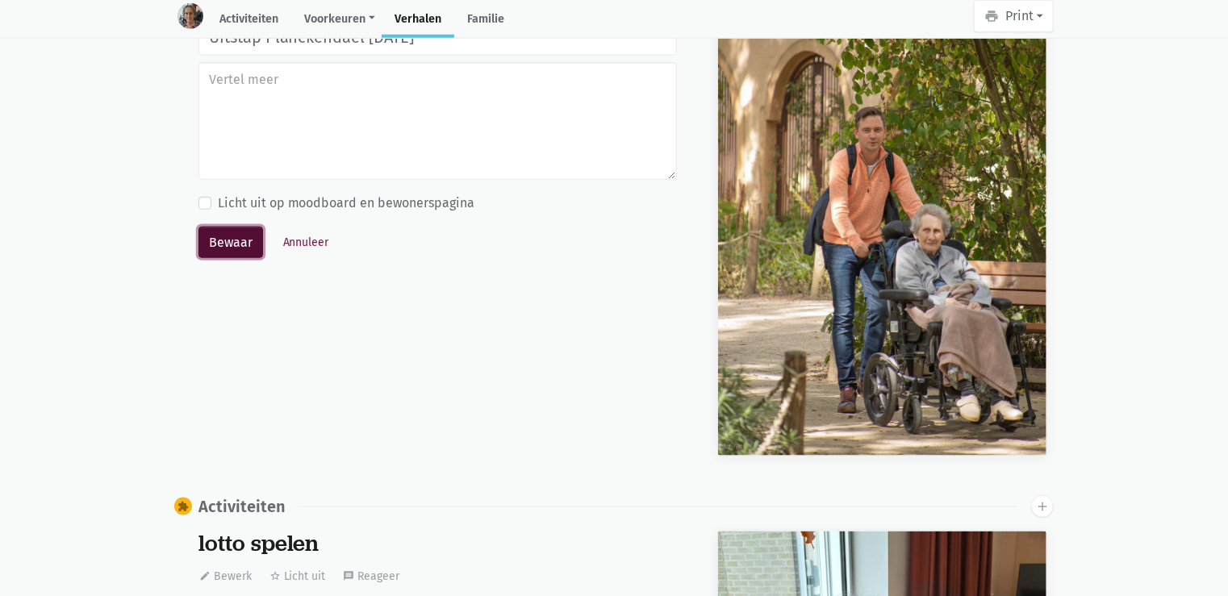
click at [236, 227] on button "Bewaar" at bounding box center [230, 243] width 65 height 32
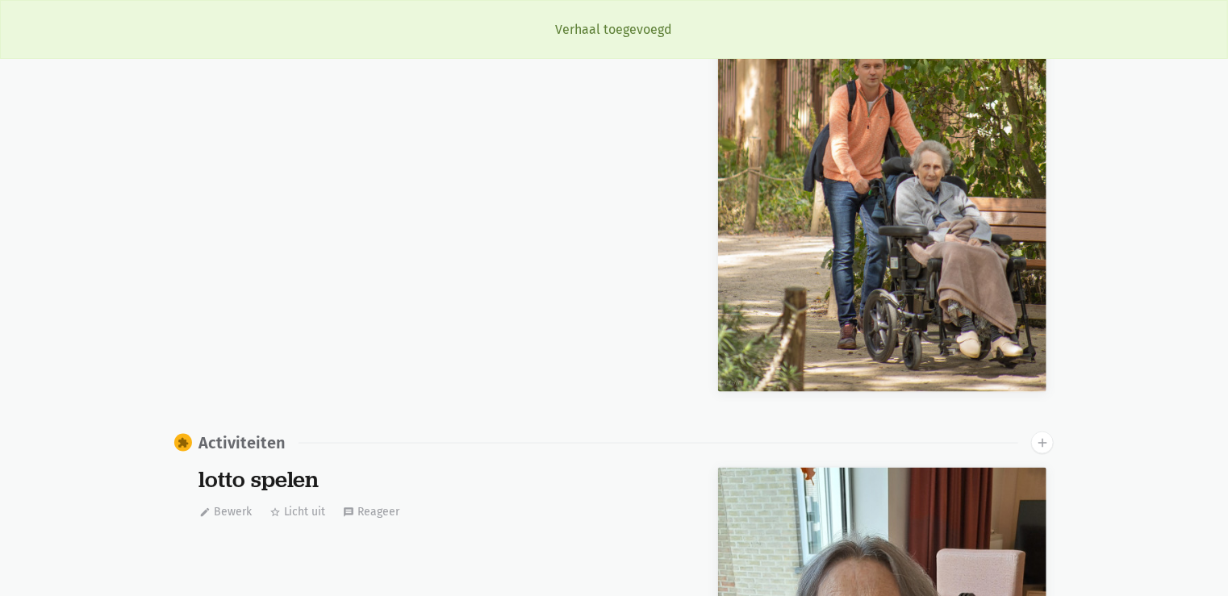
scroll to position [9911, 0]
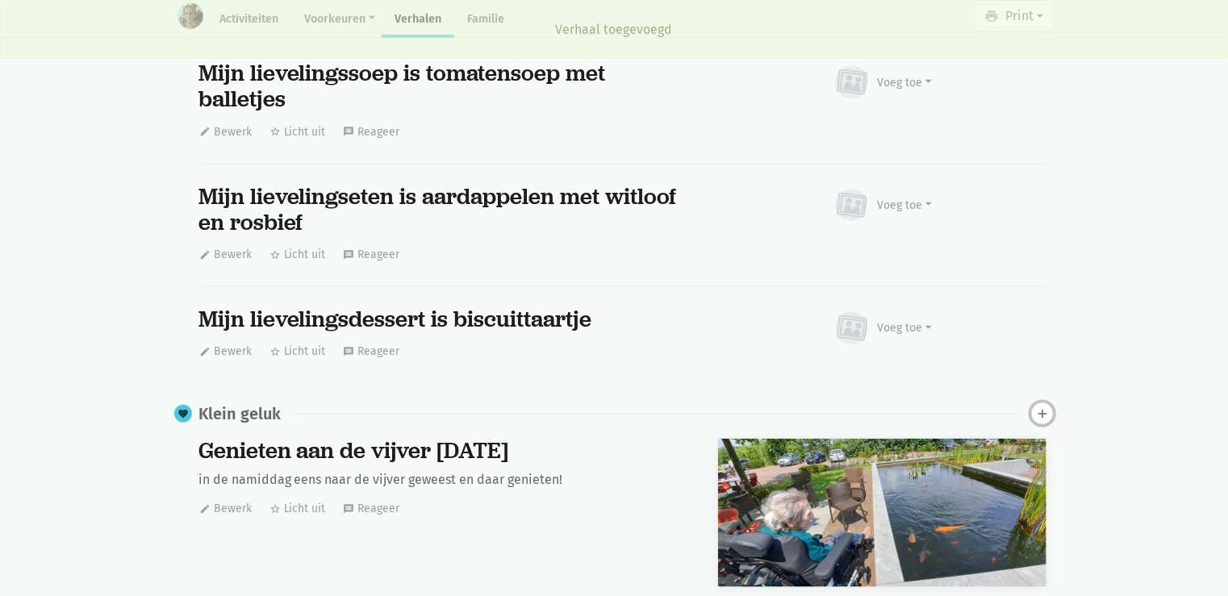
click at [1039, 407] on icon "add" at bounding box center [1042, 414] width 15 height 15
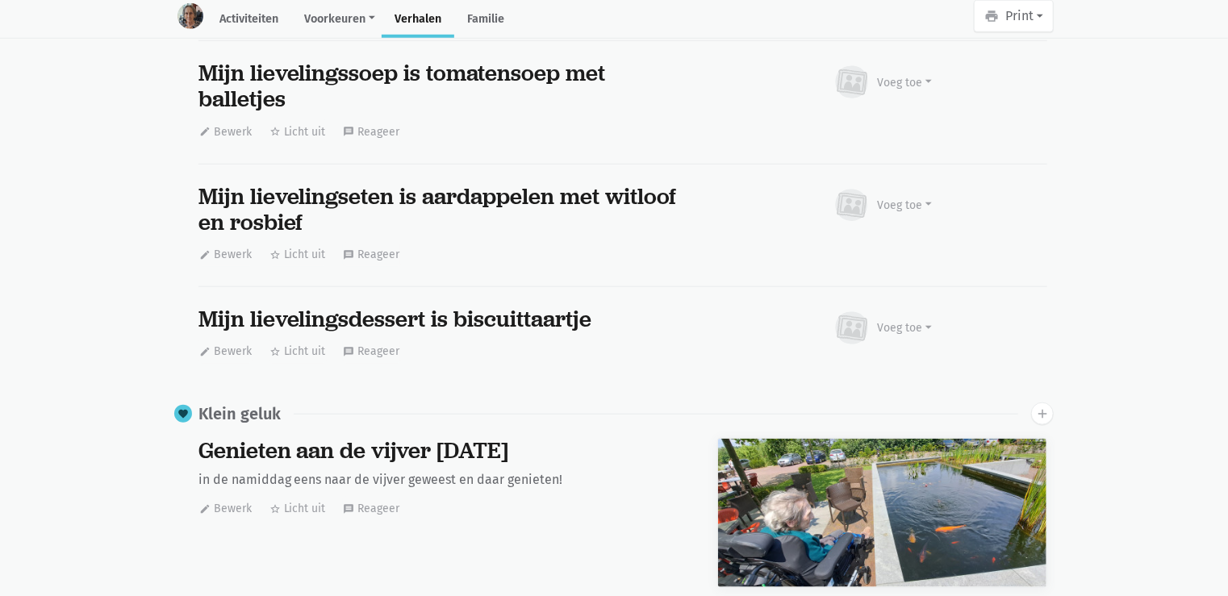
scroll to position [16293, 0]
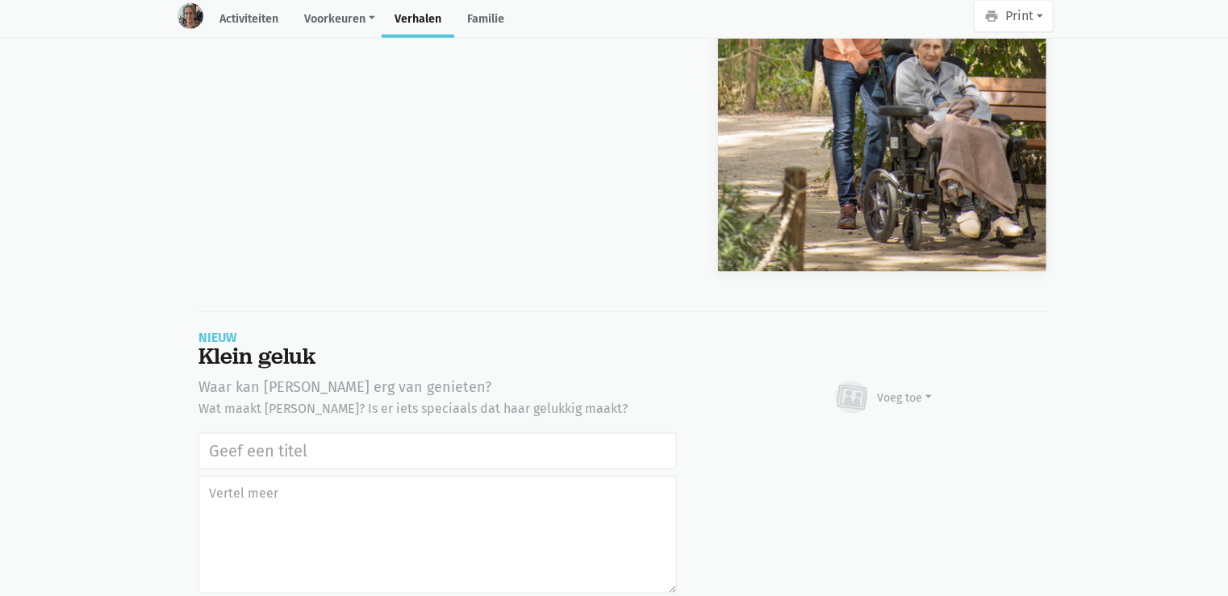
click at [399, 432] on input "text" at bounding box center [437, 450] width 478 height 37
type input "Uitstap Planckendael 02/09/2025"
click at [933, 376] on div "Voeg toe Afbeelding Youtube video Bezig met uploaden…" at bounding box center [882, 398] width 330 height 44
click at [909, 376] on button "Voeg toe" at bounding box center [883, 398] width 102 height 44
click at [893, 432] on link "Afbeelding" at bounding box center [873, 445] width 117 height 27
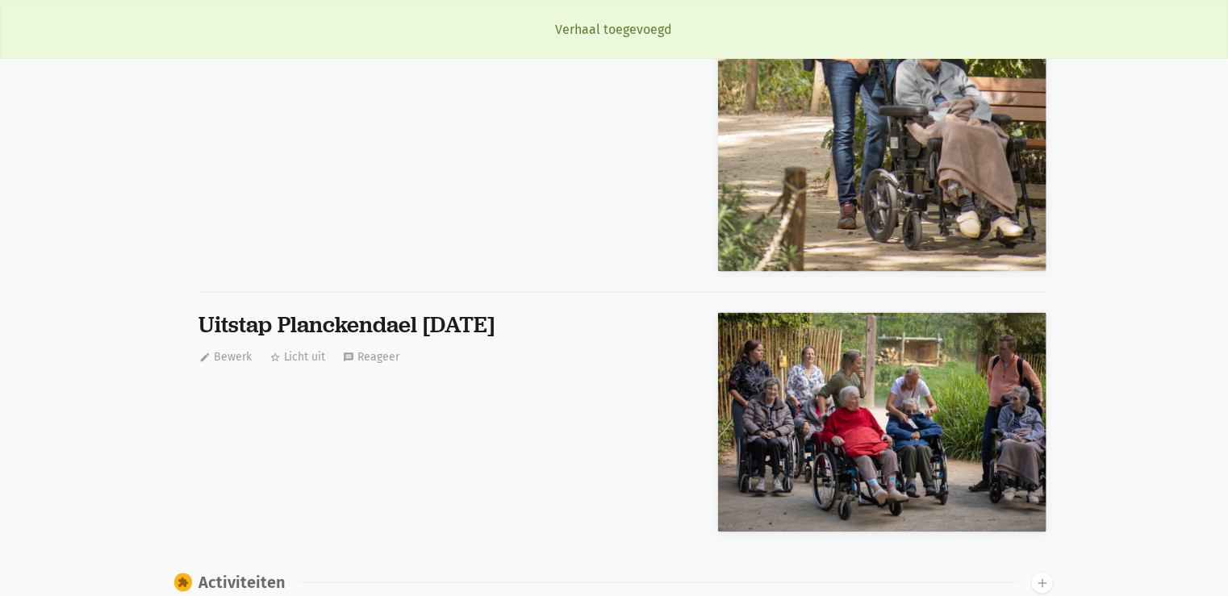
scroll to position [0, 0]
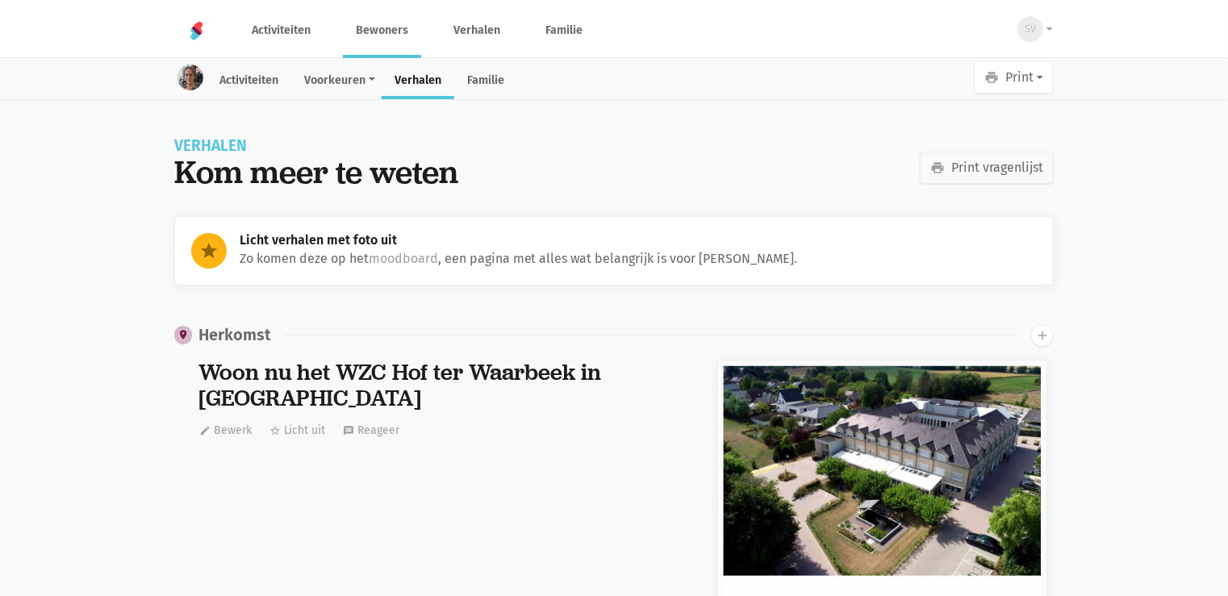
click at [365, 36] on link "Bewoners" at bounding box center [382, 30] width 78 height 54
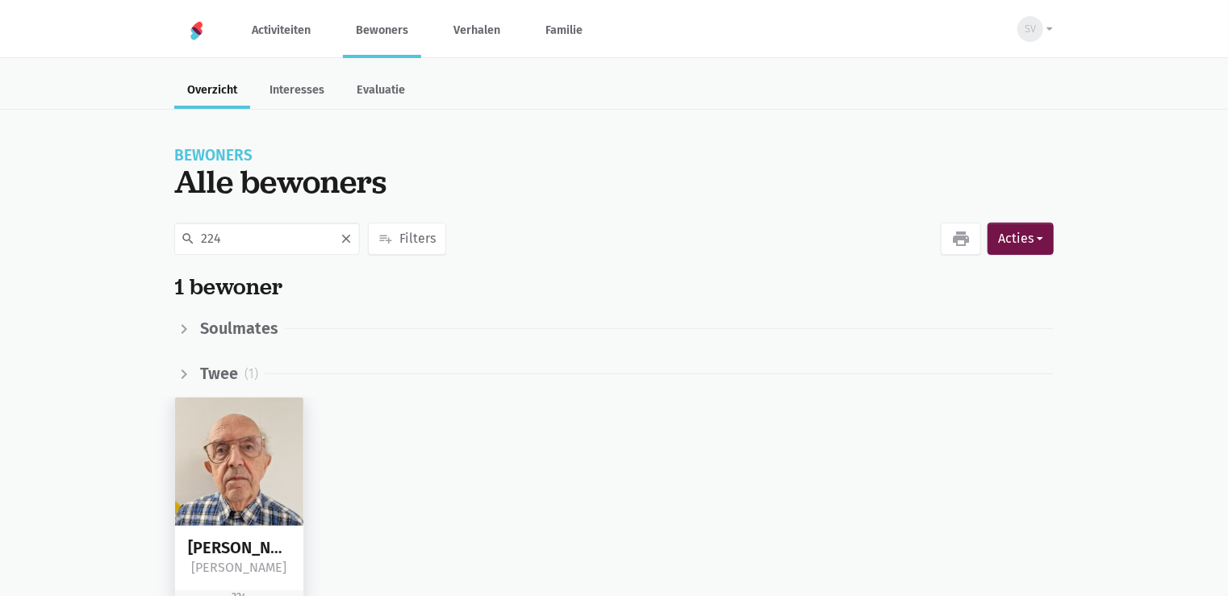
type input "224"
click at [250, 471] on img at bounding box center [239, 462] width 128 height 128
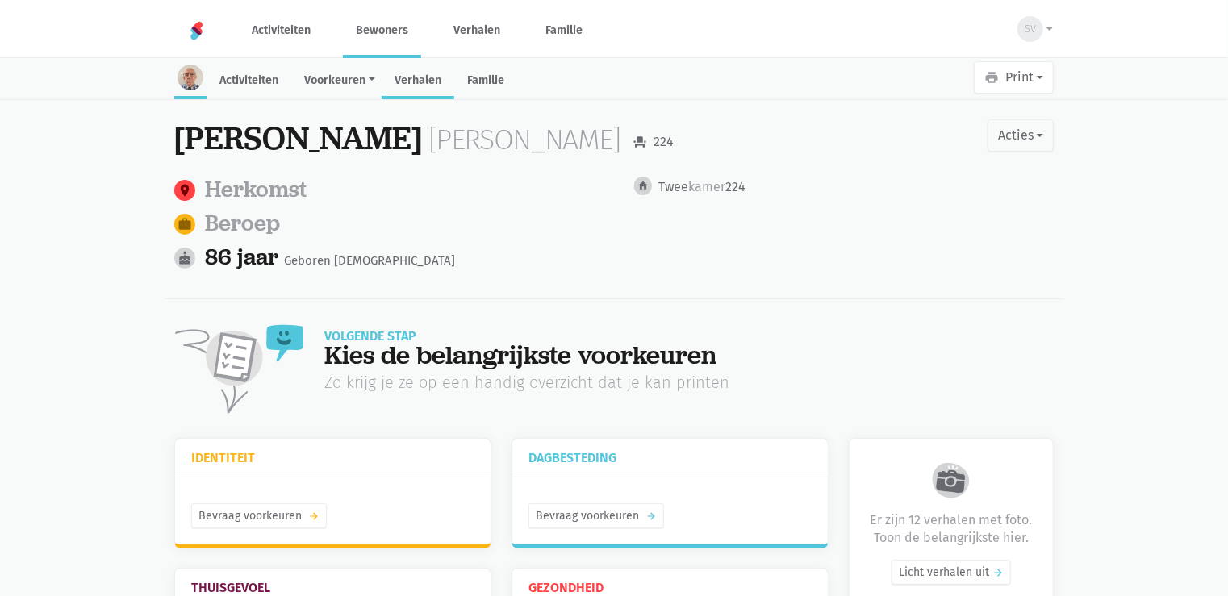
click at [409, 81] on link "Verhalen" at bounding box center [418, 82] width 73 height 35
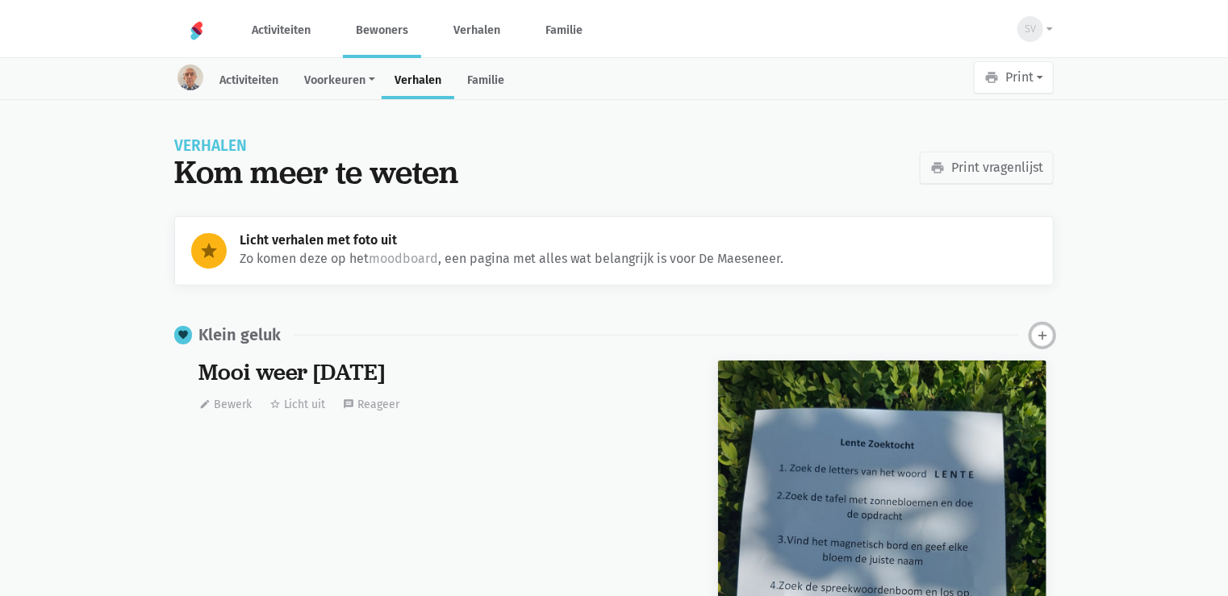
click at [1036, 332] on icon "add" at bounding box center [1042, 335] width 15 height 15
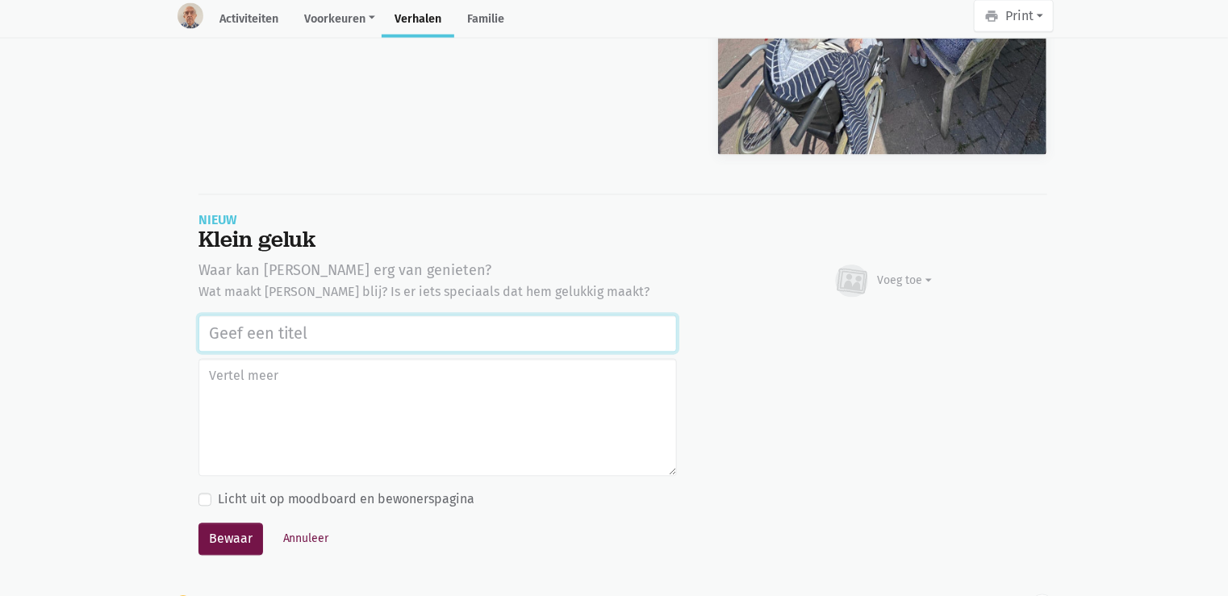
click at [378, 338] on input "text" at bounding box center [437, 333] width 478 height 37
paste input "Uitstap Planckendael 02/09/2025"
type input "Uitstap Planckendael 02/09/2025"
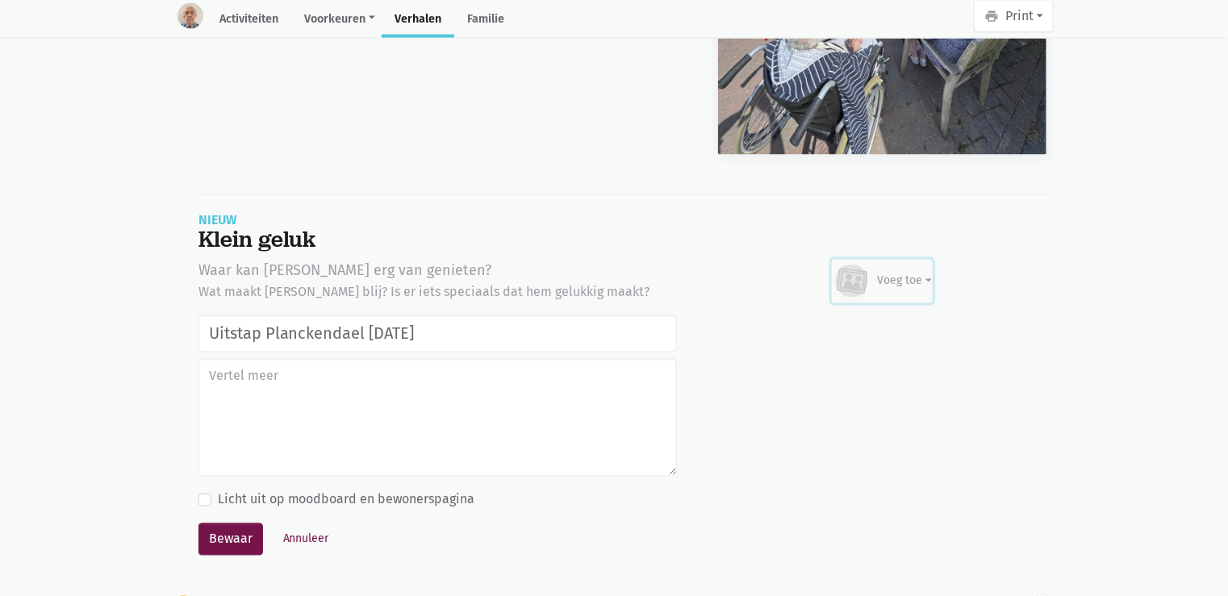
click at [909, 290] on div "Voeg toe" at bounding box center [883, 281] width 100 height 35
click at [894, 319] on link "Afbeelding" at bounding box center [873, 328] width 117 height 27
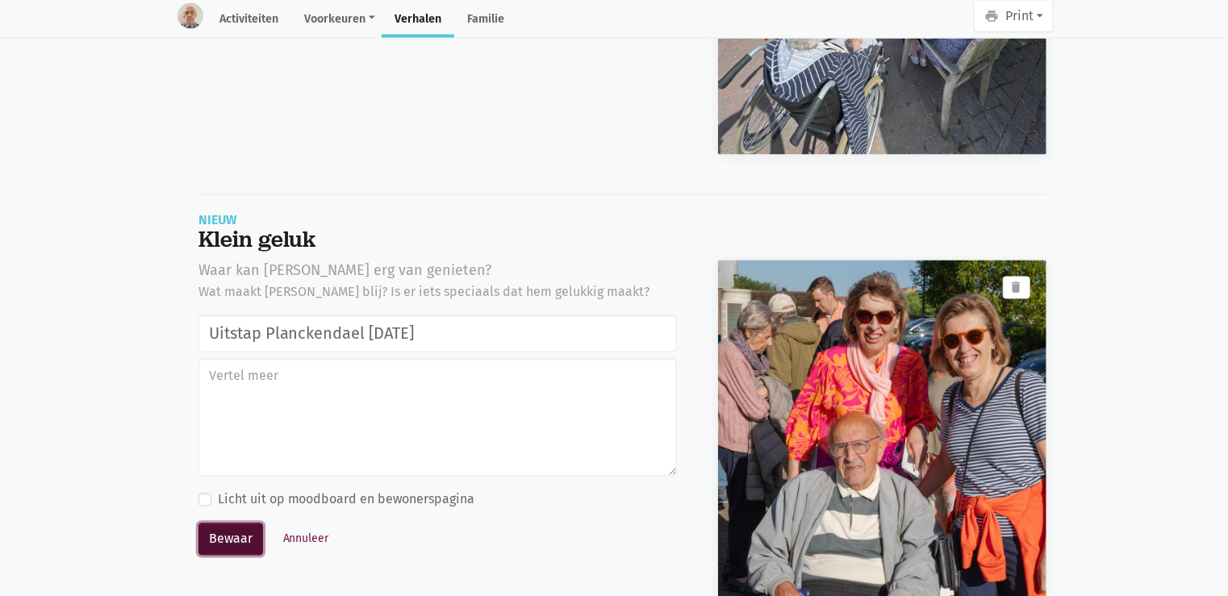
click at [217, 539] on button "Bewaar" at bounding box center [230, 540] width 65 height 32
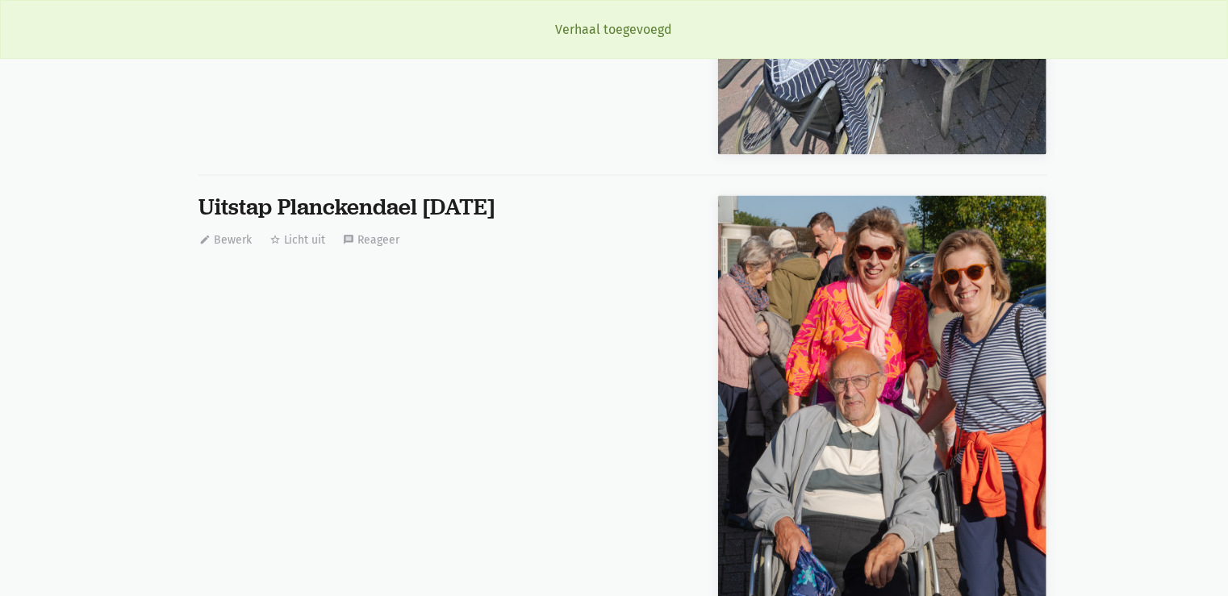
scroll to position [35, 0]
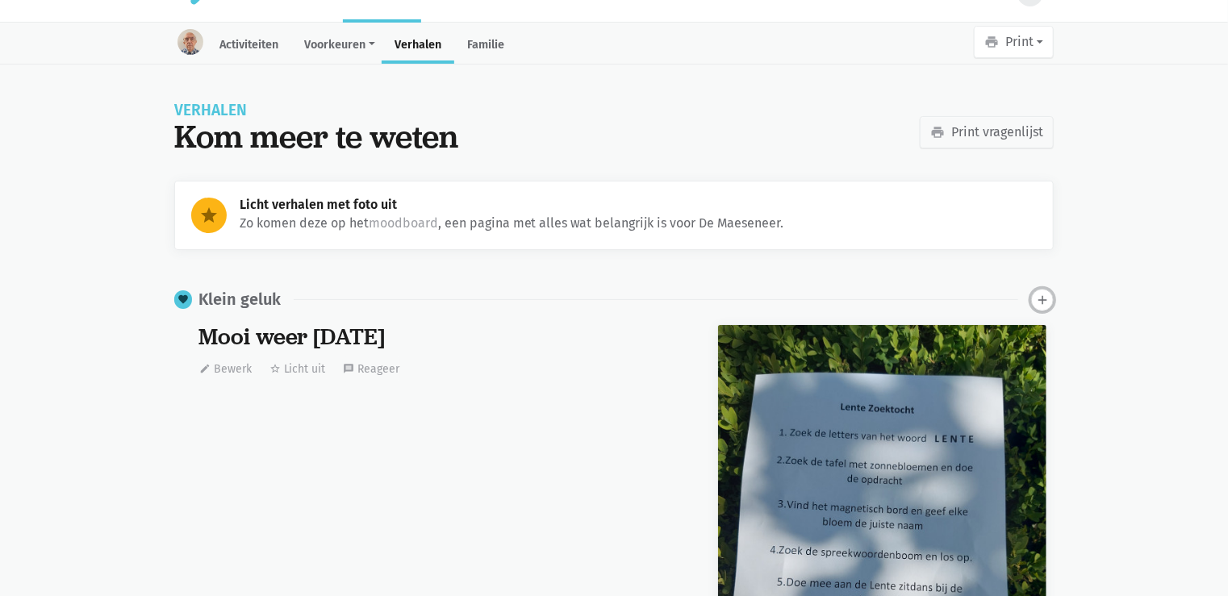
click at [1033, 300] on button "add" at bounding box center [1042, 300] width 23 height 23
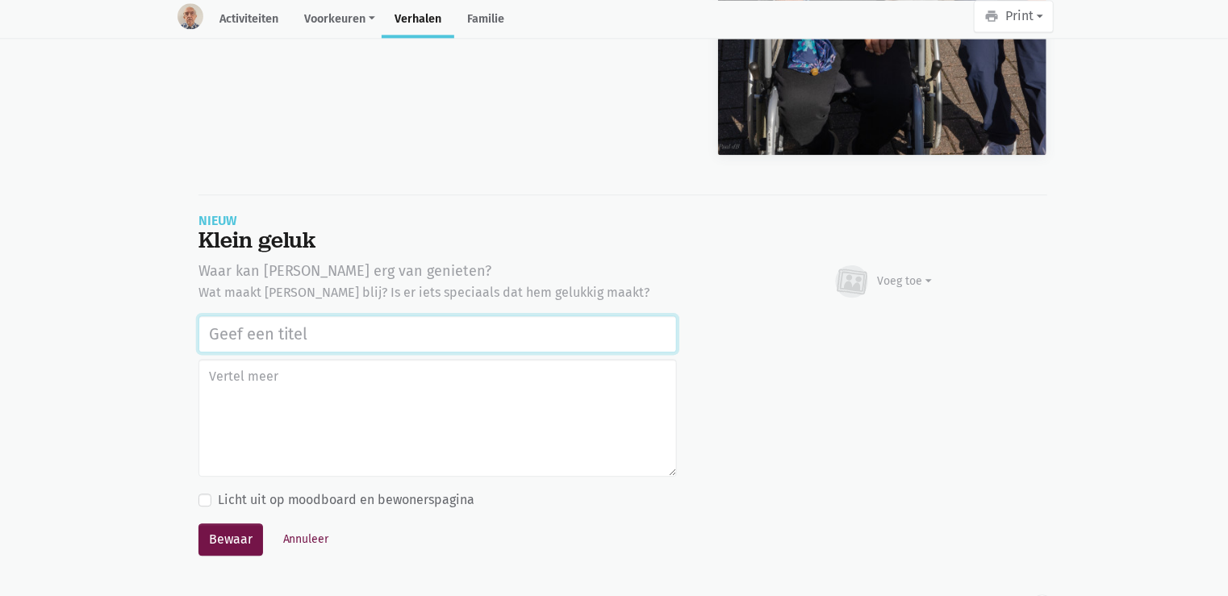
click at [374, 323] on input "text" at bounding box center [437, 333] width 478 height 37
paste input "Uitstap Planckendael 02/09/2025"
type input "Uitstap Planckendael 02/09/2025"
click at [908, 284] on div "Voeg toe" at bounding box center [905, 281] width 55 height 17
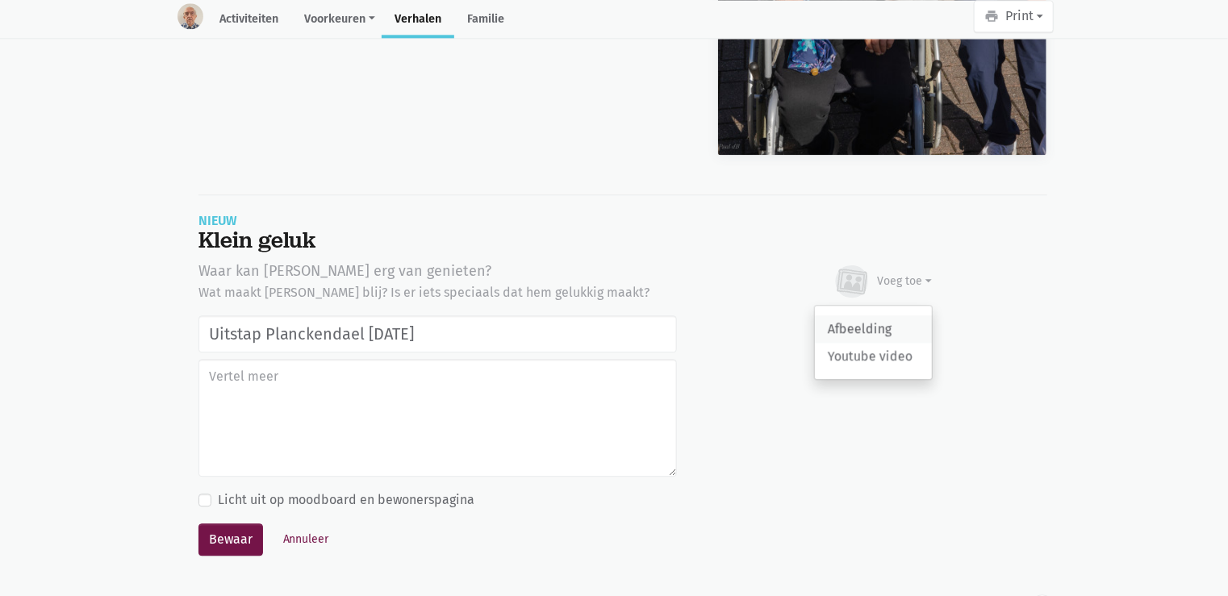
click at [900, 323] on link "Afbeelding" at bounding box center [873, 328] width 117 height 27
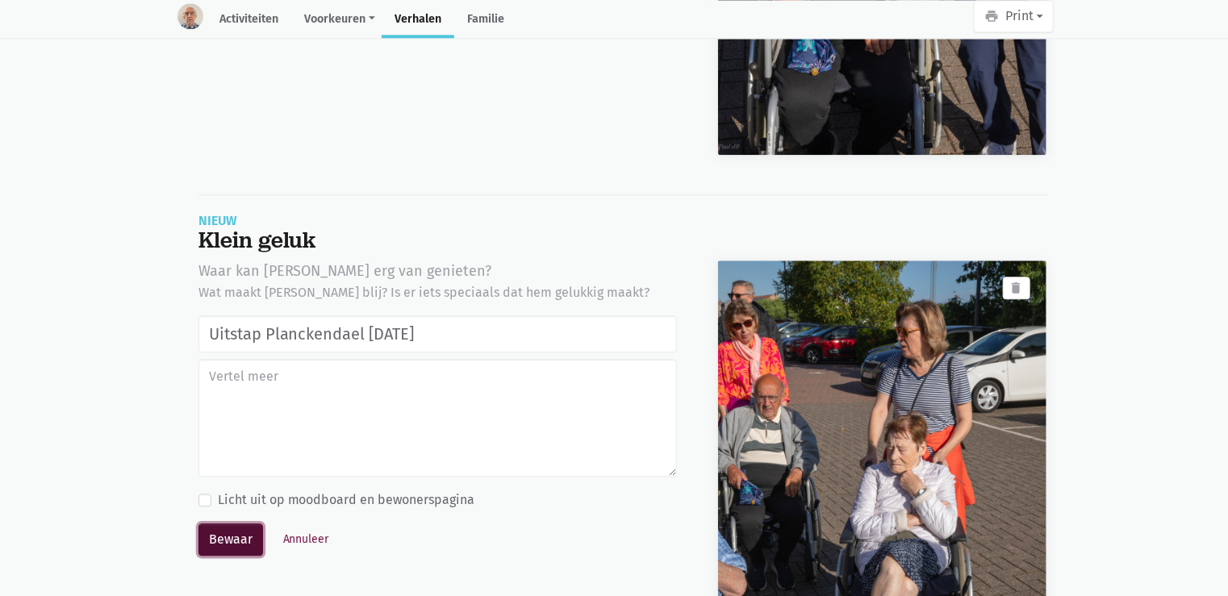
click at [210, 536] on button "Bewaar" at bounding box center [230, 540] width 65 height 32
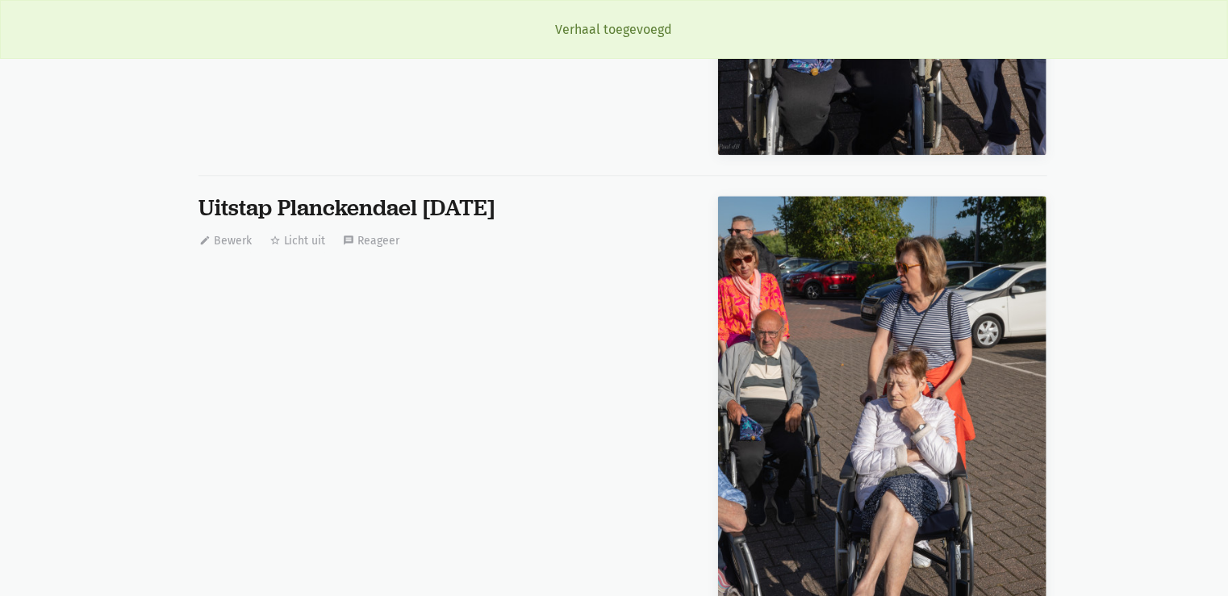
scroll to position [35, 0]
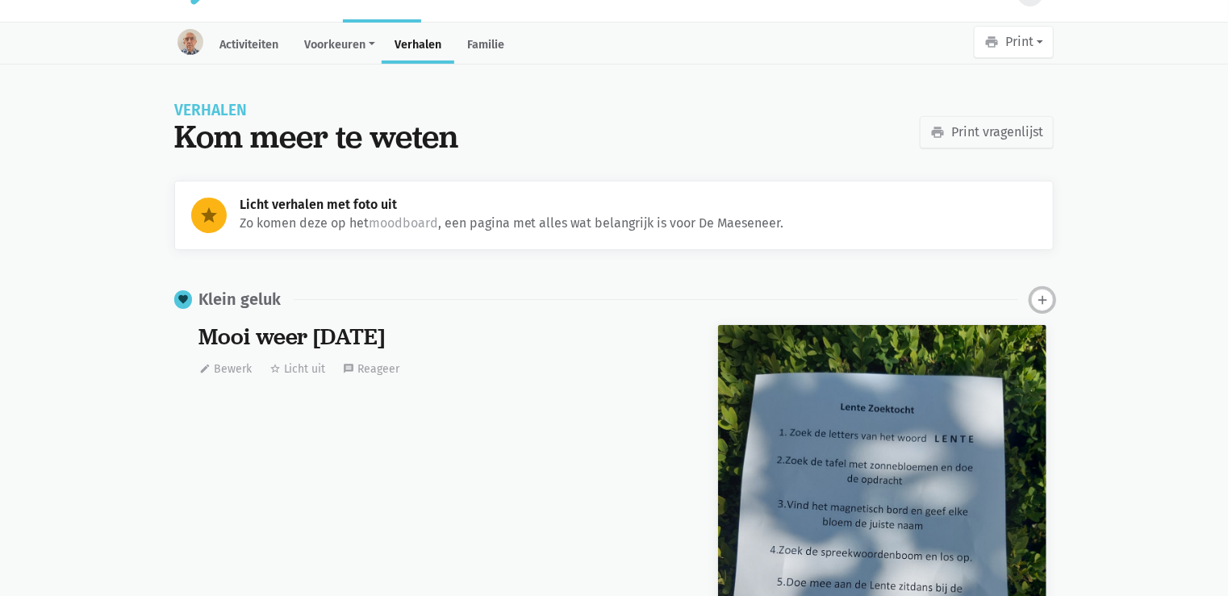
click at [1039, 299] on icon "add" at bounding box center [1042, 300] width 15 height 15
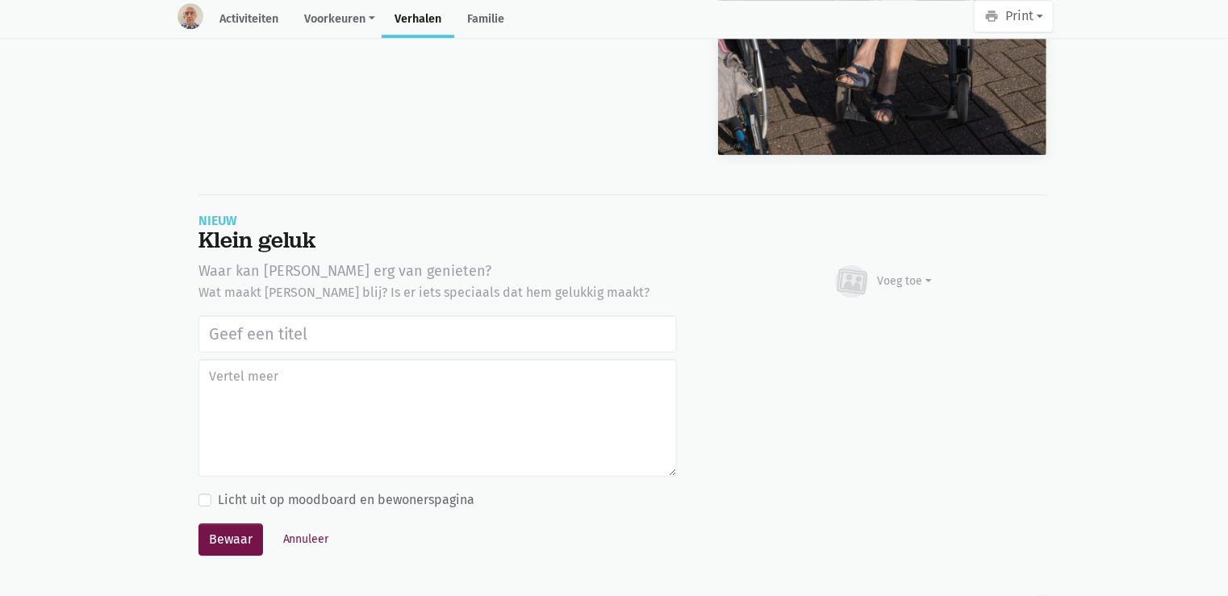
click at [294, 325] on input "text" at bounding box center [437, 333] width 478 height 37
type input "Uitstap Planckendael 02/09/2025"
click at [919, 273] on div "Voeg toe" at bounding box center [905, 281] width 55 height 17
click at [866, 323] on link "Afbeelding" at bounding box center [873, 328] width 117 height 27
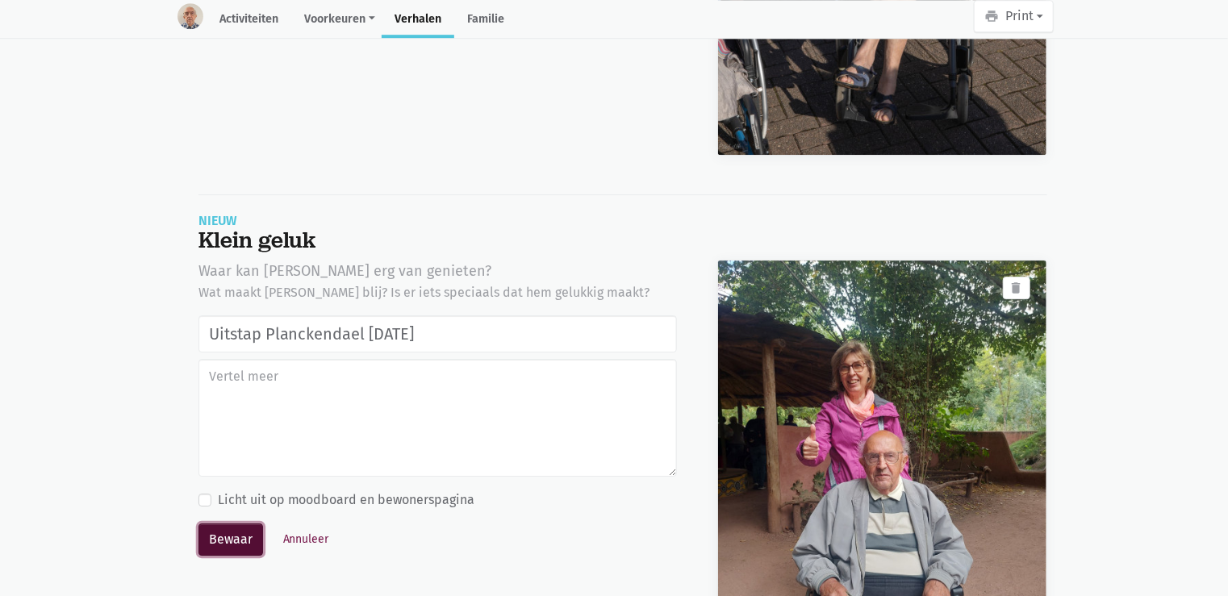
click at [223, 538] on button "Bewaar" at bounding box center [230, 540] width 65 height 32
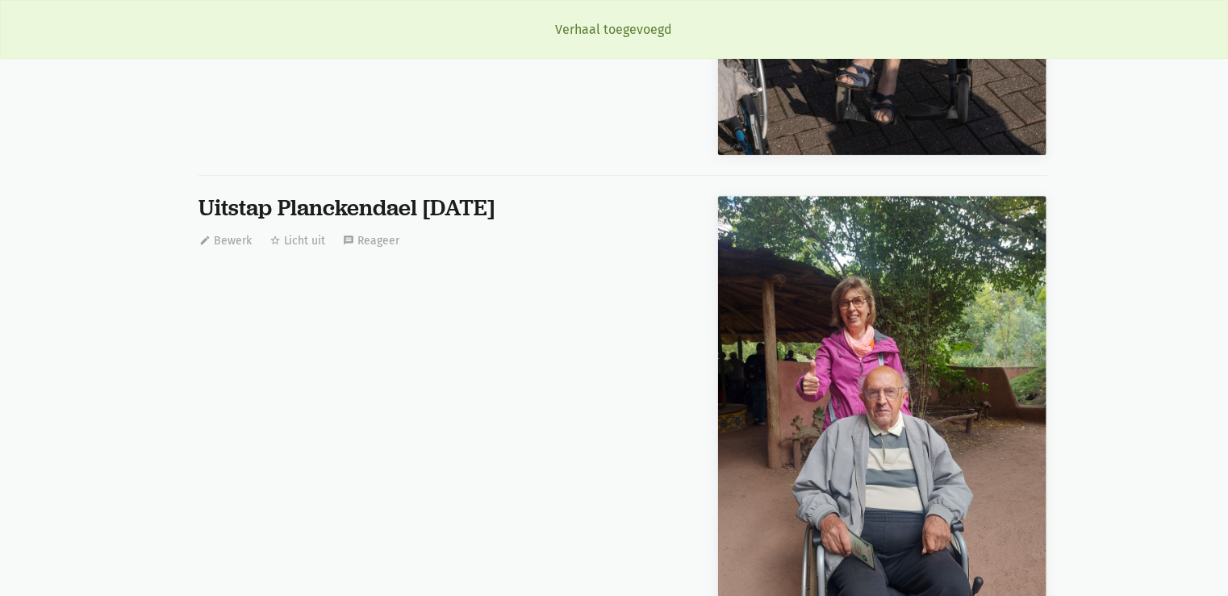
scroll to position [35, 0]
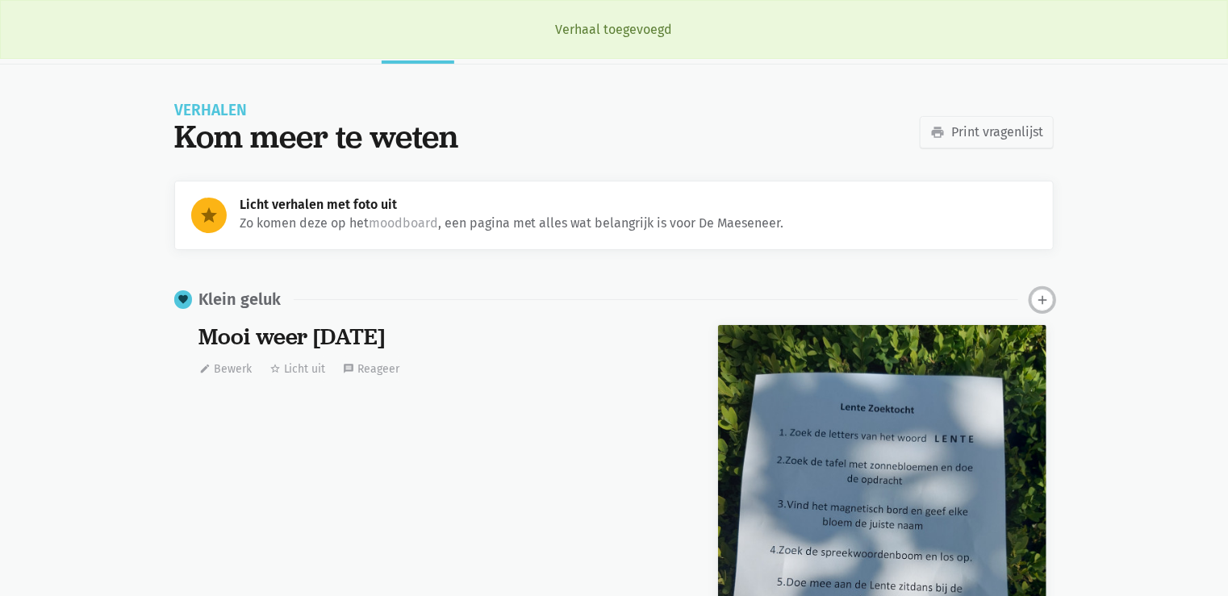
click at [1042, 308] on button "add" at bounding box center [1042, 300] width 23 height 23
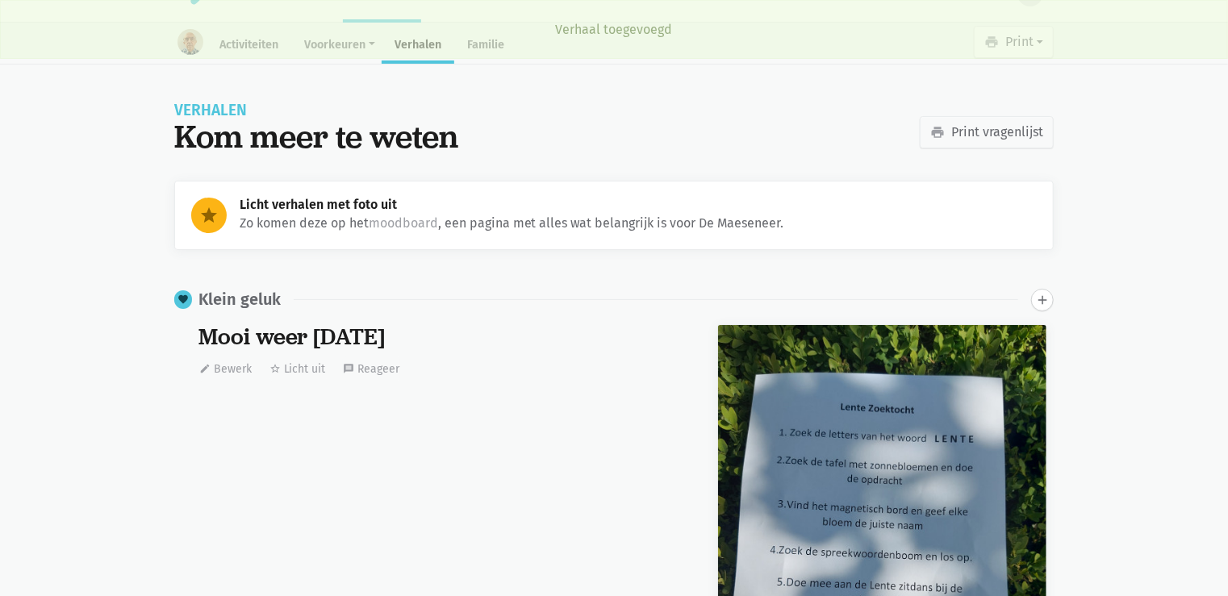
scroll to position [2957, 0]
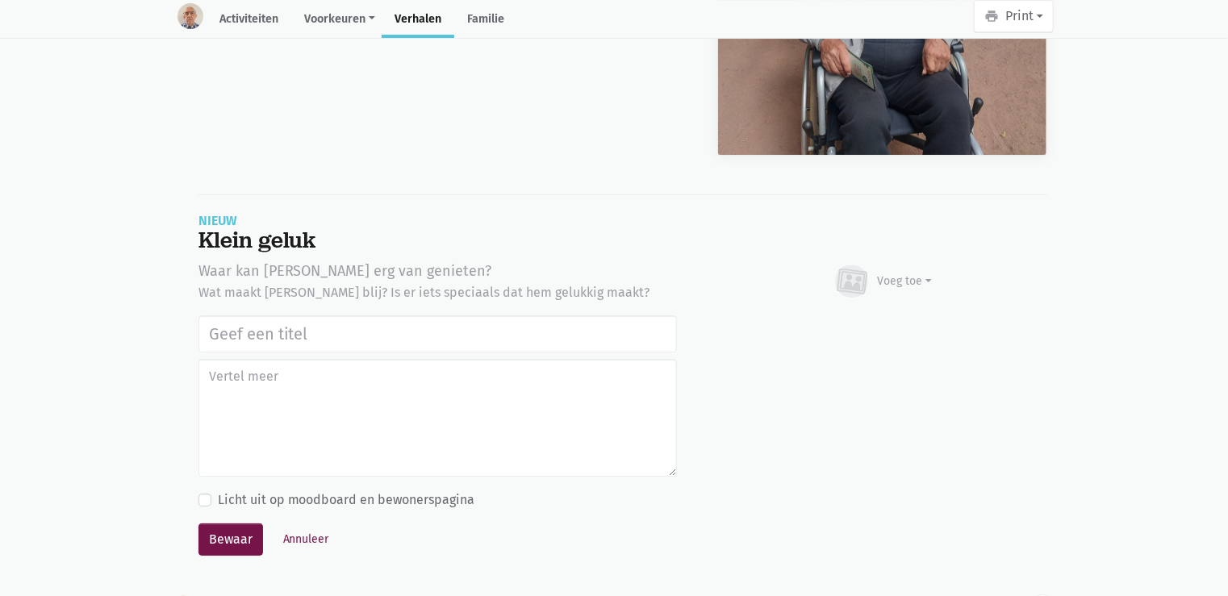
click at [339, 335] on input "text" at bounding box center [437, 333] width 478 height 37
type input "Uitstap Planckendael 02/09/2025"
click at [887, 276] on div "Voeg toe" at bounding box center [905, 281] width 55 height 17
click at [887, 321] on link "Afbeelding" at bounding box center [873, 328] width 117 height 27
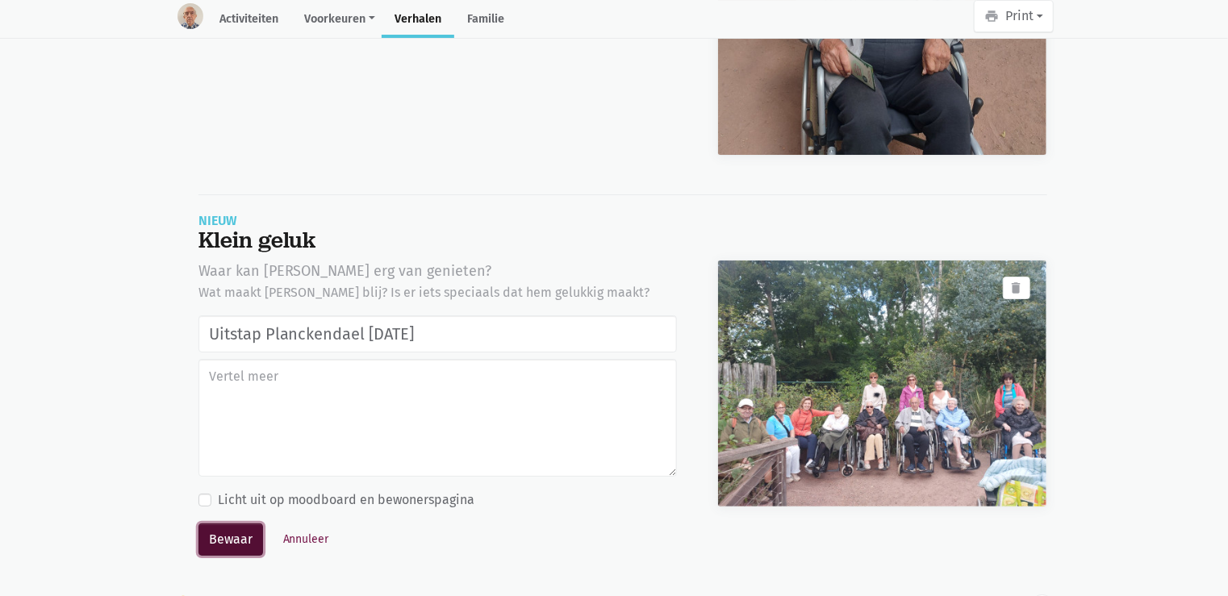
click at [244, 545] on button "Bewaar" at bounding box center [230, 540] width 65 height 32
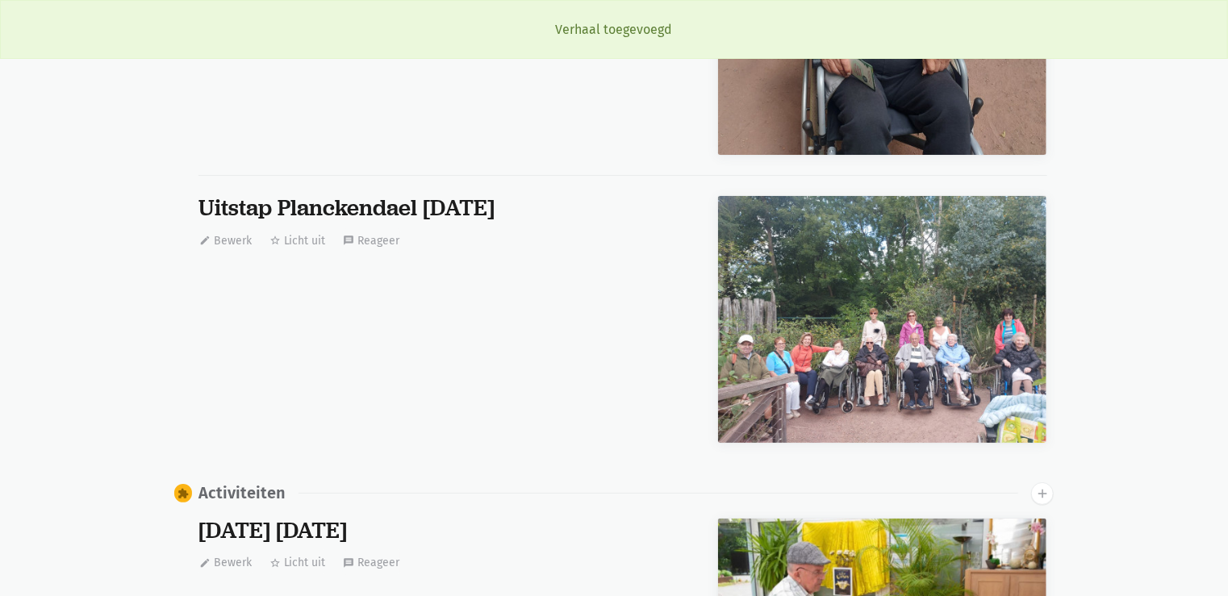
scroll to position [35, 0]
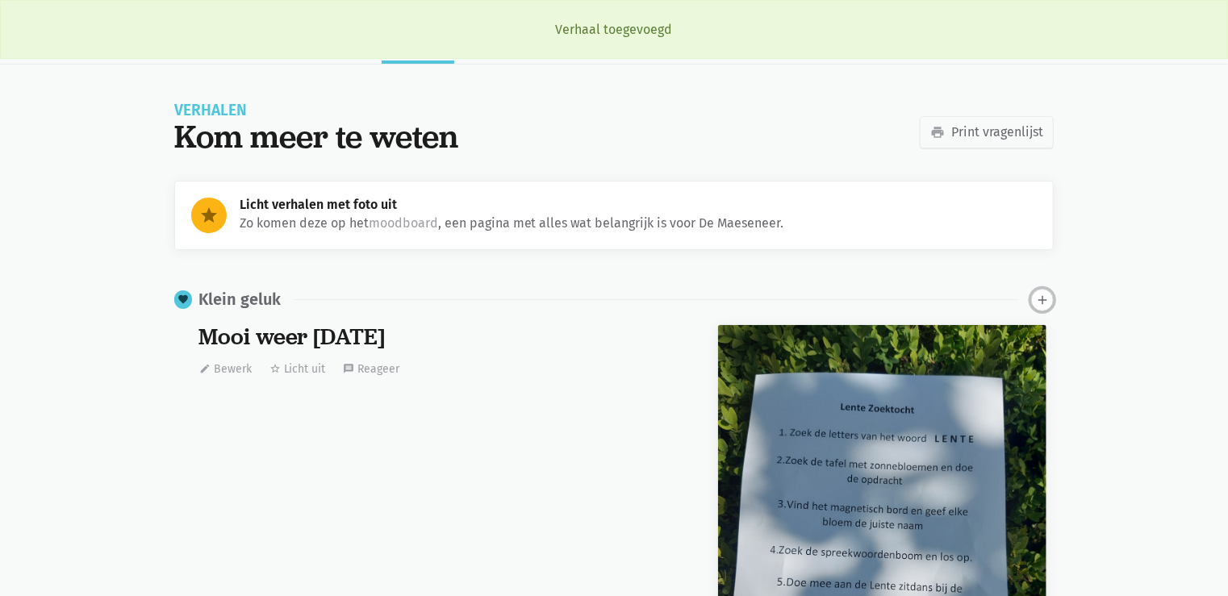
click at [1033, 297] on button "add" at bounding box center [1042, 300] width 23 height 23
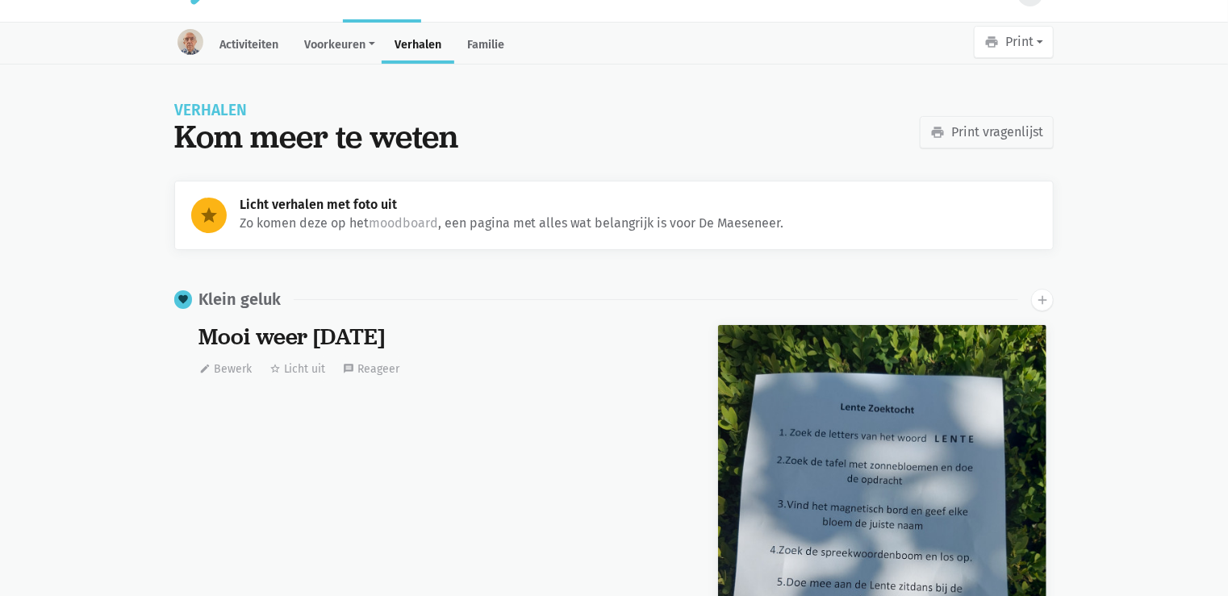
scroll to position [3245, 0]
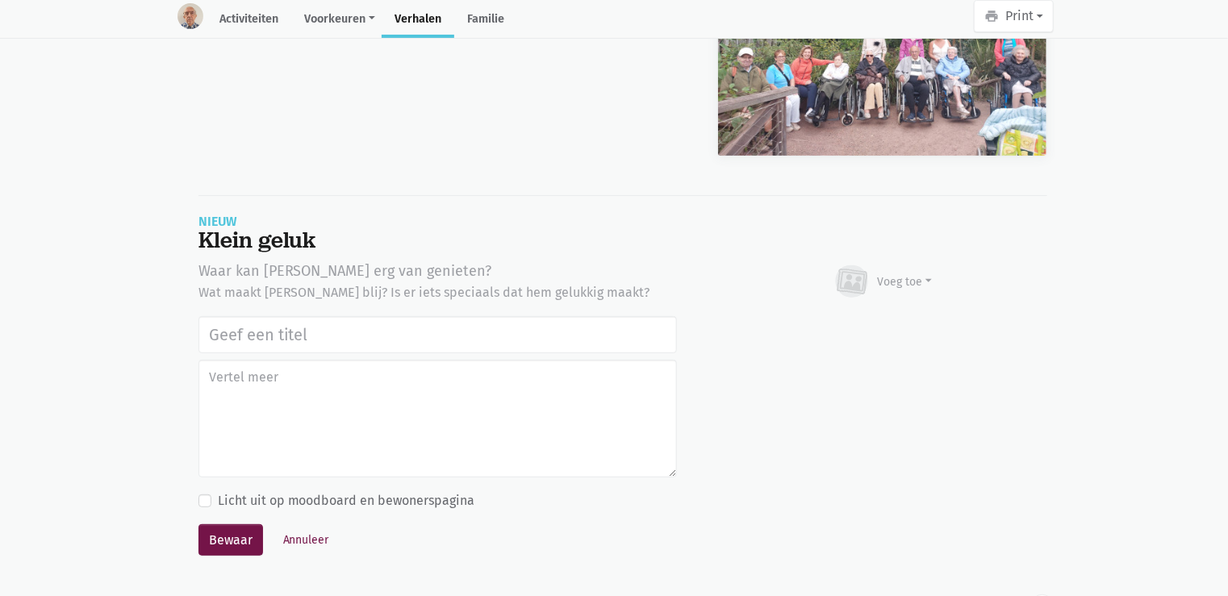
click at [369, 319] on input "text" at bounding box center [437, 334] width 478 height 37
type input "Uitstap Planckendael 02/09/2025"
click at [874, 280] on div "Voeg toe" at bounding box center [883, 281] width 100 height 35
click at [869, 329] on link "Afbeelding" at bounding box center [873, 328] width 117 height 27
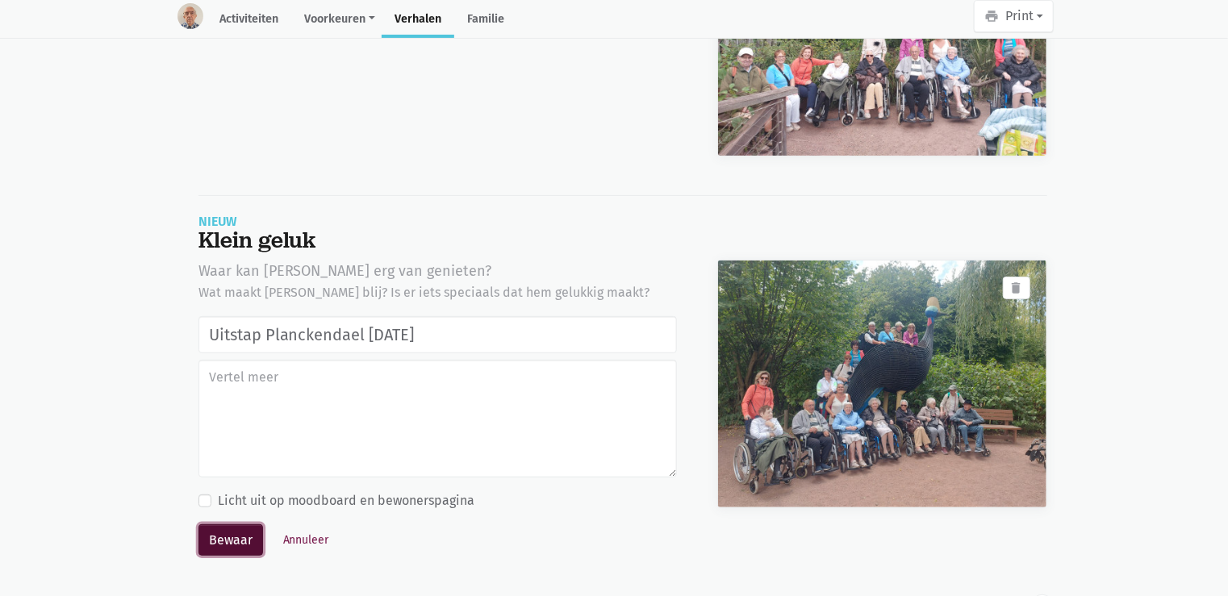
click at [248, 535] on button "Bewaar" at bounding box center [230, 540] width 65 height 32
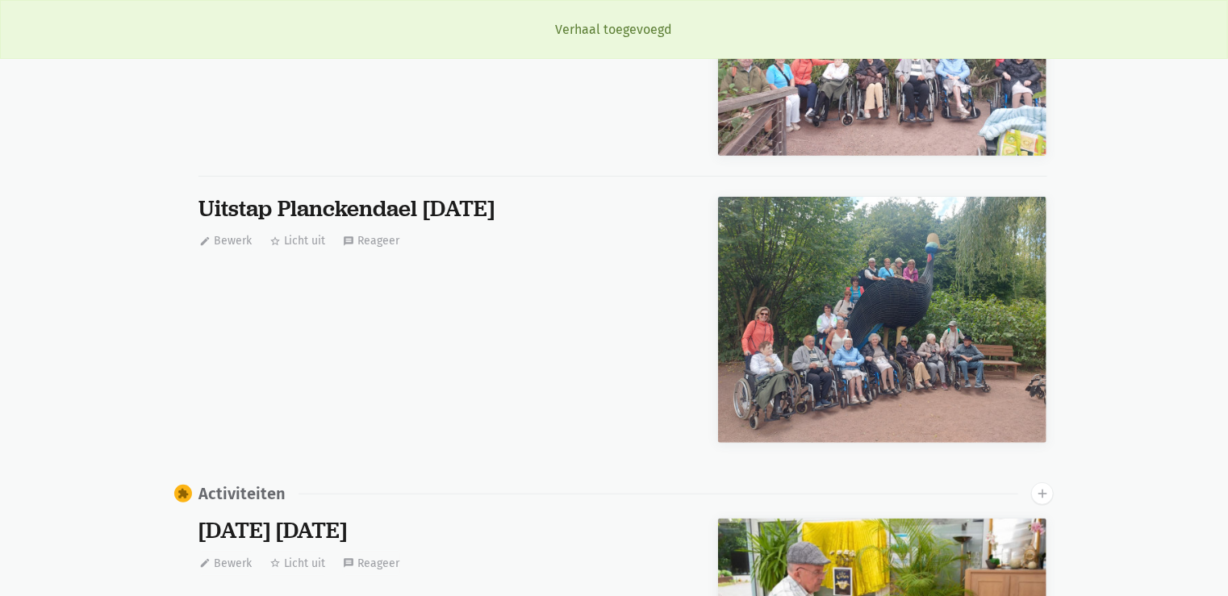
scroll to position [35, 0]
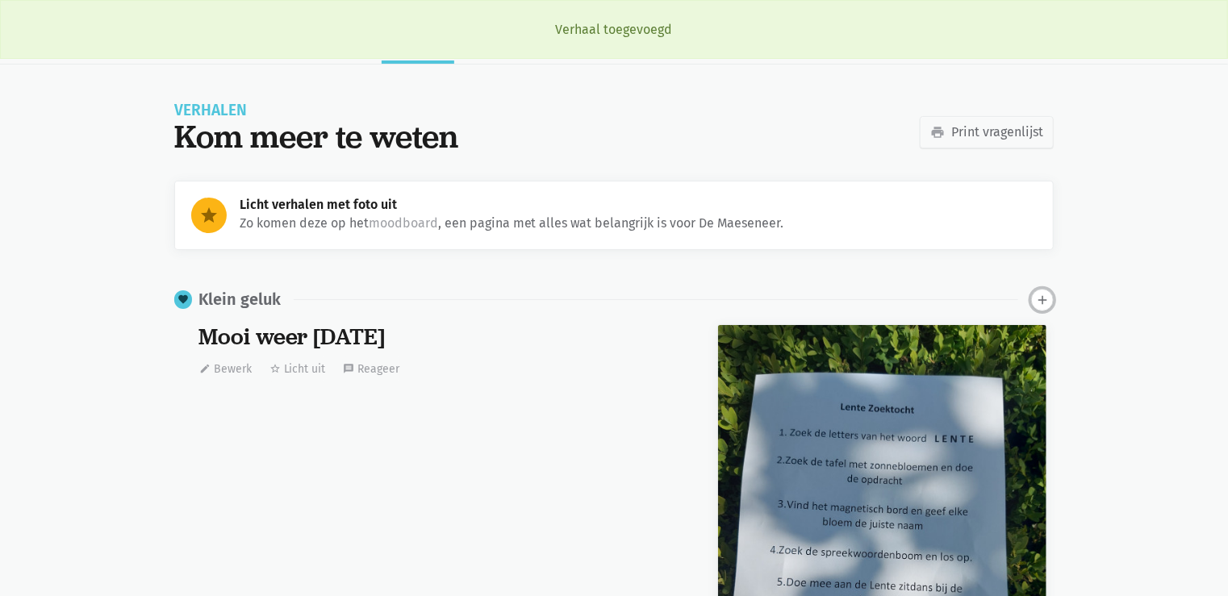
click at [1042, 303] on icon "add" at bounding box center [1042, 300] width 15 height 15
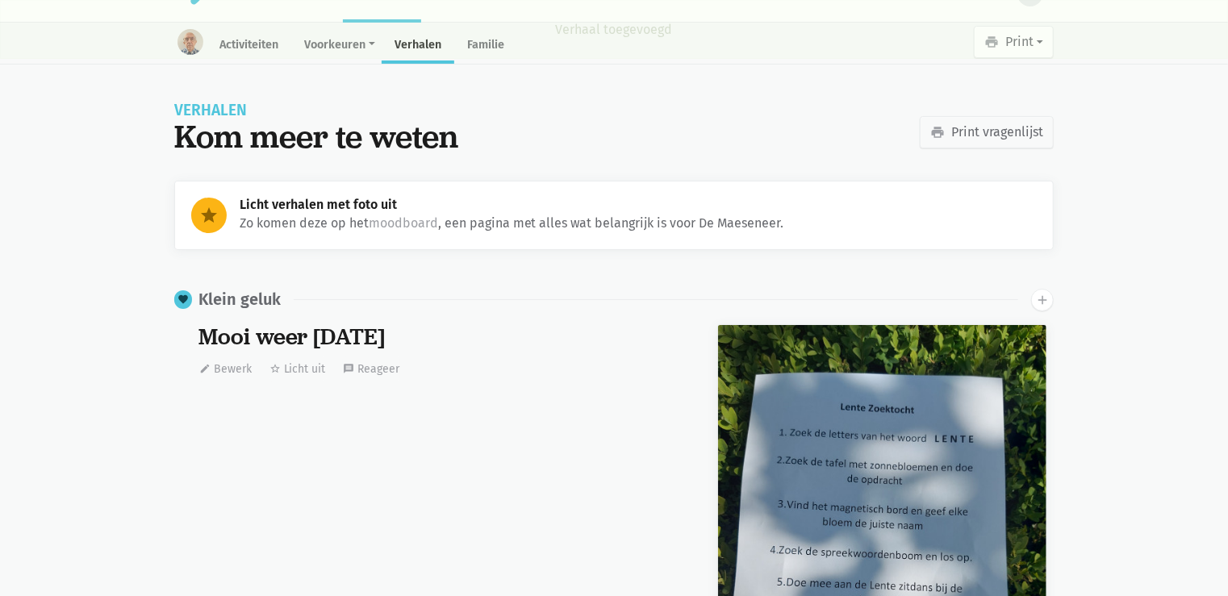
scroll to position [3532, 0]
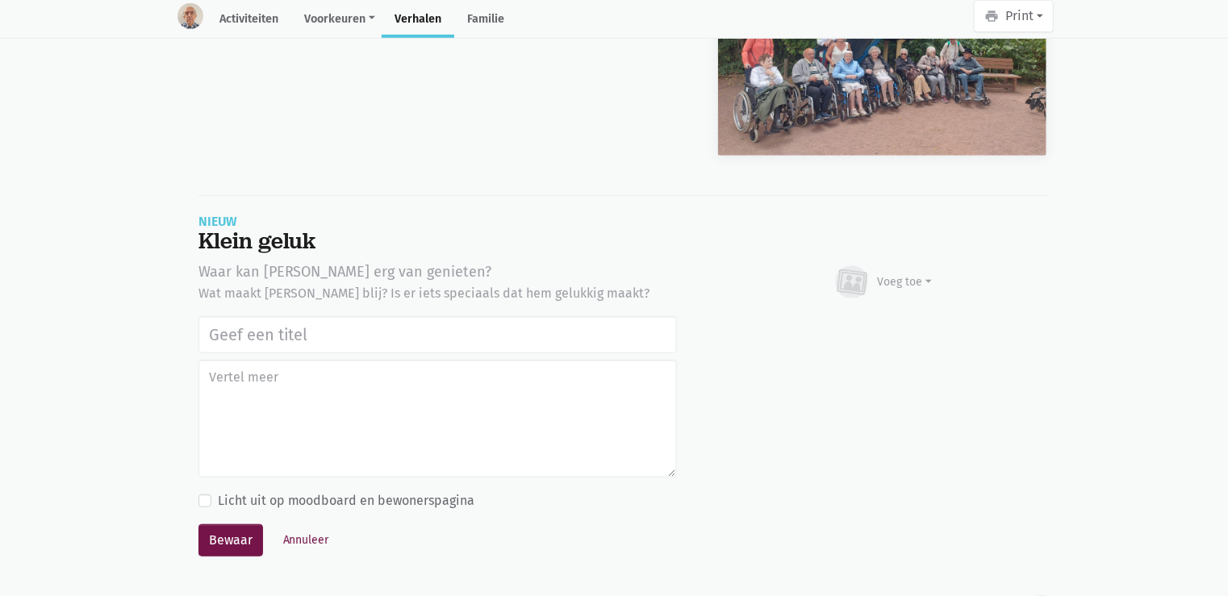
click at [335, 333] on input "text" at bounding box center [437, 334] width 478 height 37
type input "Uitstap Planckendael 02/09/2025"
click at [897, 284] on div "Voeg toe" at bounding box center [905, 281] width 55 height 17
click at [841, 357] on link "Youtube video" at bounding box center [873, 356] width 117 height 27
click at [883, 257] on div "Nieuw Klein geluk Waar kan De Maeseneer erg van genieten? Wat maakt De Maesenee…" at bounding box center [622, 385] width 849 height 380
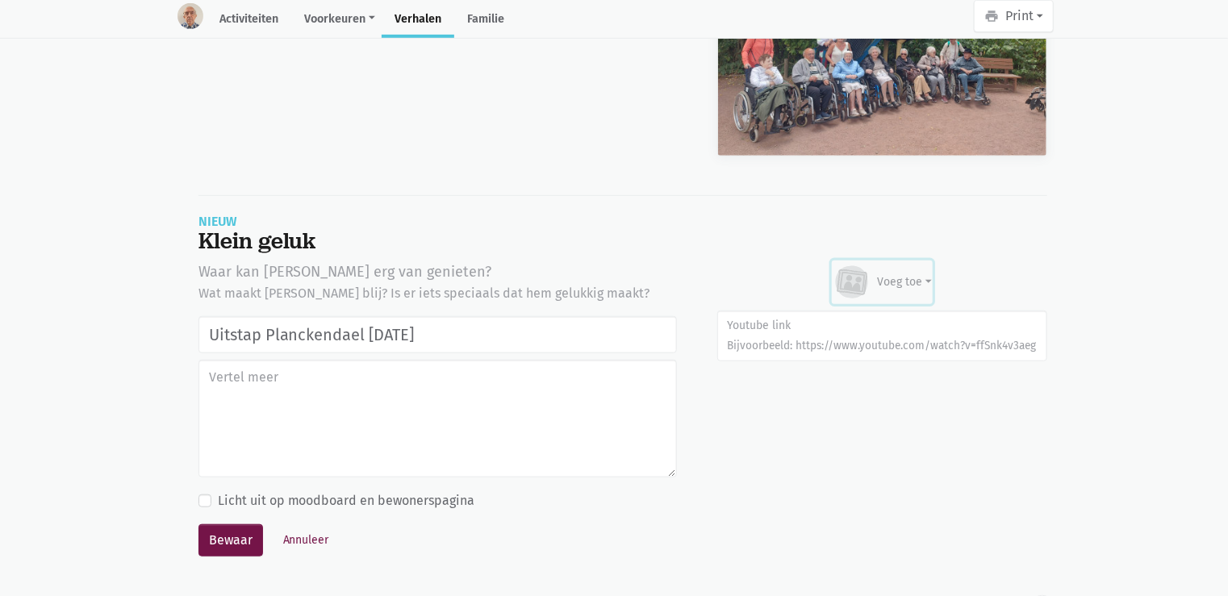
click at [885, 281] on div "Voeg toe" at bounding box center [905, 281] width 55 height 17
click at [865, 316] on link "Afbeelding" at bounding box center [873, 329] width 117 height 27
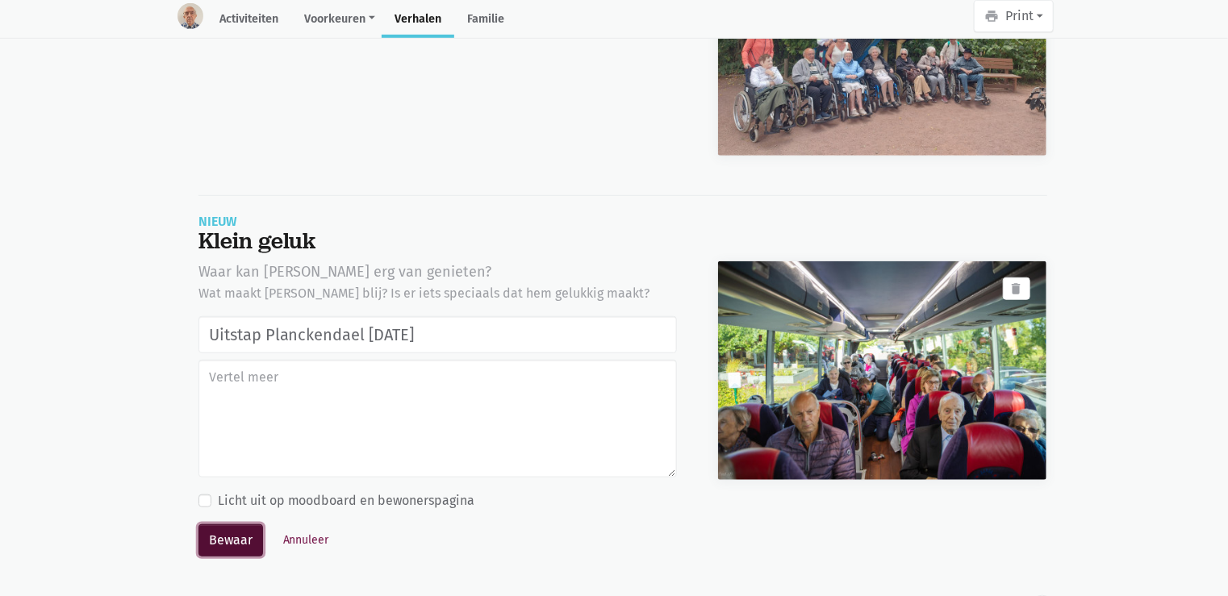
click at [234, 534] on button "Bewaar" at bounding box center [230, 540] width 65 height 32
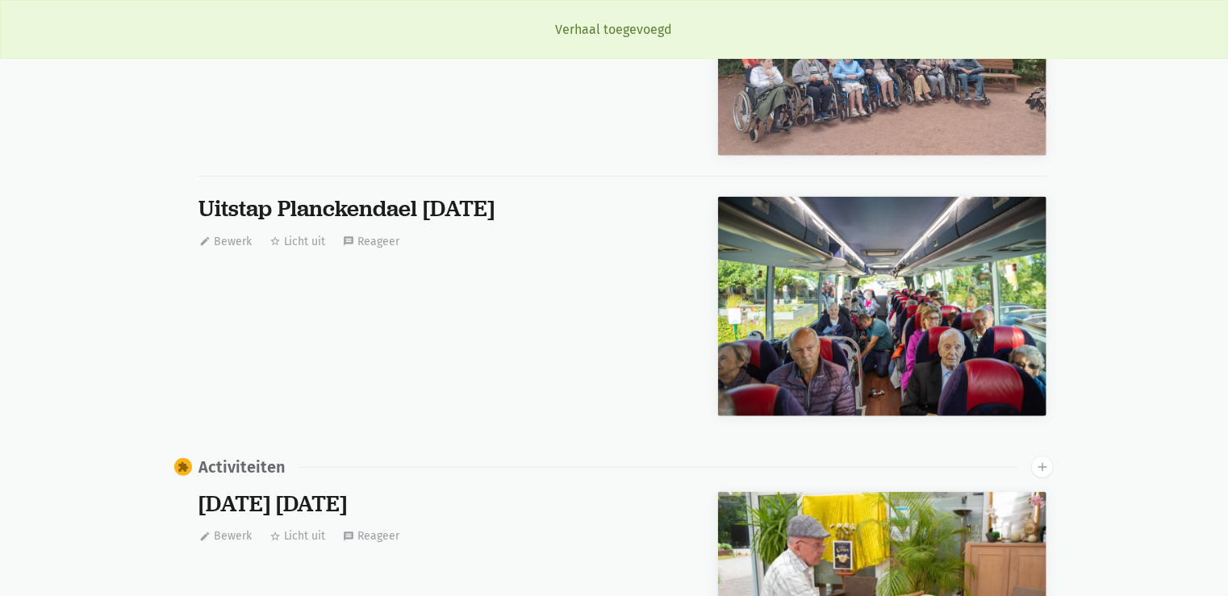
scroll to position [35, 0]
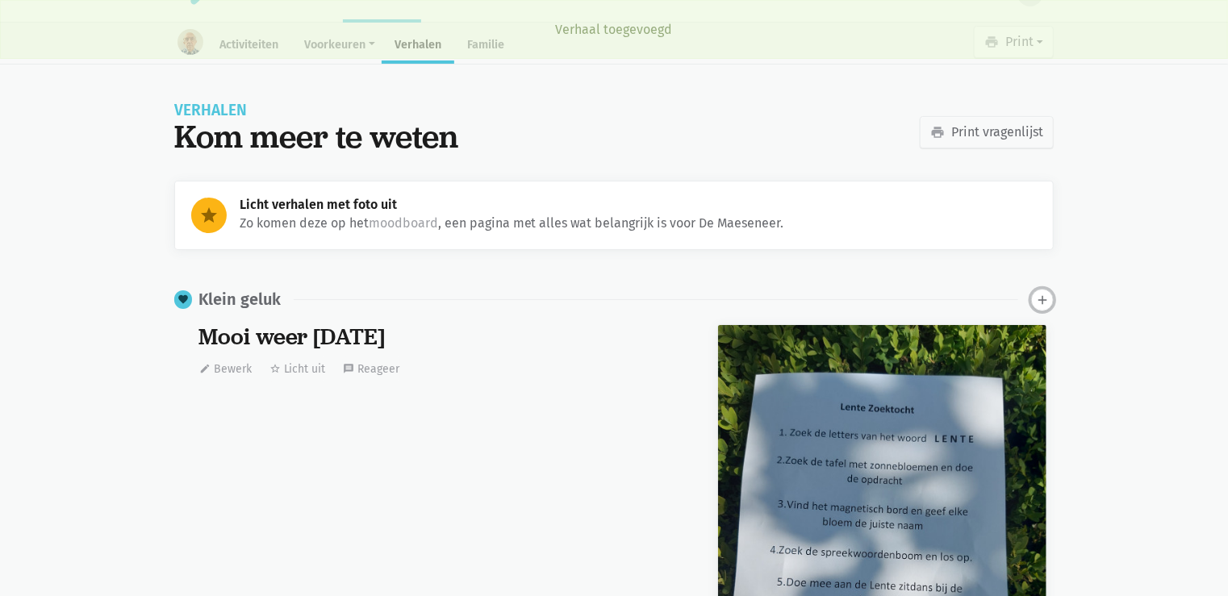
click at [1040, 305] on icon "add" at bounding box center [1042, 300] width 15 height 15
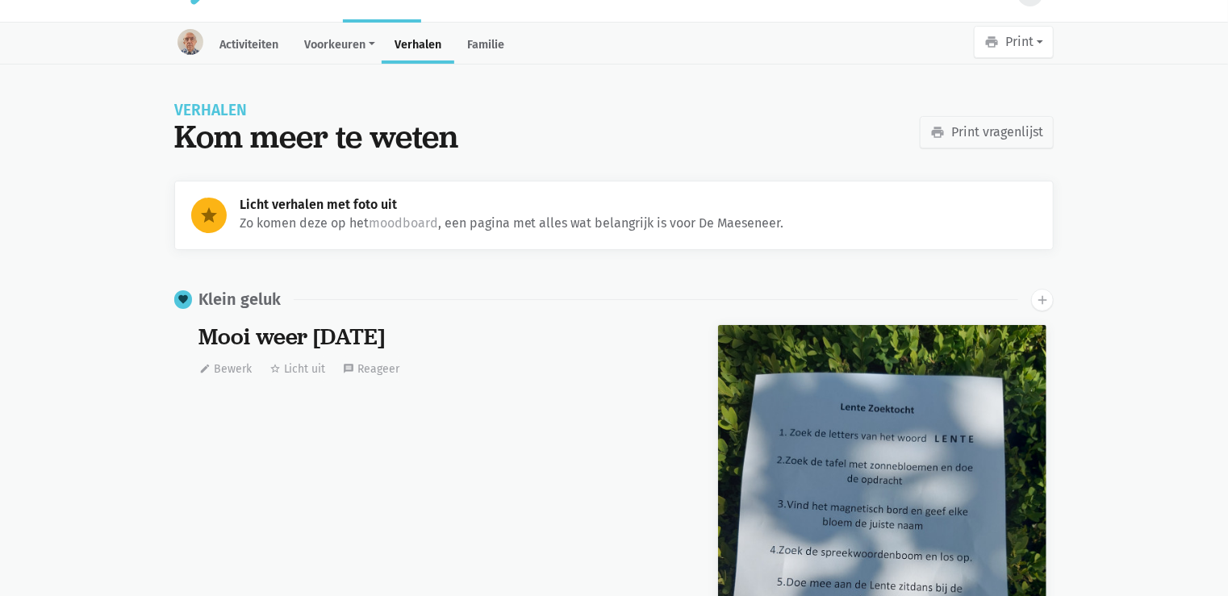
scroll to position [3792, 0]
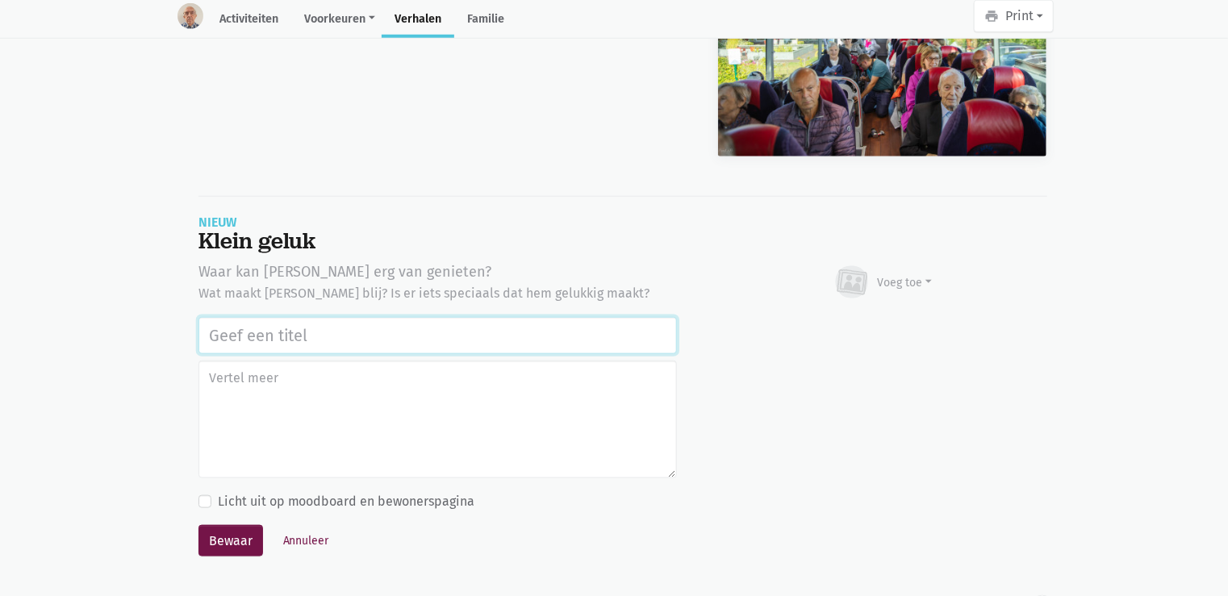
click at [210, 334] on input "text" at bounding box center [437, 335] width 478 height 37
paste input "Uitstap Planckendael 02/09/2025"
type input "Uitstap Planckendael 02/09/2025"
click at [908, 274] on div "Voeg toe" at bounding box center [905, 282] width 55 height 17
click at [893, 329] on link "Afbeelding" at bounding box center [873, 329] width 117 height 27
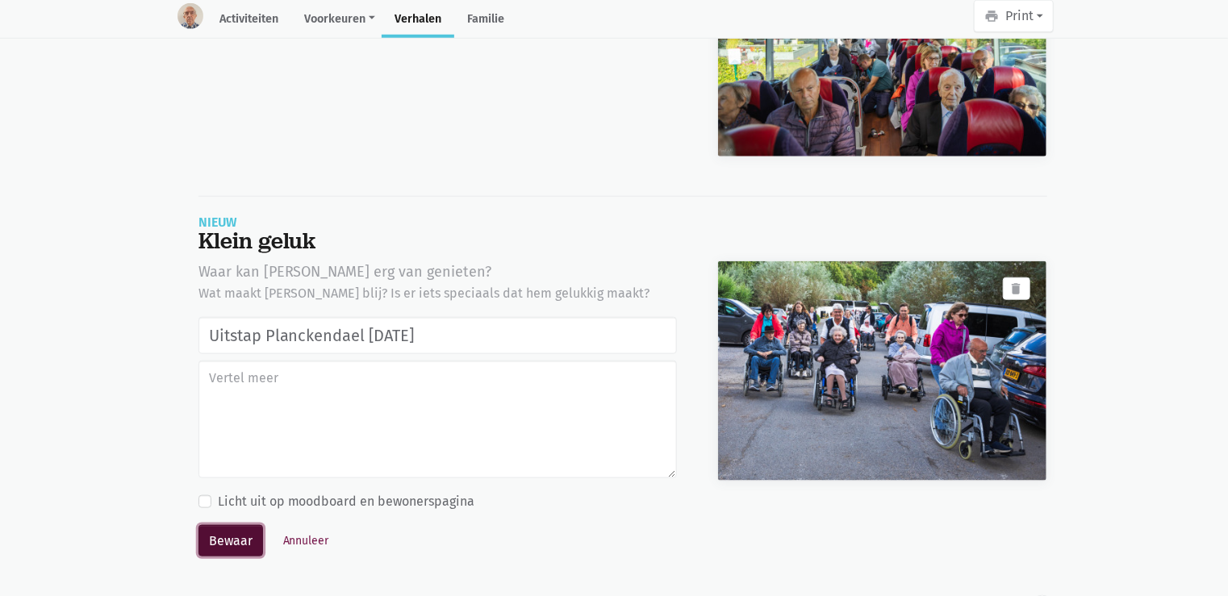
click at [219, 535] on button "Bewaar" at bounding box center [230, 541] width 65 height 32
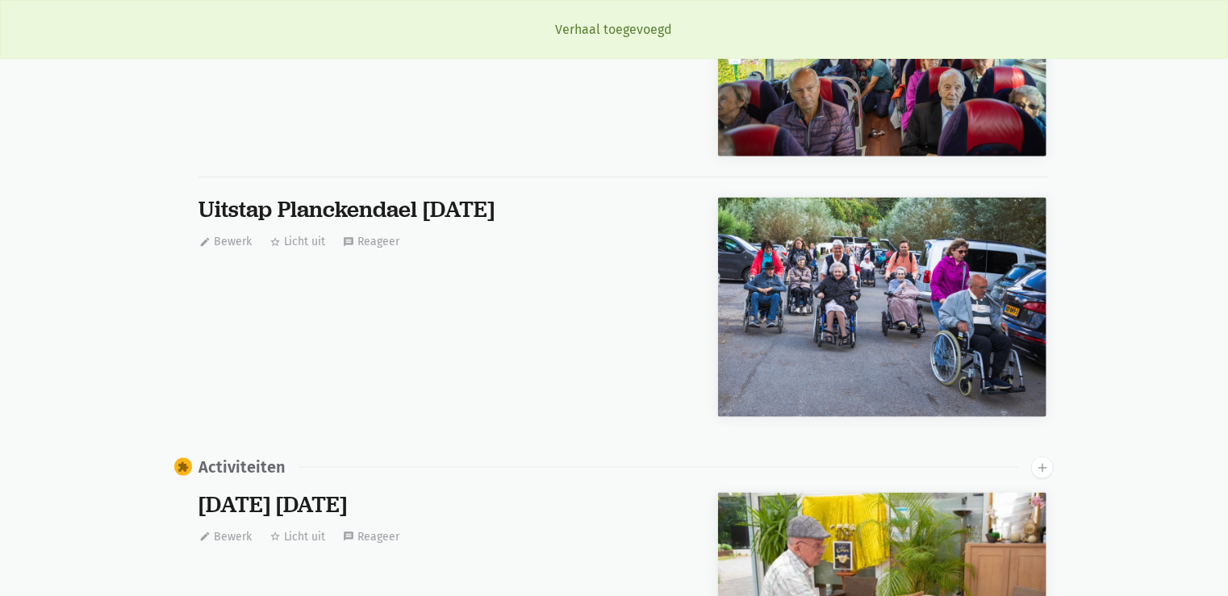
scroll to position [35, 0]
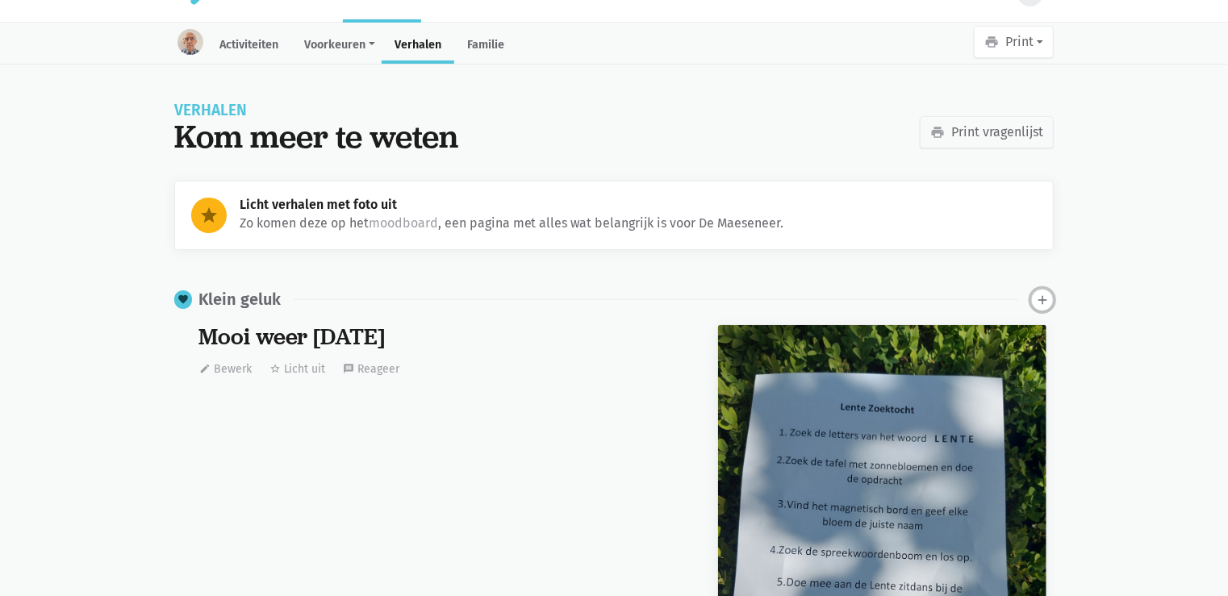
click at [1047, 297] on icon "add" at bounding box center [1042, 300] width 15 height 15
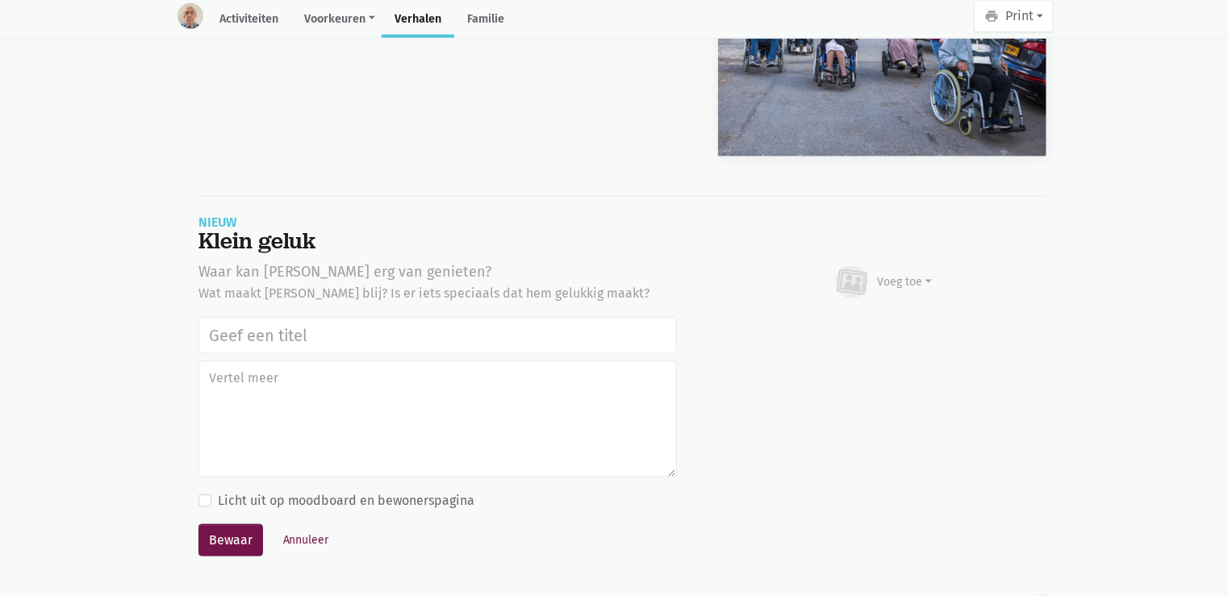
click at [303, 349] on input "text" at bounding box center [437, 335] width 478 height 37
type input "Uitstap Planckendael [DATE]"
click at [908, 270] on div "Voeg toe" at bounding box center [883, 282] width 100 height 35
click at [895, 325] on link "Afbeelding" at bounding box center [873, 329] width 117 height 27
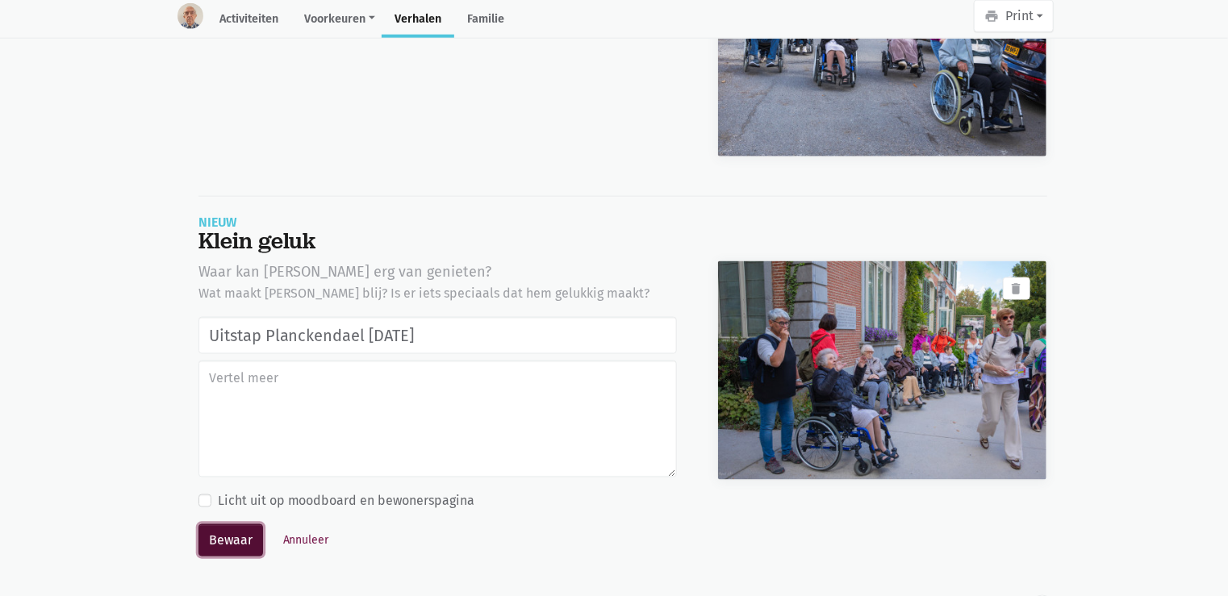
click at [239, 534] on button "Bewaar" at bounding box center [230, 540] width 65 height 32
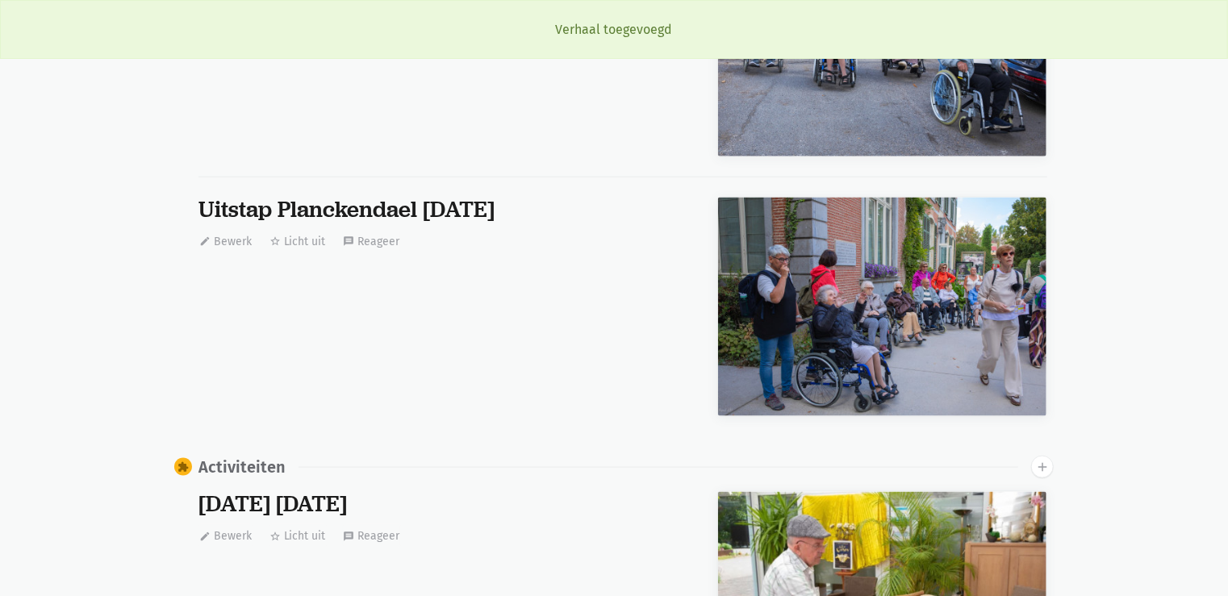
scroll to position [35, 0]
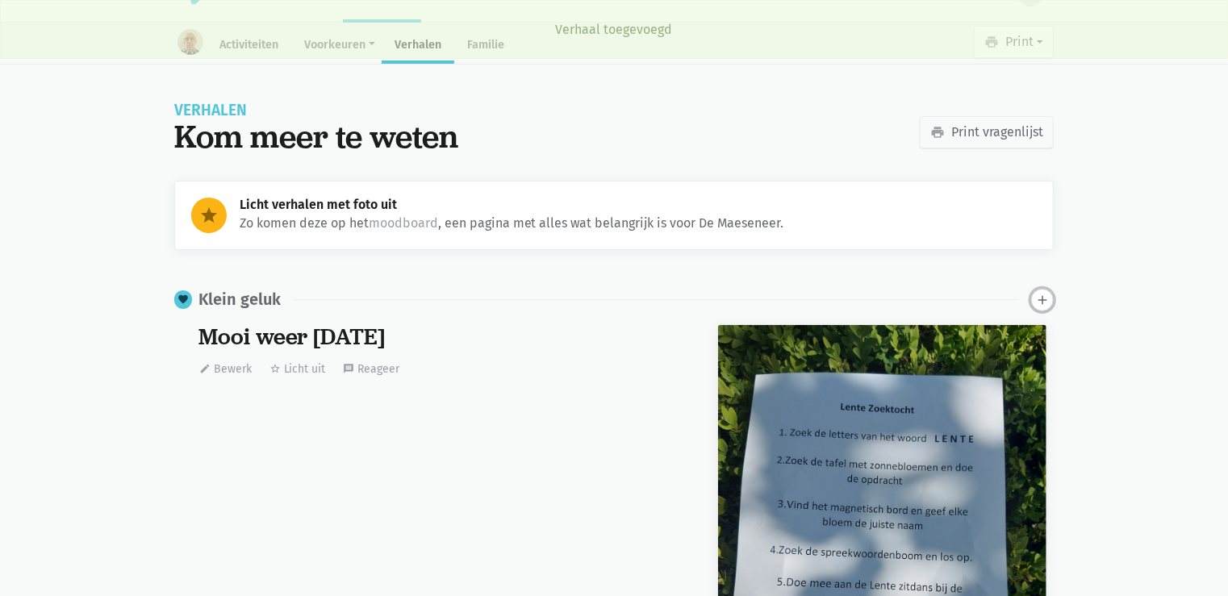
click at [1041, 297] on icon "add" at bounding box center [1042, 300] width 15 height 15
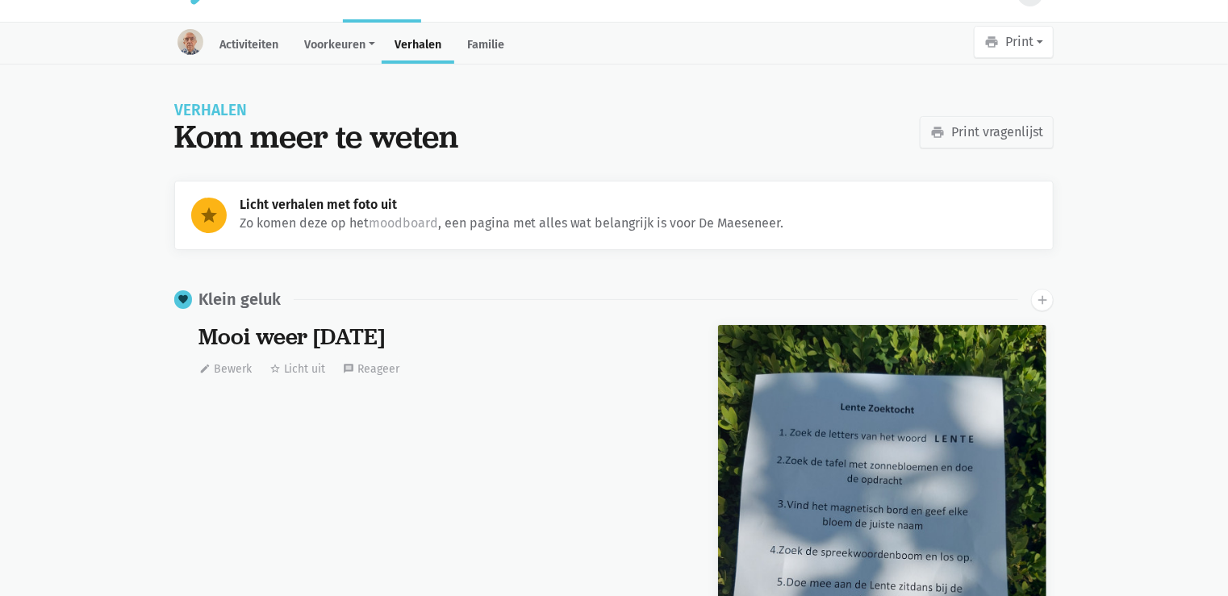
scroll to position [4312, 0]
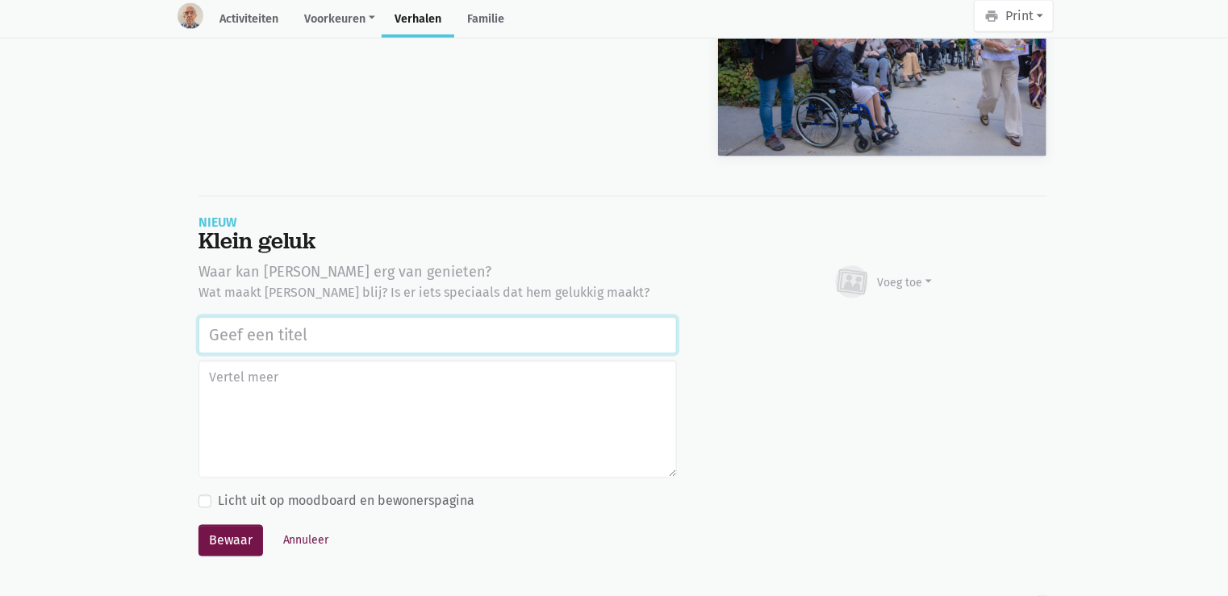
click at [292, 325] on input "text" at bounding box center [437, 335] width 478 height 37
paste input "Uitstap Planckendael [DATE]"
type input "Uitstap Planckendael [DATE]"
click at [892, 276] on div "Voeg toe" at bounding box center [905, 282] width 55 height 17
click at [852, 326] on link "Afbeelding" at bounding box center [873, 329] width 117 height 27
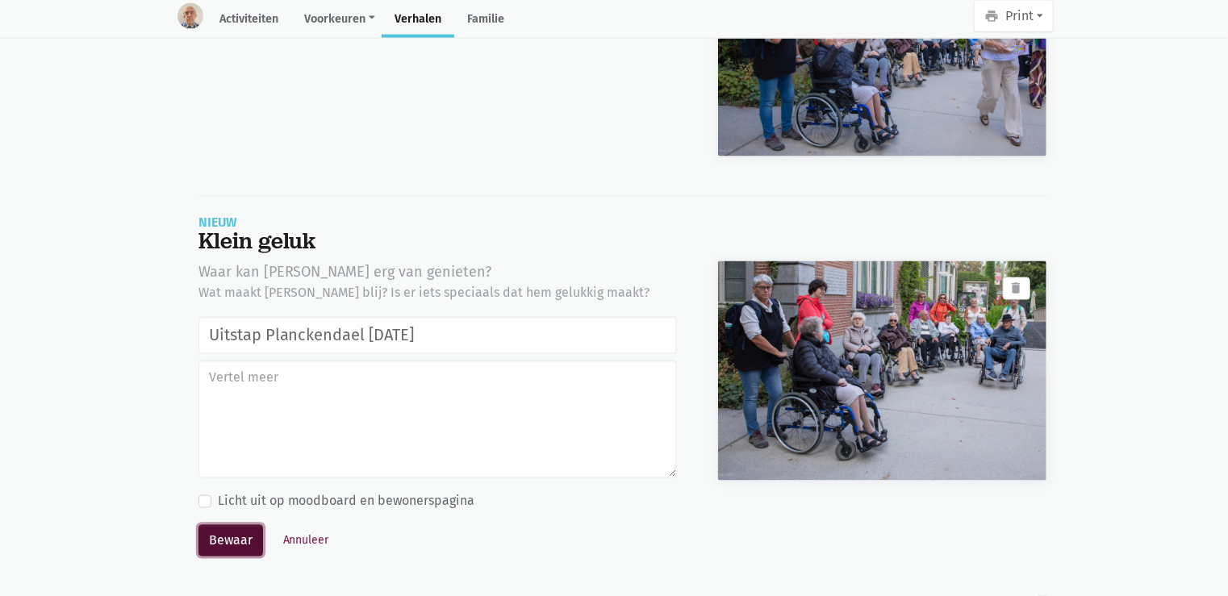
click at [226, 538] on button "Bewaar" at bounding box center [230, 541] width 65 height 32
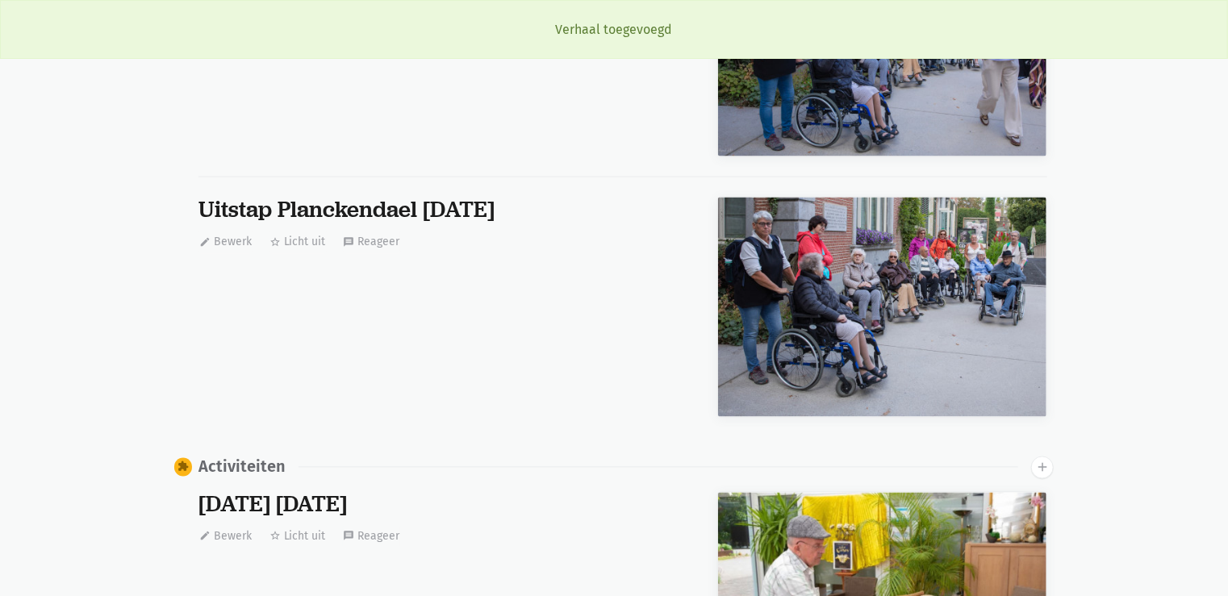
scroll to position [35, 0]
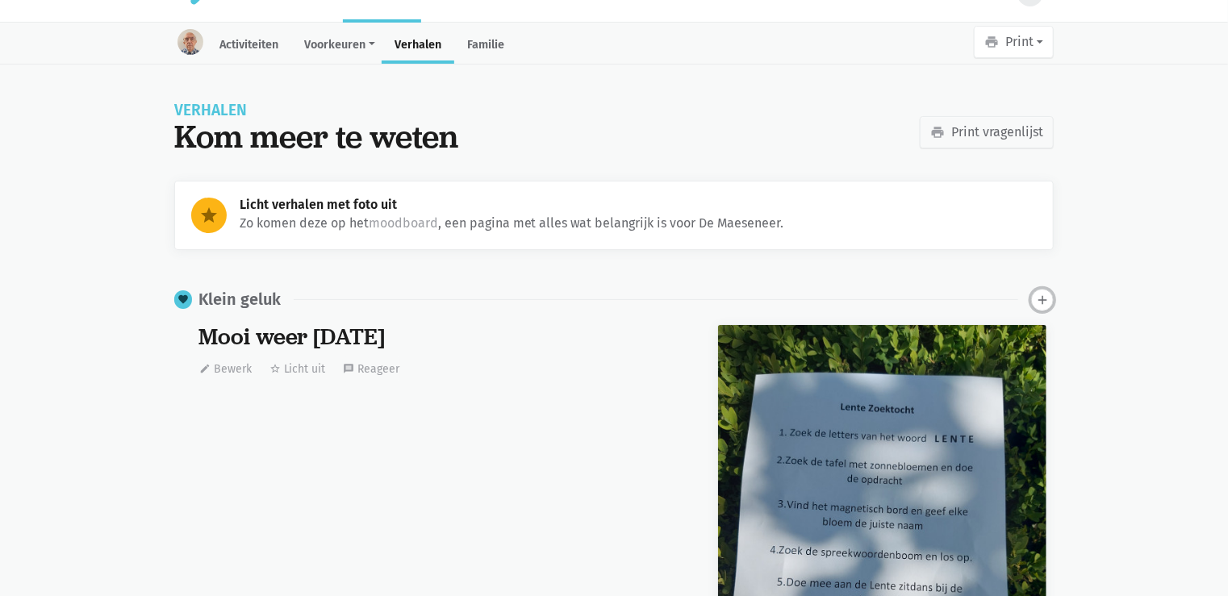
click at [1046, 300] on icon "add" at bounding box center [1042, 300] width 15 height 15
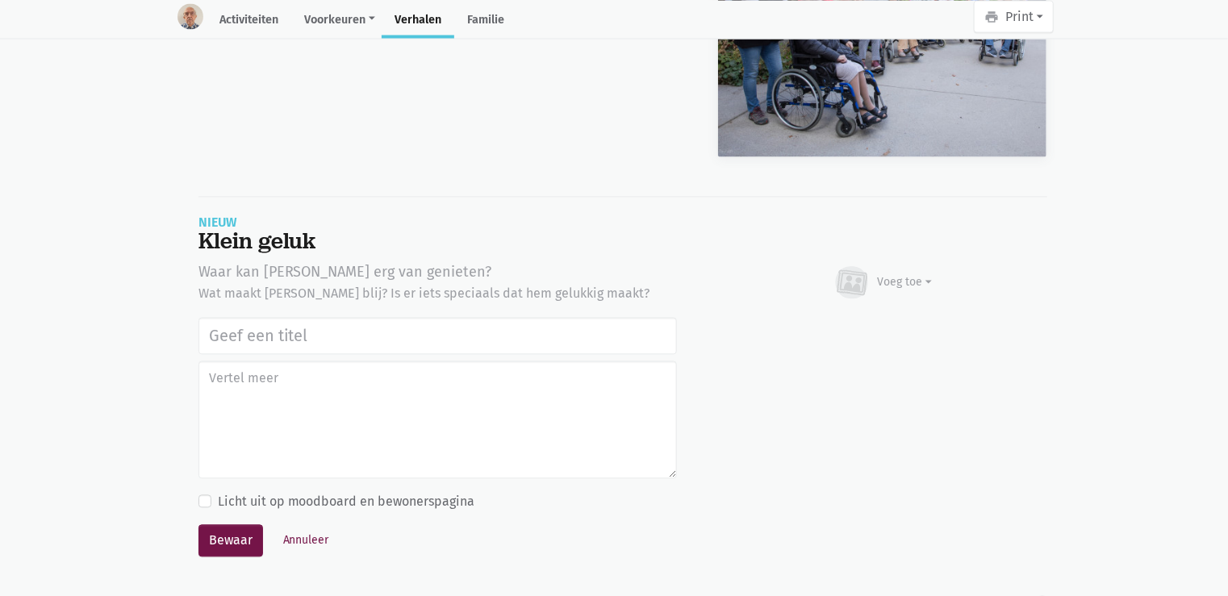
click at [300, 328] on input "text" at bounding box center [437, 336] width 478 height 37
type input "Uitstap Planckendael [DATE]"
click at [889, 278] on div "Voeg toe" at bounding box center [905, 282] width 55 height 17
click at [873, 319] on link "Afbeelding" at bounding box center [873, 330] width 117 height 27
click at [305, 538] on button "Annuleer" at bounding box center [306, 540] width 61 height 25
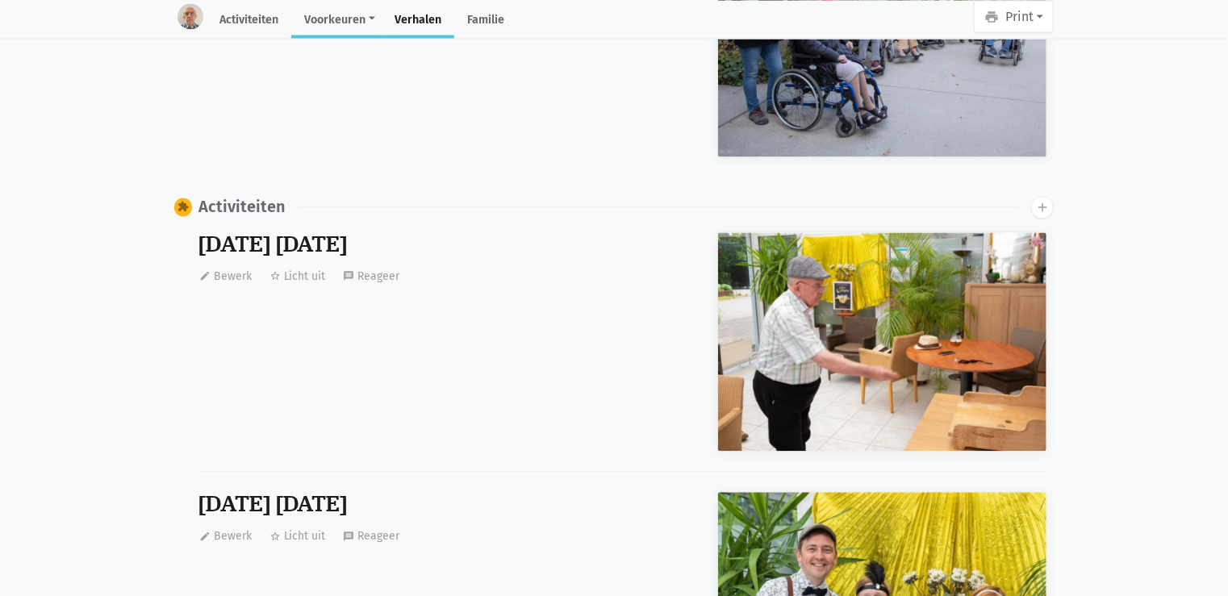
scroll to position [0, 0]
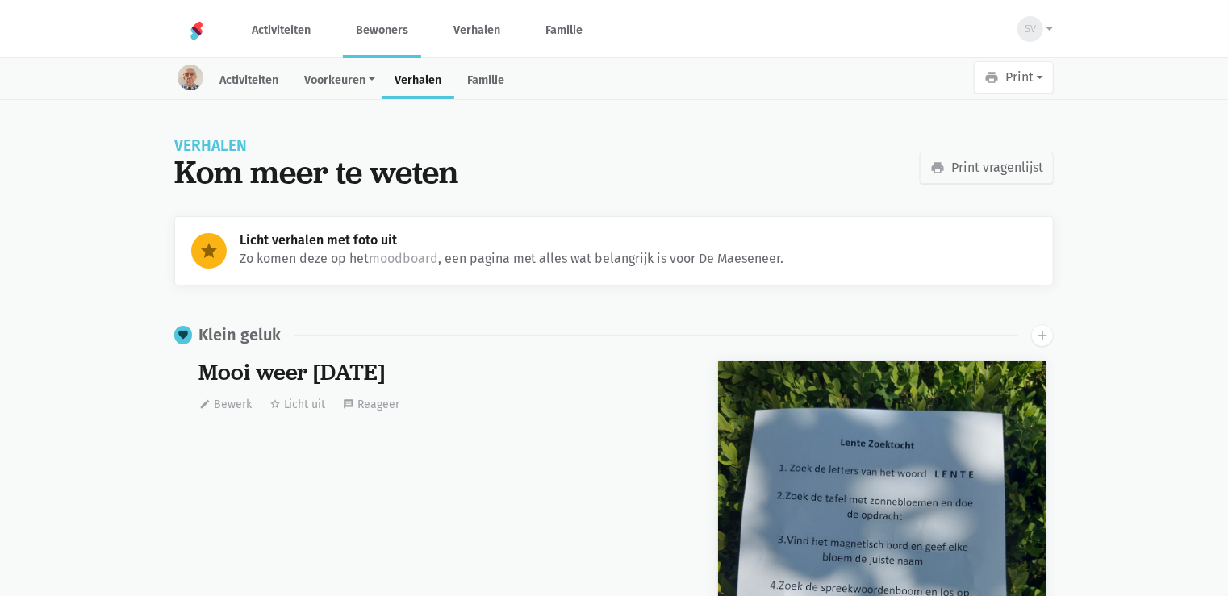
click at [403, 35] on link "Bewoners" at bounding box center [382, 30] width 78 height 54
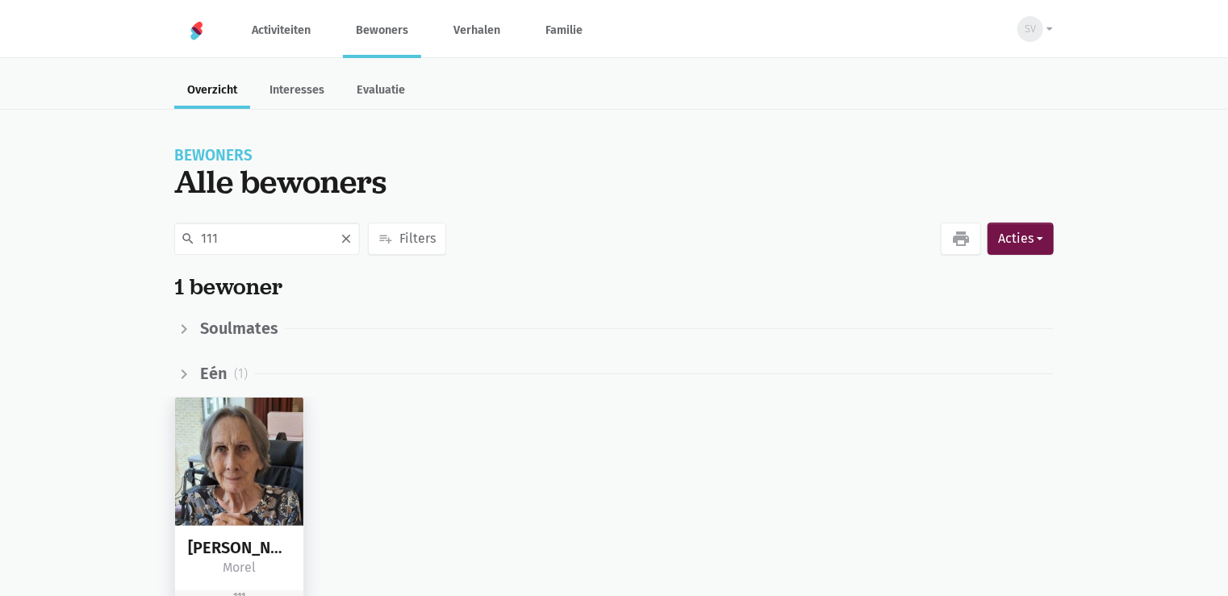
type input "111"
click at [205, 471] on img at bounding box center [239, 462] width 128 height 128
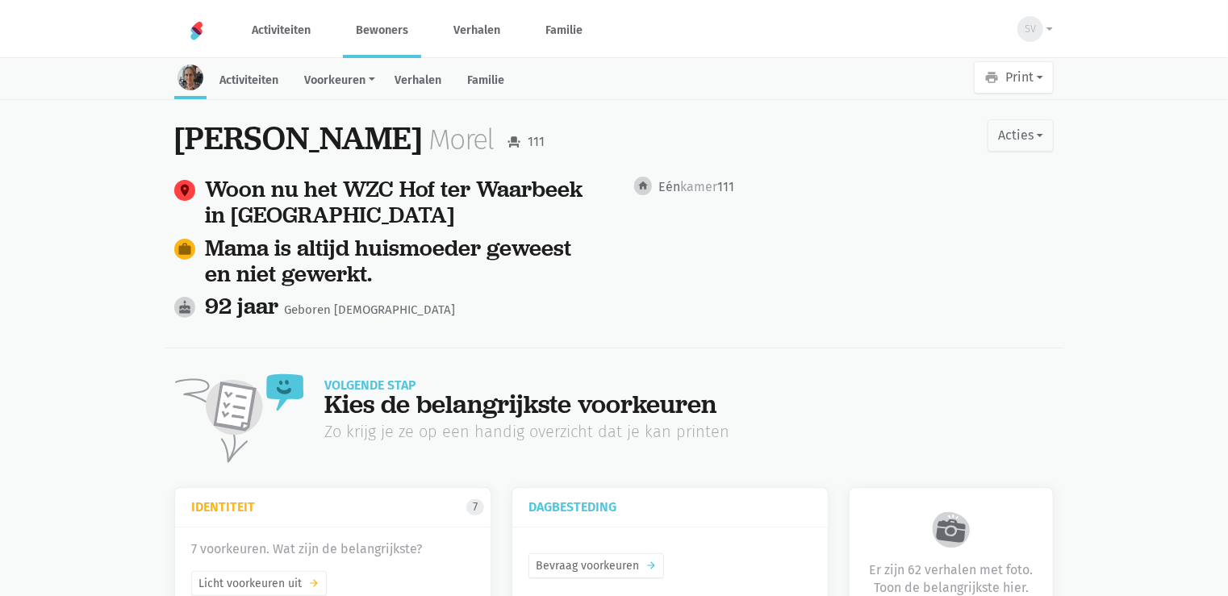
click at [417, 70] on link "Verhalen" at bounding box center [418, 82] width 73 height 35
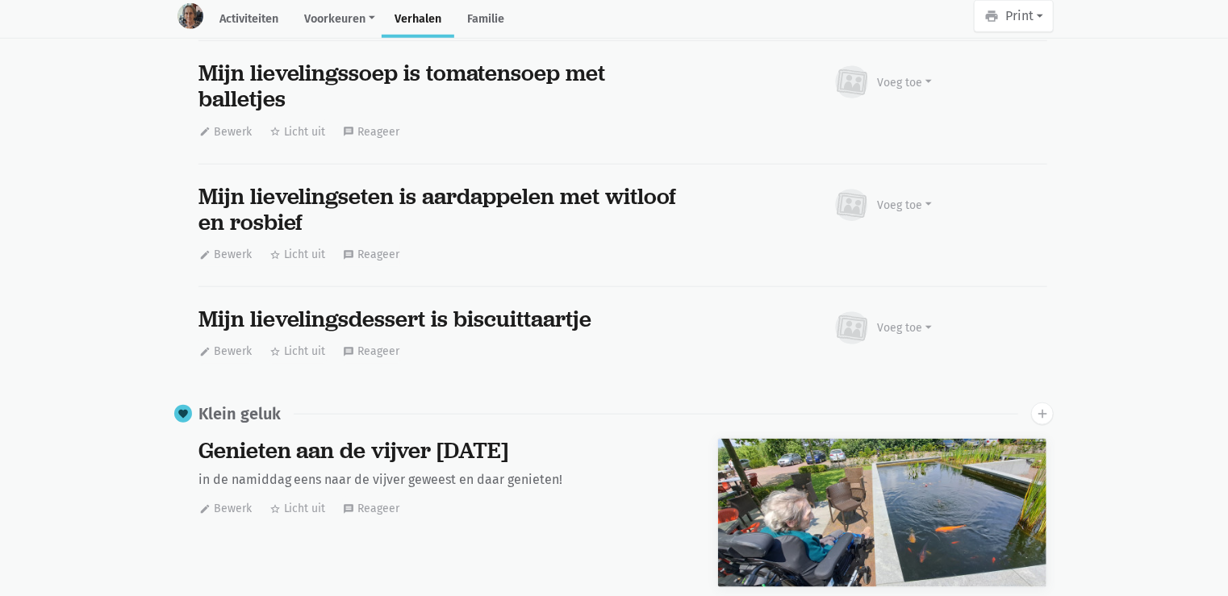
scroll to position [9911, 0]
click at [1045, 407] on icon "add" at bounding box center [1042, 414] width 15 height 15
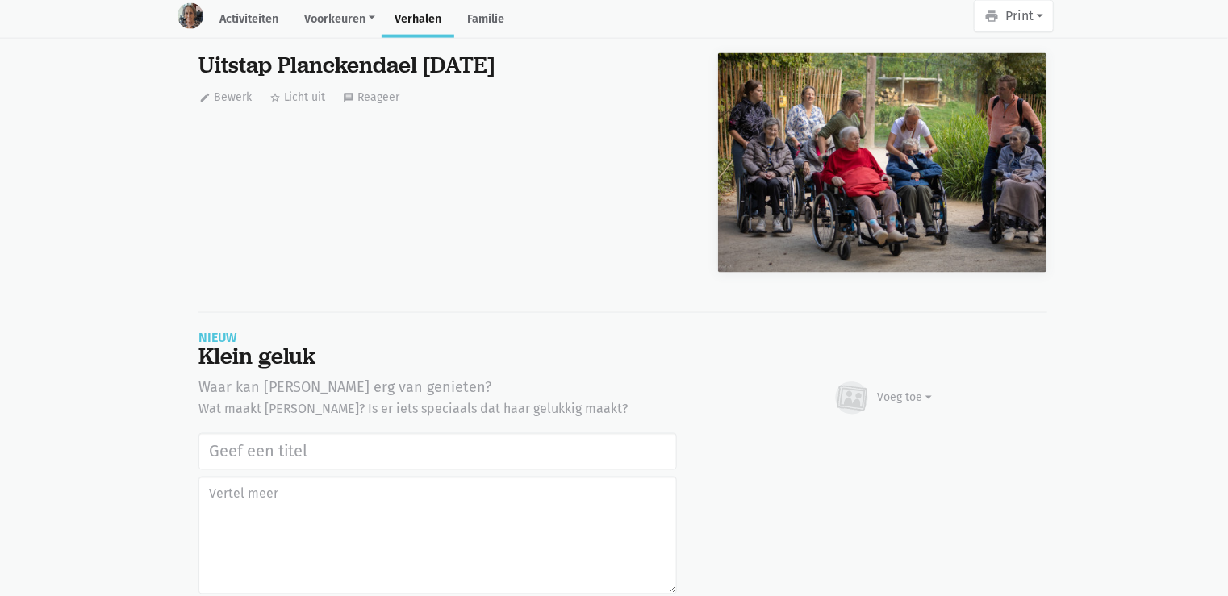
click at [281, 433] on input "text" at bounding box center [437, 451] width 478 height 37
type input "Uitstap Planckendael [DATE]"
click at [904, 390] on div "Voeg toe" at bounding box center [905, 398] width 55 height 17
click at [897, 432] on link "Afbeelding" at bounding box center [873, 445] width 117 height 27
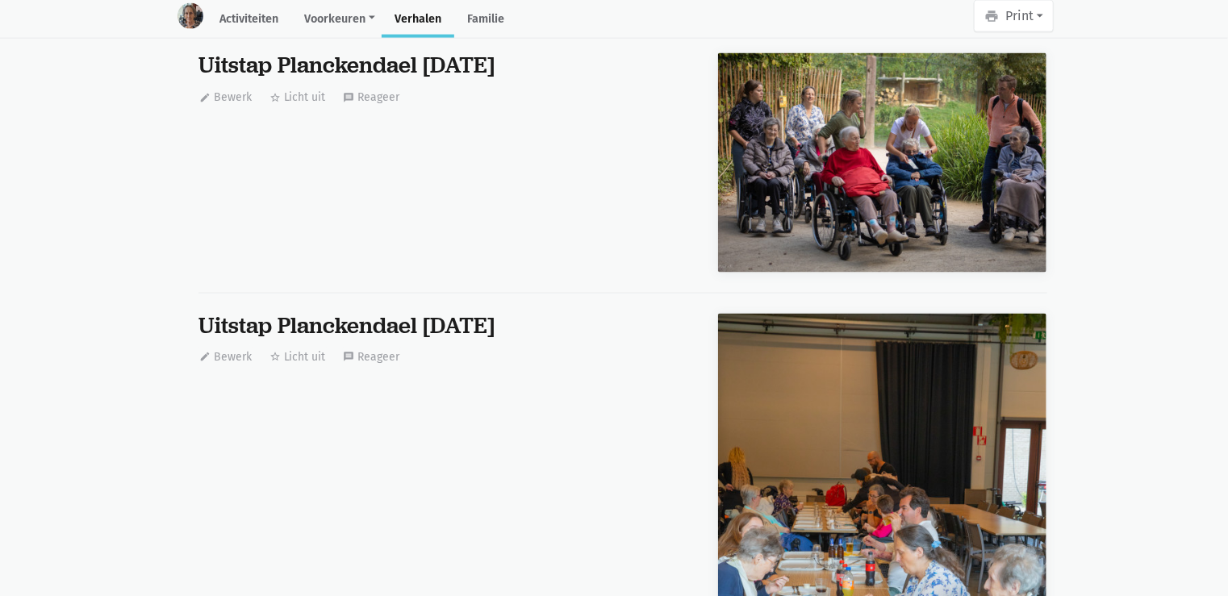
scroll to position [0, 0]
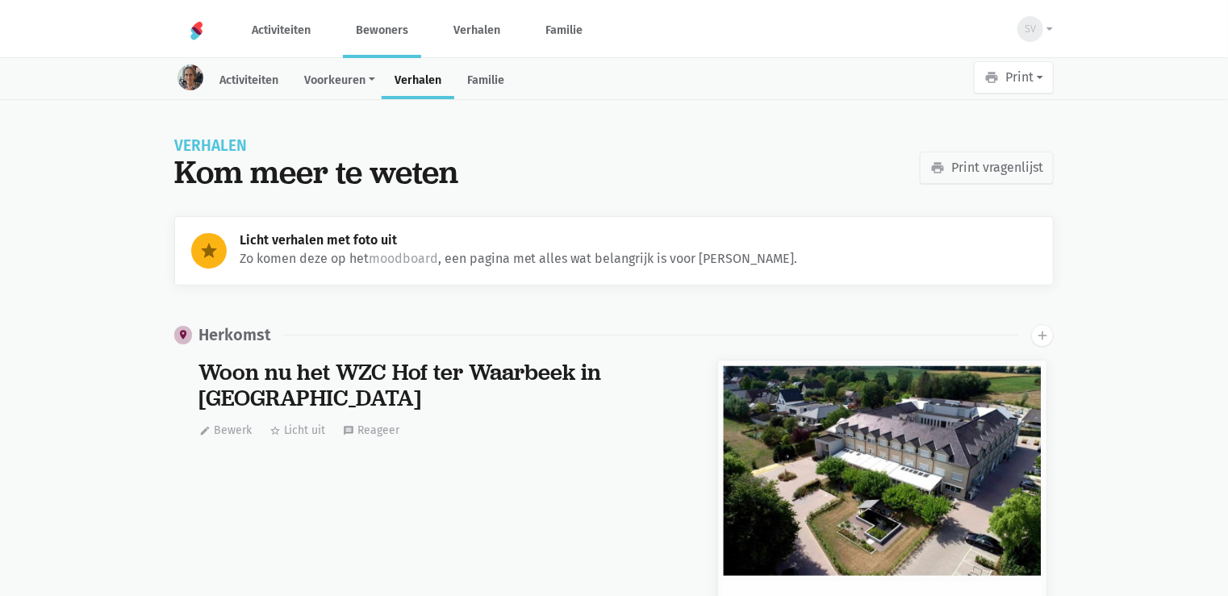
click at [353, 27] on link "Bewoners" at bounding box center [382, 30] width 78 height 54
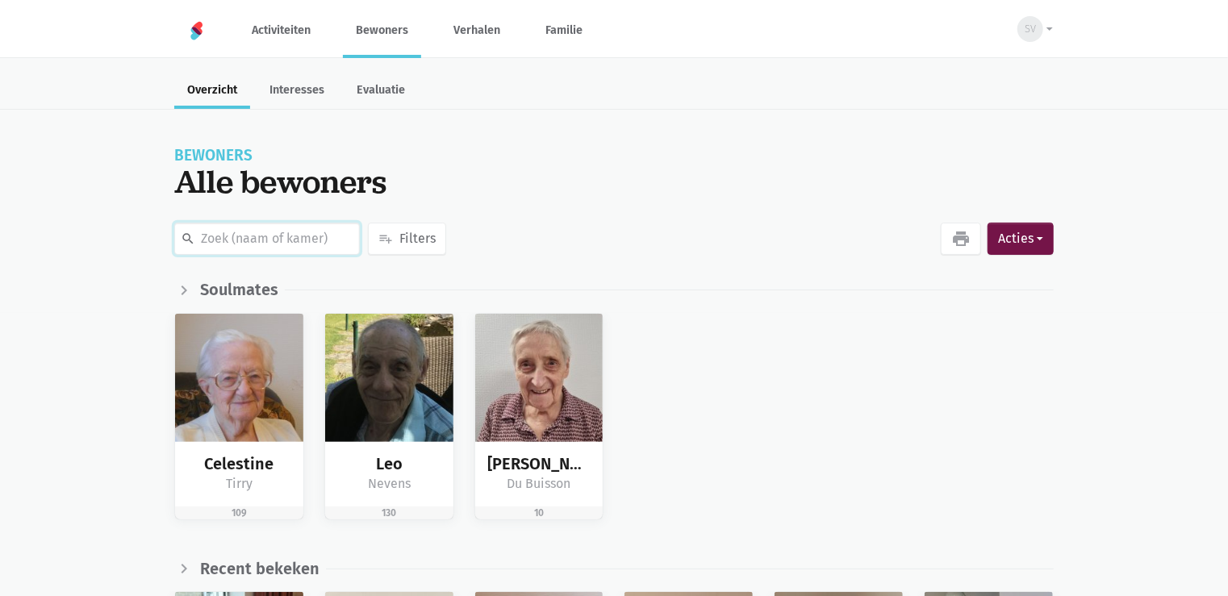
click at [281, 239] on input "text" at bounding box center [267, 239] width 186 height 32
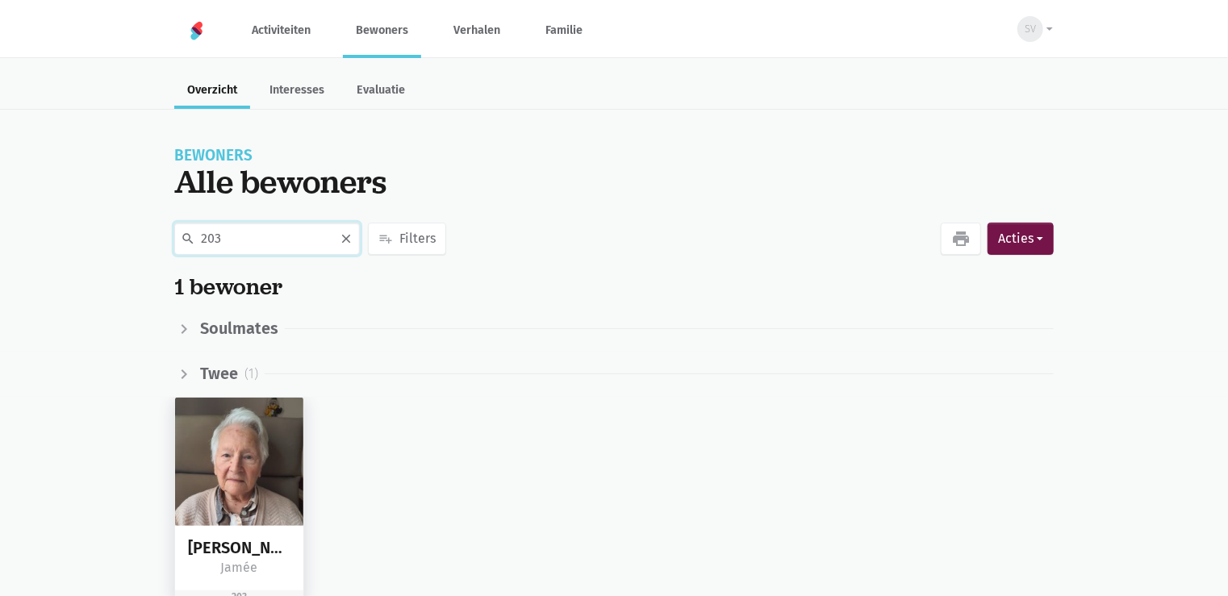
type input "203"
click at [274, 457] on img at bounding box center [239, 462] width 128 height 128
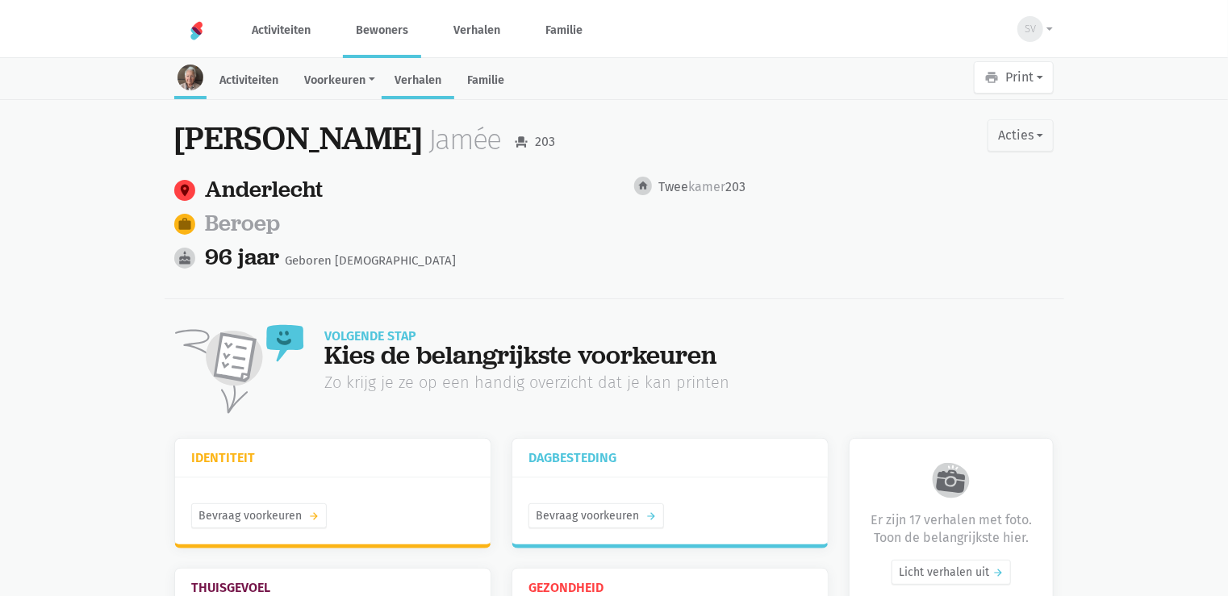
click at [438, 74] on link "Verhalen" at bounding box center [418, 82] width 73 height 35
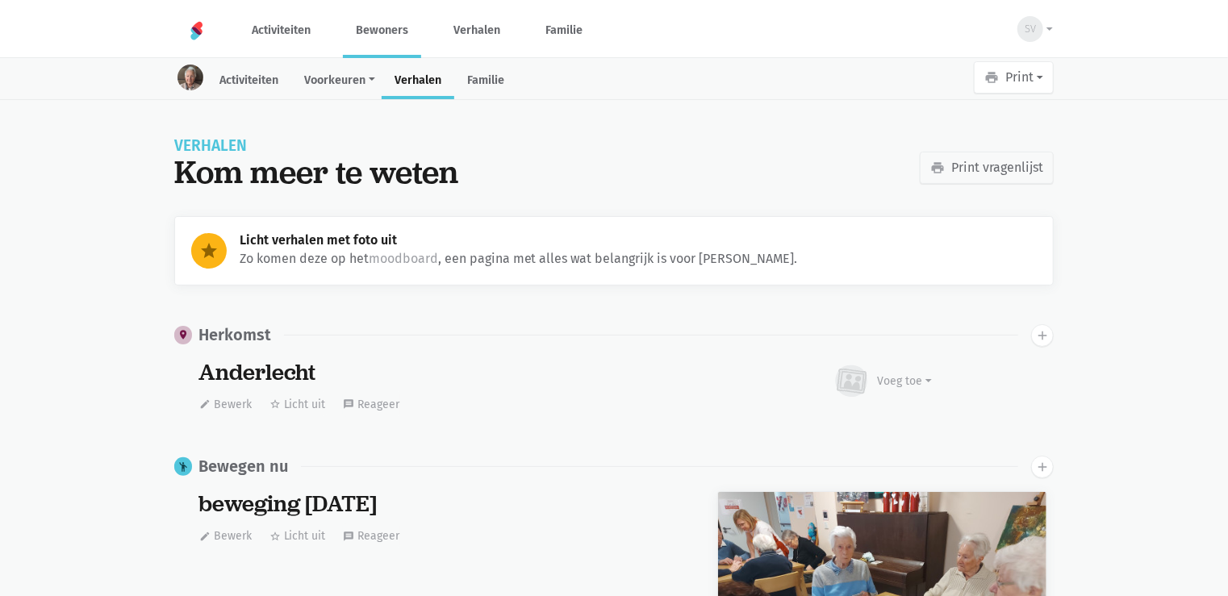
scroll to position [1704, 0]
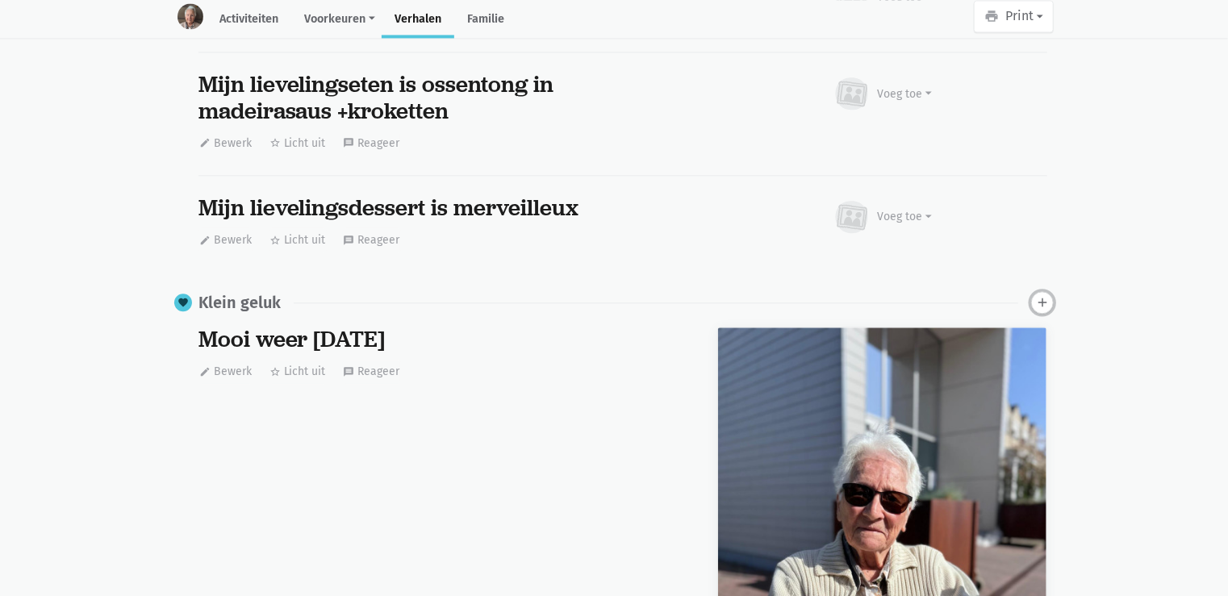
click at [1047, 296] on icon "add" at bounding box center [1042, 302] width 15 height 15
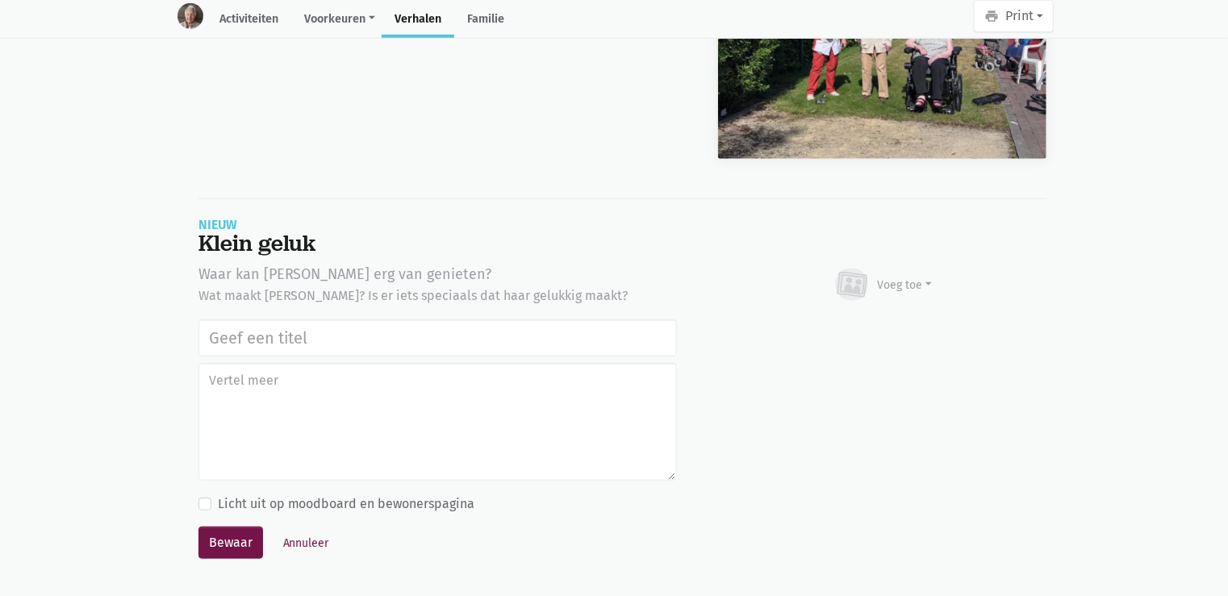
click at [305, 327] on input "text" at bounding box center [437, 337] width 478 height 37
type input "Uitstap Planckendael [DATE]"
click at [916, 267] on div "Voeg toe" at bounding box center [883, 284] width 100 height 35
click at [877, 329] on link "Afbeelding" at bounding box center [873, 332] width 117 height 27
click at [229, 534] on button "Bewaar" at bounding box center [230, 543] width 65 height 32
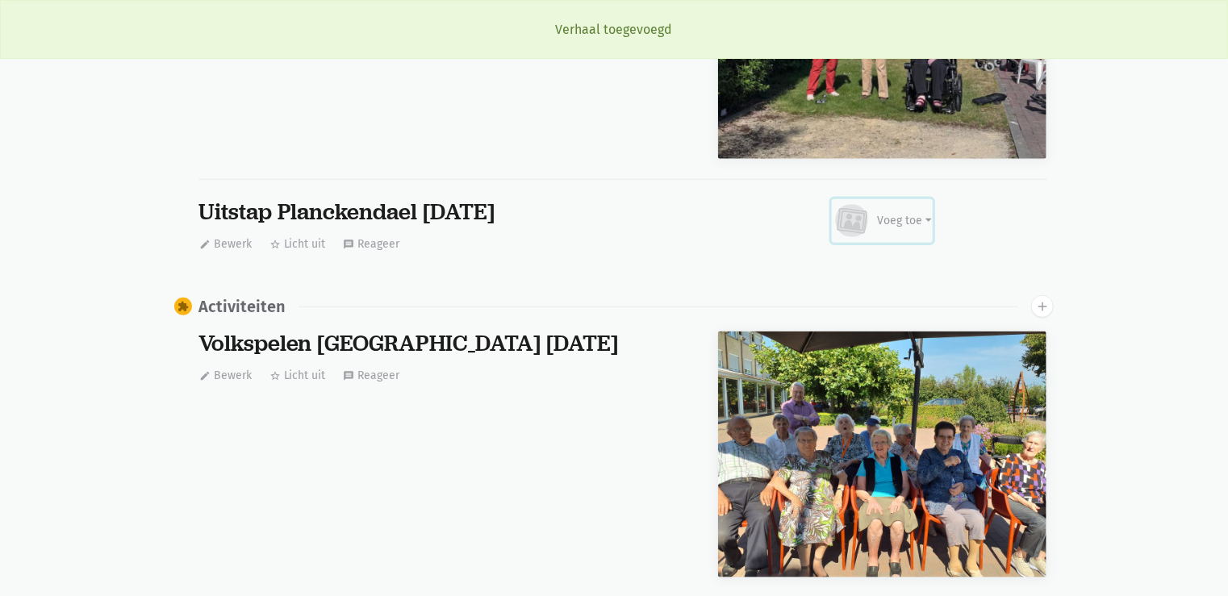
click at [868, 219] on icon at bounding box center [852, 220] width 39 height 35
click at [833, 257] on link "Afbeelding" at bounding box center [873, 268] width 117 height 27
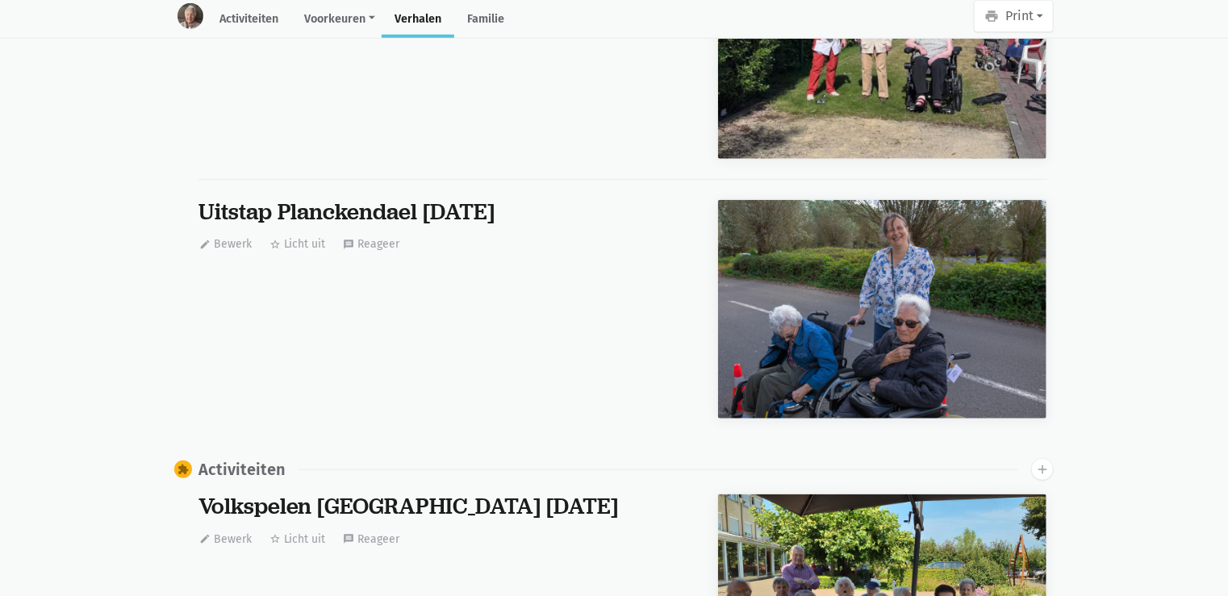
scroll to position [1704, 0]
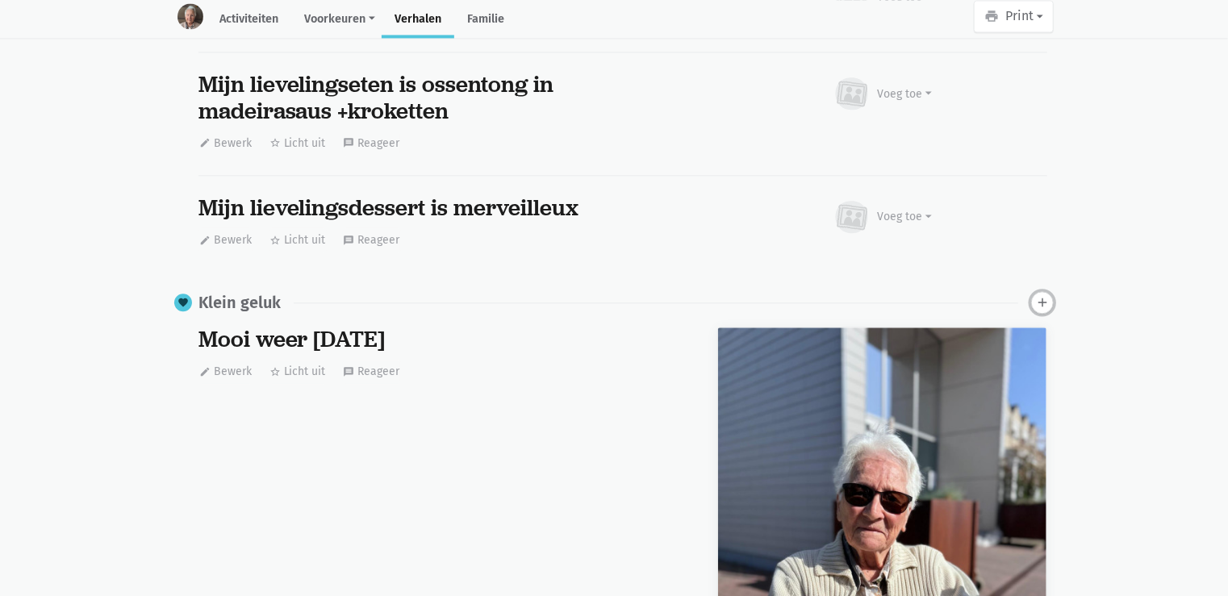
click at [1047, 301] on icon "add" at bounding box center [1042, 302] width 15 height 15
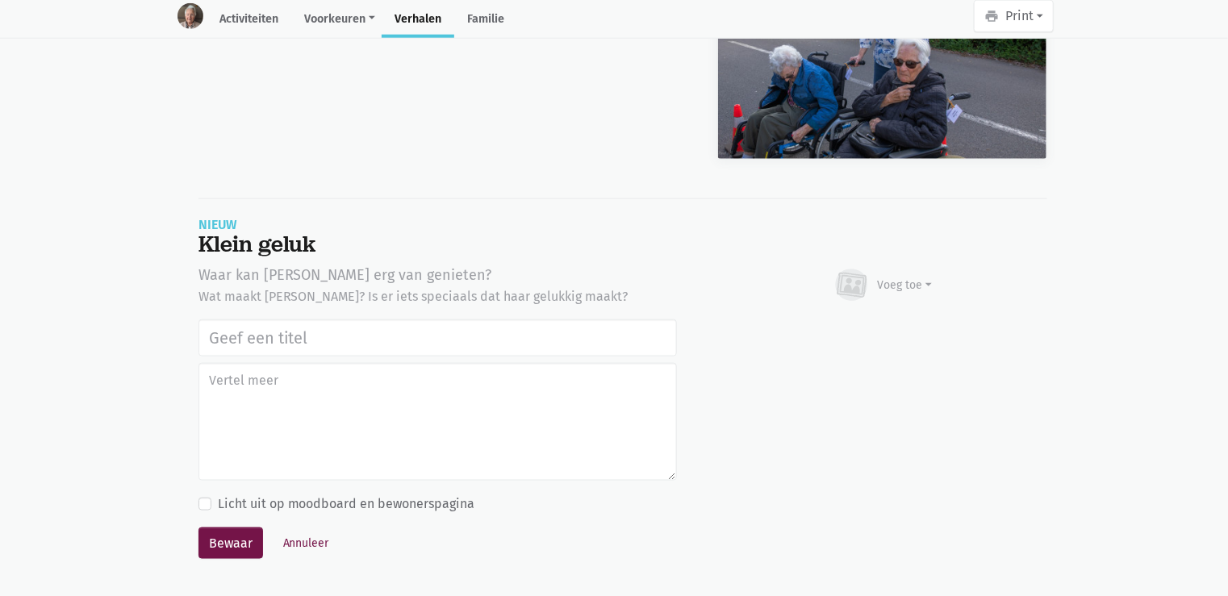
click at [406, 327] on input "text" at bounding box center [437, 337] width 478 height 37
type input "Uitstap Planckendael 02/09/2025"
click at [881, 277] on div "Voeg toe" at bounding box center [905, 285] width 55 height 17
click at [874, 319] on link "Afbeelding" at bounding box center [873, 332] width 117 height 27
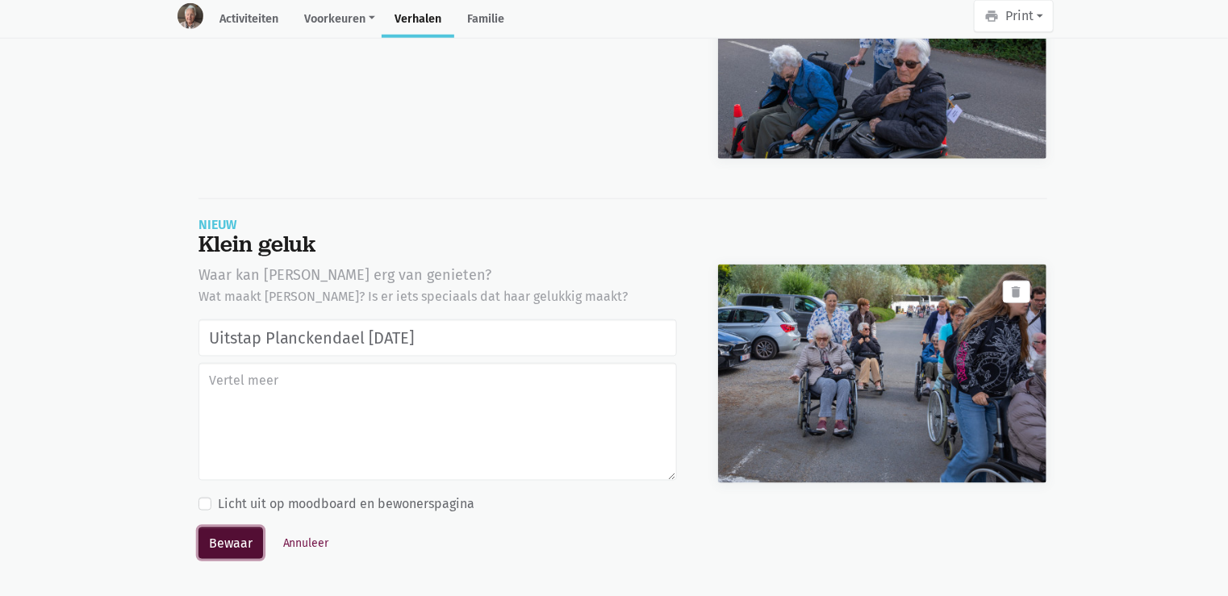
click at [218, 532] on button "Bewaar" at bounding box center [230, 544] width 65 height 32
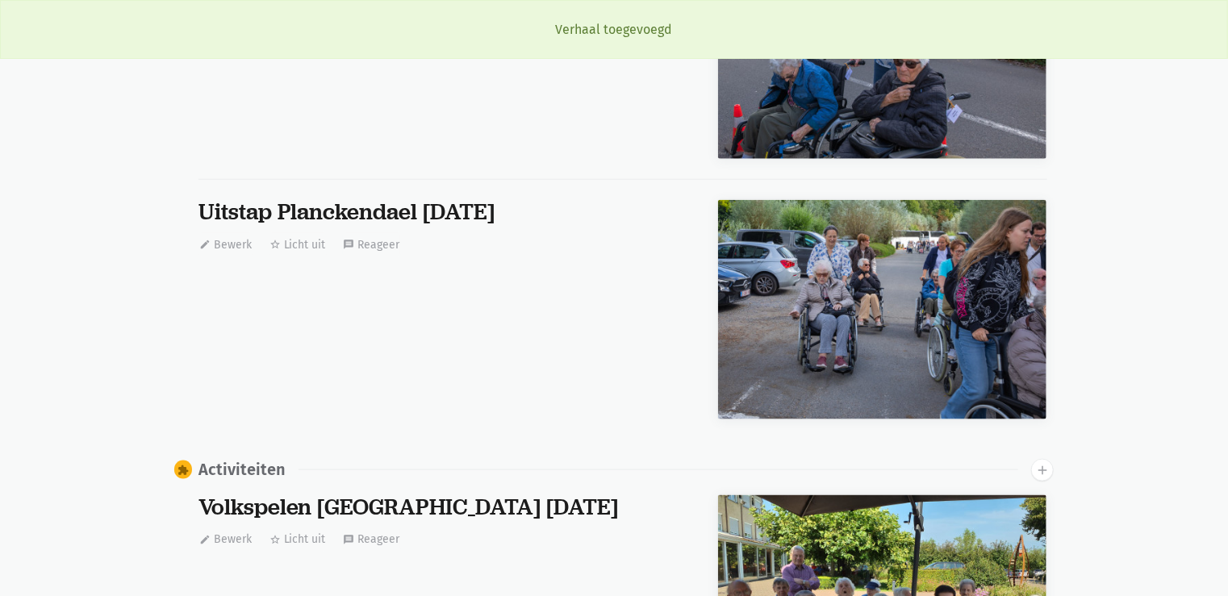
scroll to position [1704, 0]
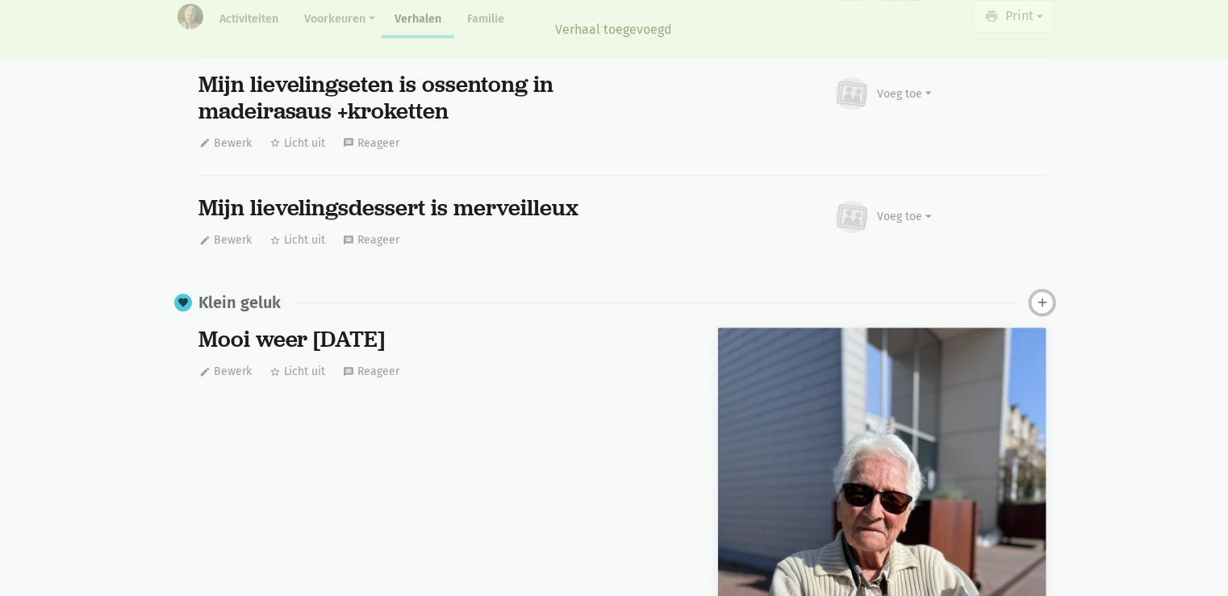
click at [1039, 301] on icon "add" at bounding box center [1042, 302] width 15 height 15
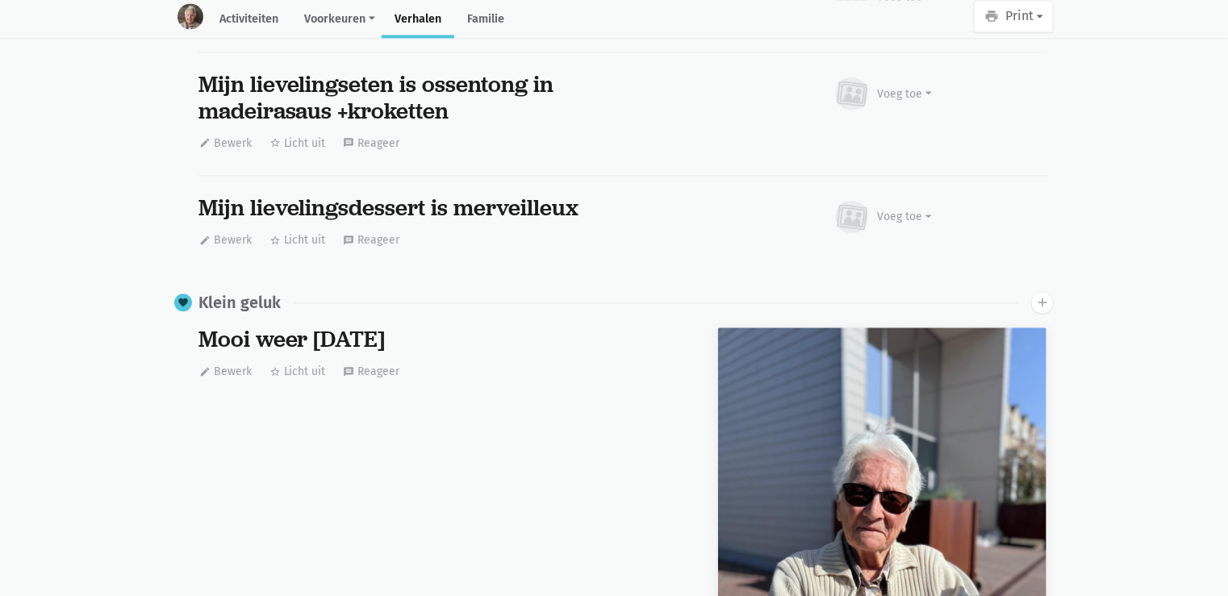
scroll to position [4195, 0]
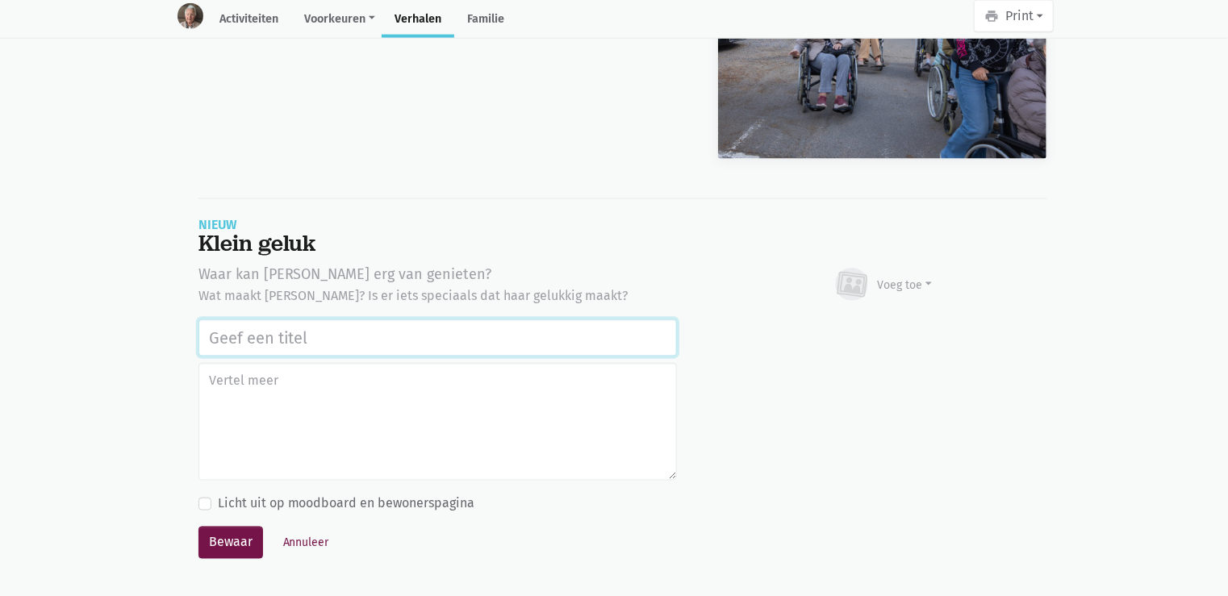
click at [249, 329] on input "text" at bounding box center [437, 337] width 478 height 37
paste input "Uitstap Planckendael 02/09/2025"
type input "Uitstap Planckendael 02/09/2025"
click at [904, 277] on div "Voeg toe" at bounding box center [905, 285] width 55 height 17
click at [862, 329] on link "Afbeelding" at bounding box center [873, 332] width 117 height 27
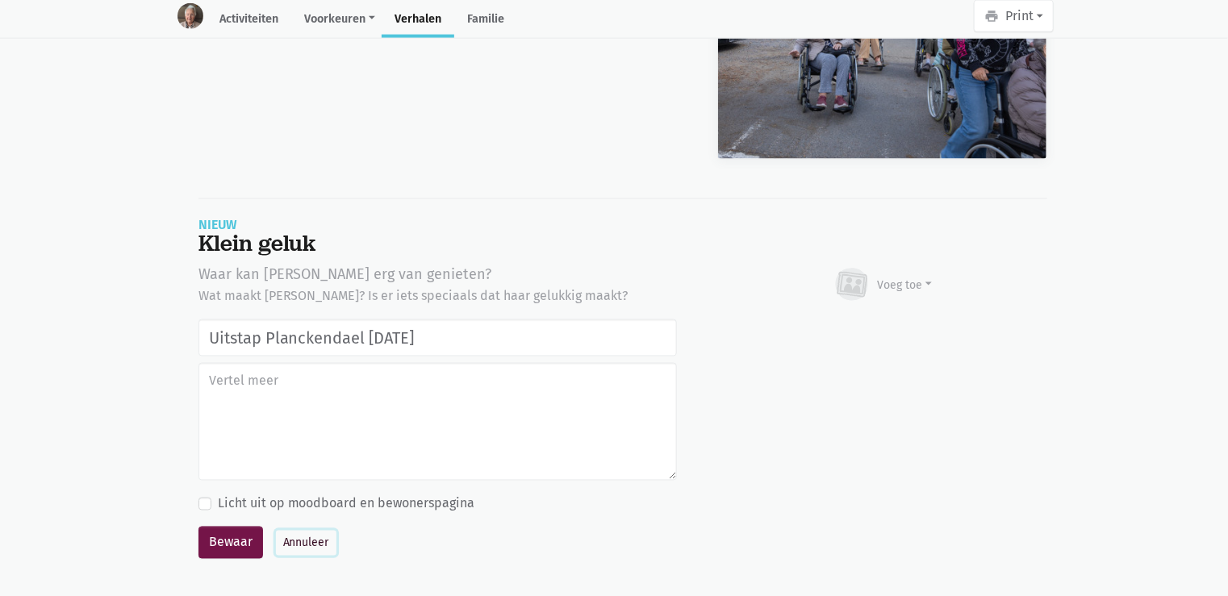
click at [294, 539] on button "Annuleer" at bounding box center [306, 543] width 61 height 25
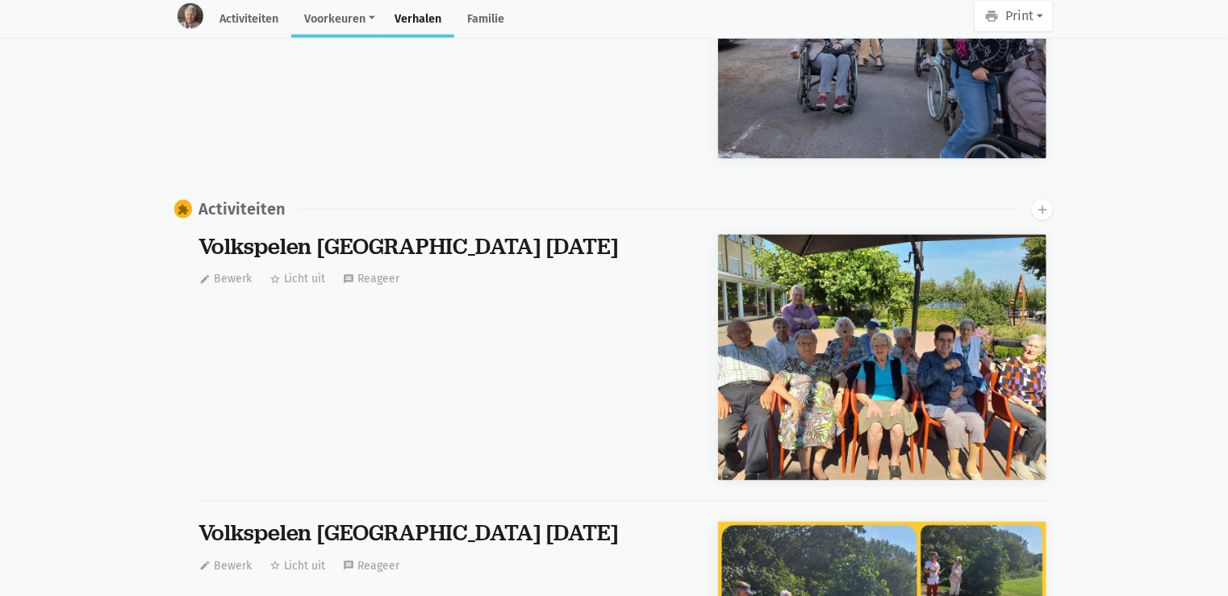
scroll to position [0, 0]
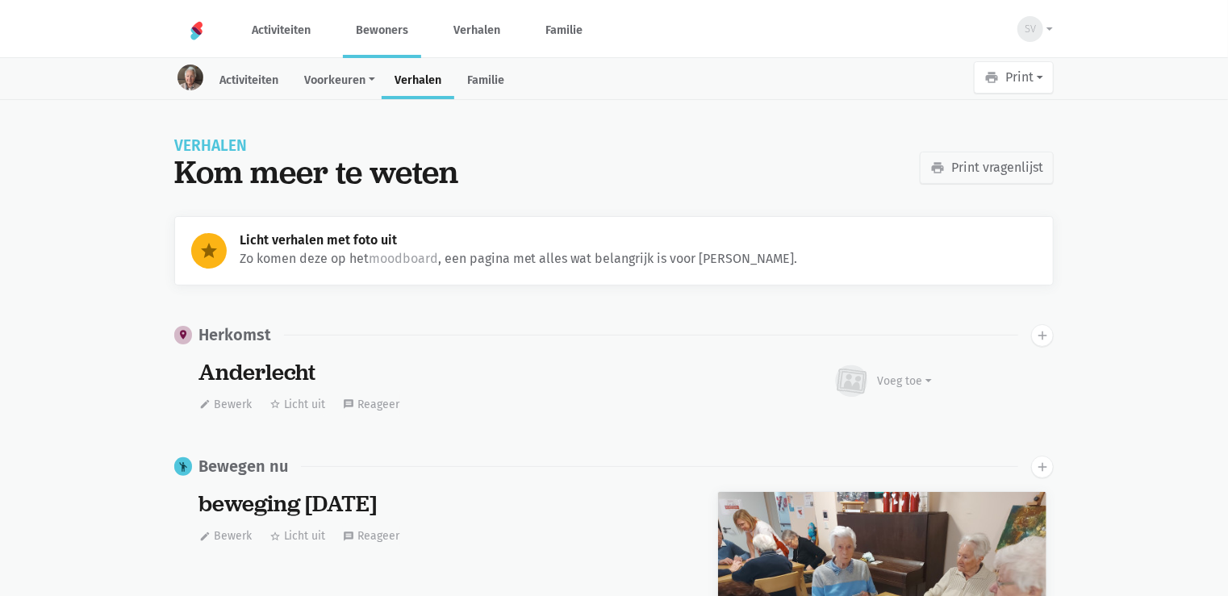
click at [382, 31] on link "Bewoners" at bounding box center [382, 30] width 78 height 54
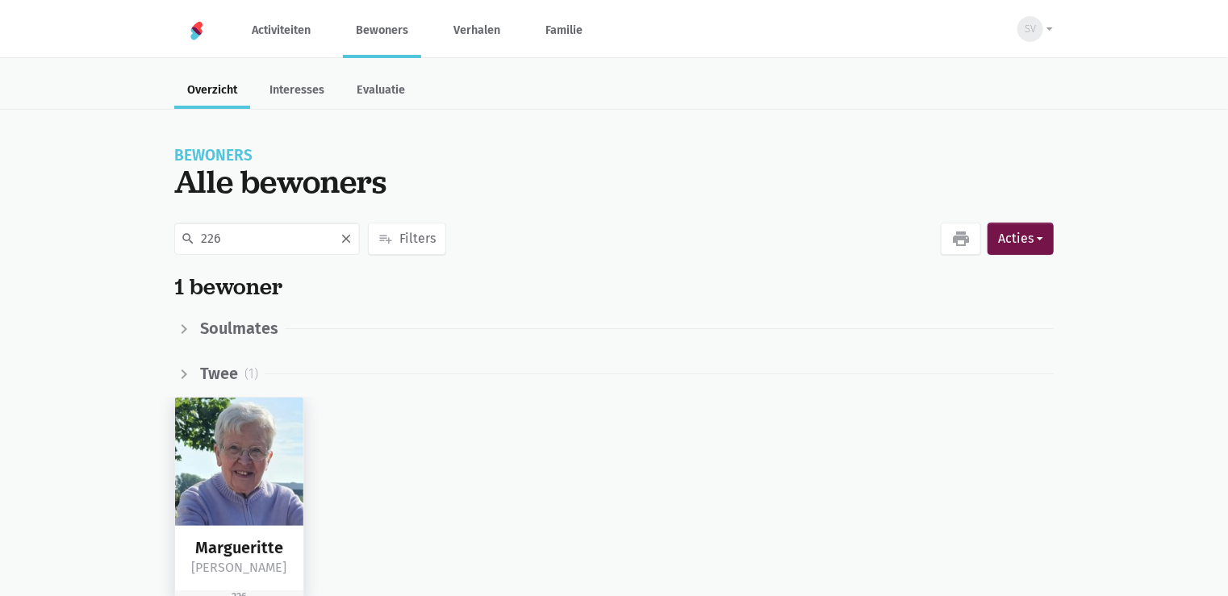
type input "226"
click at [284, 470] on img at bounding box center [239, 462] width 128 height 128
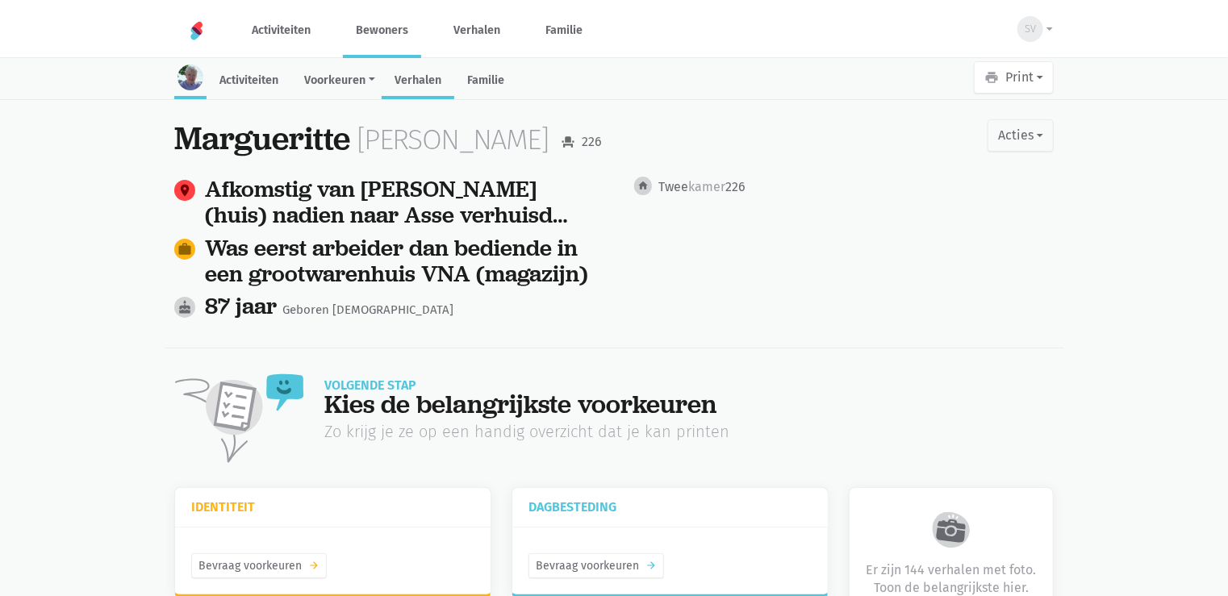
click at [424, 77] on link "Verhalen" at bounding box center [418, 82] width 73 height 35
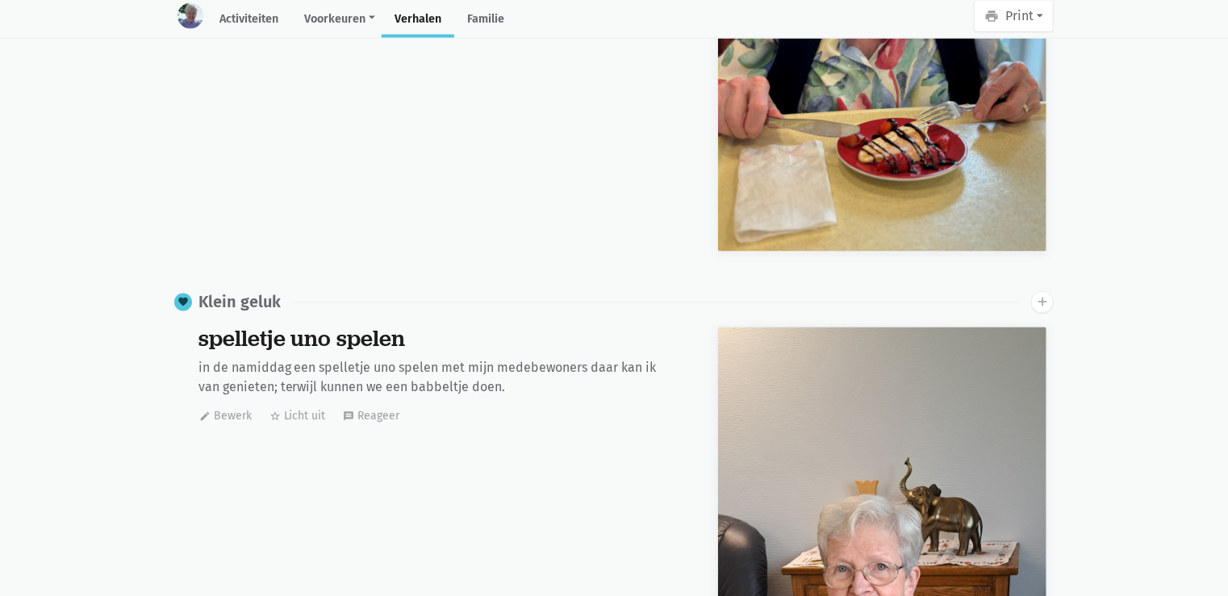
scroll to position [13630, 0]
click at [1035, 302] on icon "add" at bounding box center [1042, 302] width 15 height 15
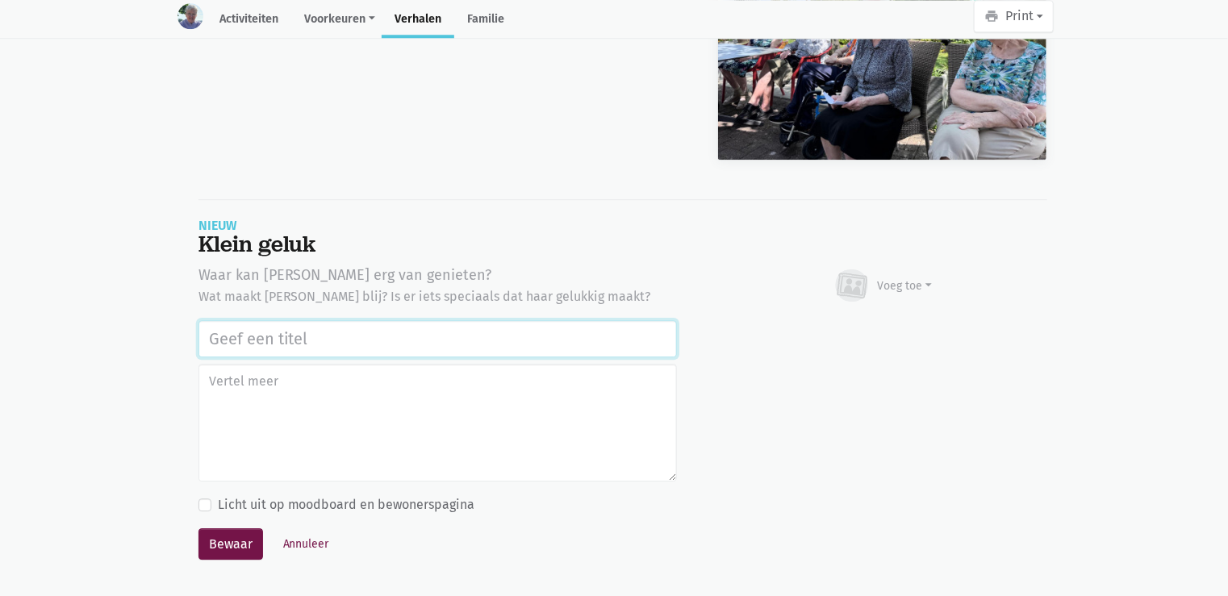
click at [279, 340] on input "text" at bounding box center [437, 338] width 478 height 37
paste input "Uitstap Planckendael [DATE]"
type input "Uitstap Planckendael [DATE]"
click at [894, 278] on div "Voeg toe" at bounding box center [905, 286] width 55 height 17
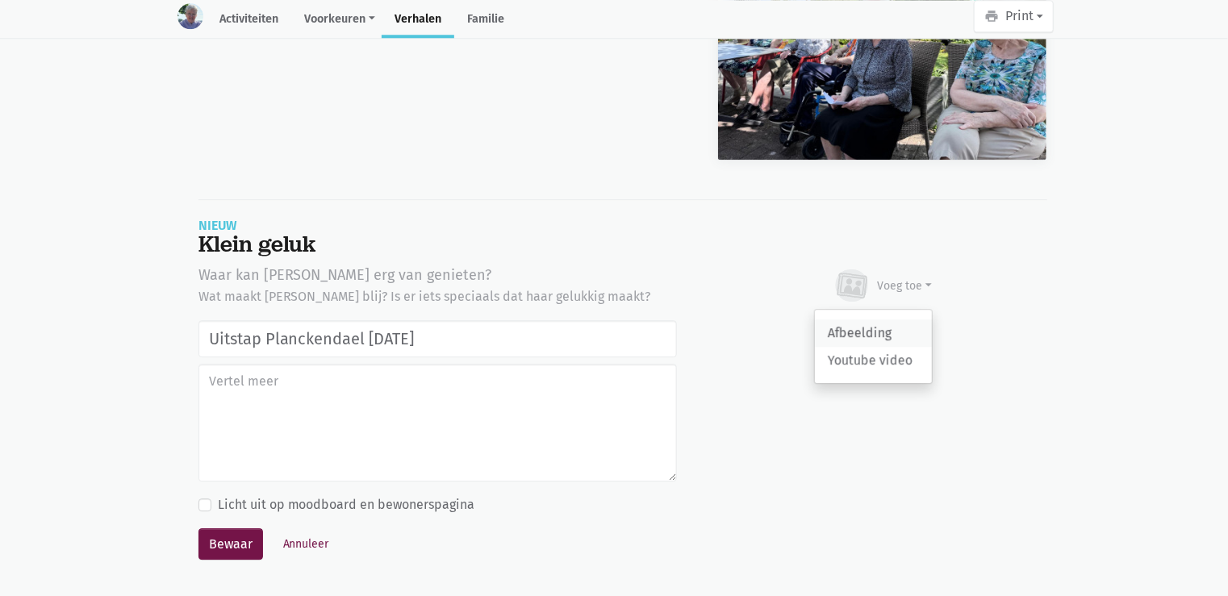
click at [887, 323] on link "Afbeelding" at bounding box center [873, 332] width 117 height 27
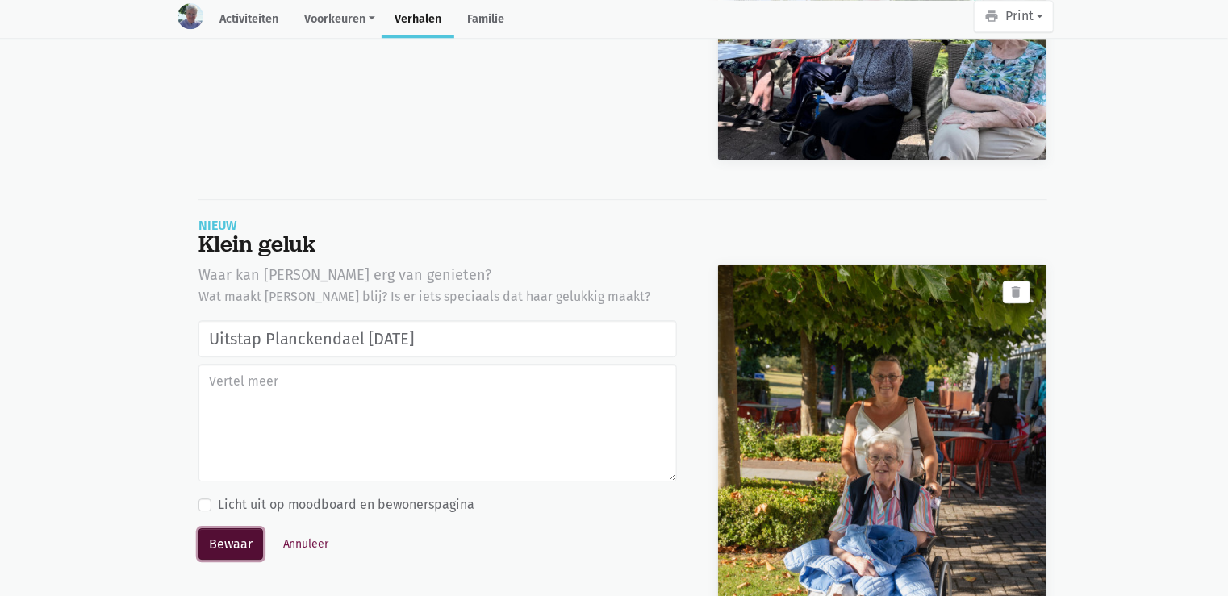
click at [248, 534] on button "Bewaar" at bounding box center [230, 544] width 65 height 32
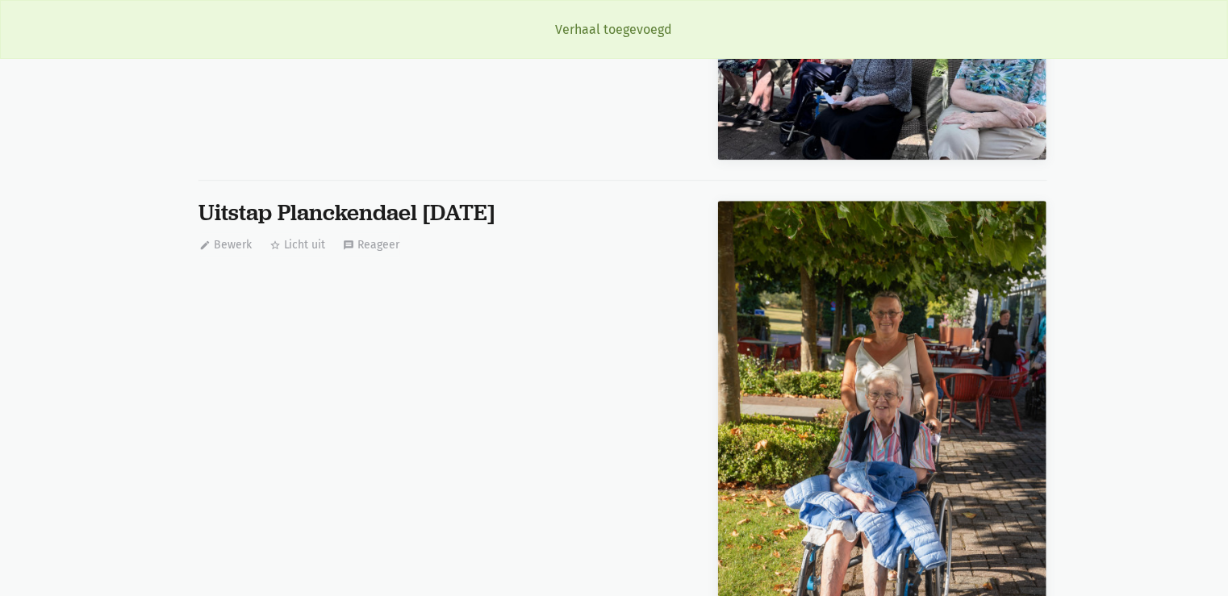
scroll to position [13630, 0]
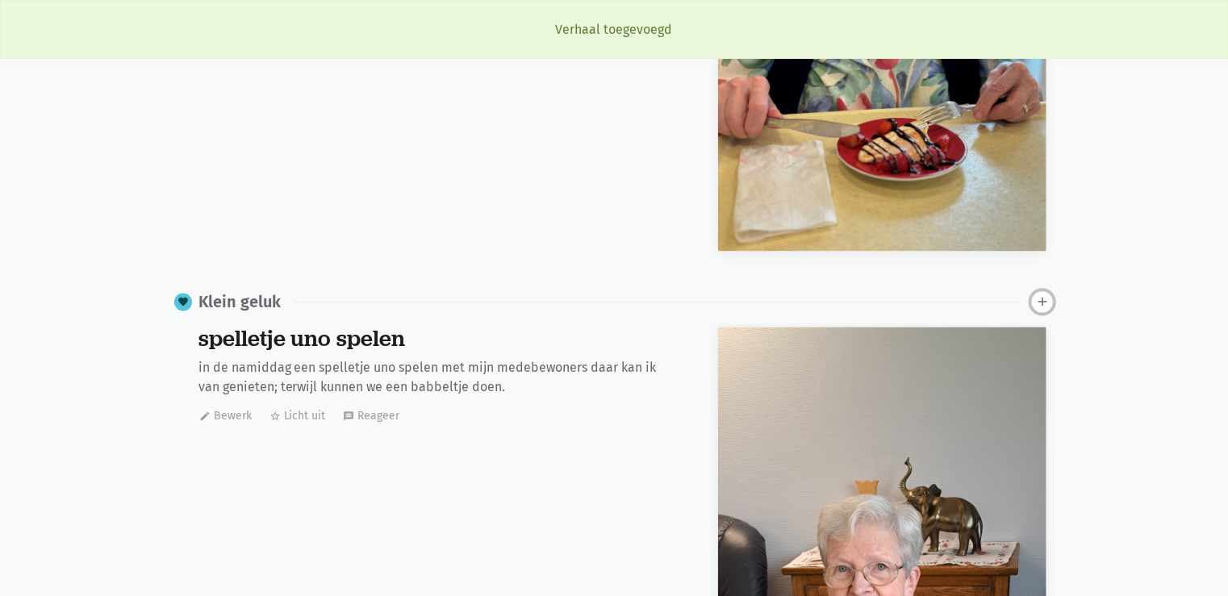
click at [1046, 298] on icon "add" at bounding box center [1042, 302] width 15 height 15
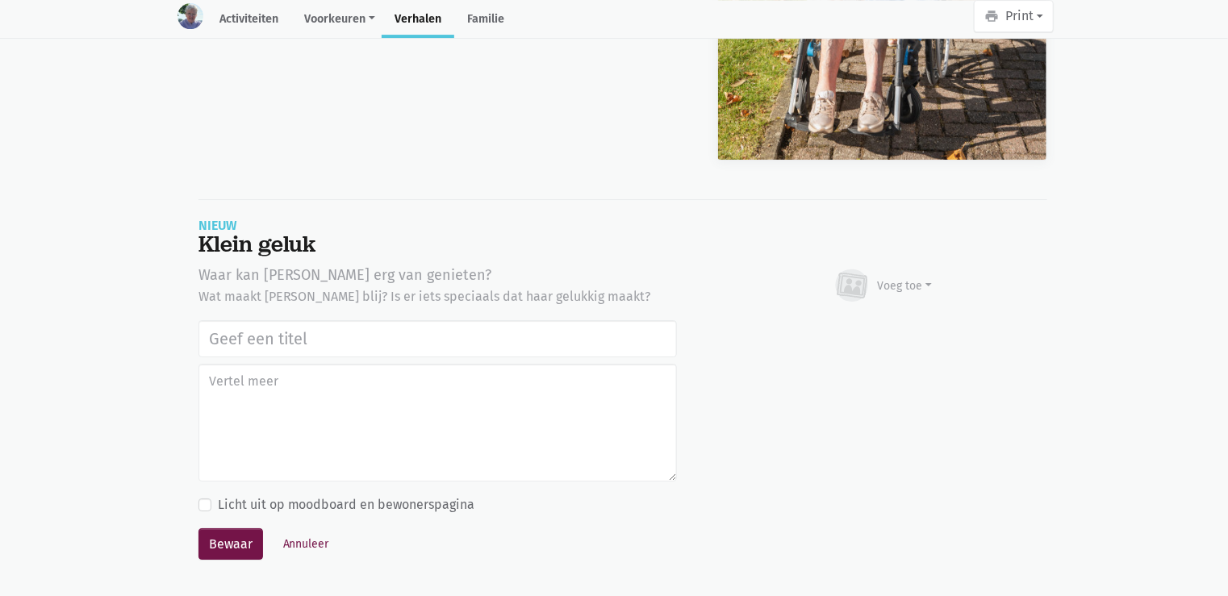
click at [315, 340] on input "text" at bounding box center [437, 338] width 478 height 37
type input "Uitstap Planckendael [DATE]"
click at [913, 284] on div "Voeg toe" at bounding box center [905, 286] width 55 height 17
click at [895, 326] on link "Afbeelding" at bounding box center [873, 332] width 117 height 27
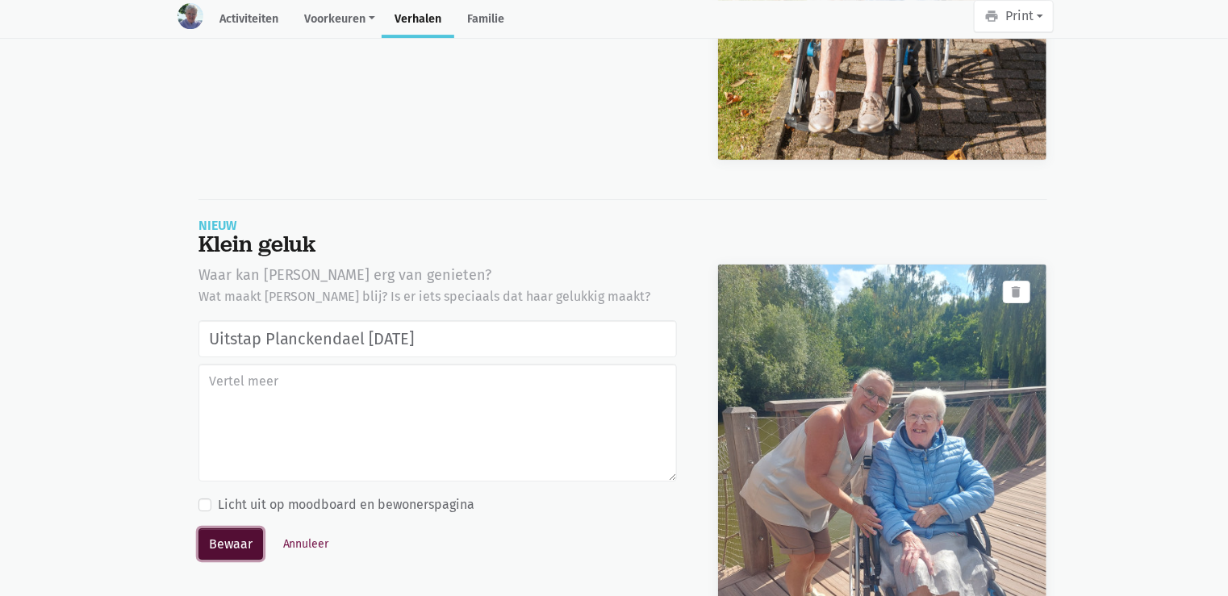
click at [237, 545] on button "Bewaar" at bounding box center [230, 544] width 65 height 32
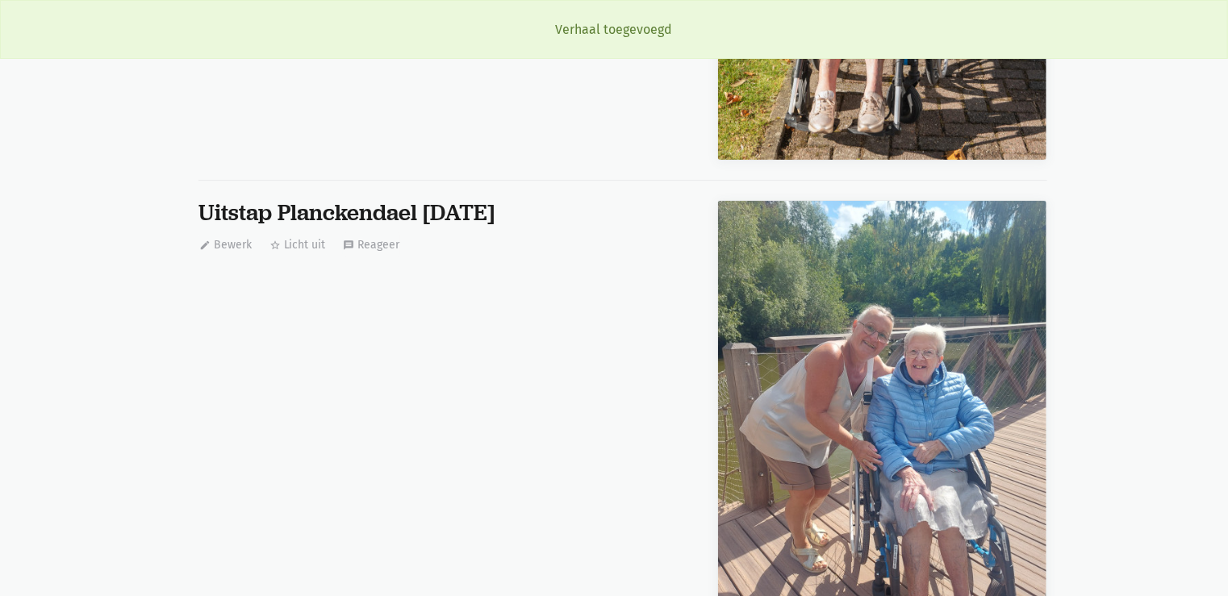
scroll to position [13630, 0]
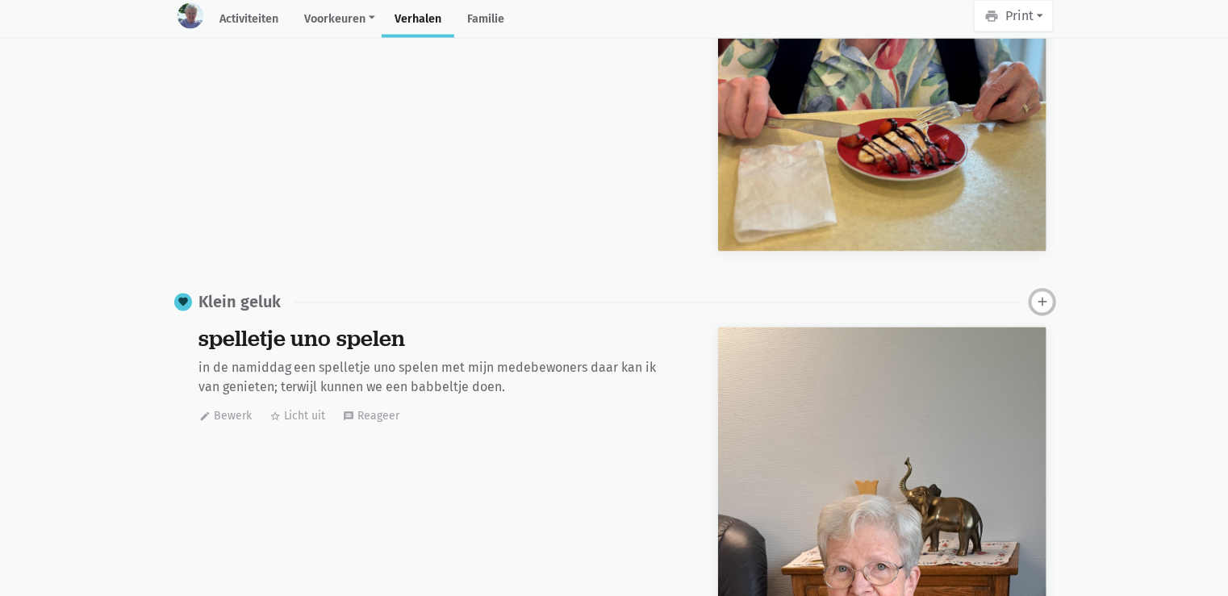
click at [1039, 300] on icon "add" at bounding box center [1042, 302] width 15 height 15
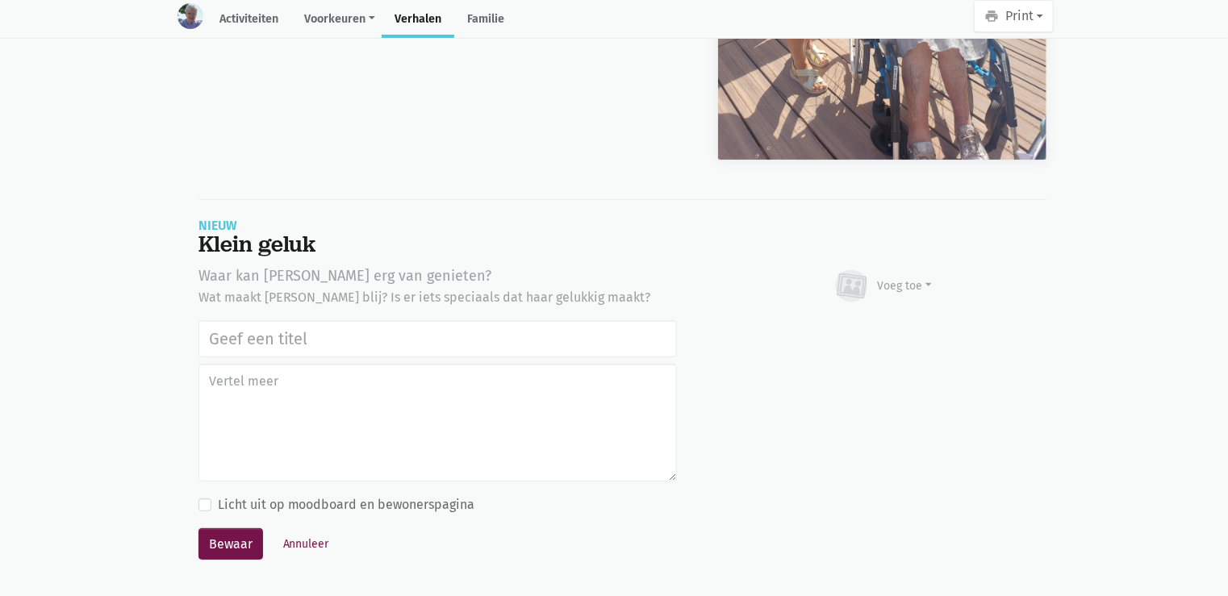
click at [307, 336] on input "text" at bounding box center [437, 338] width 478 height 37
type input "Uitstap Planckendael [DATE]"
click at [890, 269] on div "Voeg toe" at bounding box center [883, 286] width 100 height 35
click at [898, 320] on link "Afbeelding" at bounding box center [873, 333] width 117 height 27
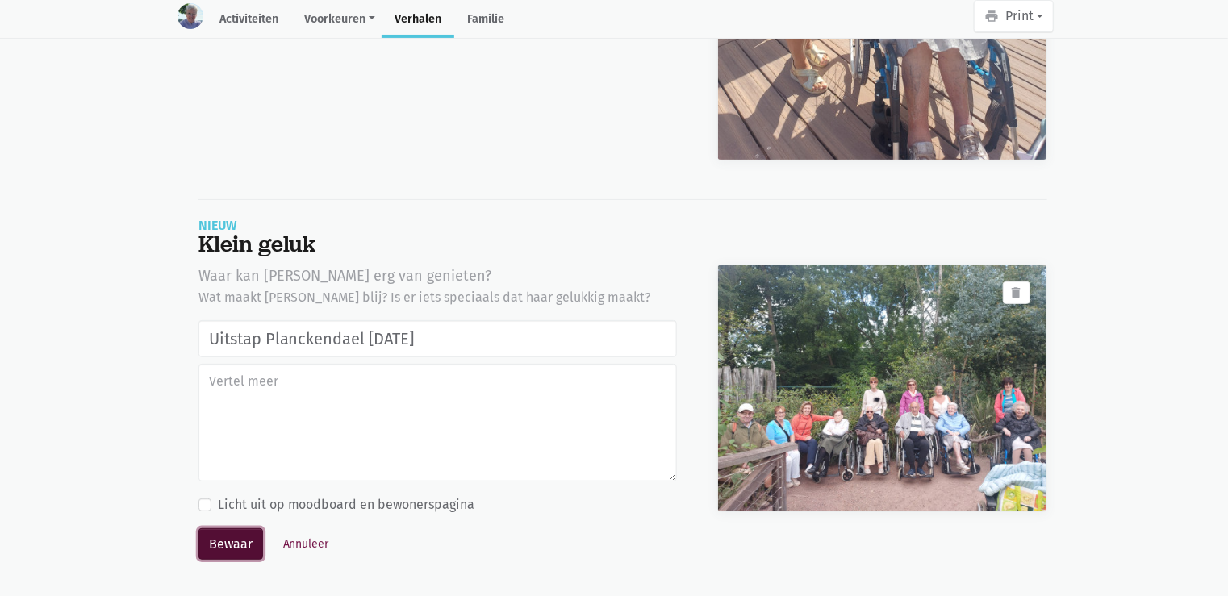
click at [215, 539] on button "Bewaar" at bounding box center [230, 544] width 65 height 32
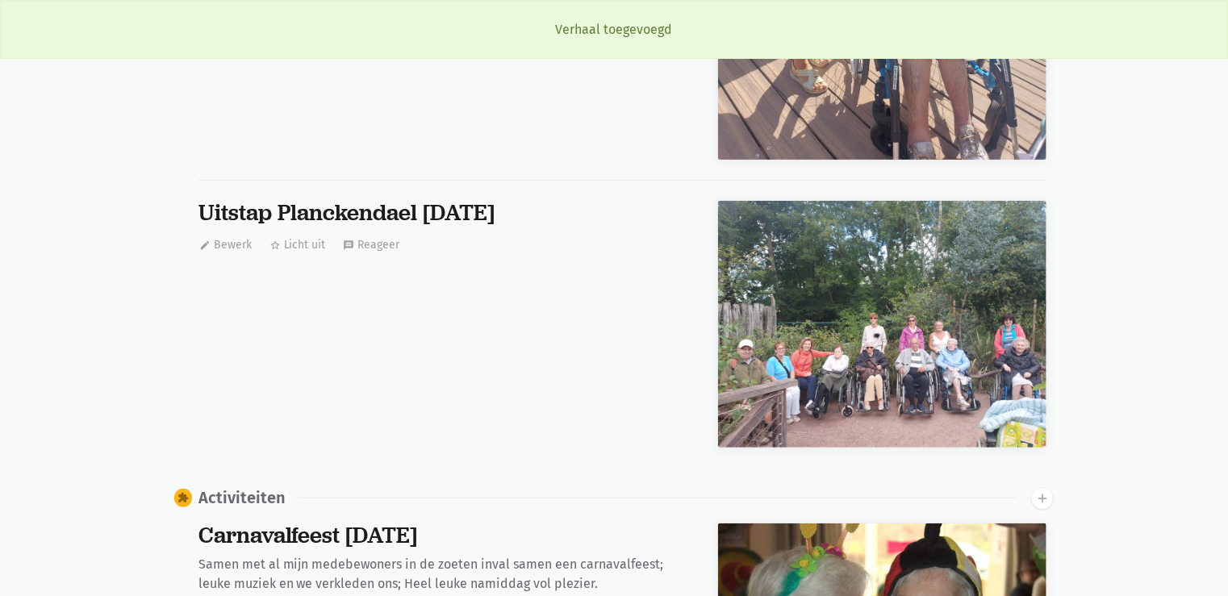
scroll to position [13630, 0]
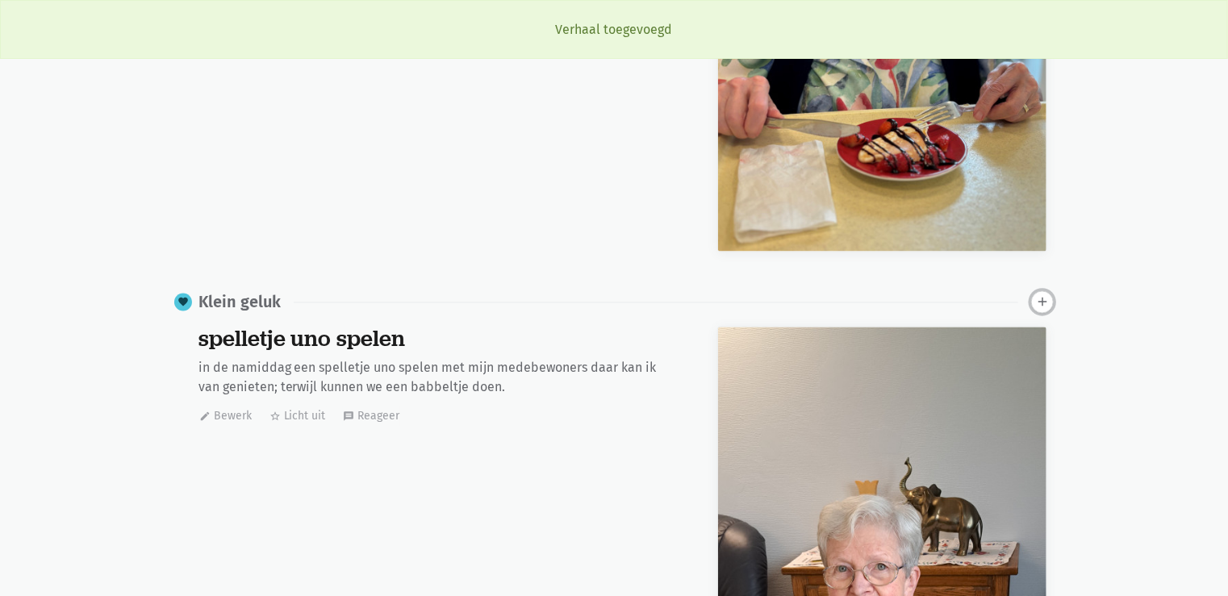
click at [1041, 300] on icon "add" at bounding box center [1042, 302] width 15 height 15
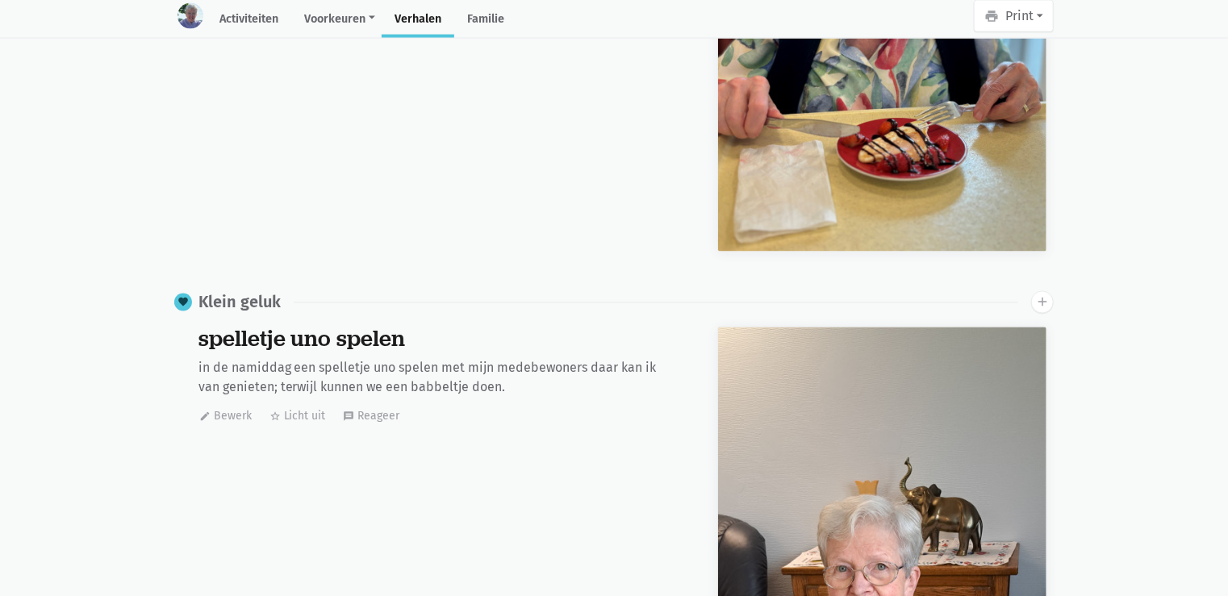
scroll to position [25000, 0]
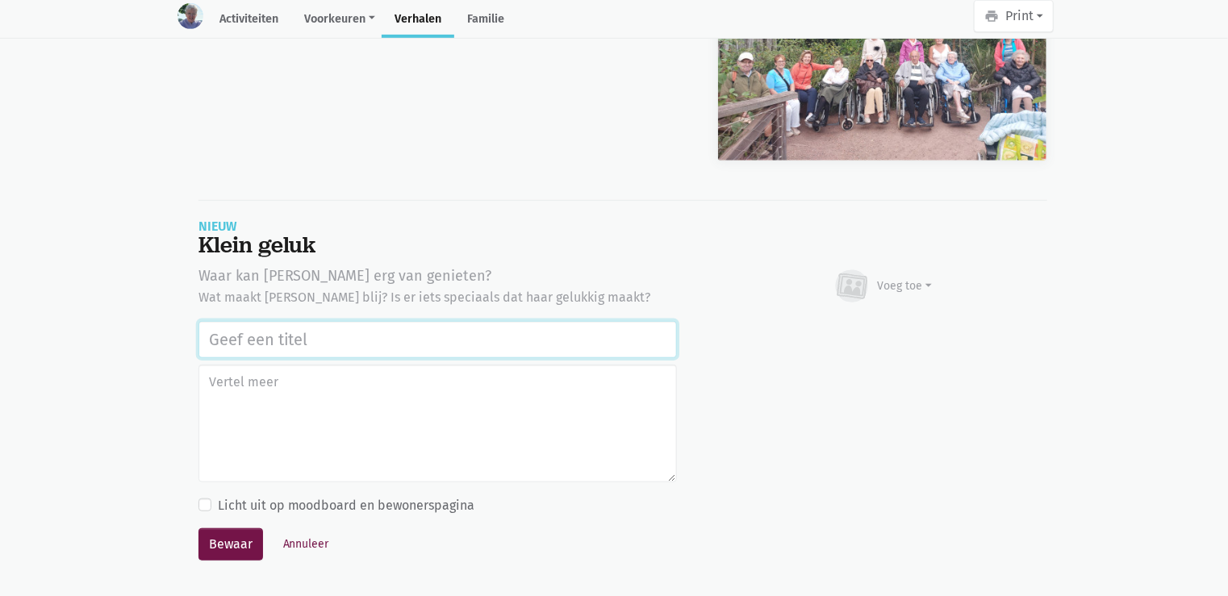
click at [247, 336] on input "text" at bounding box center [437, 339] width 478 height 37
paste input "Uitstap Planckendael [DATE]"
type input "Uitstap Planckendael [DATE]"
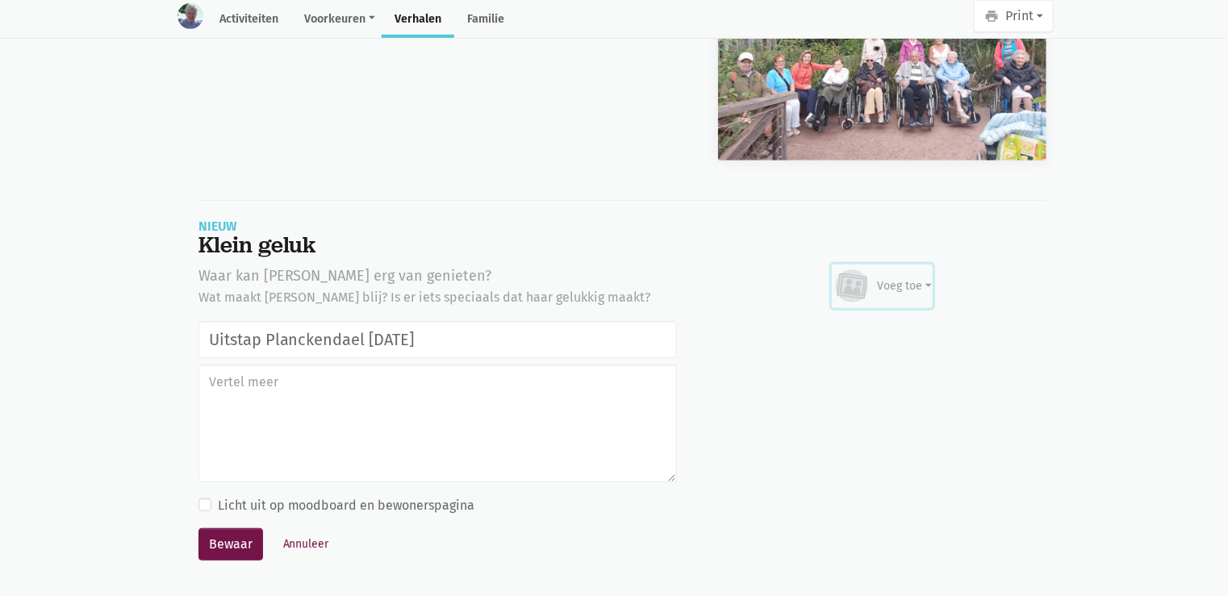
click at [902, 279] on div "Voeg toe" at bounding box center [905, 286] width 55 height 17
click at [890, 334] on link "Afbeelding" at bounding box center [873, 333] width 117 height 27
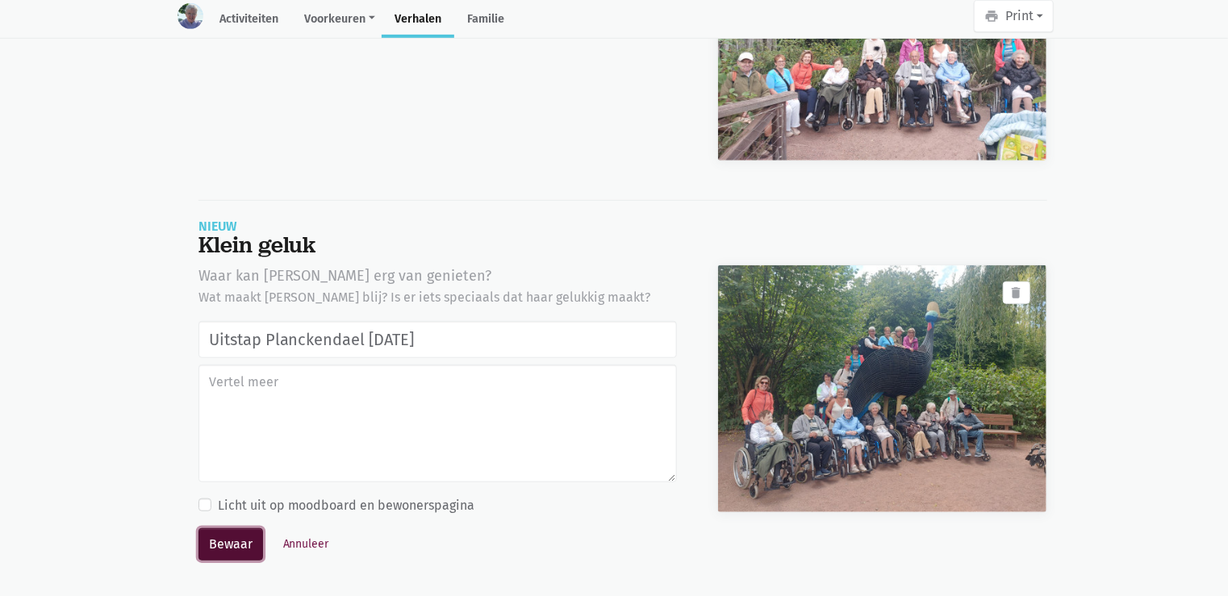
click at [223, 539] on button "Bewaar" at bounding box center [230, 544] width 65 height 32
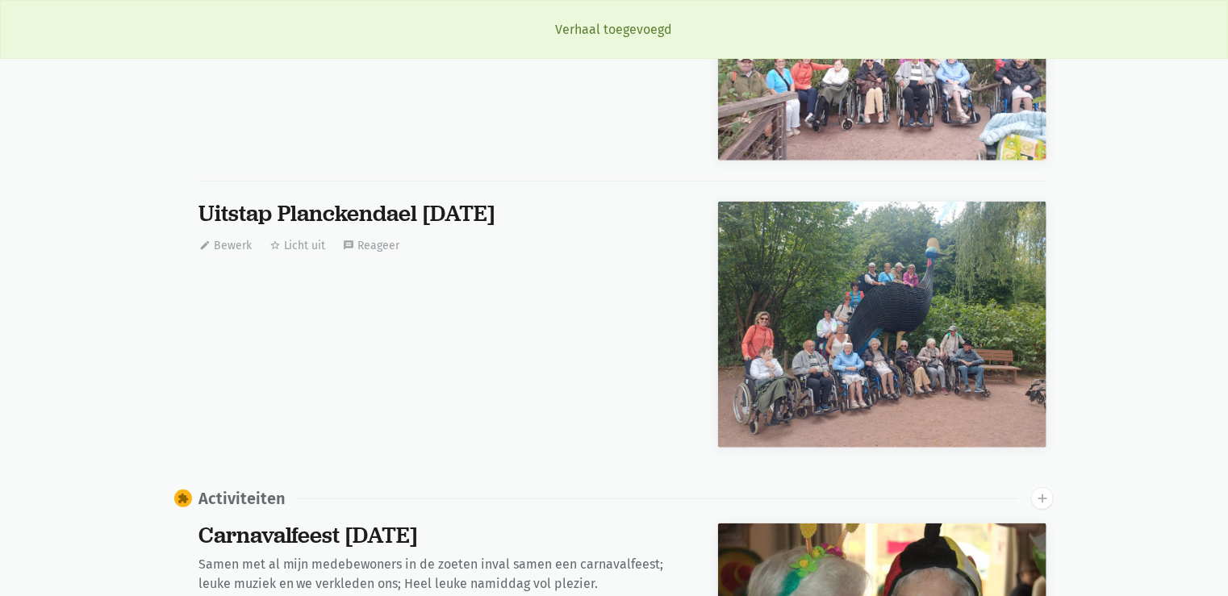
scroll to position [13630, 0]
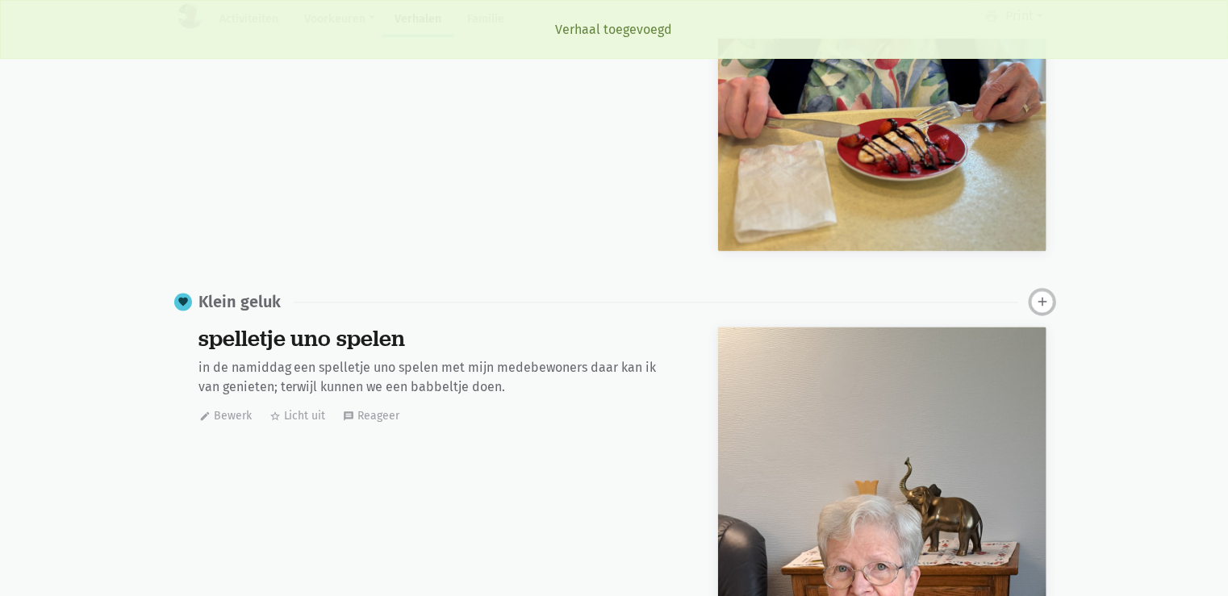
click at [1049, 295] on icon "add" at bounding box center [1042, 302] width 15 height 15
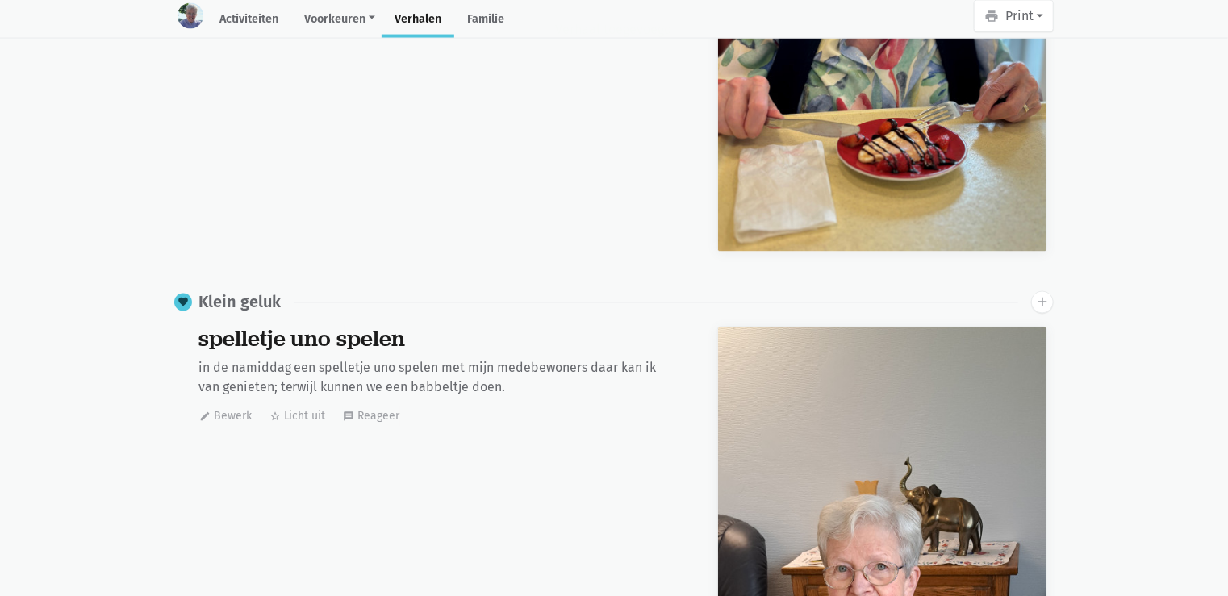
scroll to position [25288, 0]
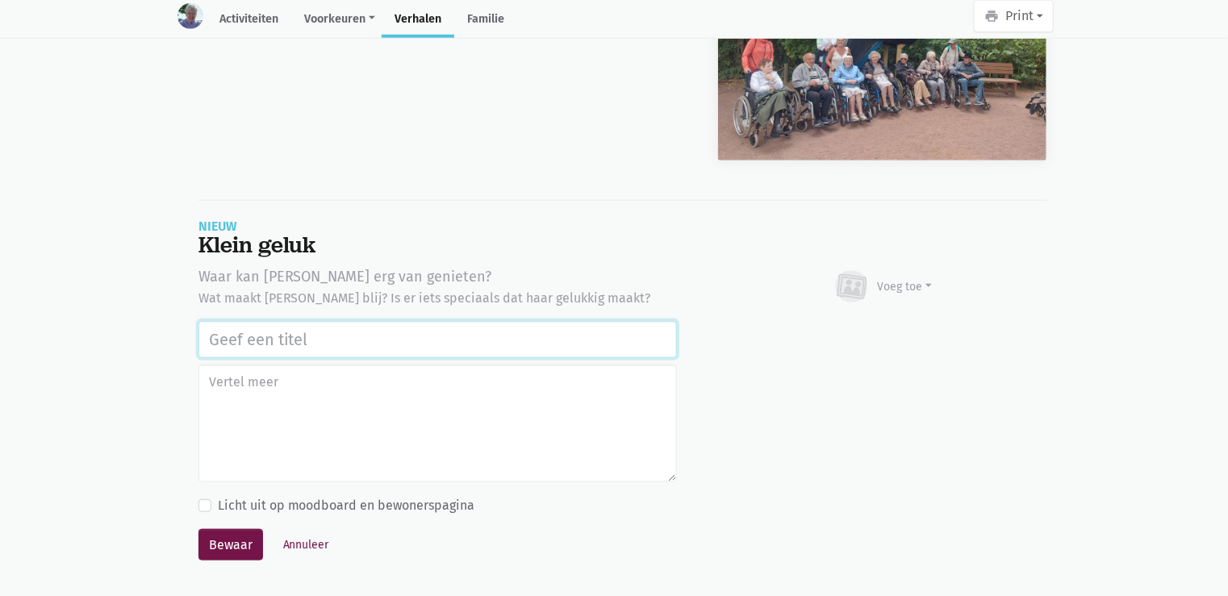
click at [303, 339] on input "text" at bounding box center [437, 339] width 478 height 37
paste input "Uitstap Planckendael [DATE]"
type input "Uitstap Planckendael [DATE]"
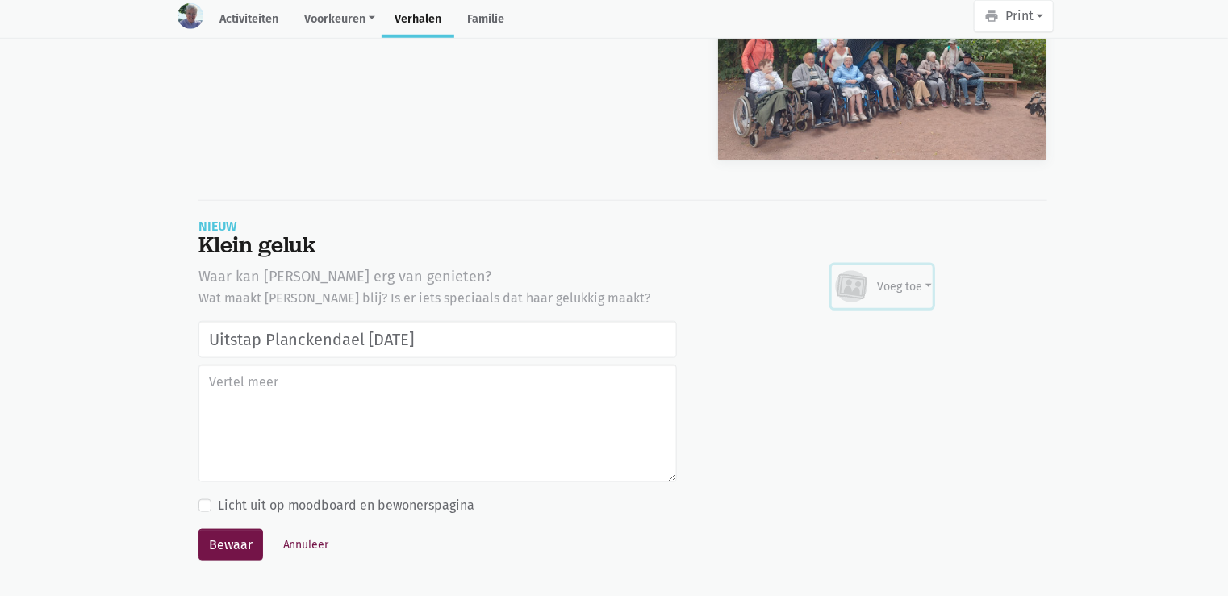
click at [907, 286] on div "Voeg toe" at bounding box center [905, 286] width 55 height 17
click at [887, 328] on link "Afbeelding" at bounding box center [873, 334] width 117 height 27
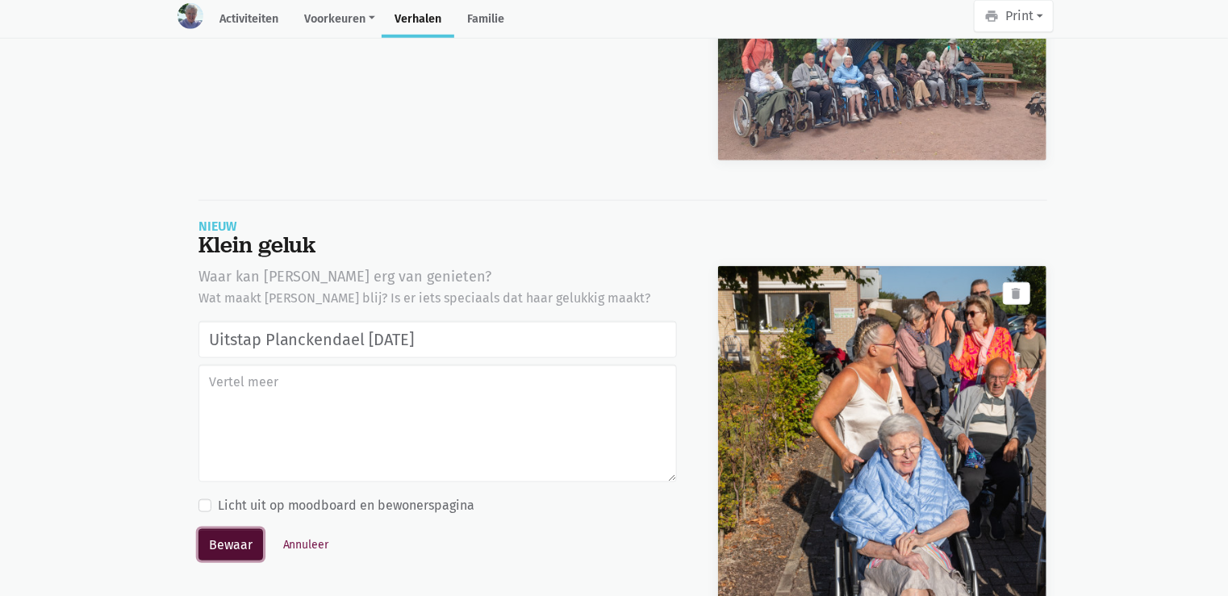
click at [252, 538] on button "Bewaar" at bounding box center [230, 545] width 65 height 32
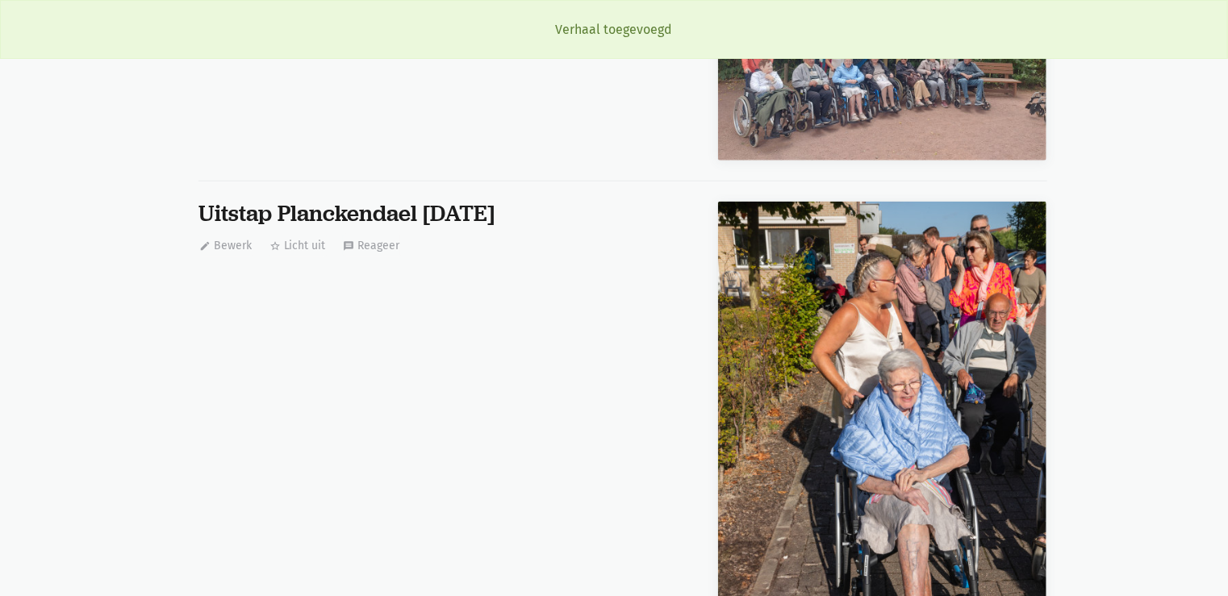
scroll to position [13630, 0]
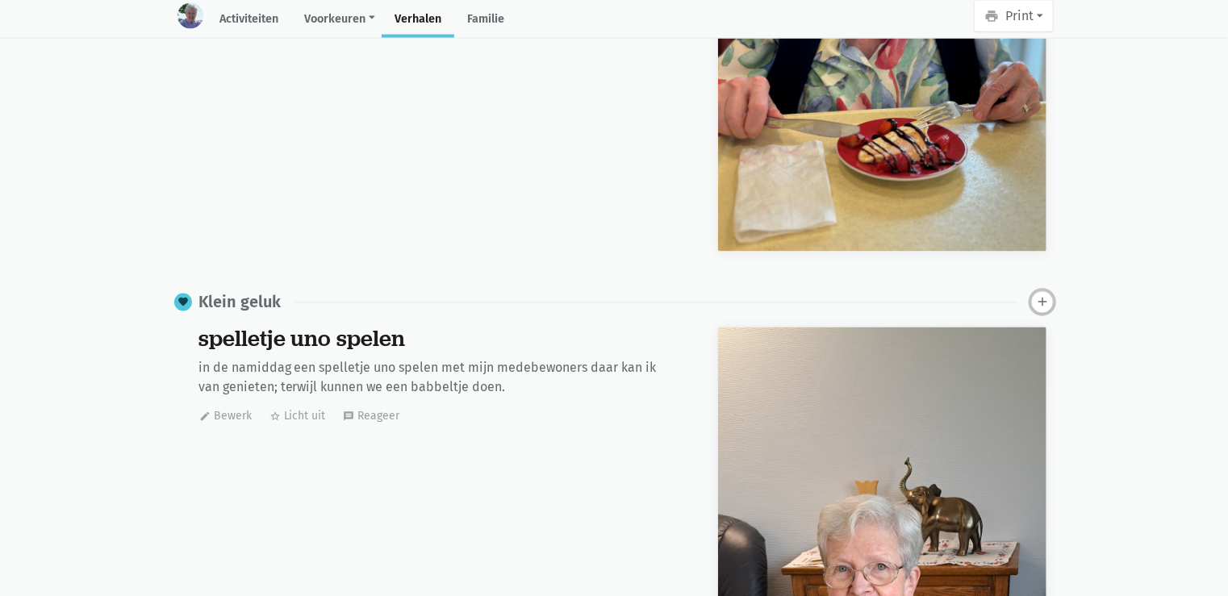
click at [1042, 297] on icon "add" at bounding box center [1042, 302] width 15 height 15
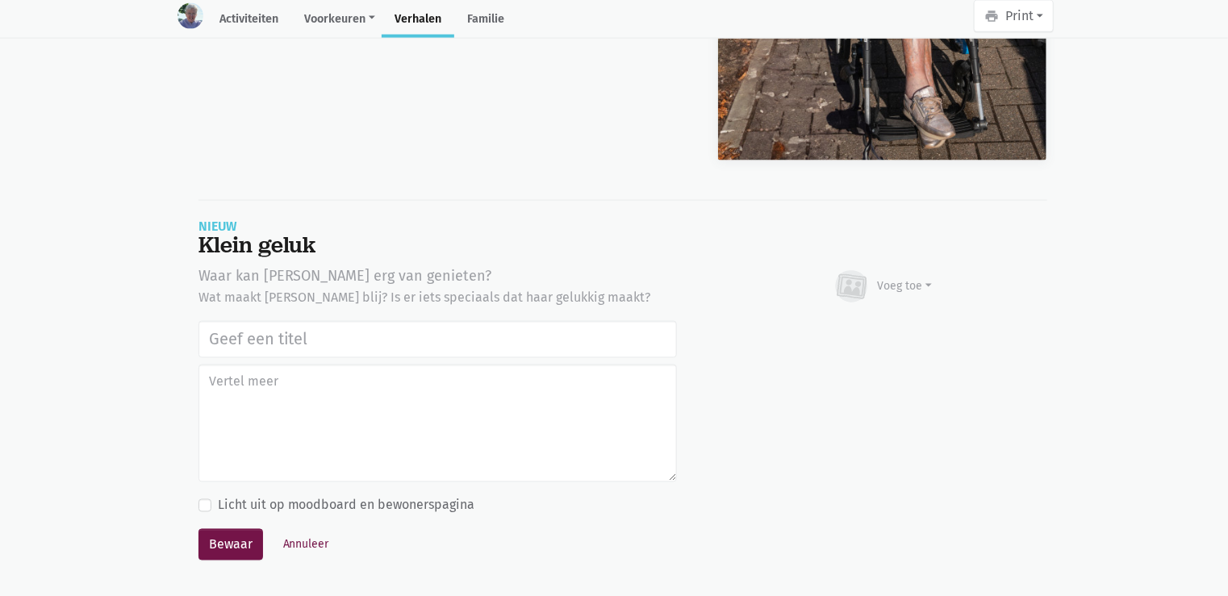
click at [342, 339] on input "text" at bounding box center [437, 339] width 478 height 37
type input "Uitstap Planckendael [DATE]"
click at [916, 278] on div "Voeg toe" at bounding box center [905, 286] width 55 height 17
click at [887, 323] on link "Afbeelding" at bounding box center [873, 334] width 117 height 27
click at [211, 542] on button "Bewaar" at bounding box center [230, 545] width 65 height 32
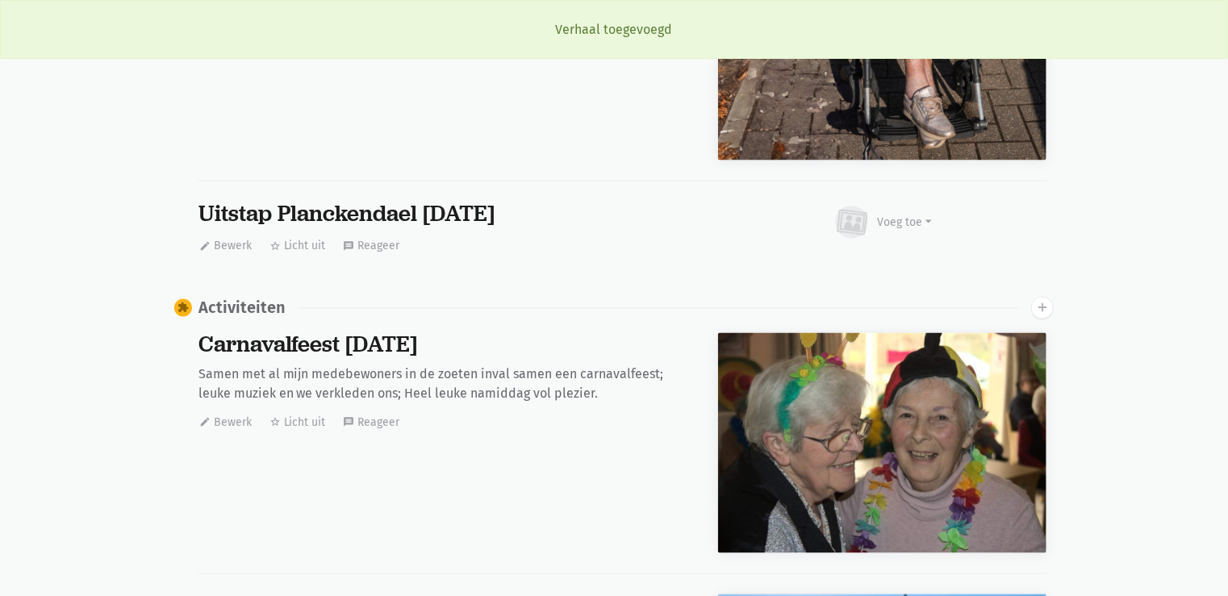
scroll to position [13630, 0]
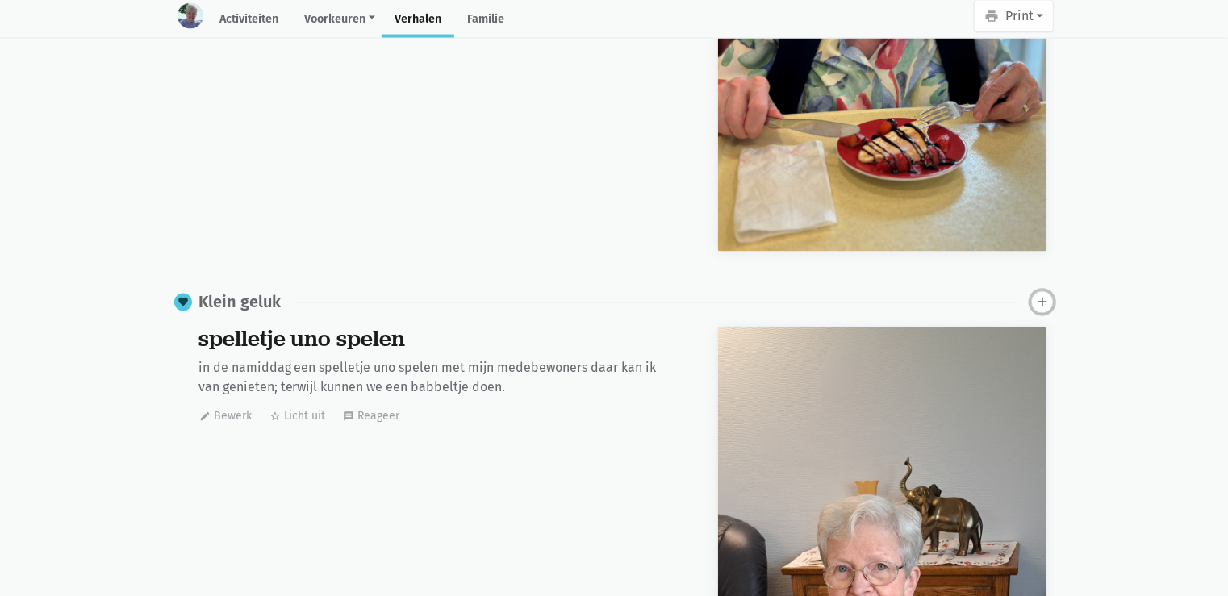
click at [1045, 304] on icon "add" at bounding box center [1042, 302] width 15 height 15
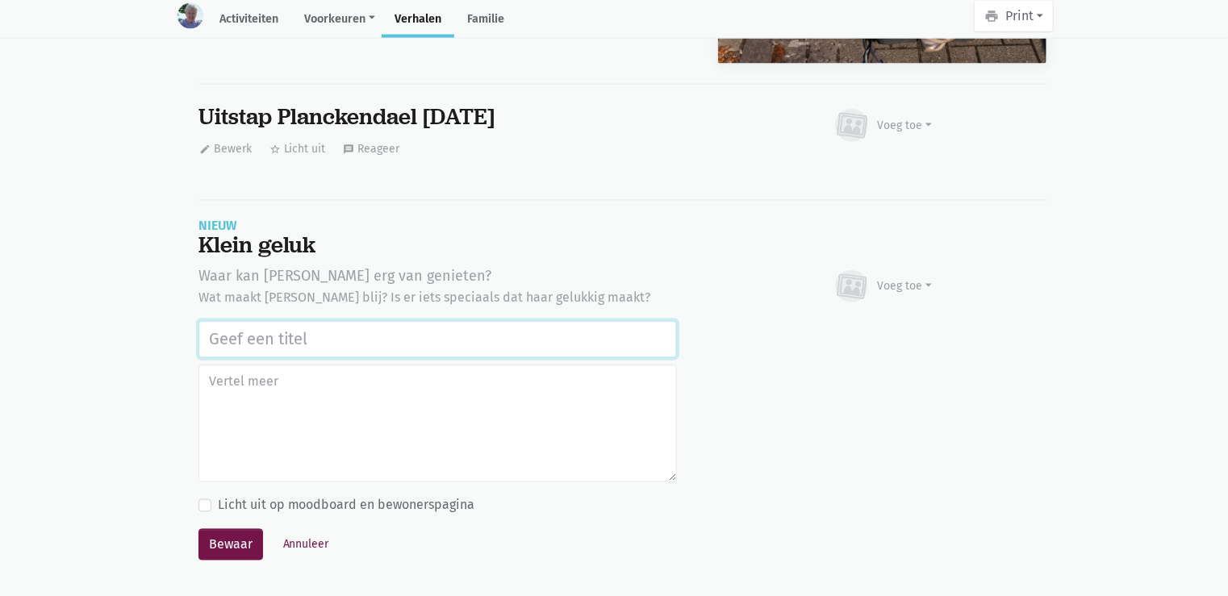
click at [316, 337] on input "text" at bounding box center [437, 339] width 478 height 37
paste input "Uitstap Planckendael [DATE]"
type input "Uitstap Planckendael [DATE]"
click at [924, 278] on div "Voeg toe" at bounding box center [905, 286] width 55 height 17
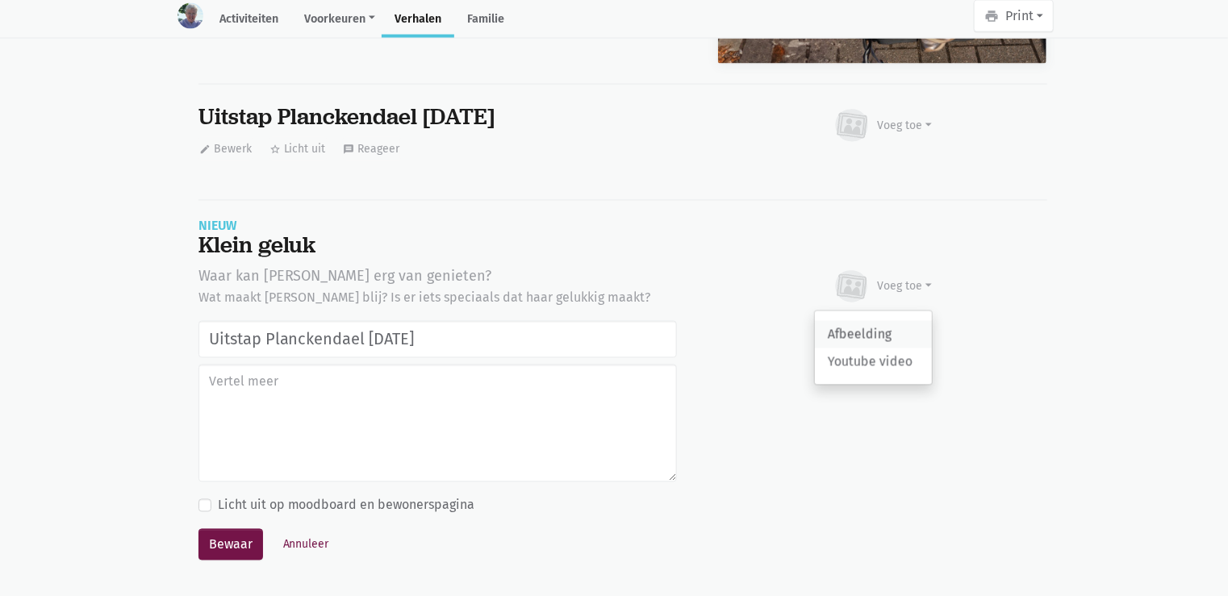
click at [908, 324] on link "Afbeelding" at bounding box center [873, 334] width 117 height 27
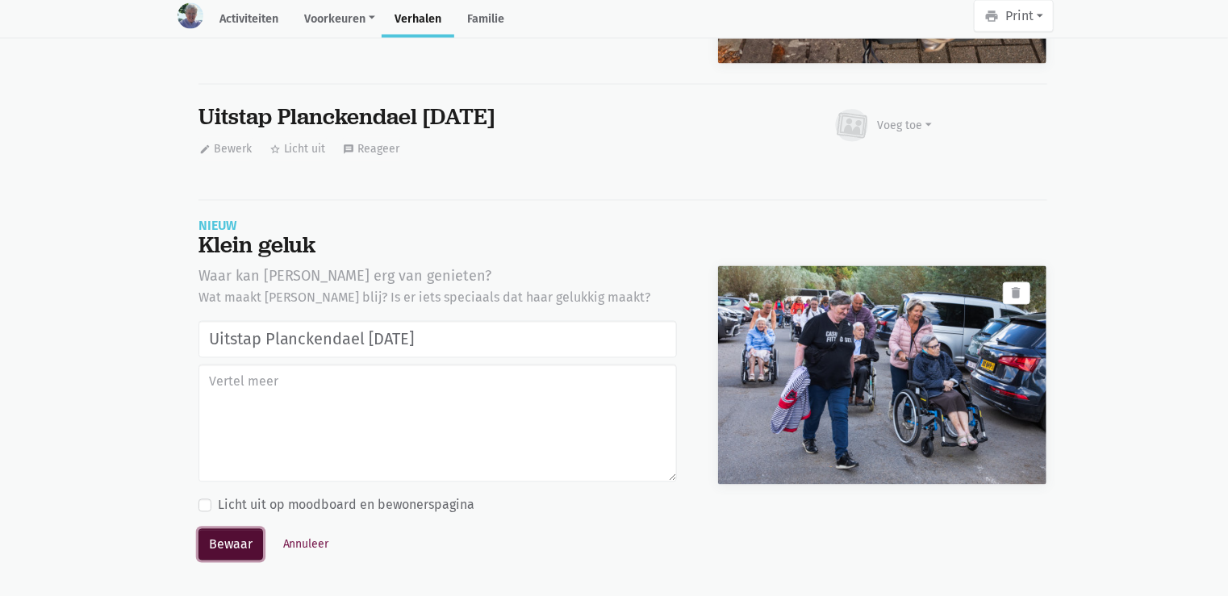
click at [211, 540] on button "Bewaar" at bounding box center [230, 545] width 65 height 32
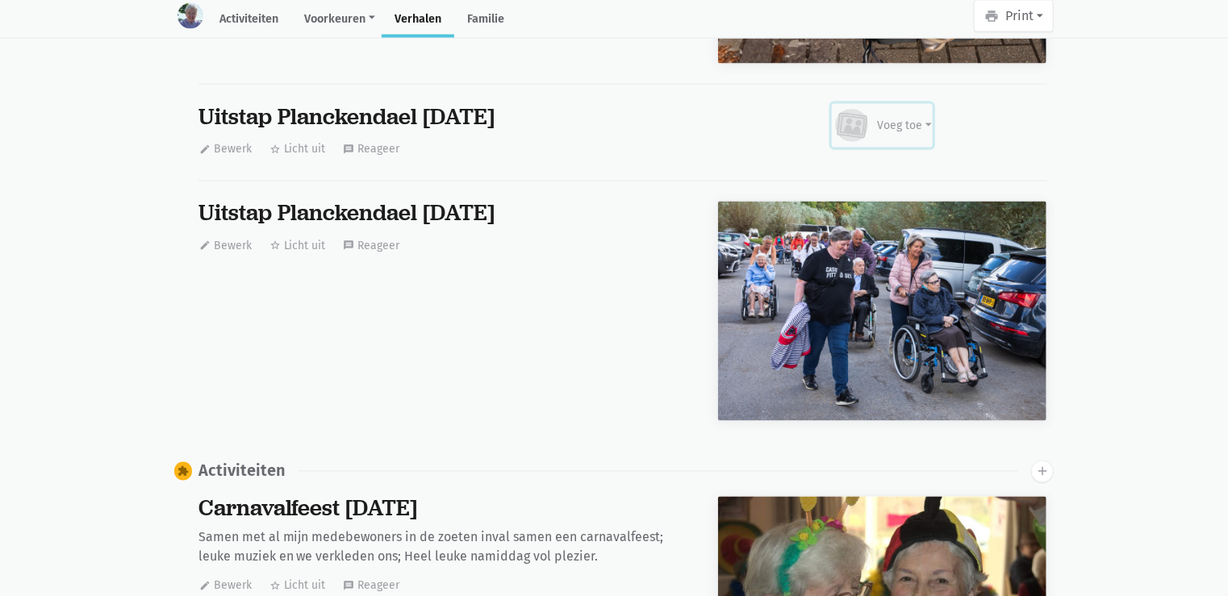
click at [923, 127] on div "Voeg toe" at bounding box center [905, 125] width 55 height 17
click at [900, 171] on link "Afbeelding" at bounding box center [873, 173] width 117 height 27
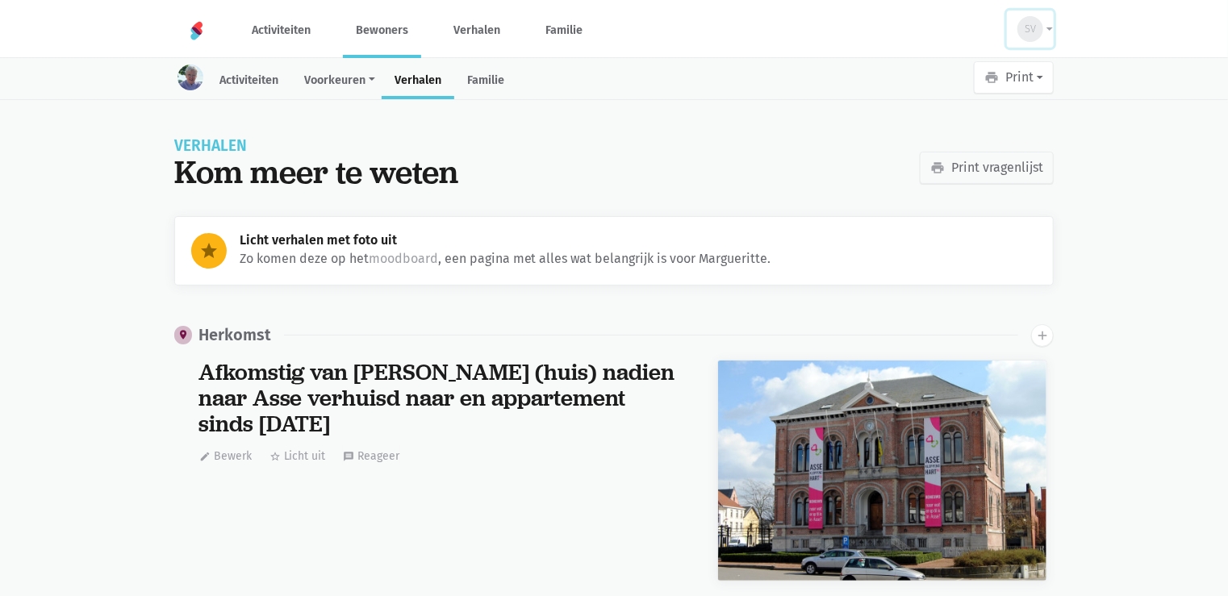
click at [1050, 20] on button "SV" at bounding box center [1030, 28] width 47 height 37
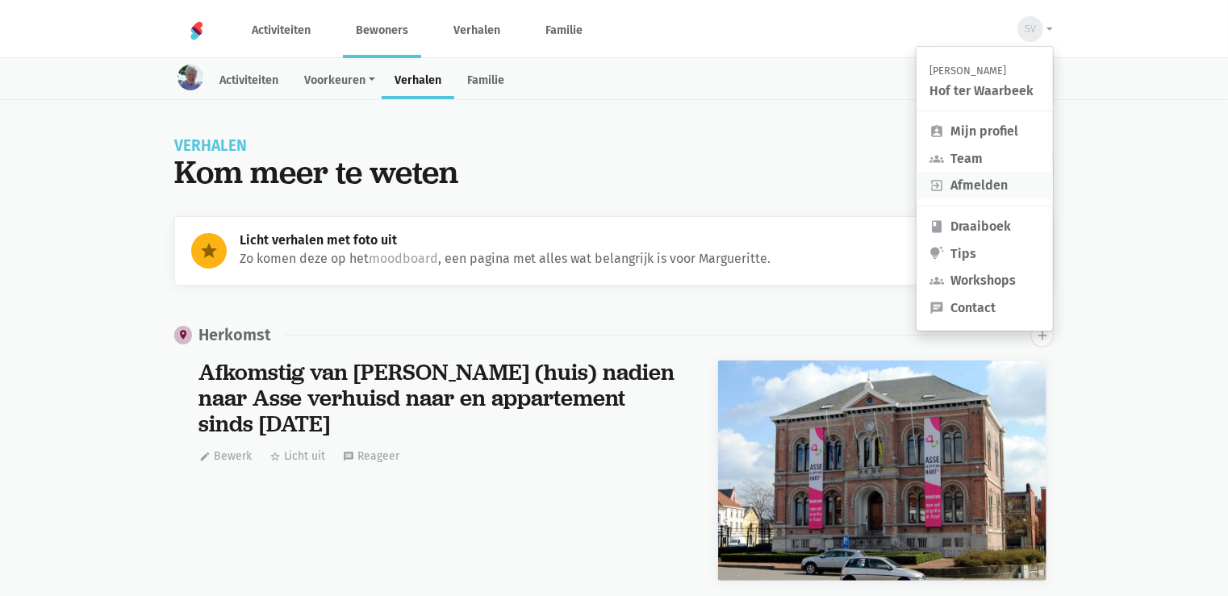
click at [990, 187] on link "exit_to_app Afmelden" at bounding box center [984, 185] width 136 height 27
